Goal: Task Accomplishment & Management: Manage account settings

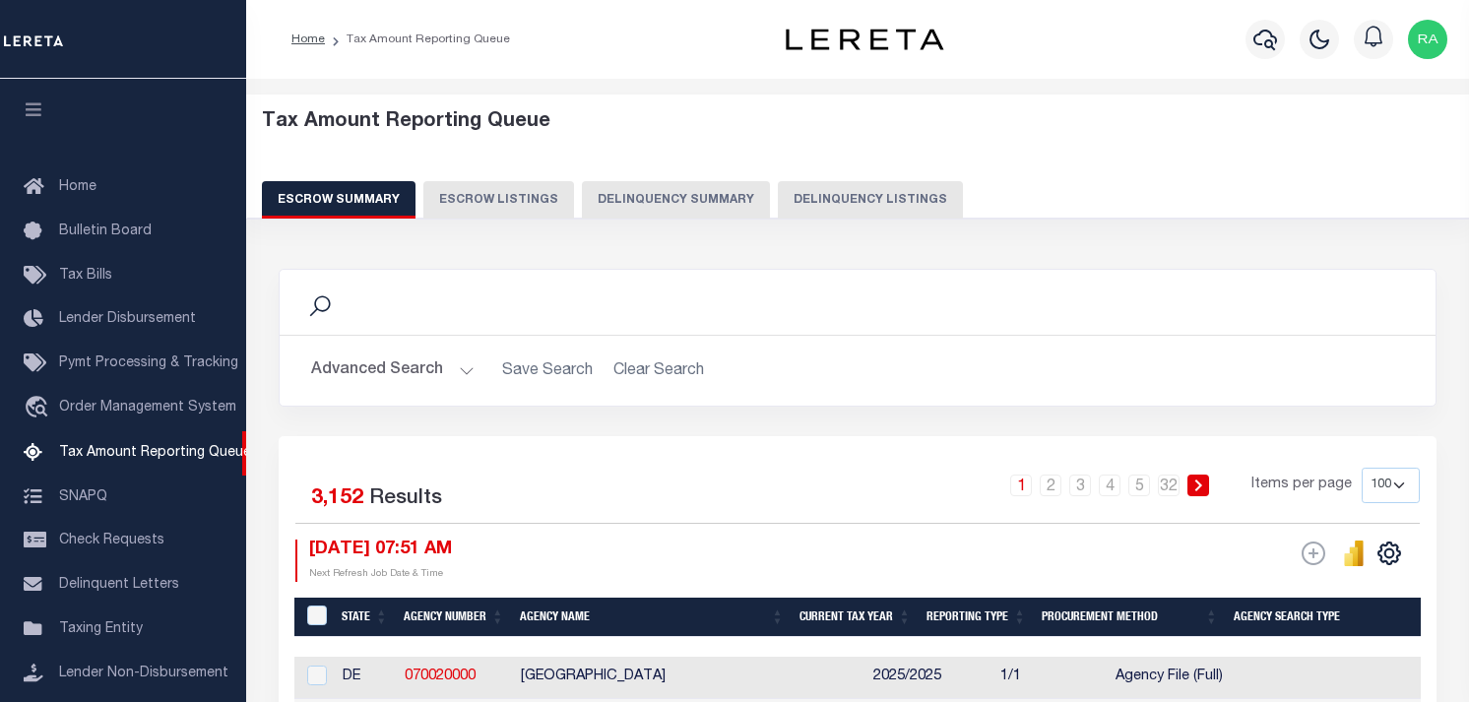
select select "100"
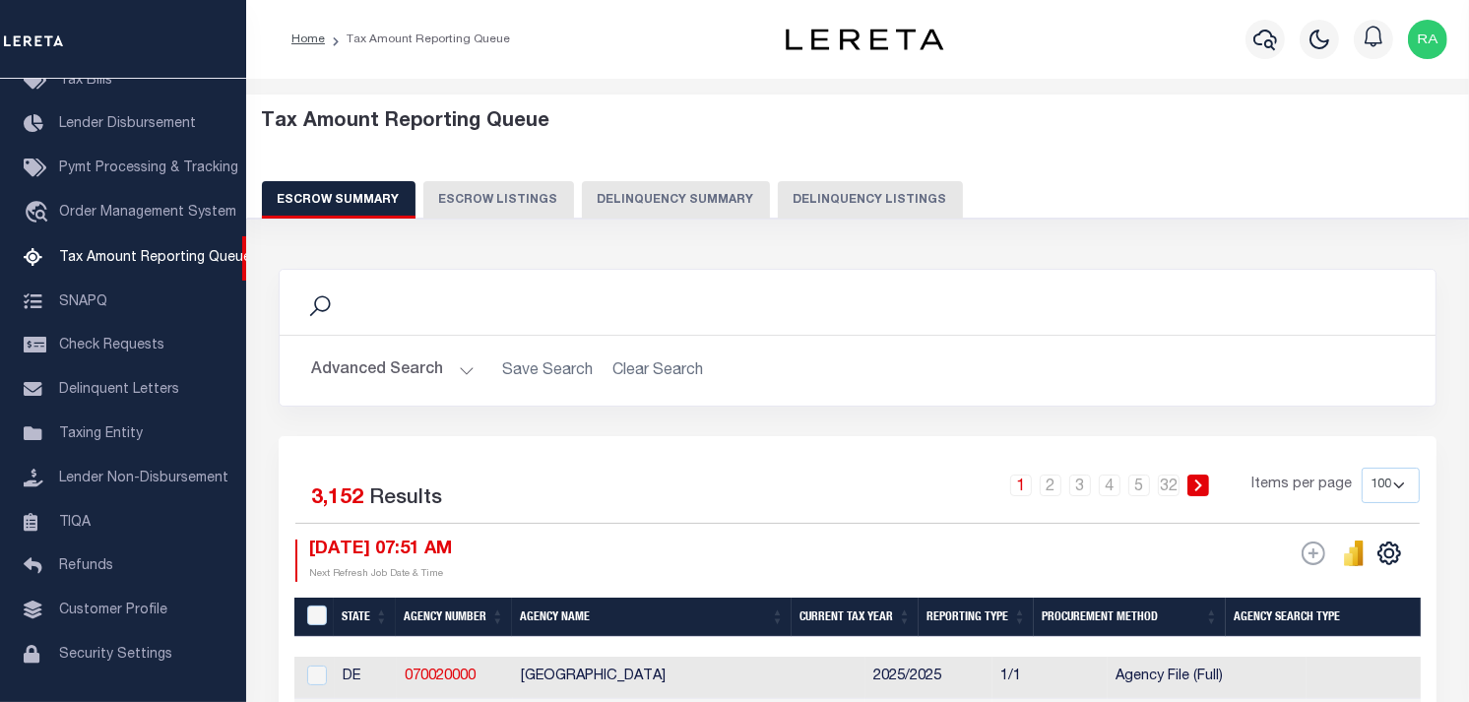
click at [833, 207] on button "Delinquency Listings" at bounding box center [870, 199] width 185 height 37
select select "100"
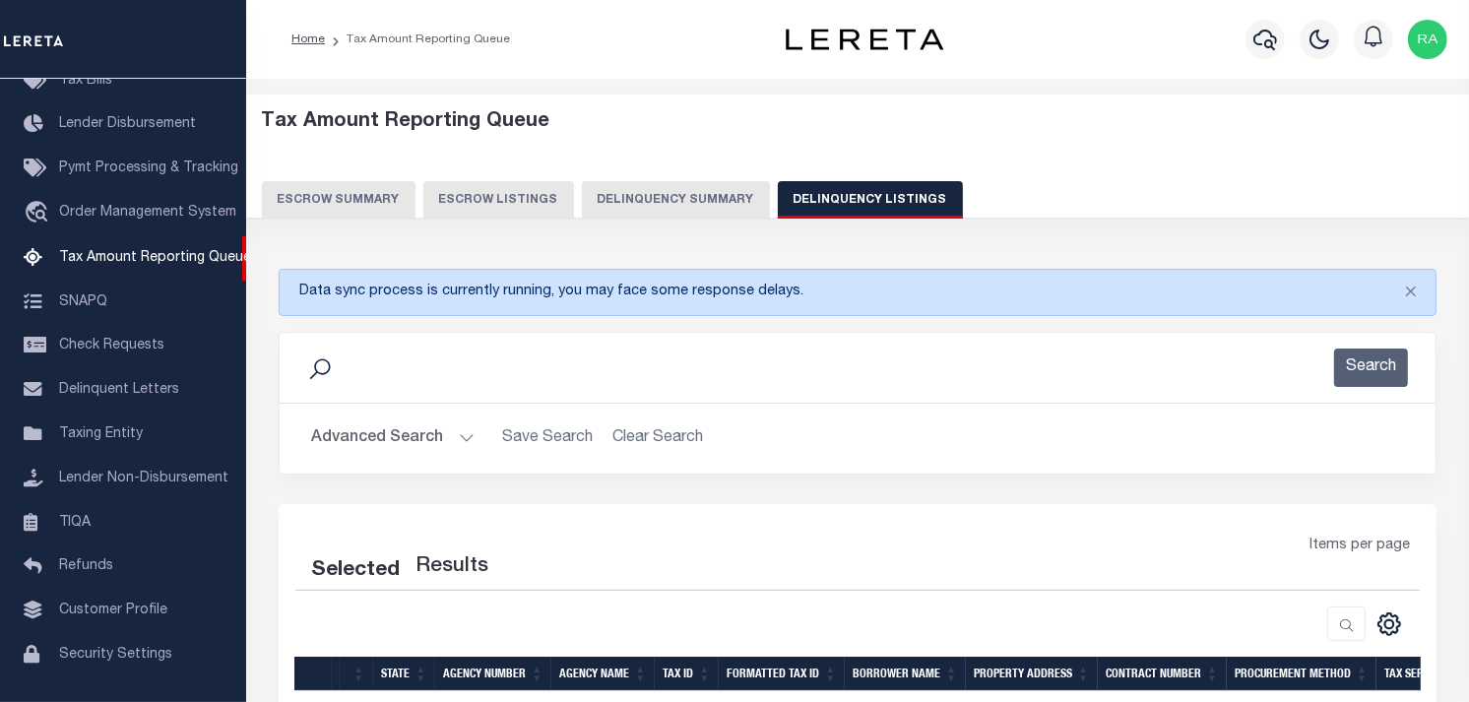
select select "100"
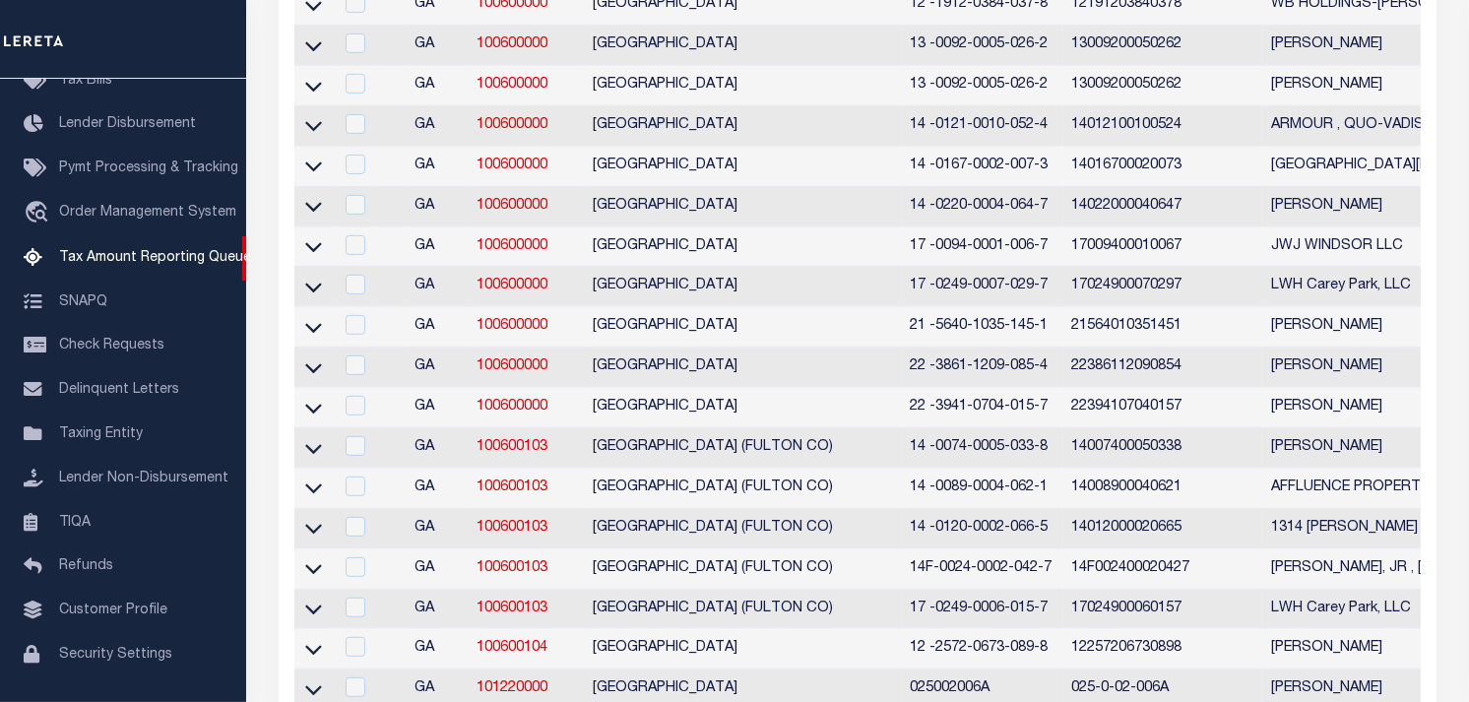
scroll to position [109, 0]
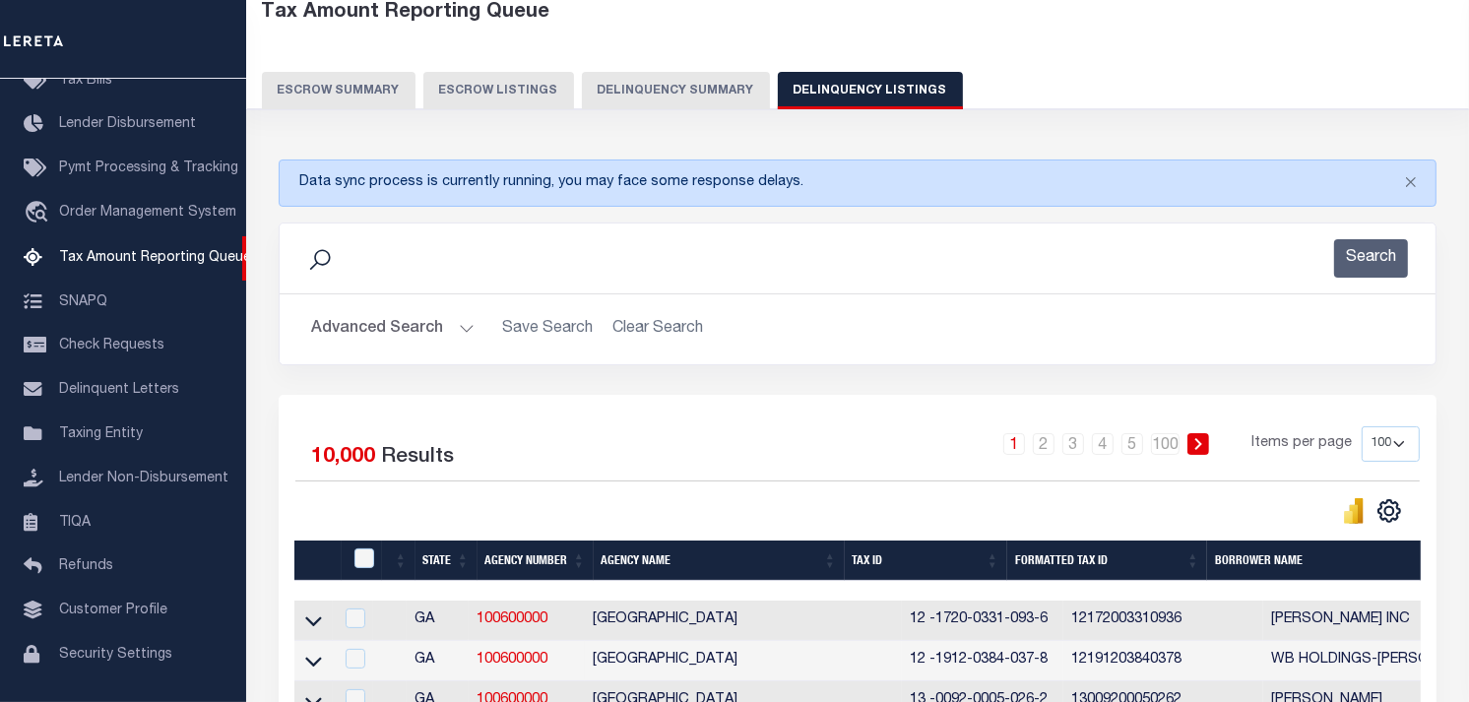
click at [456, 331] on button "Advanced Search" at bounding box center [392, 329] width 163 height 38
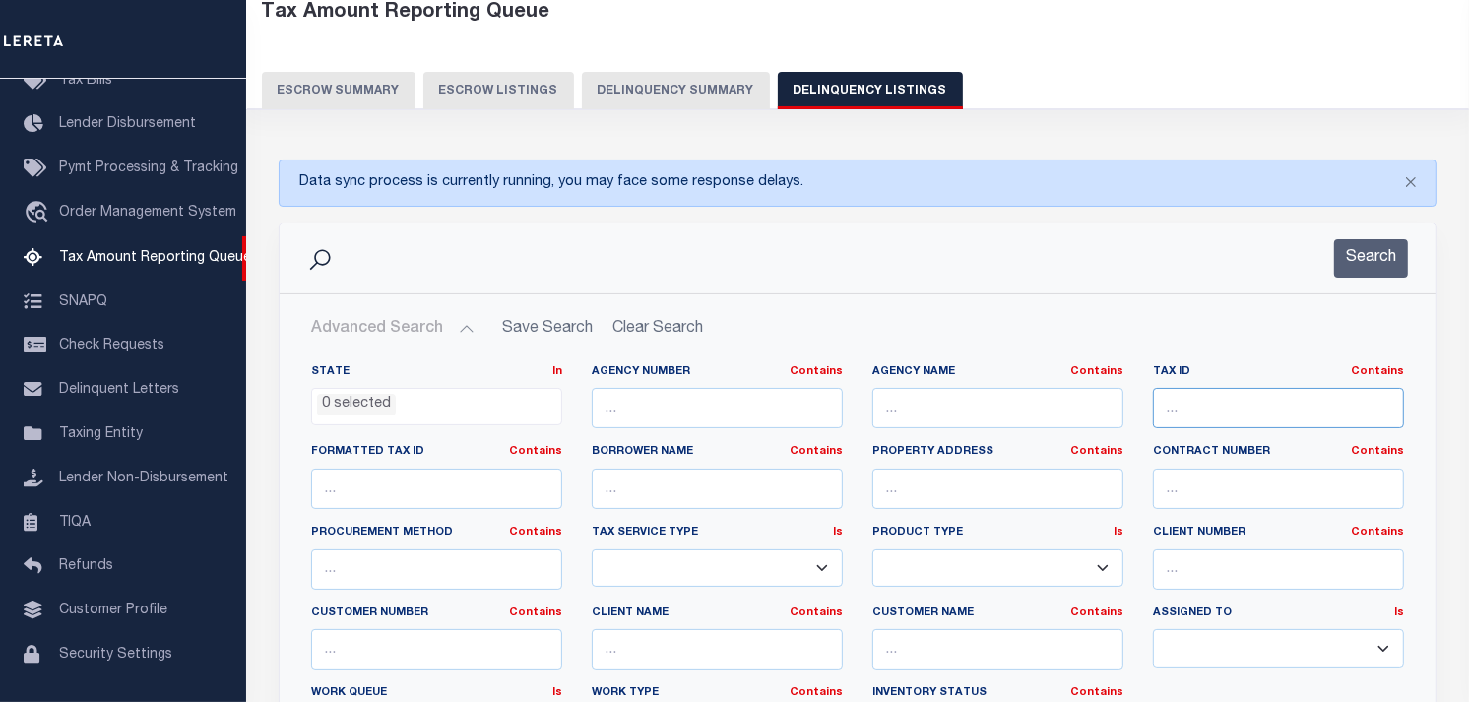
click at [1180, 405] on input "text" at bounding box center [1278, 408] width 251 height 40
paste input "0001021100"
type input "0001021100"
click at [1341, 247] on button "Search" at bounding box center [1371, 258] width 74 height 38
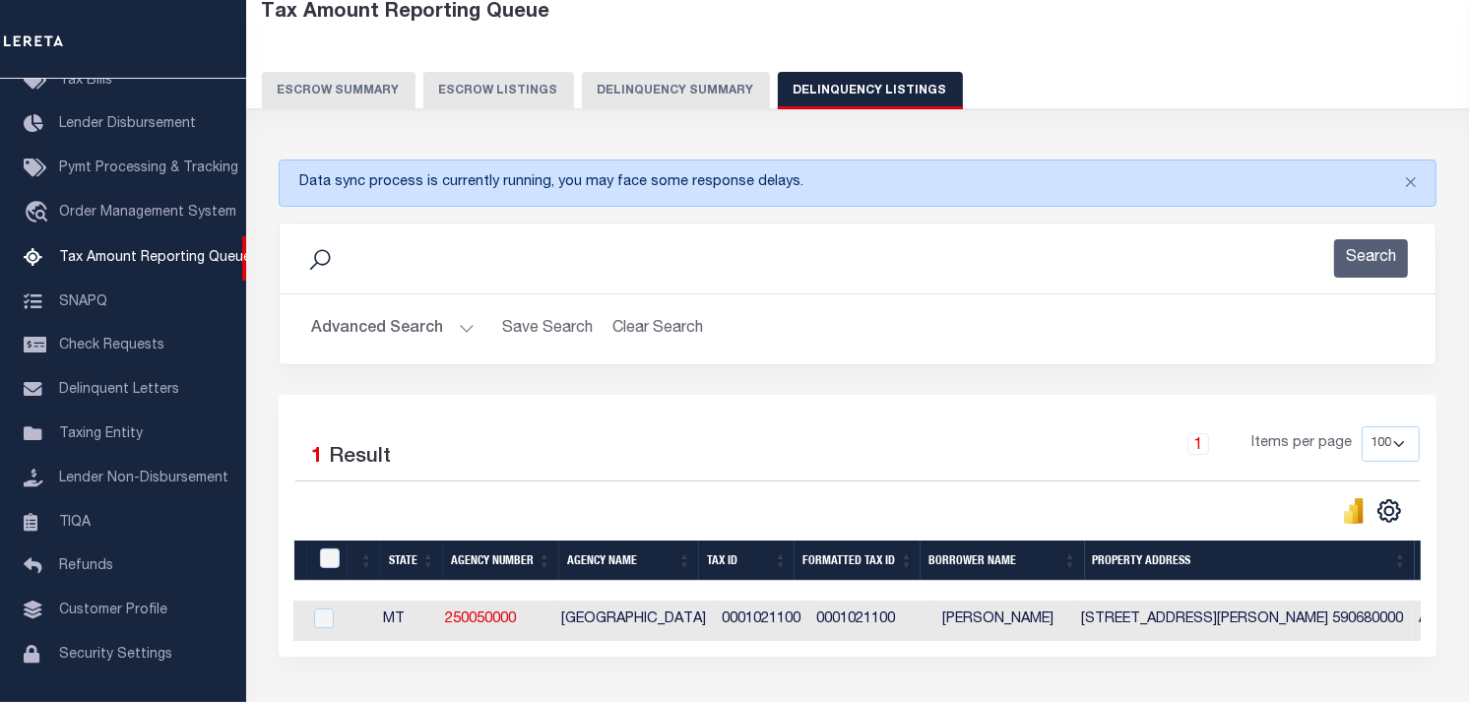
scroll to position [0, 0]
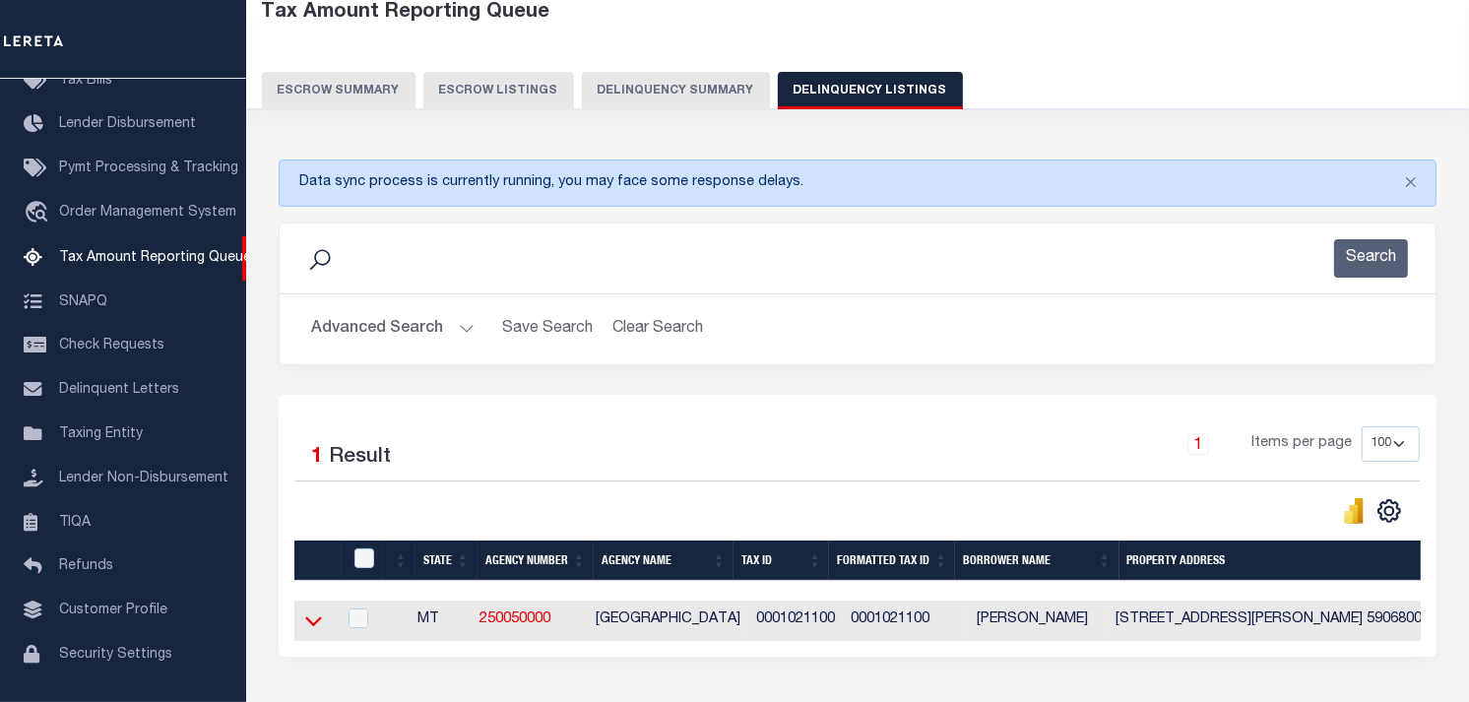
click at [315, 624] on icon at bounding box center [313, 620] width 17 height 21
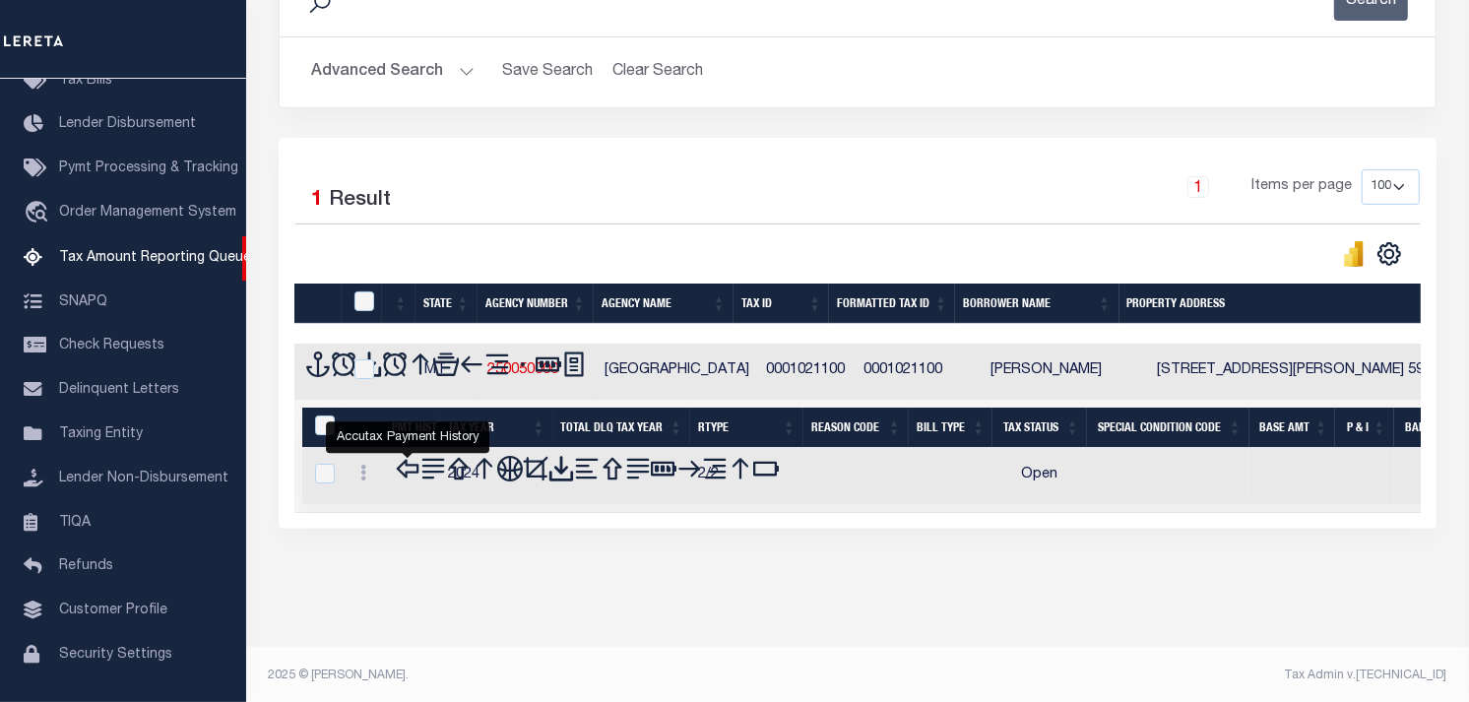
scroll to position [357, 0]
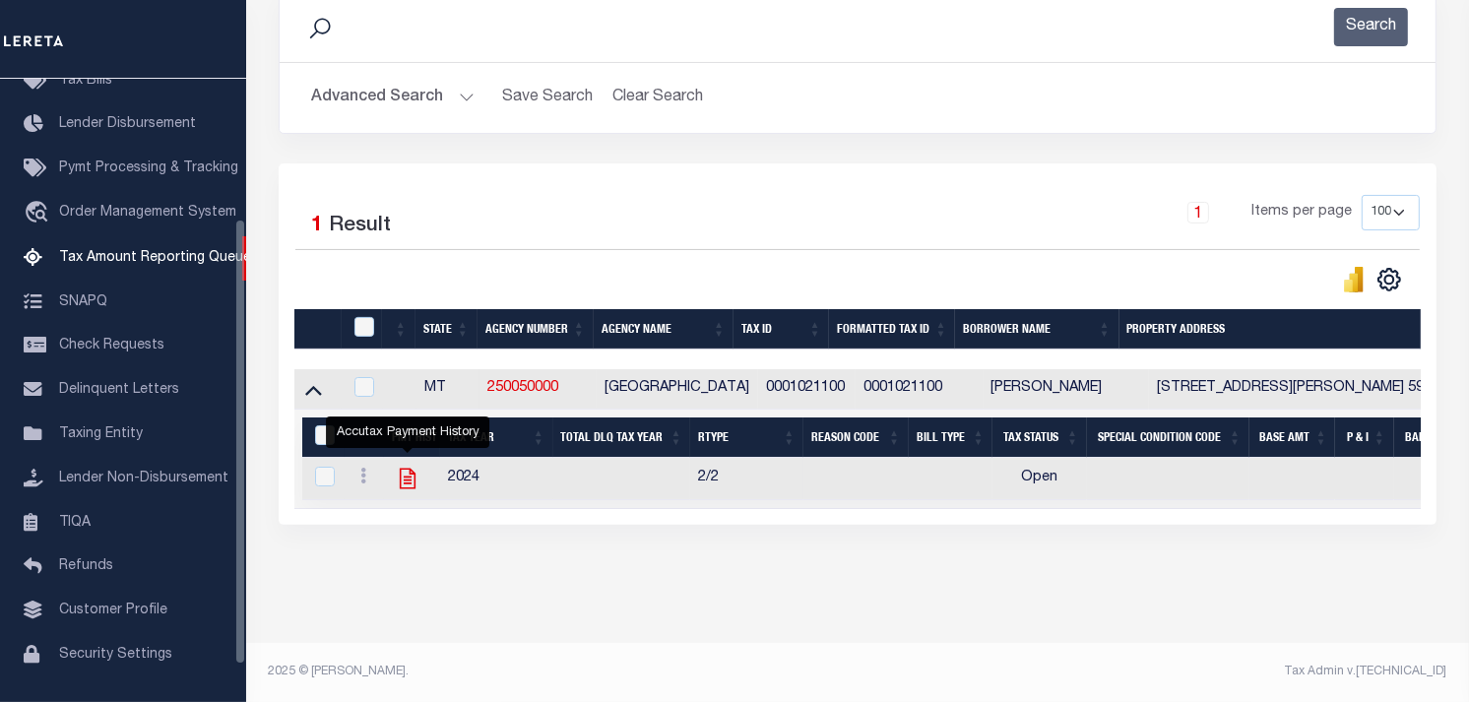
click at [406, 467] on icon "" at bounding box center [408, 479] width 26 height 26
checkbox input "true"
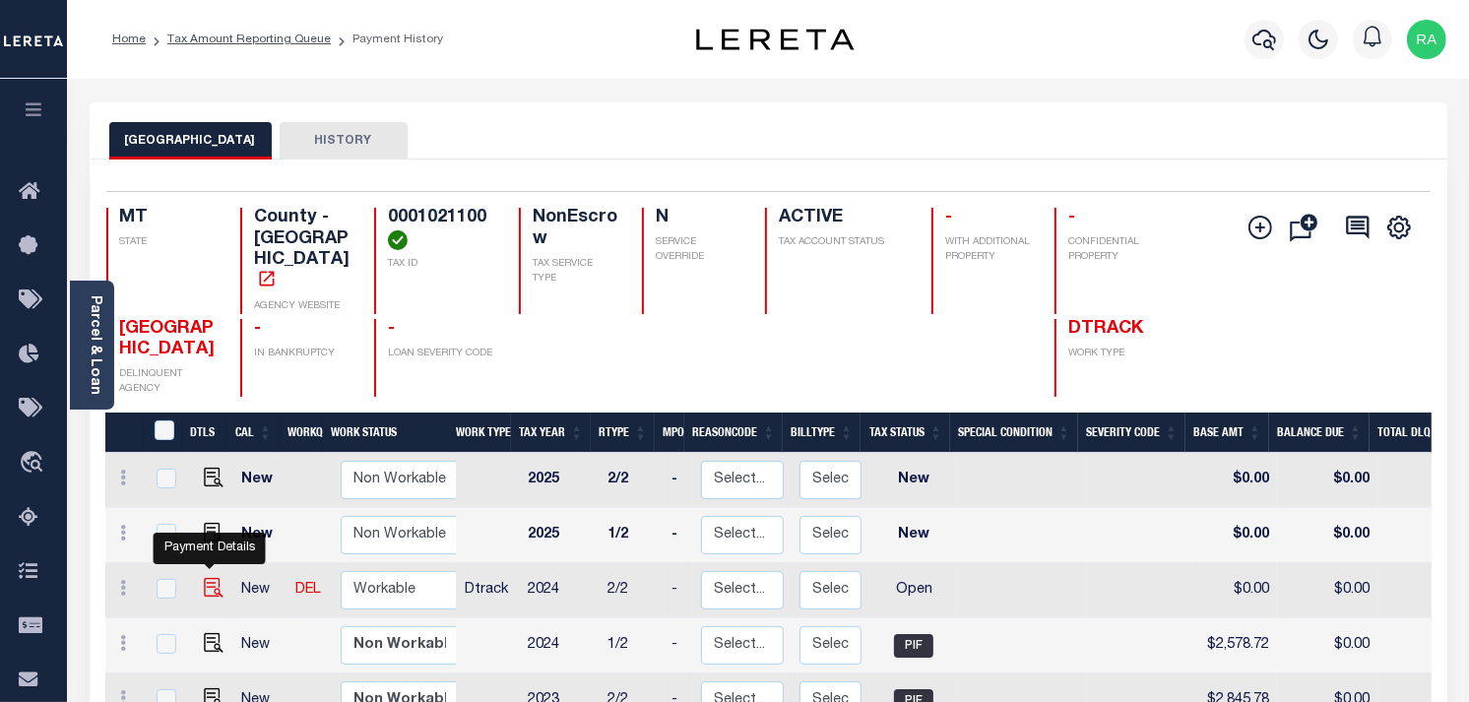
click at [204, 578] on img "" at bounding box center [214, 588] width 20 height 20
checkbox input "true"
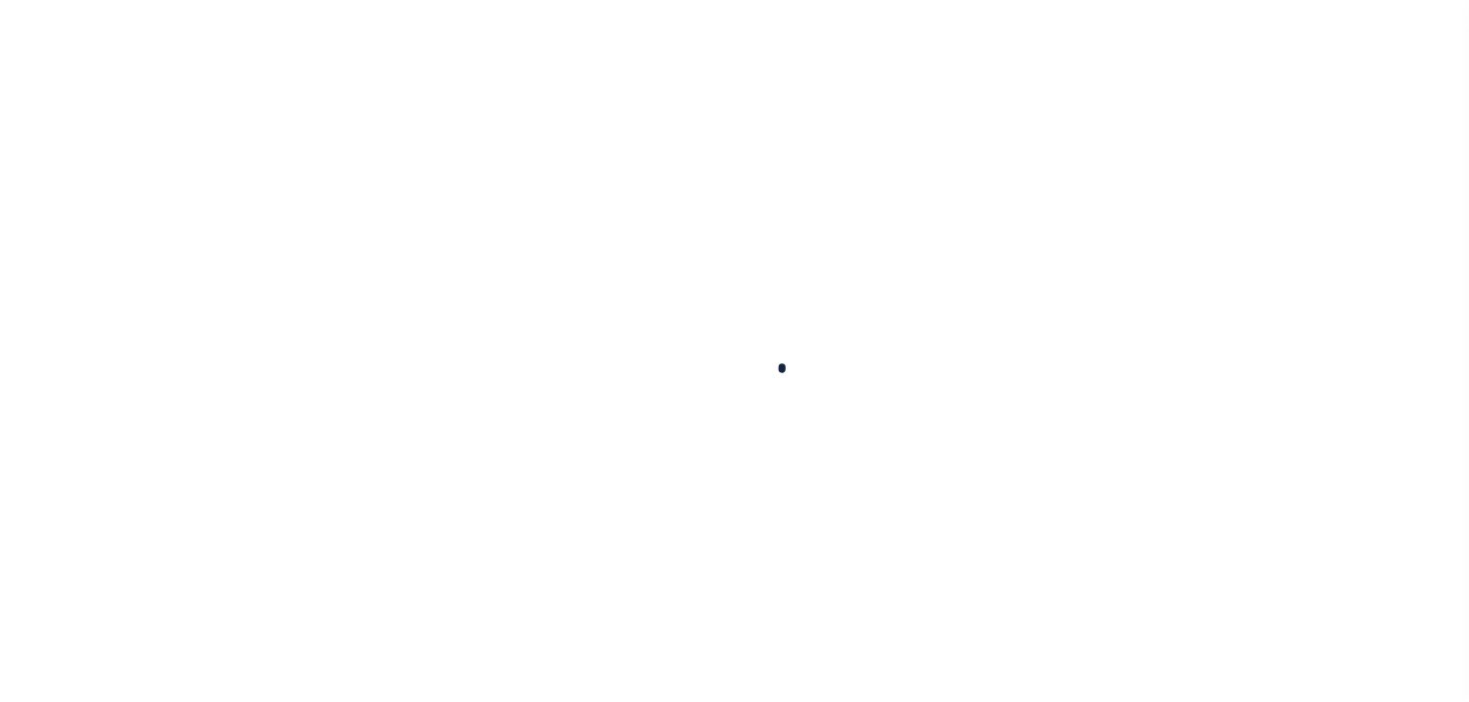
checkbox input "false"
type input "[DATE]"
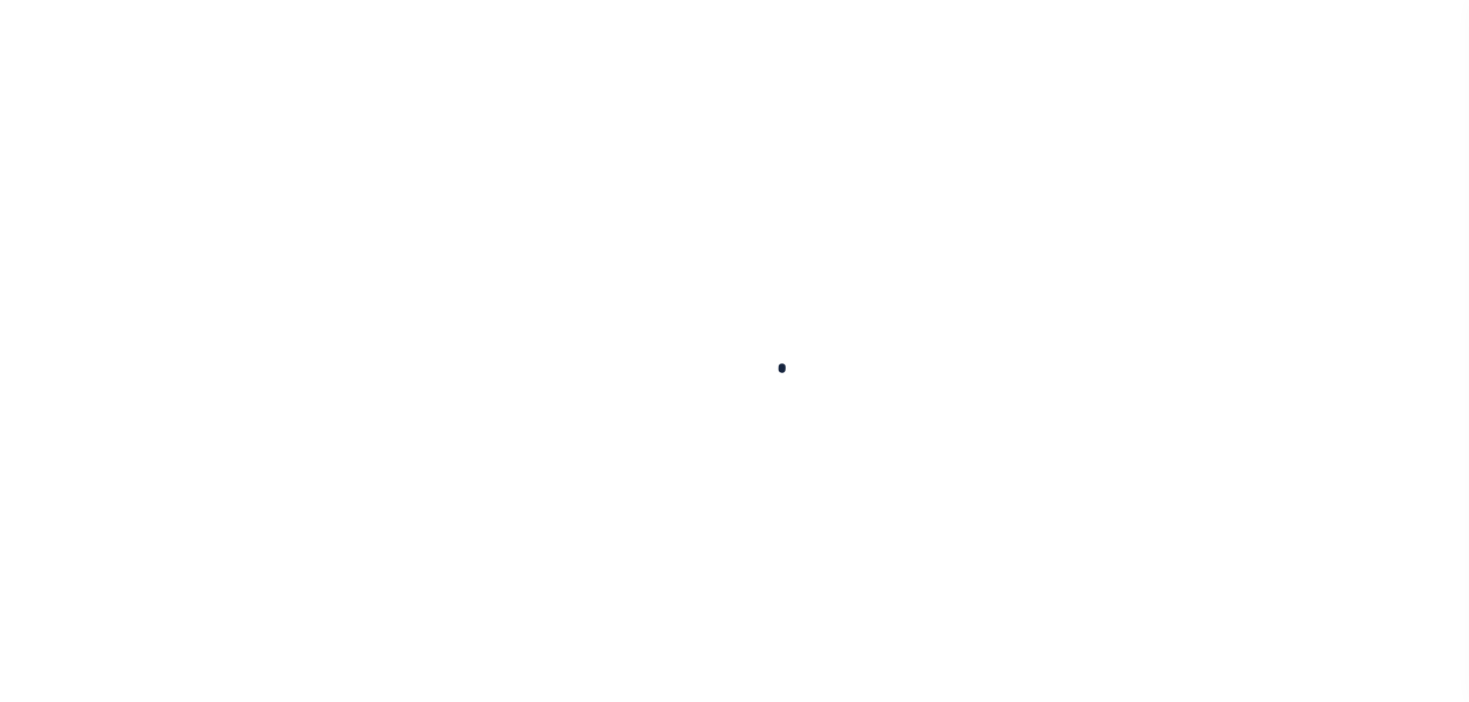
select select "OP2"
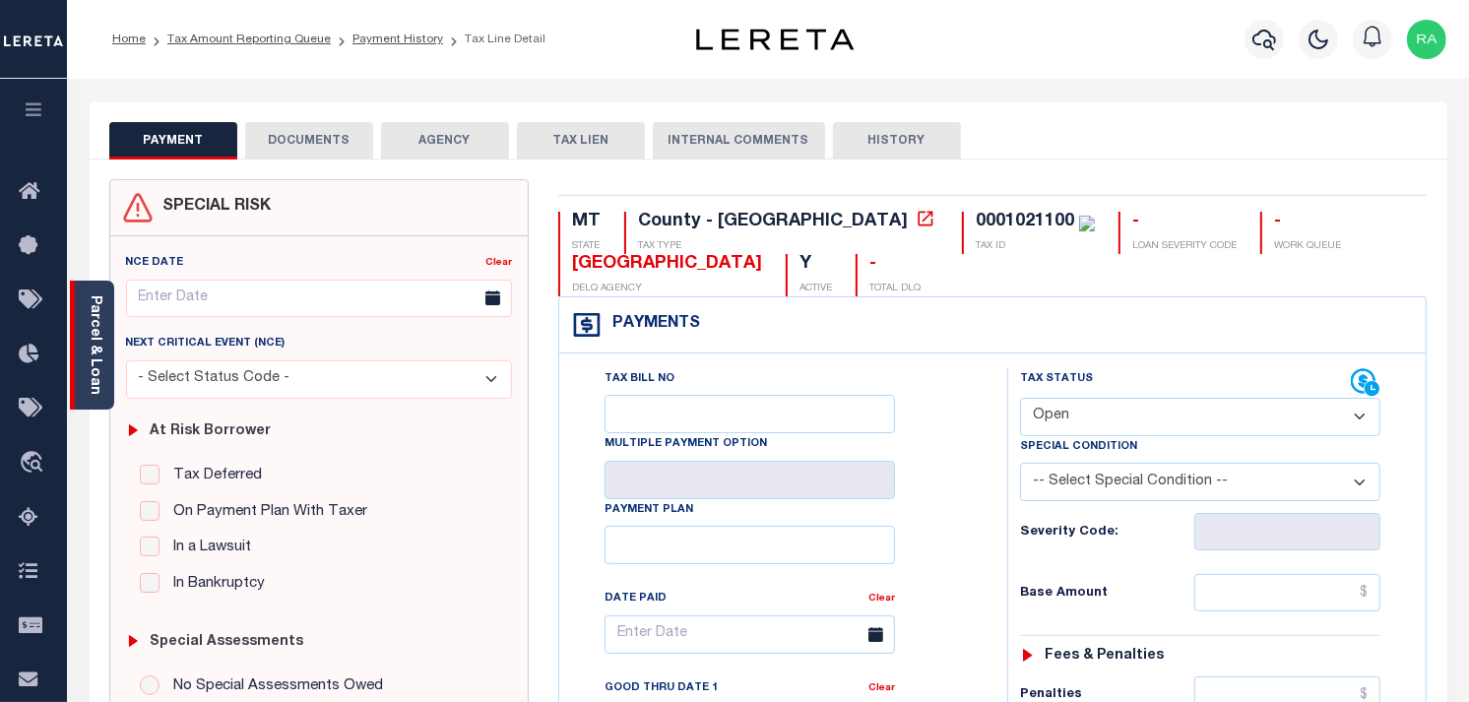
click at [112, 356] on div "Parcel & Loan" at bounding box center [92, 345] width 44 height 129
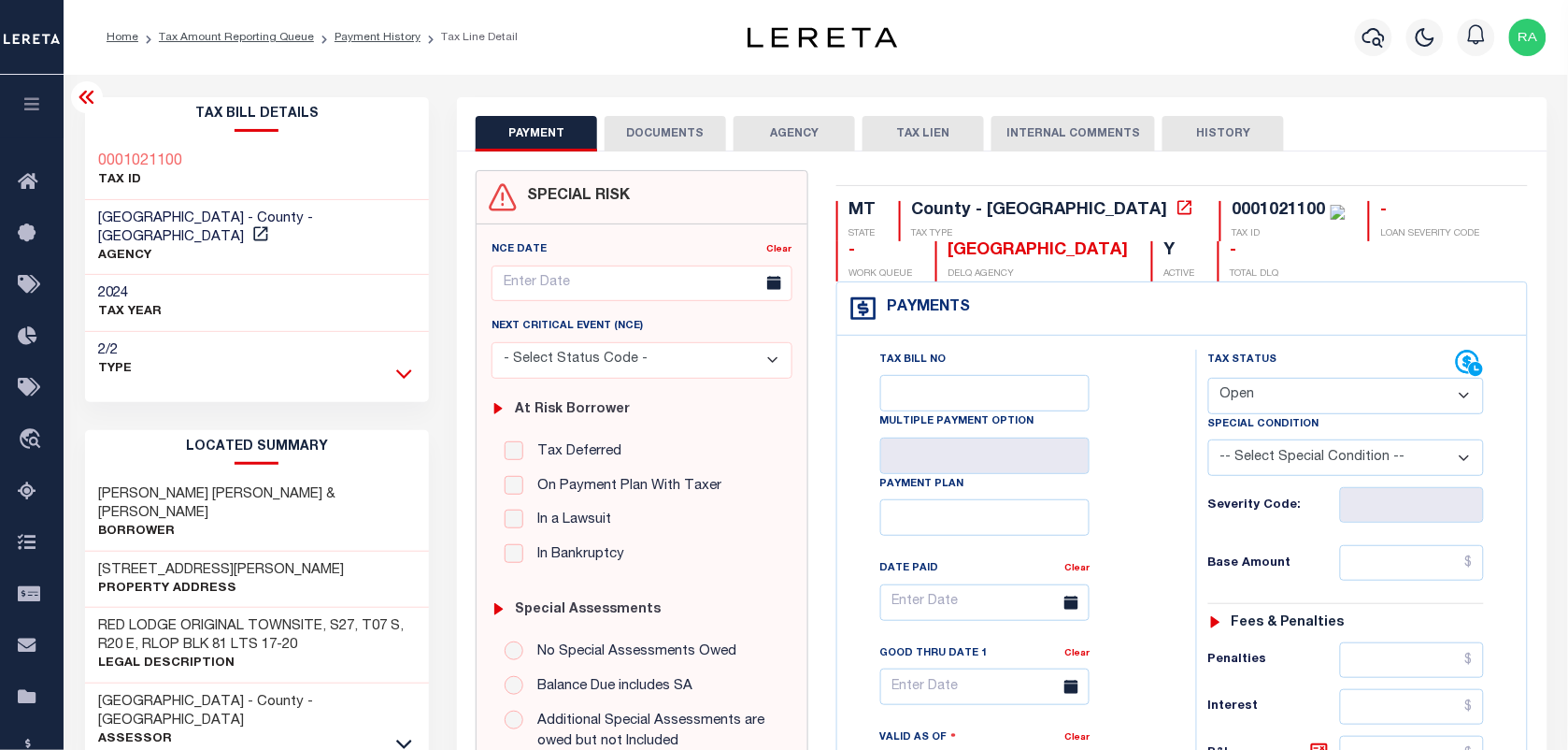
click at [403, 364] on icon at bounding box center [403, 373] width 16 height 20
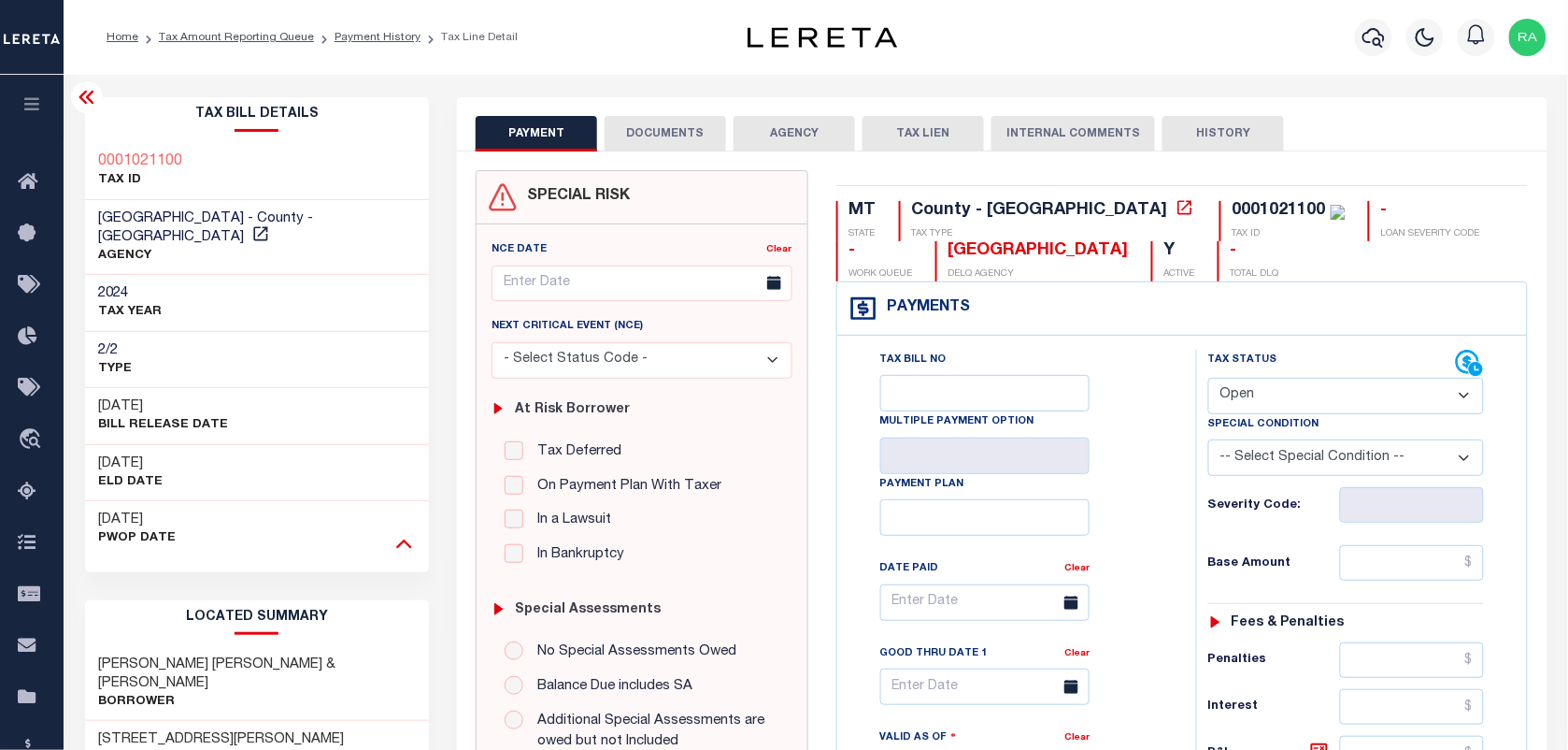
click at [397, 533] on icon at bounding box center [403, 542] width 16 height 20
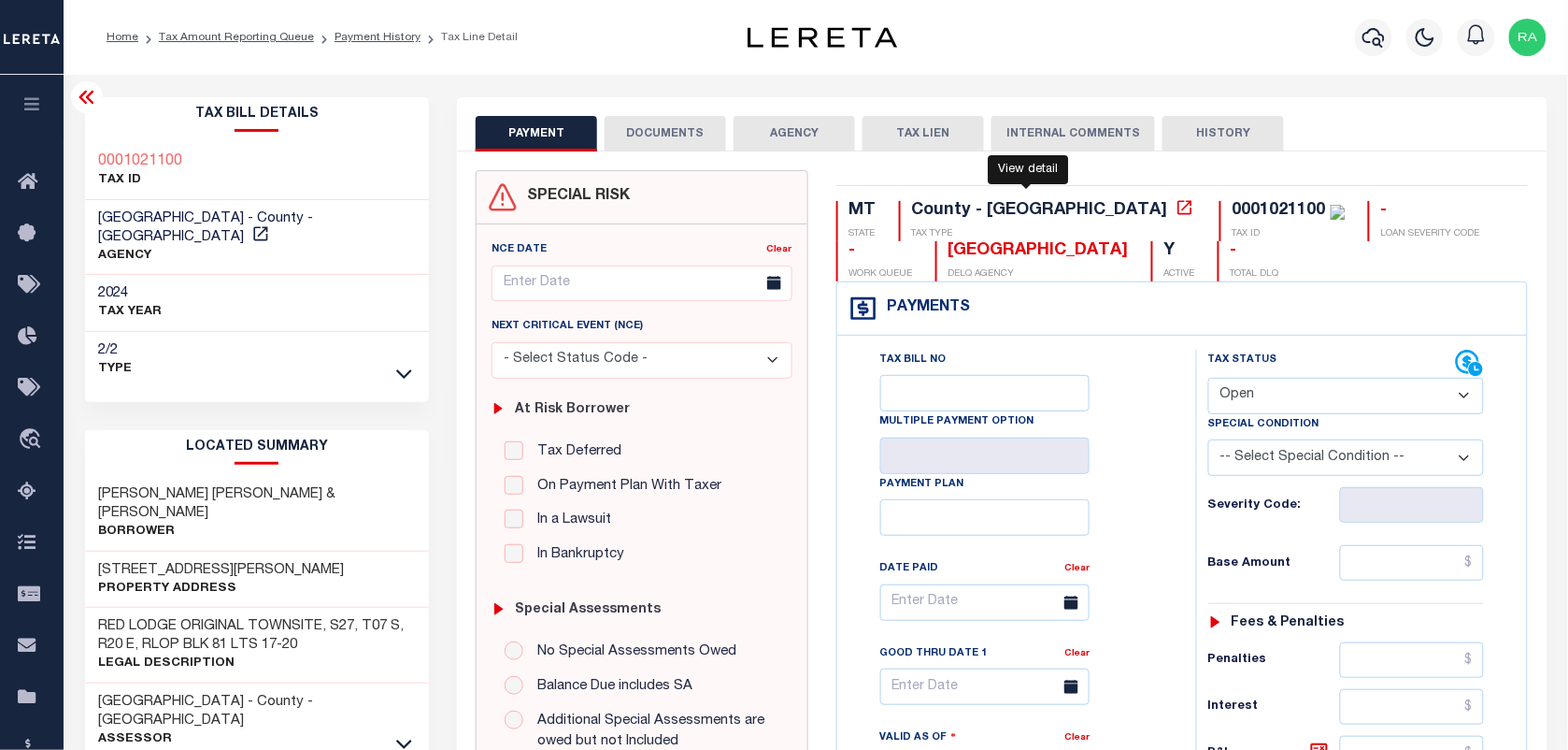
click at [1178, 208] on icon at bounding box center [1185, 207] width 14 height 14
drag, startPoint x: 842, startPoint y: 250, endPoint x: 1007, endPoint y: 267, distance: 165.9
click at [1007, 267] on div "MT STATE County - MT TAX TYPE 0001021100 TAX ID - LOAN SEVERITY CODE - WORK QUE…" at bounding box center [1183, 241] width 693 height 81
copy div "CARBON COUNTY DELQ AGENCY"
drag, startPoint x: 1068, startPoint y: 207, endPoint x: 1169, endPoint y: 207, distance: 101.0
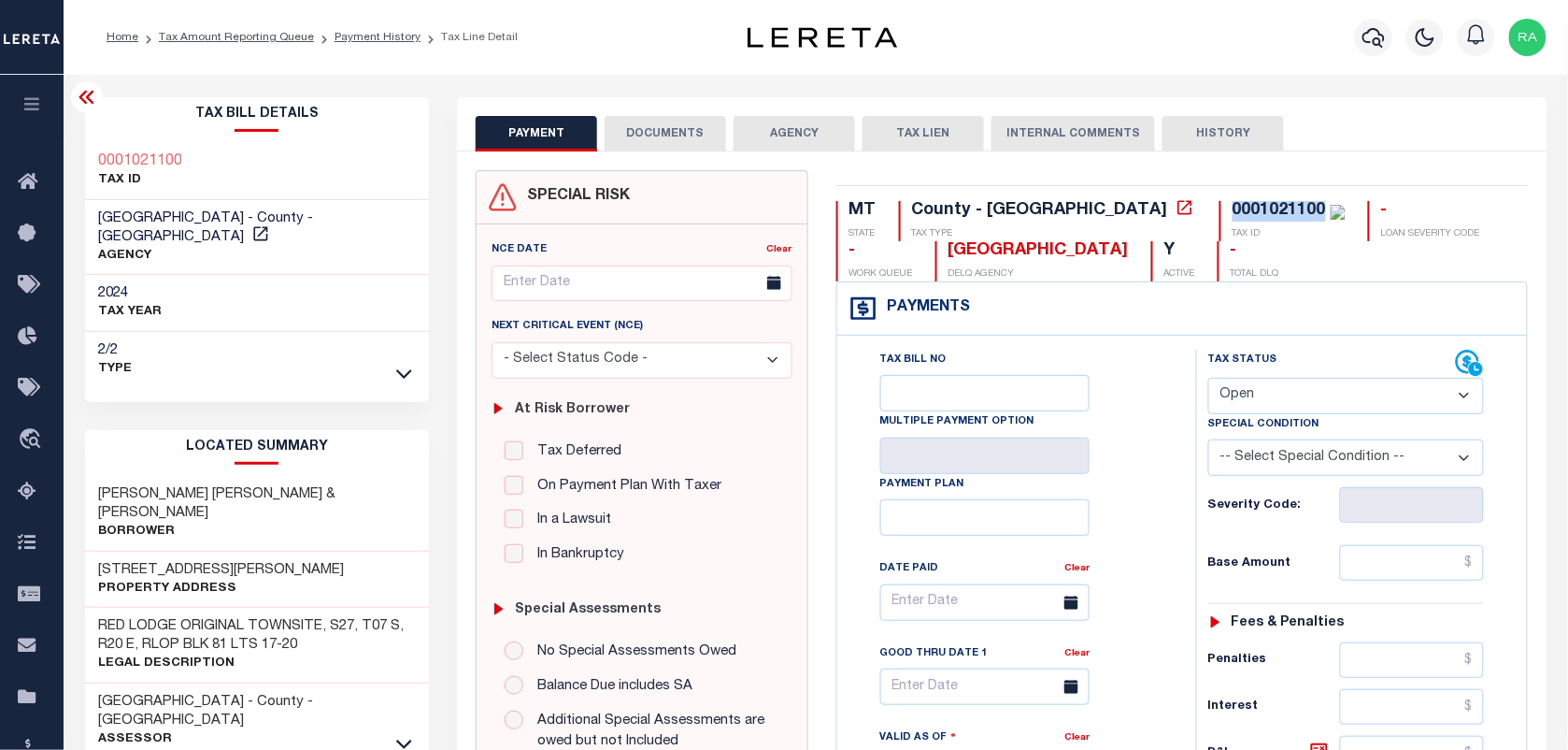
click at [1220, 207] on div "0001021100 TAX ID" at bounding box center [1282, 221] width 126 height 40
copy div "0001021100"
click at [365, 24] on ol "Home Tax Amount Reporting Queue Payment History Tax Line Detail" at bounding box center [311, 37] width 441 height 39
click at [357, 33] on link "Payment History" at bounding box center [377, 37] width 86 height 11
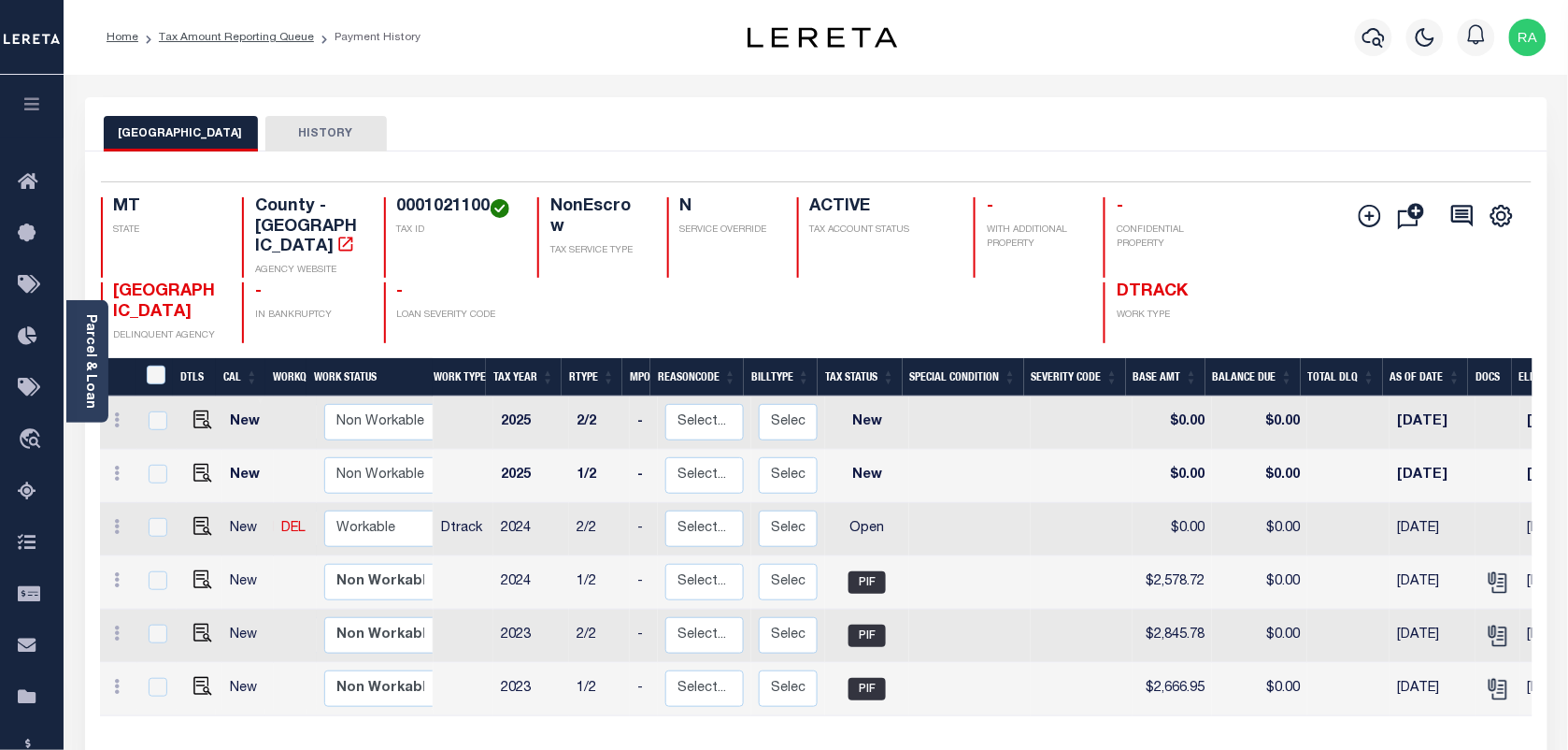
click at [1089, 141] on div "CARBON COUNTY HISTORY" at bounding box center [815, 133] width 1425 height 34
click at [202, 516] on img "" at bounding box center [203, 526] width 19 height 19
checkbox input "true"
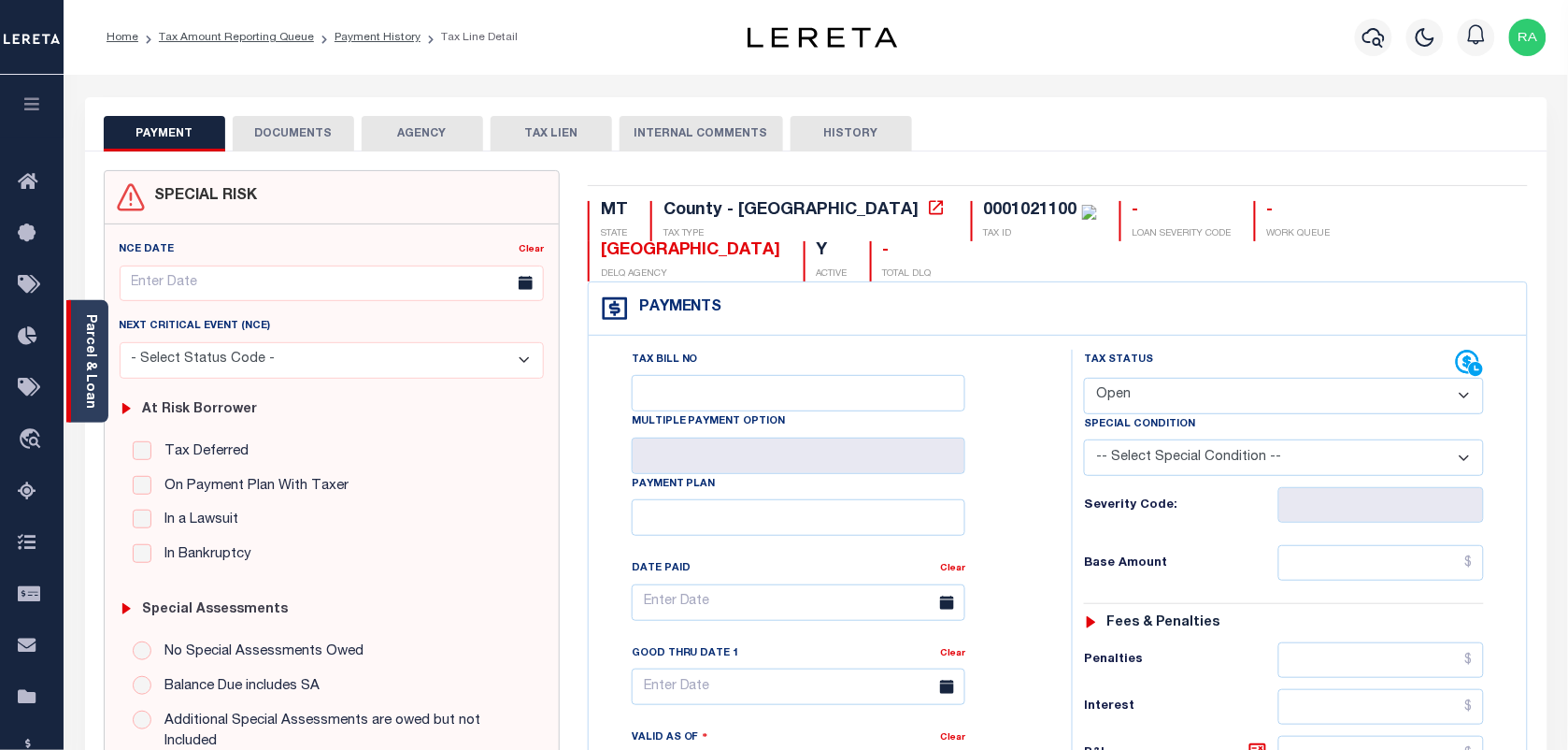
click at [105, 329] on div "Parcel & Loan" at bounding box center [87, 361] width 42 height 122
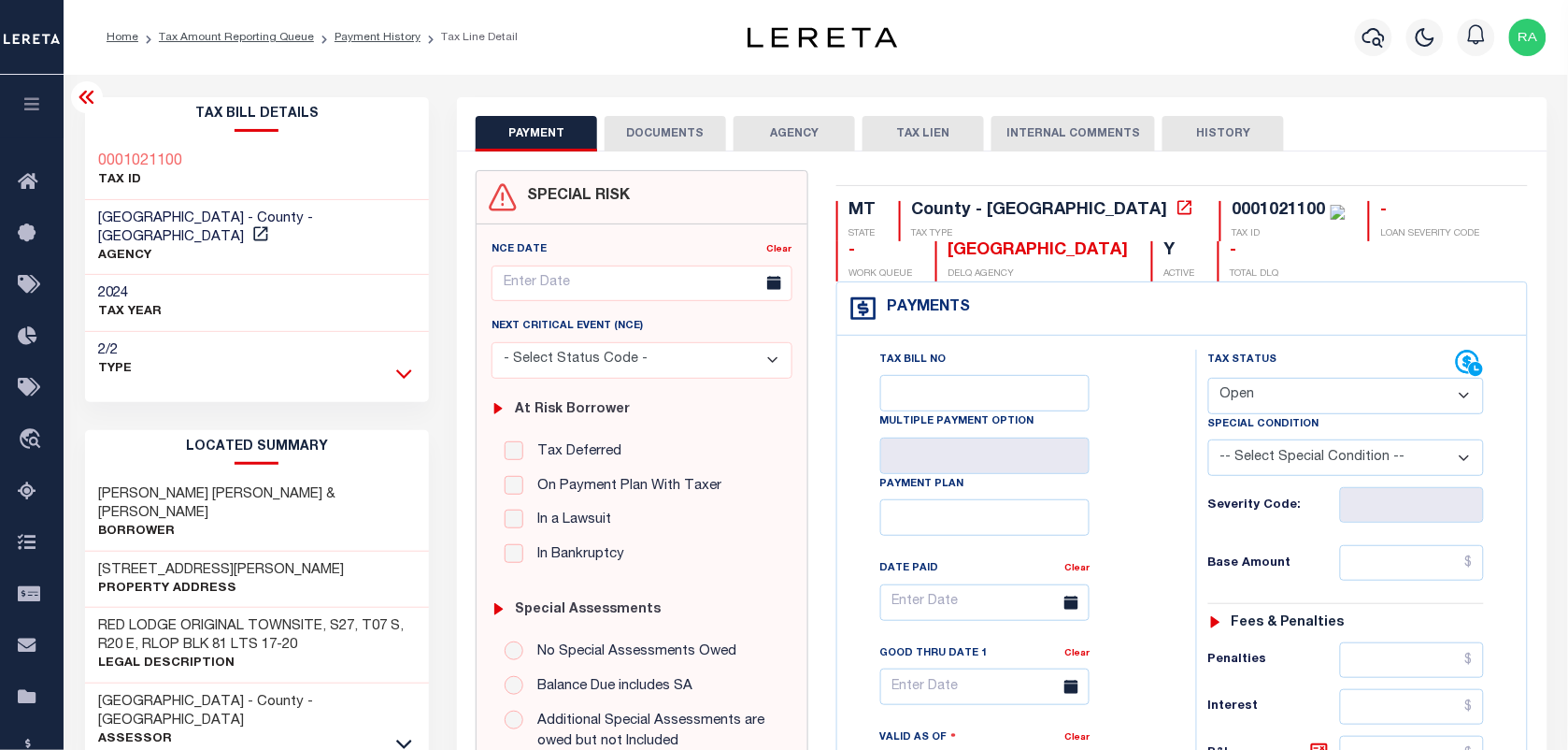
click at [403, 369] on icon at bounding box center [403, 374] width 16 height 9
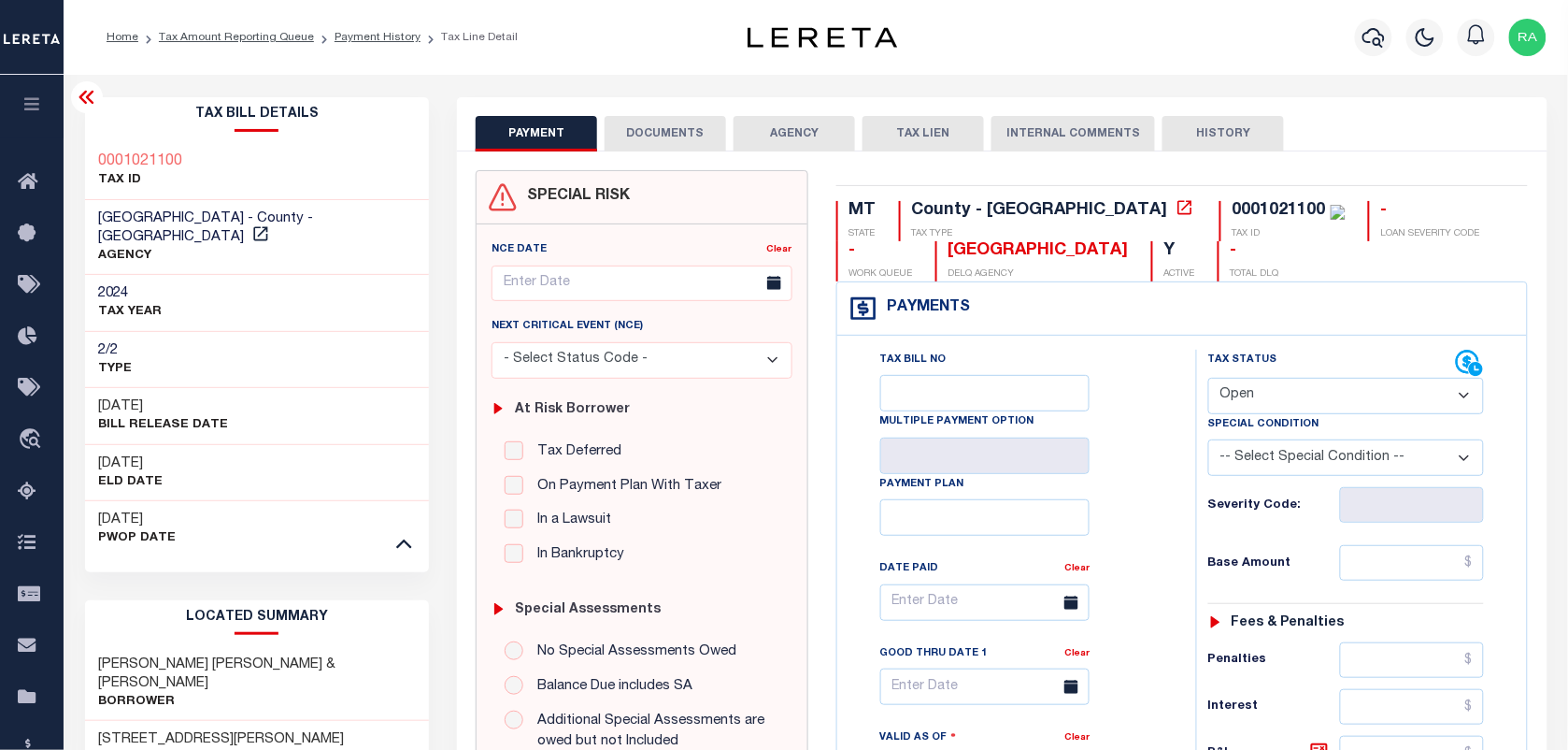
click at [1268, 384] on select "- Select Status Code - Open Due/Unpaid Paid Incomplete No Tax Due Internal Refu…" at bounding box center [1346, 396] width 275 height 36
select select "PYD"
click at [1208, 380] on select "- Select Status Code - Open Due/Unpaid Paid Incomplete No Tax Due Internal Refu…" at bounding box center [1346, 396] width 275 height 36
type input "09/29/2025"
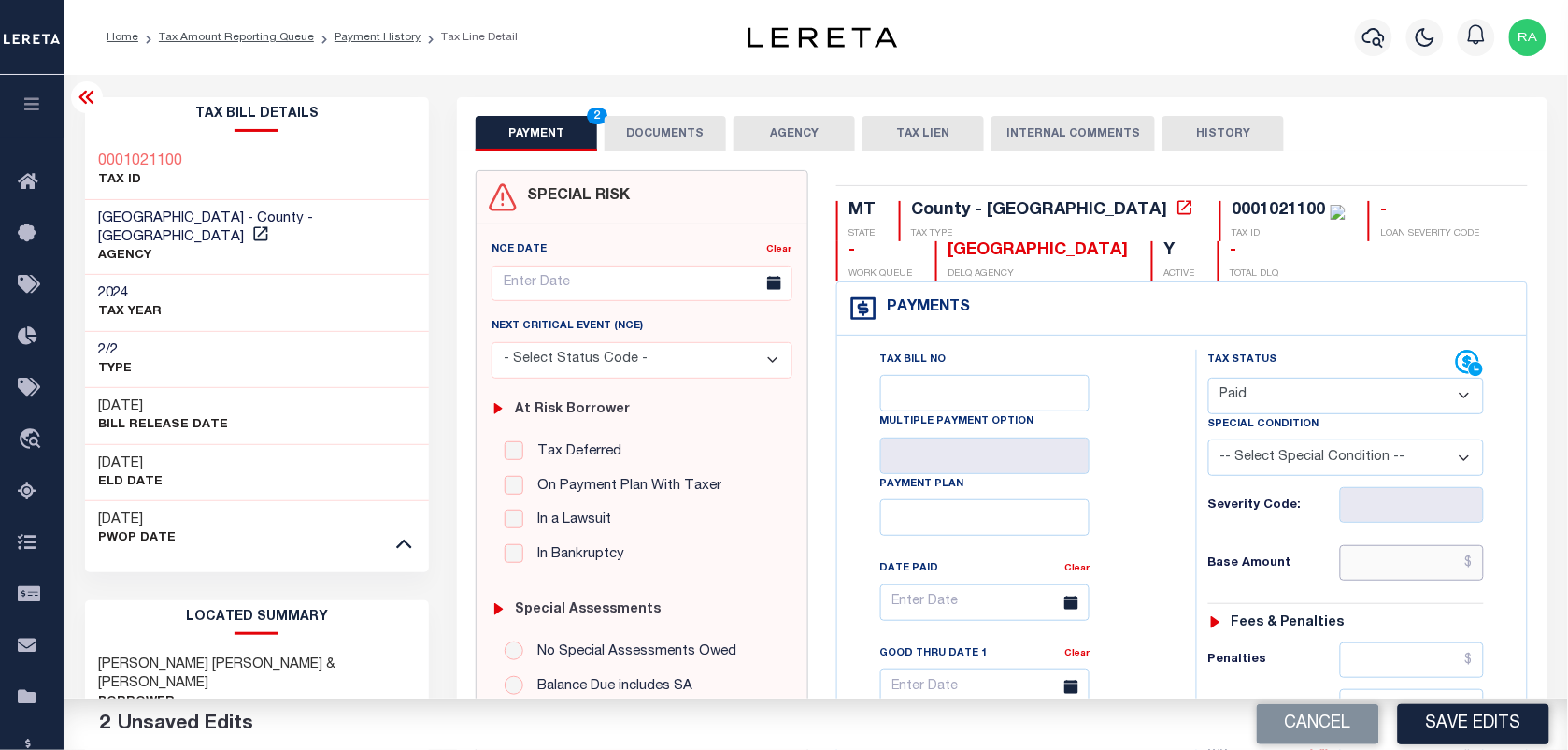
click at [1388, 572] on input "text" at bounding box center [1412, 562] width 145 height 35
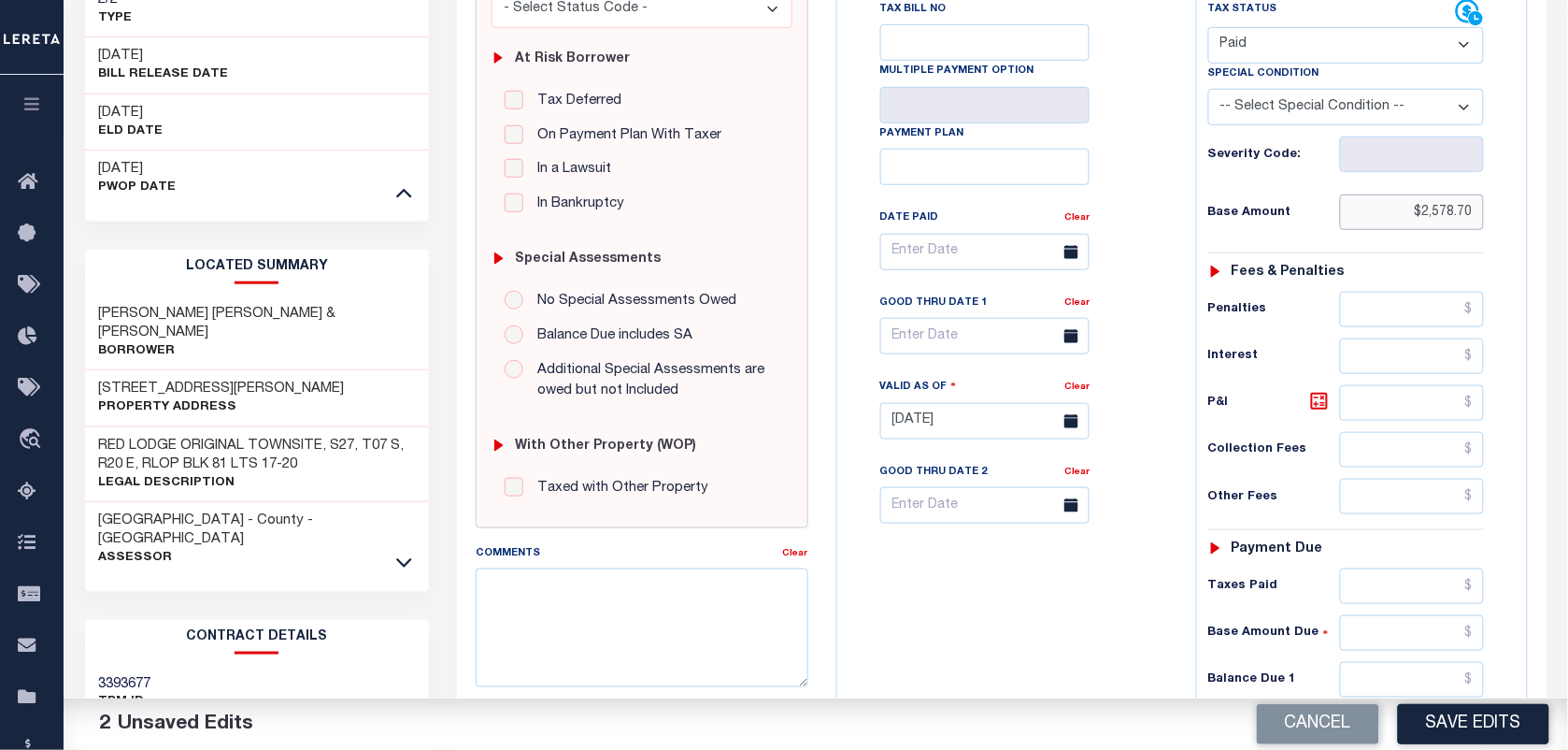
scroll to position [705, 0]
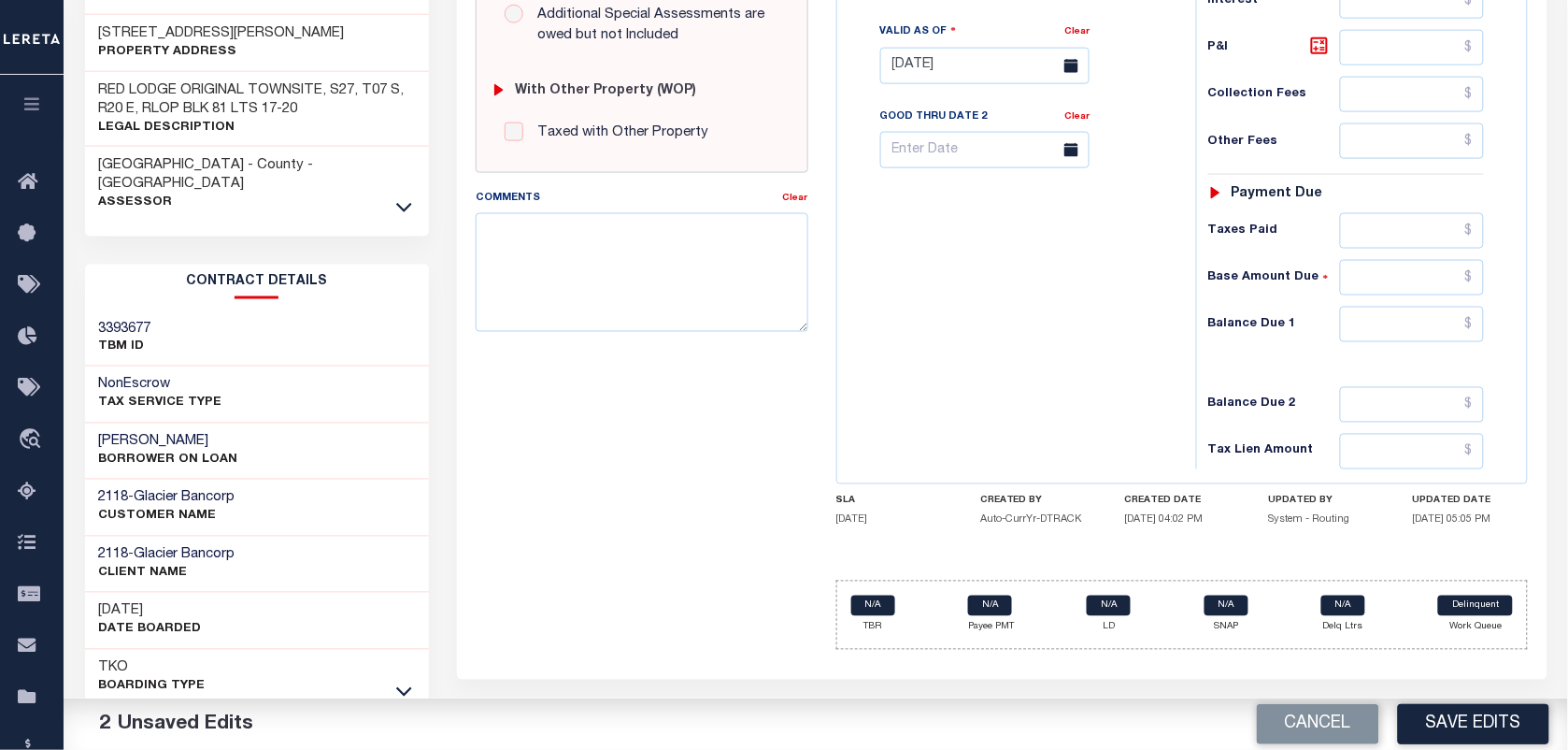
type input "$2,578.70"
click at [1400, 336] on input "text" at bounding box center [1412, 324] width 145 height 35
type input "$0.00"
click at [1484, 376] on div "Tax Status Status - Select Status Code -" at bounding box center [1352, 56] width 312 height 825
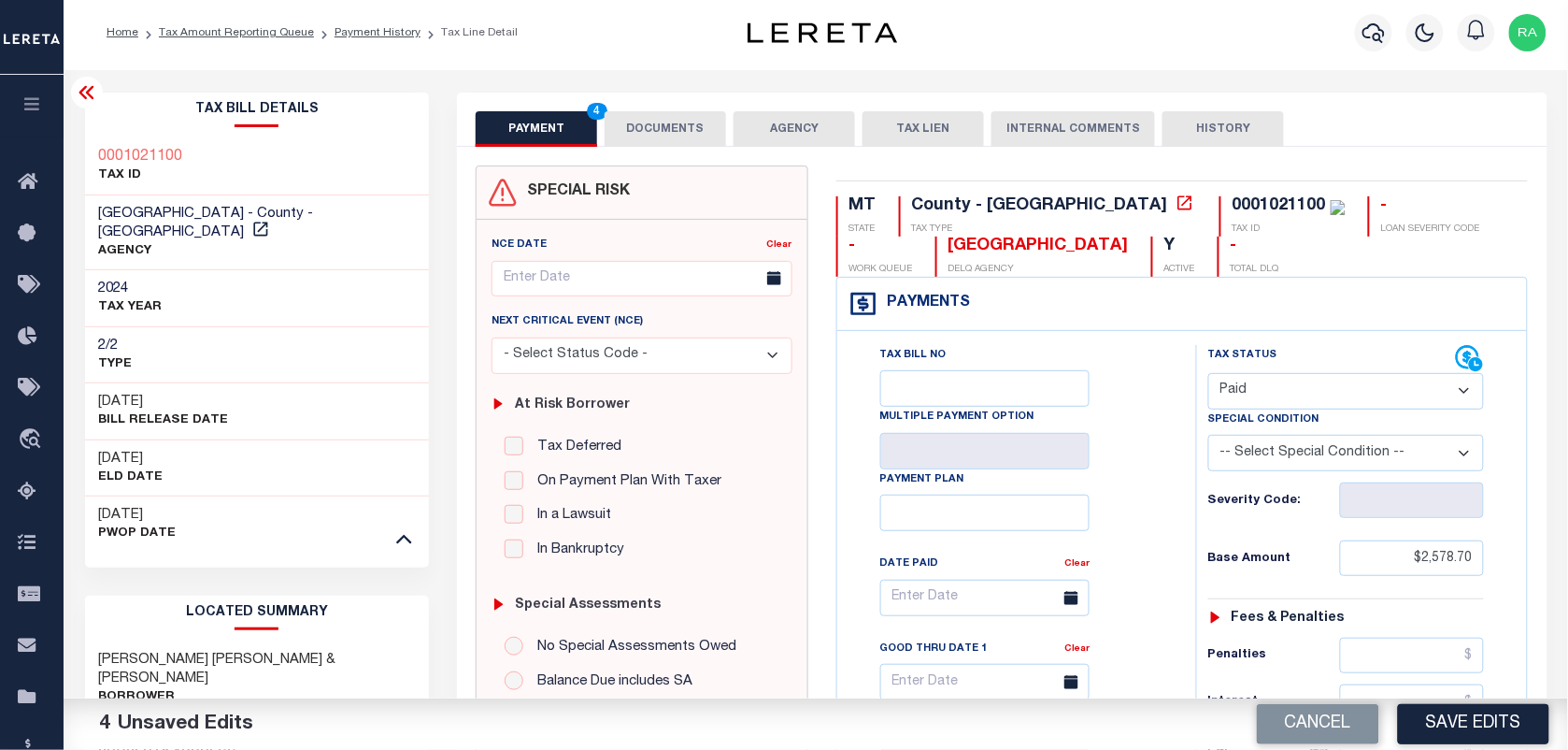
scroll to position [0, 0]
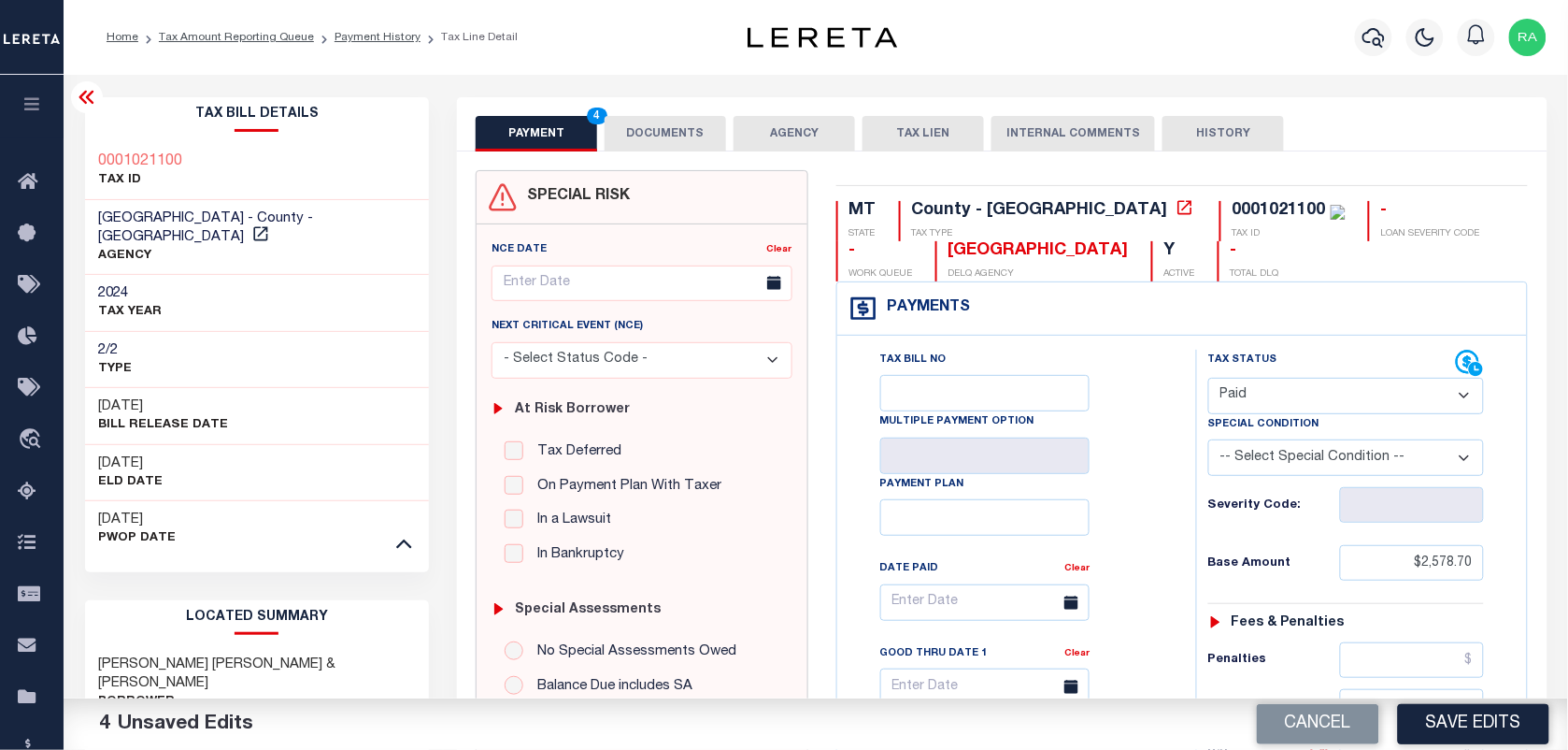
click at [717, 147] on button "DOCUMENTS" at bounding box center [665, 133] width 121 height 35
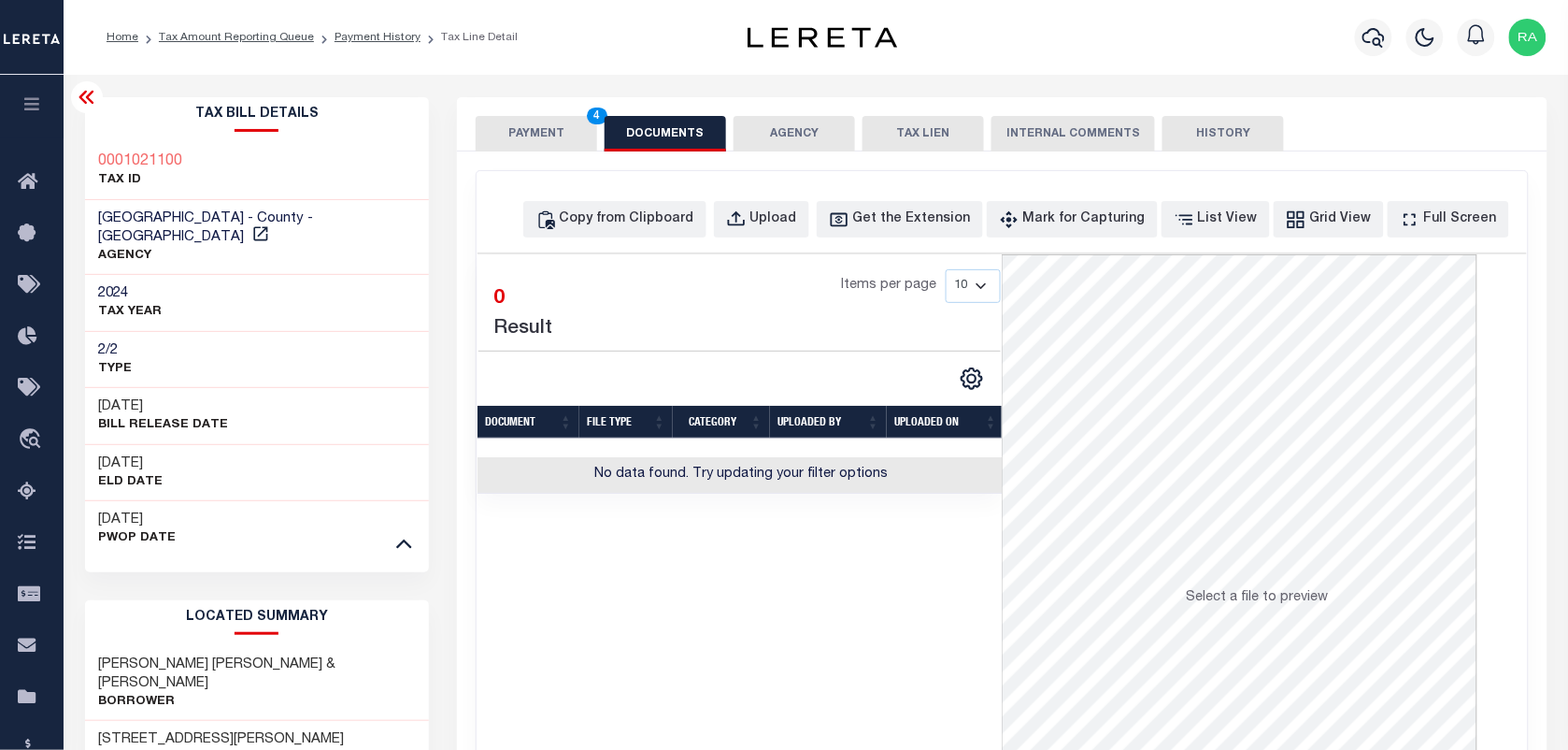
click at [687, 194] on div "Copy from Clipboard Upload Get the Extension Mark for Capturing Got it List Vie…" at bounding box center [1001, 500] width 1051 height 659
click at [674, 212] on div "Copy from Clipboard" at bounding box center [627, 220] width 135 height 21
select select "POP"
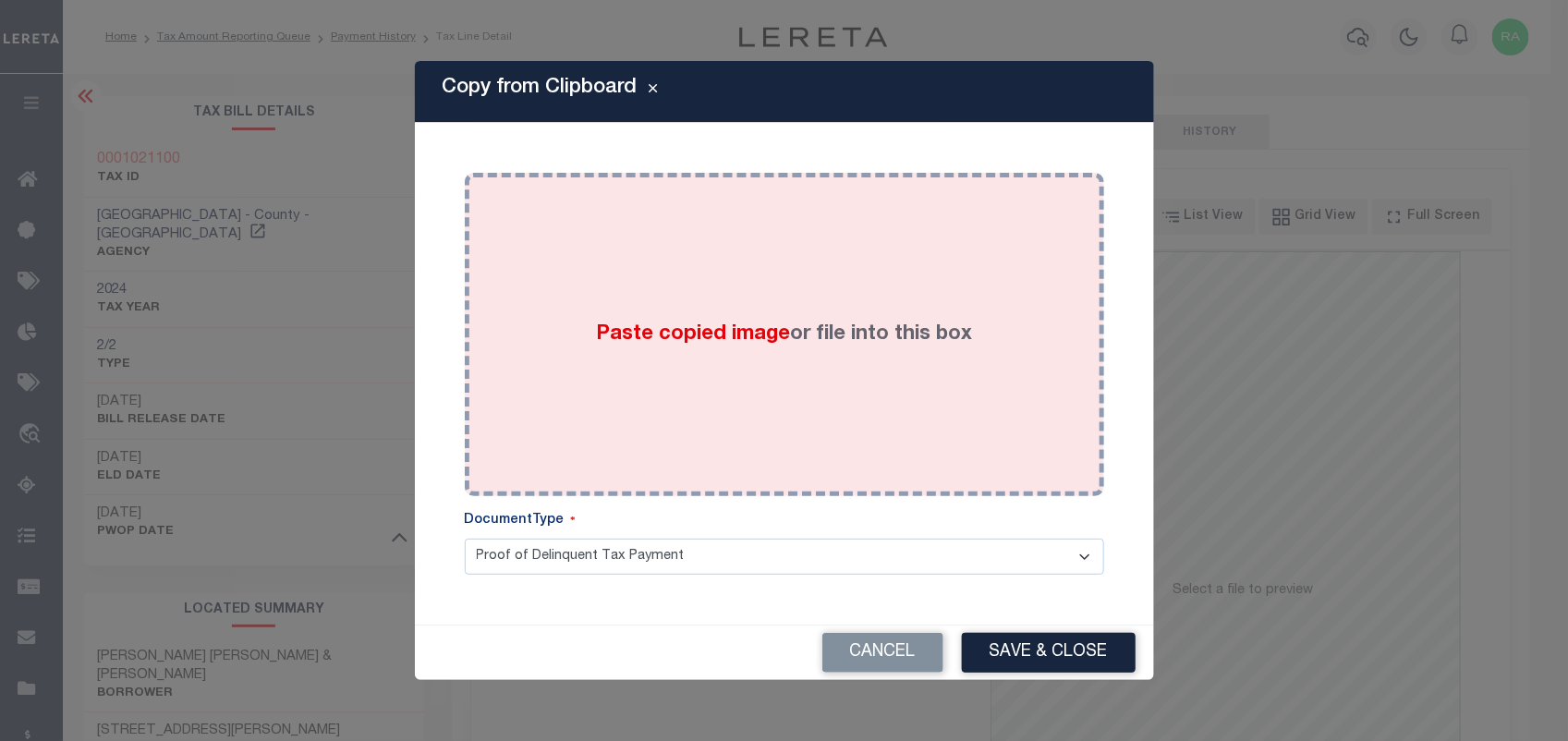
click at [769, 382] on div "Paste copied image or file into this box" at bounding box center [784, 334] width 612 height 295
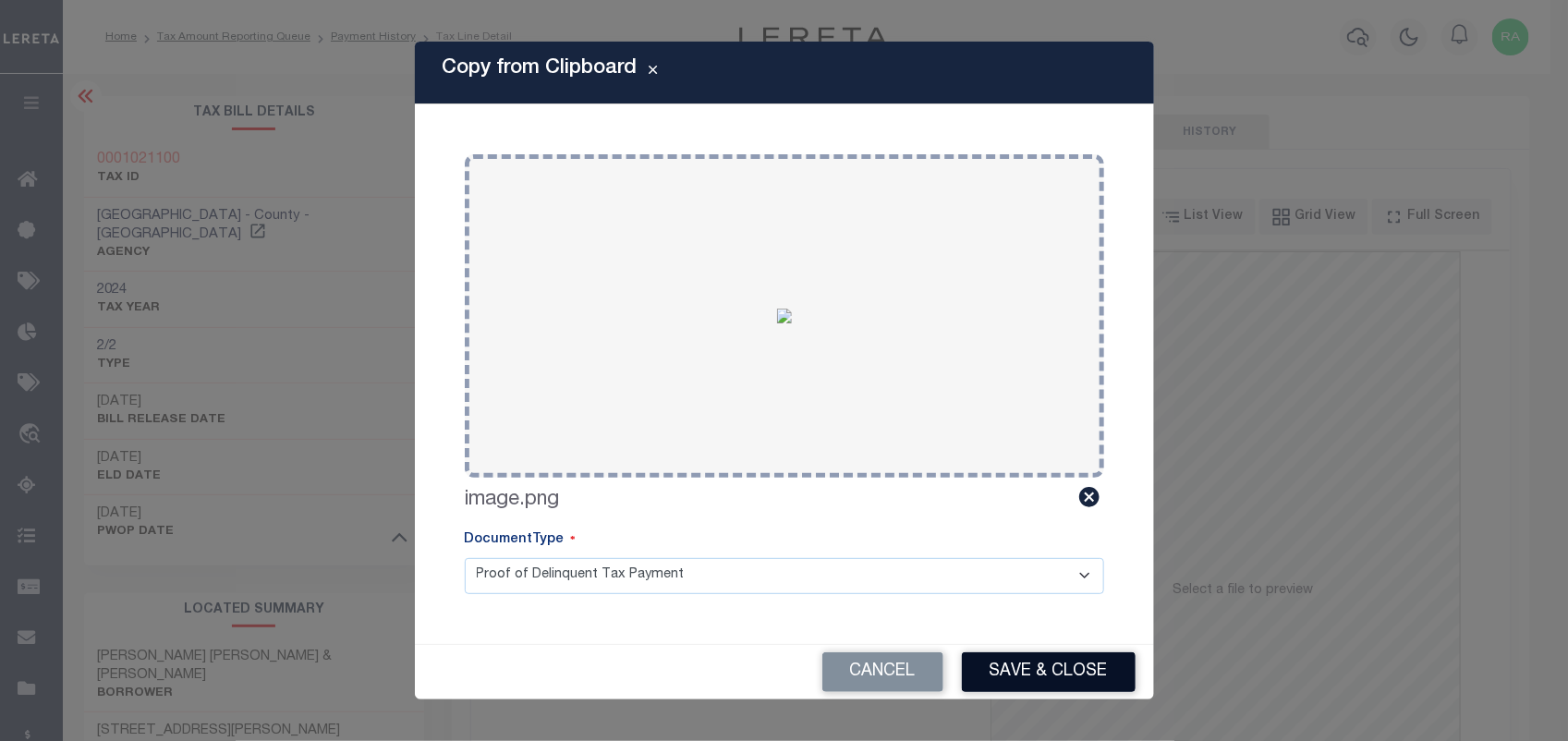
click at [1050, 674] on button "Save & Close" at bounding box center [1048, 672] width 174 height 39
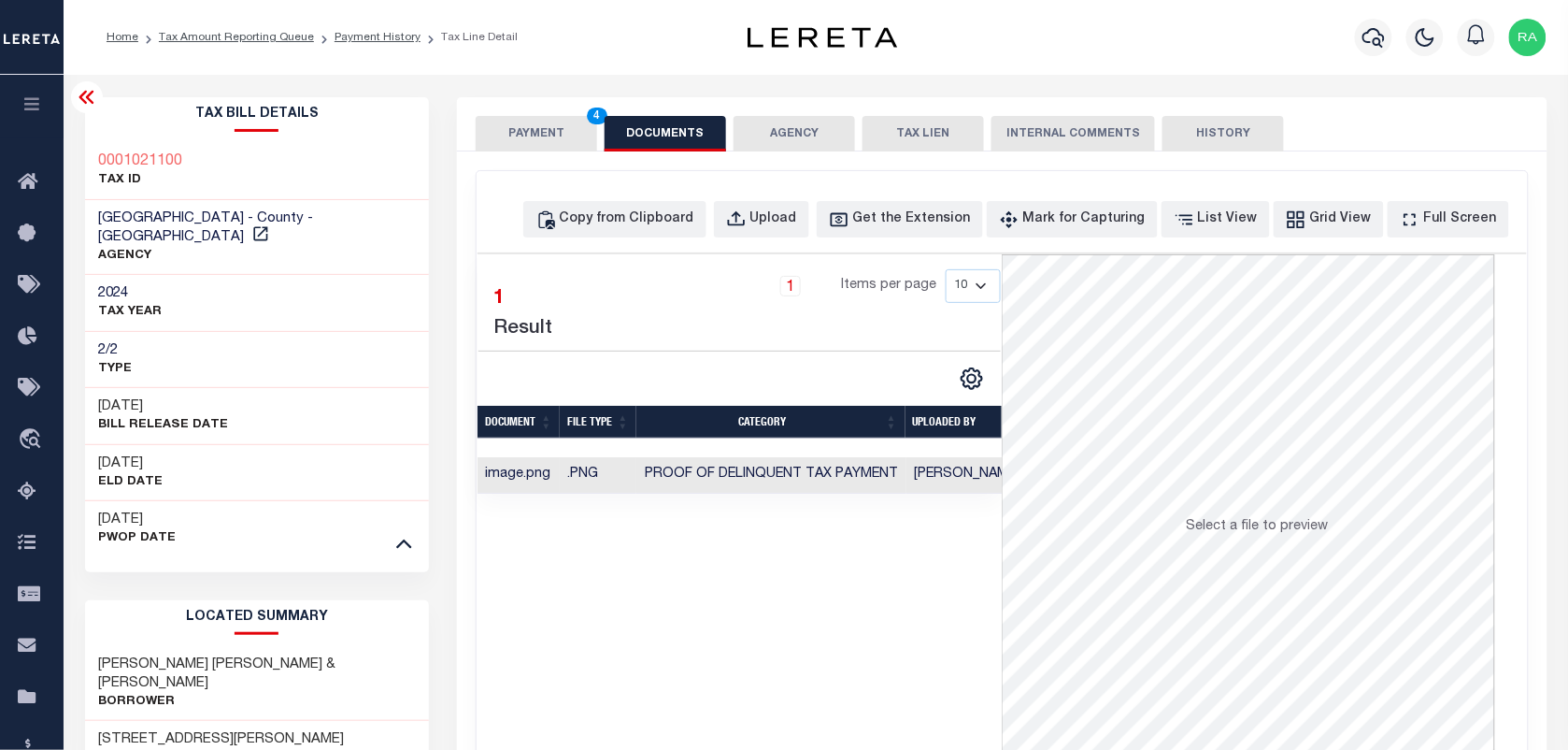
click at [487, 129] on button "PAYMENT 4" at bounding box center [536, 133] width 121 height 35
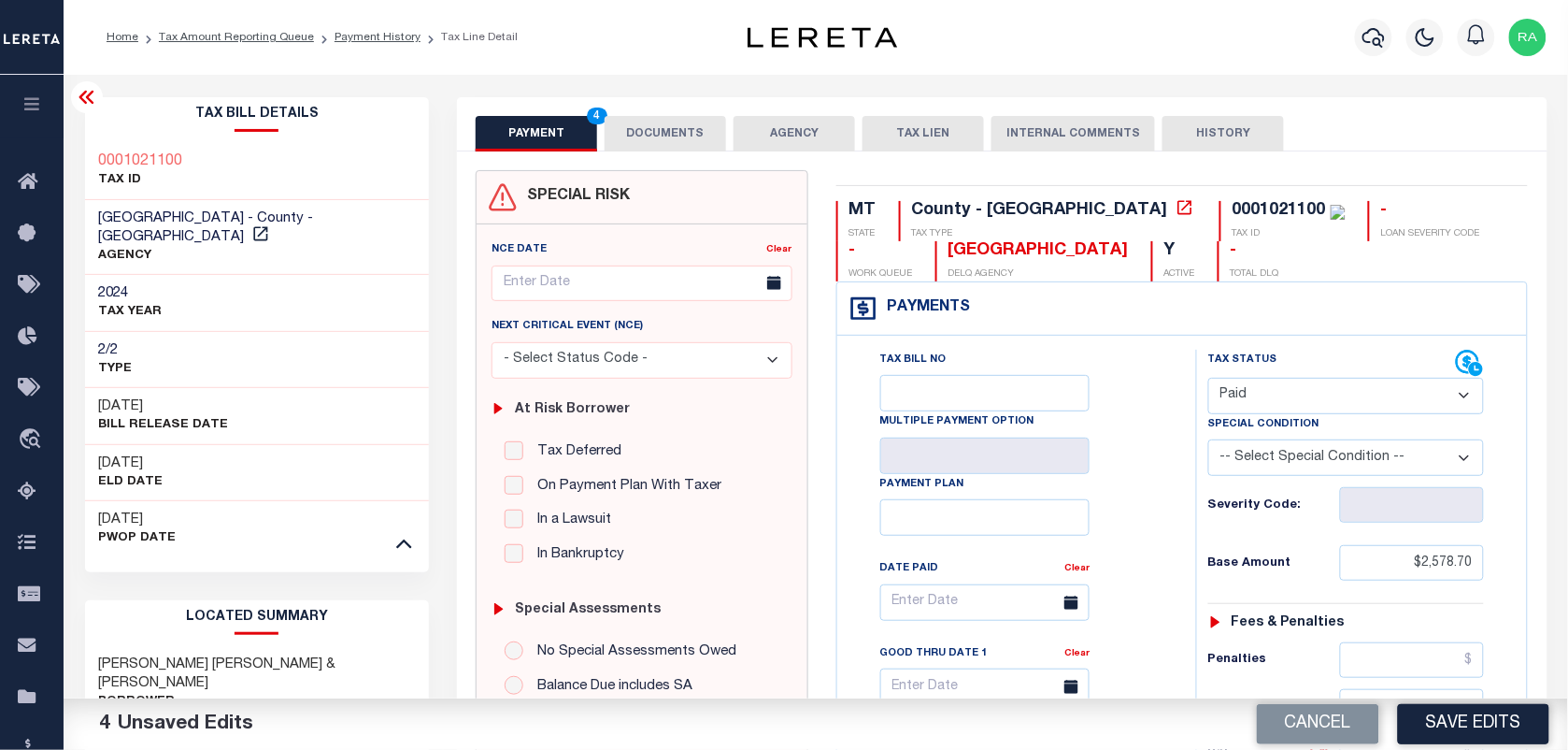
scroll to position [584, 0]
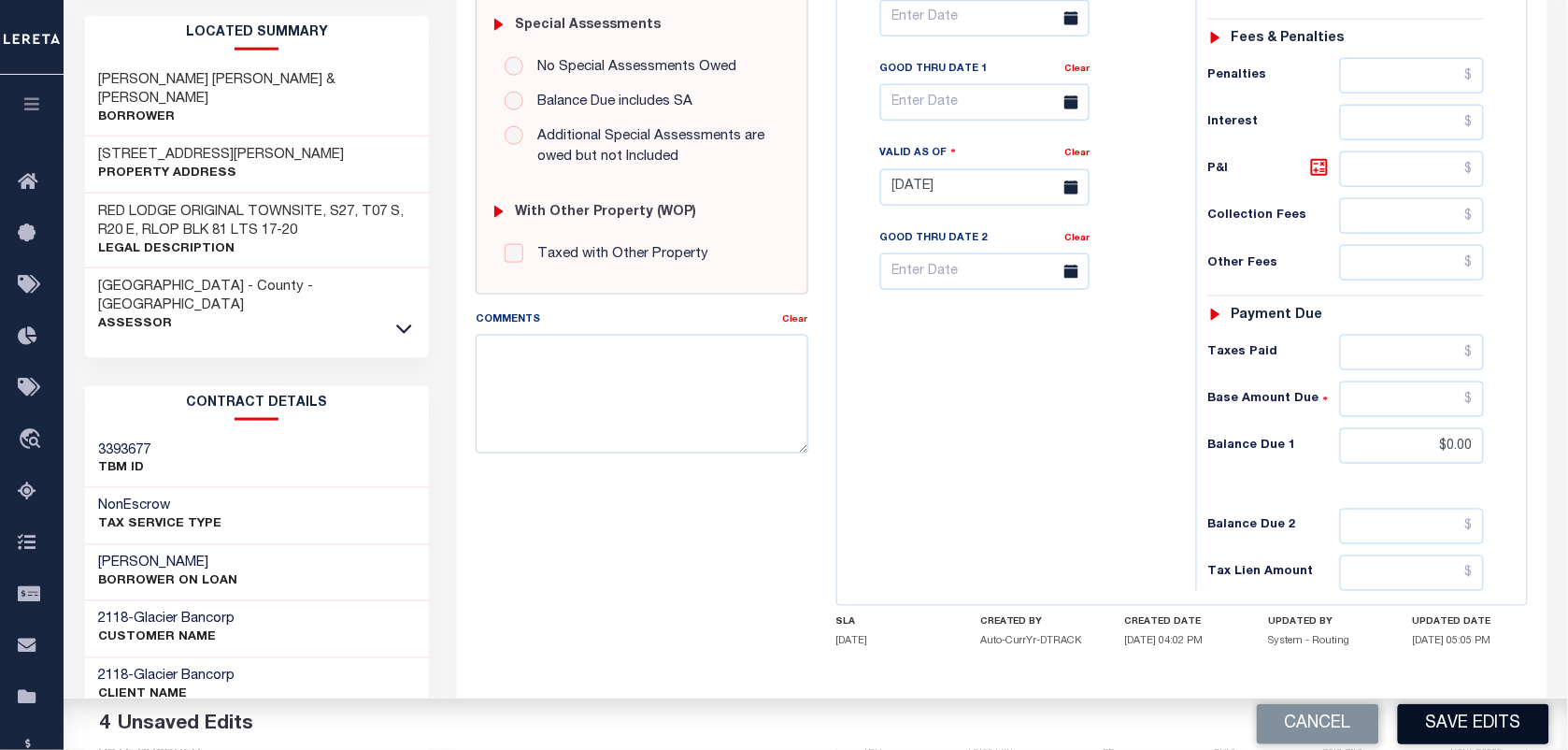
click at [1458, 730] on button "Save Edits" at bounding box center [1474, 723] width 152 height 40
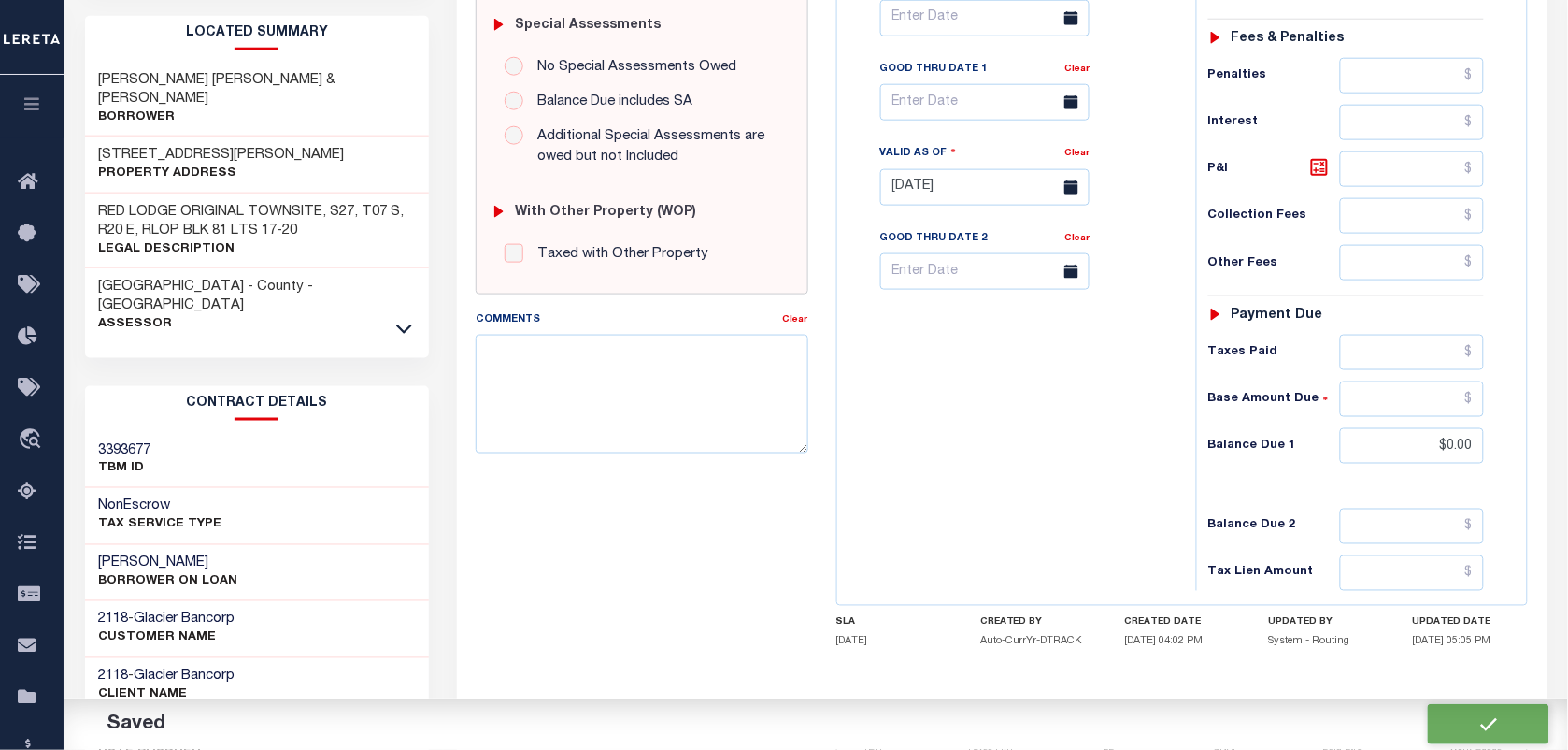
checkbox input "false"
type input "$2,578.7"
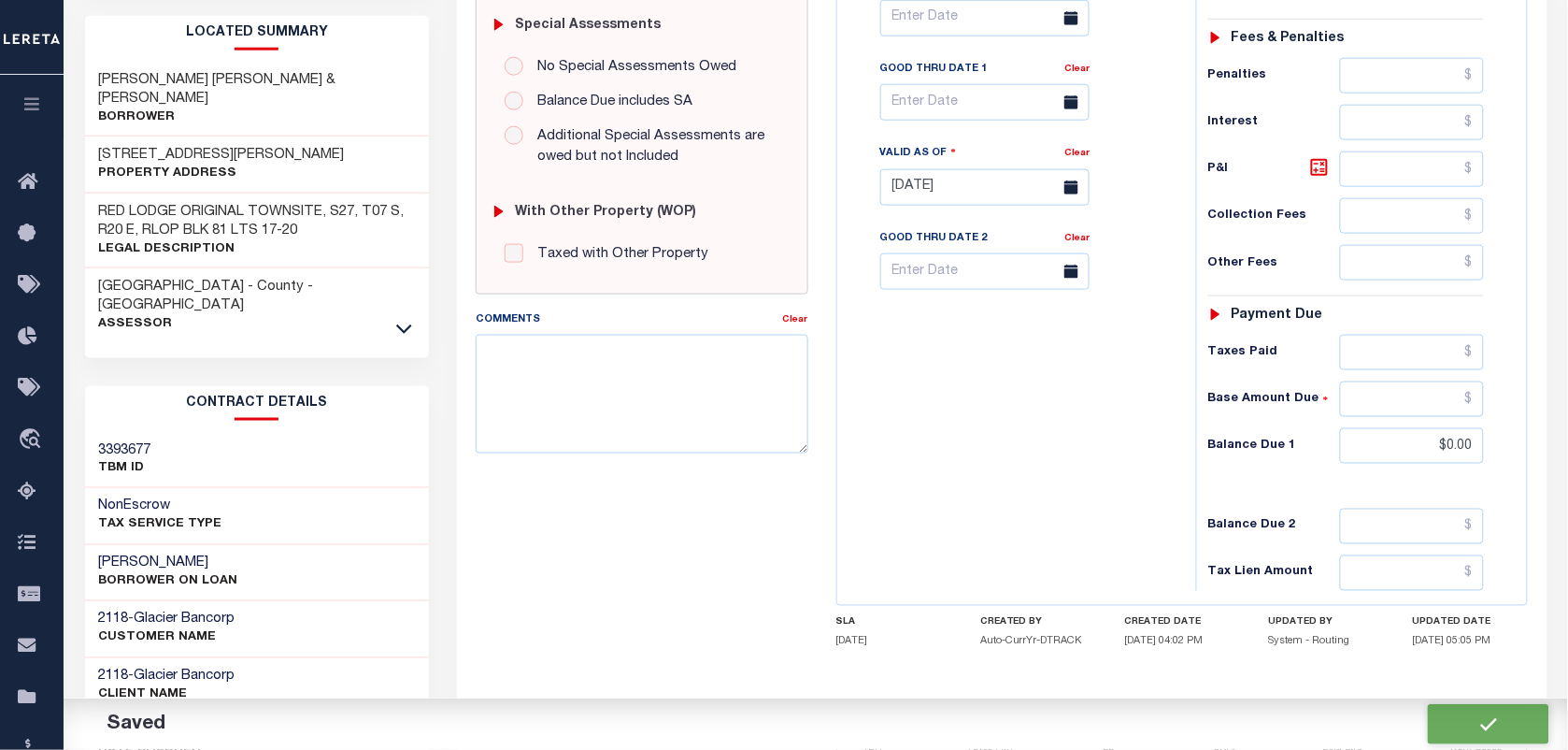
type input "$0"
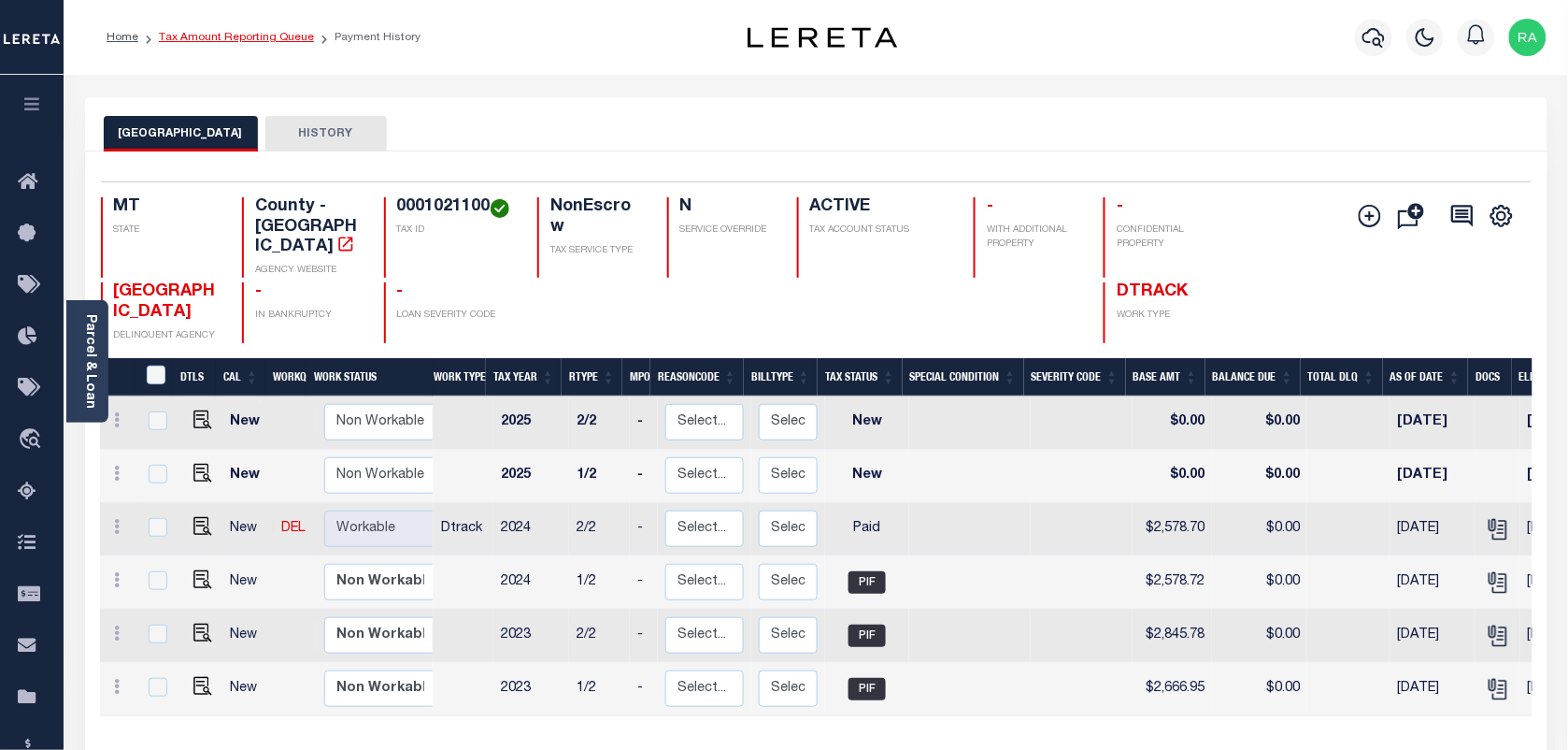
click at [254, 35] on link "Tax Amount Reporting Queue" at bounding box center [235, 37] width 155 height 11
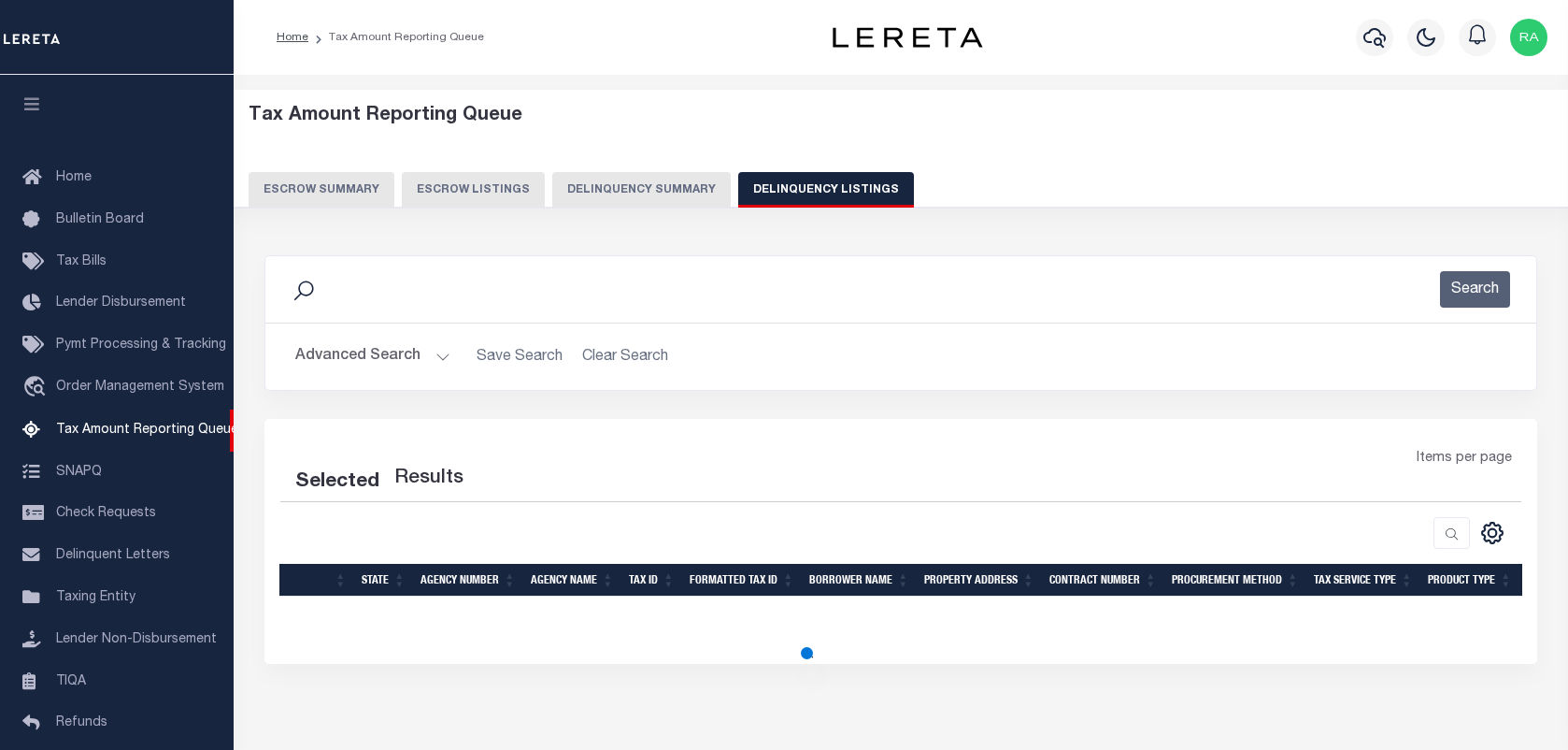
select select "100"
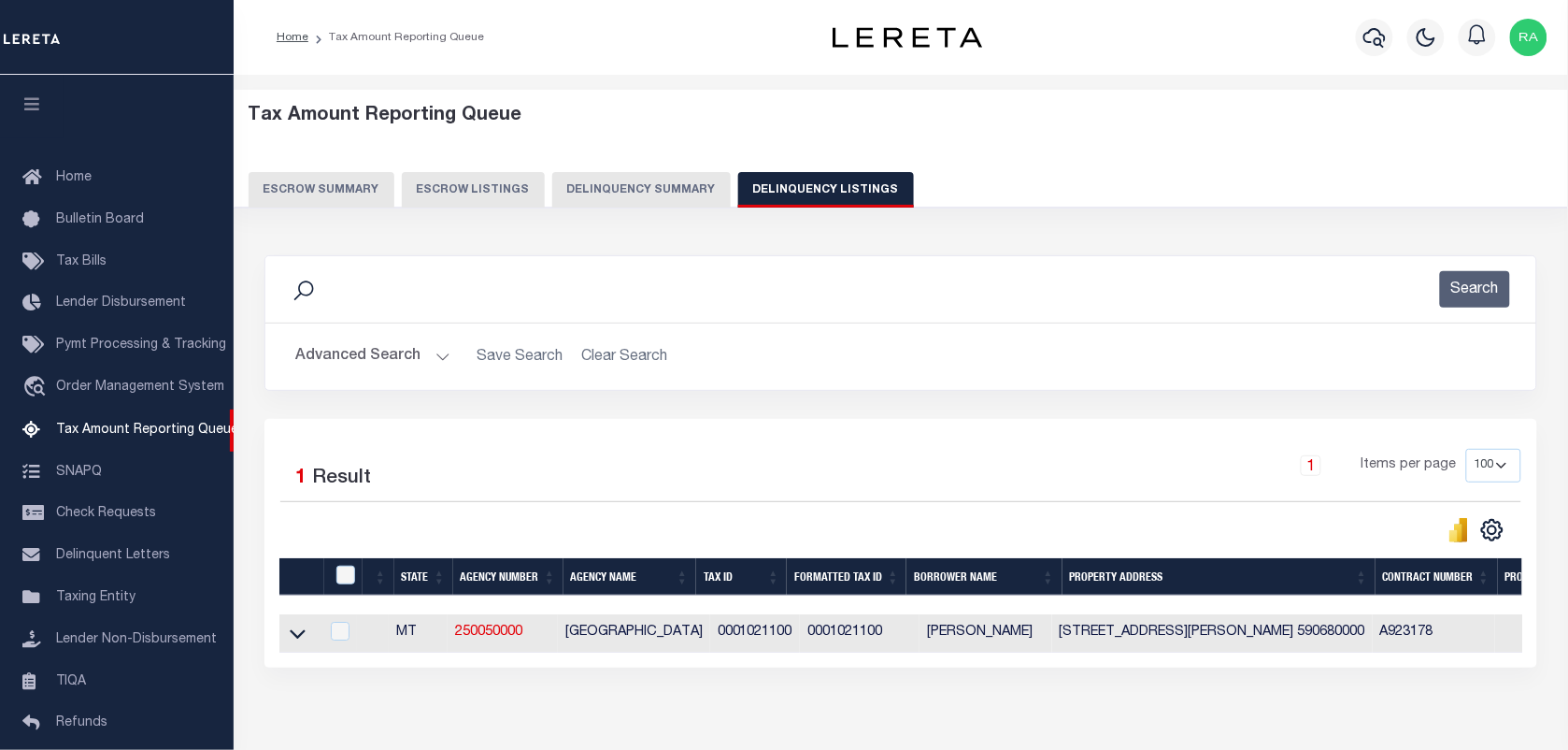
scroll to position [142, 0]
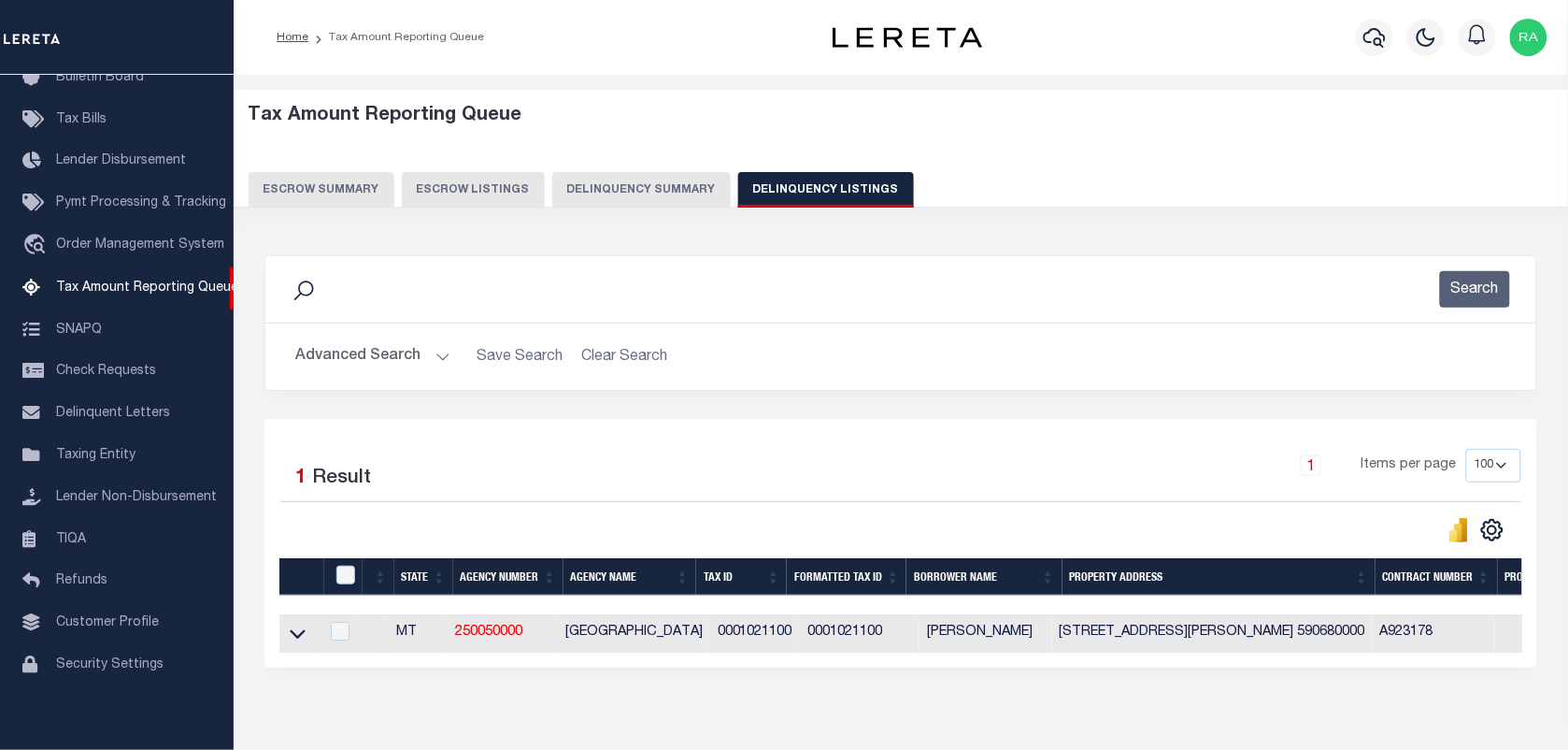
click at [342, 590] on th at bounding box center [344, 577] width 38 height 38
click at [338, 575] on input "checkbox" at bounding box center [345, 575] width 19 height 19
checkbox input "true"
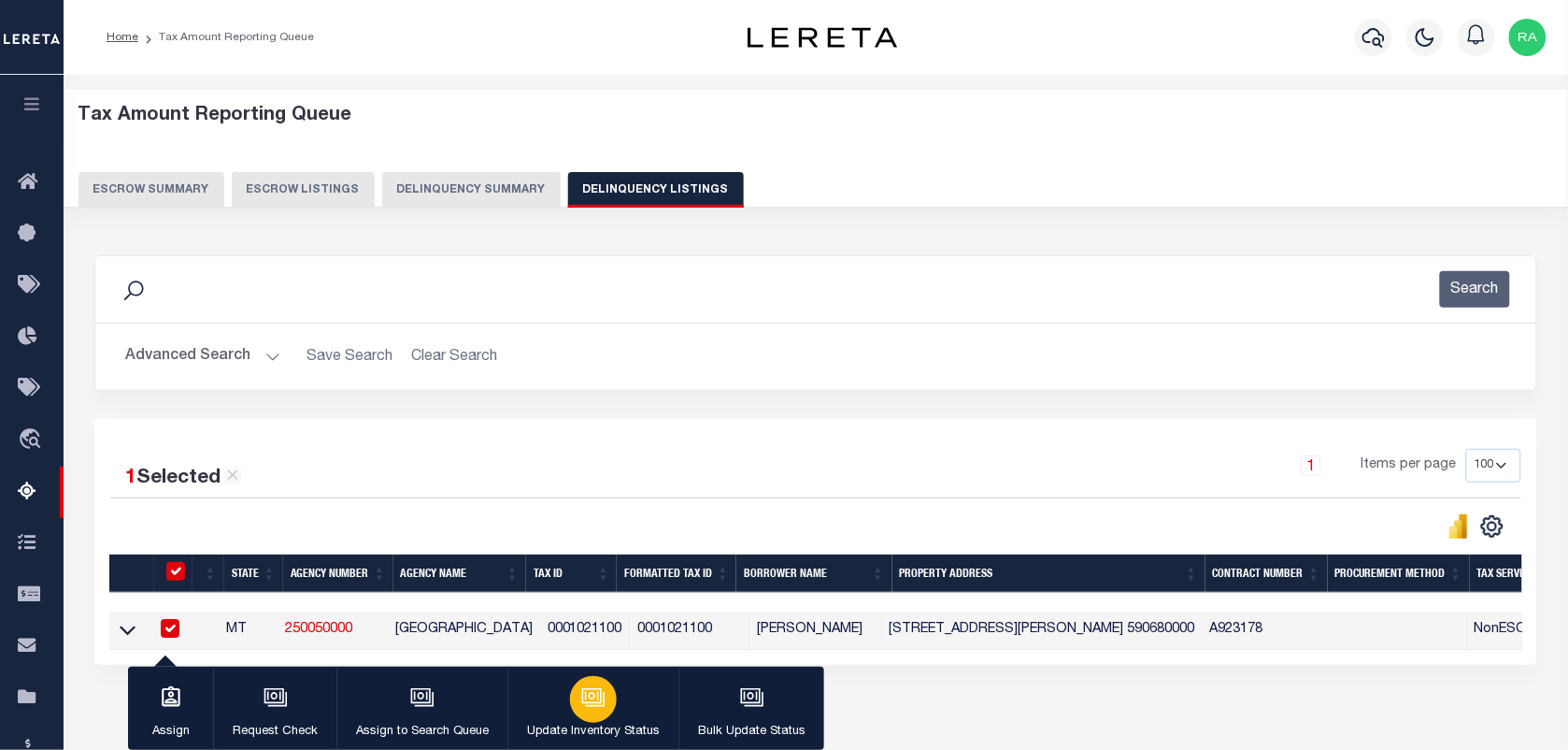
click at [591, 709] on icon "button" at bounding box center [593, 698] width 25 height 25
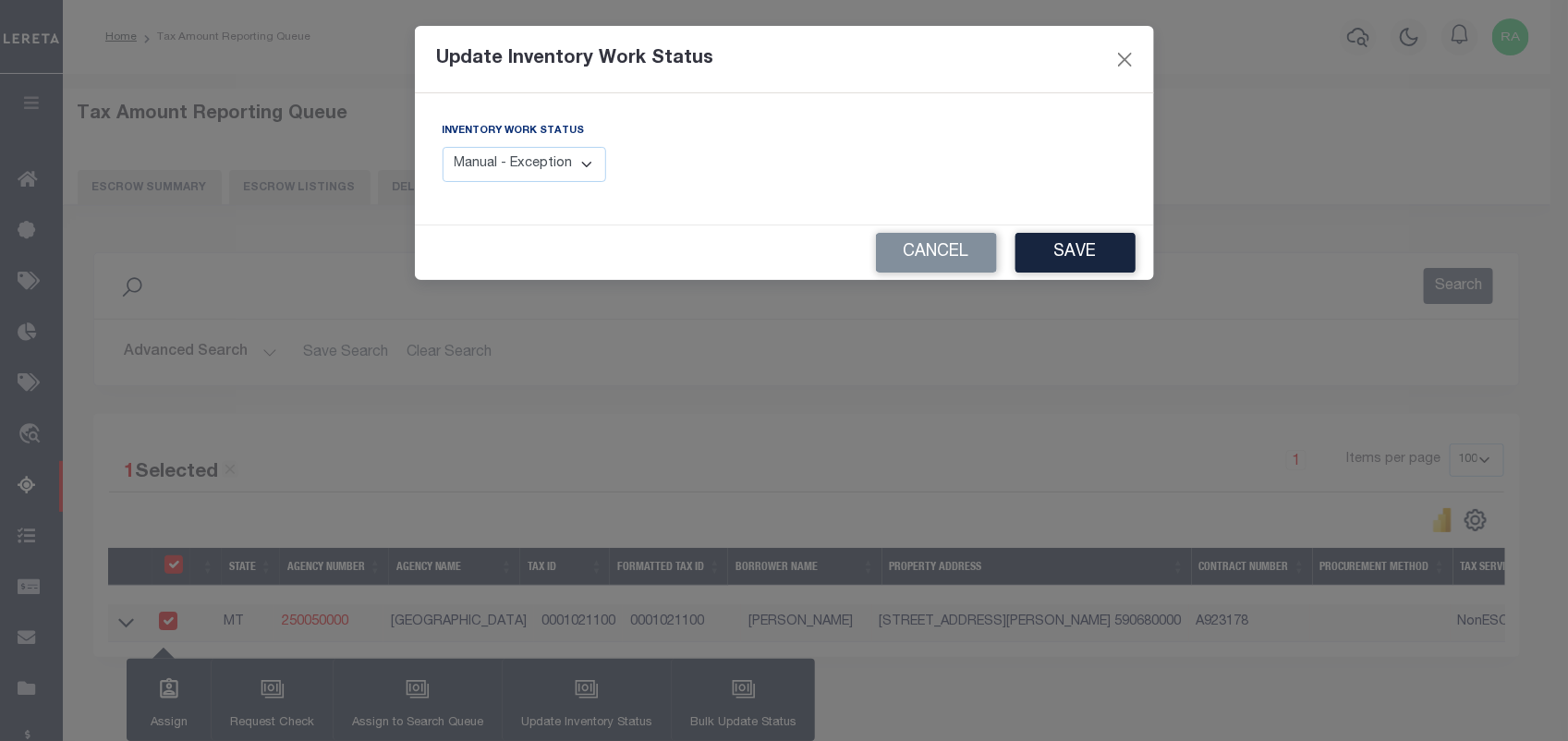
click at [515, 181] on select "Manual - Exception Pended - Awaiting Search Late Add Exception Completed" at bounding box center [525, 165] width 164 height 36
select select "4"
click at [443, 147] on select "Manual - Exception Pended - Awaiting Search Late Add Exception Completed" at bounding box center [525, 165] width 164 height 36
click at [1041, 251] on button "Save" at bounding box center [1075, 252] width 120 height 39
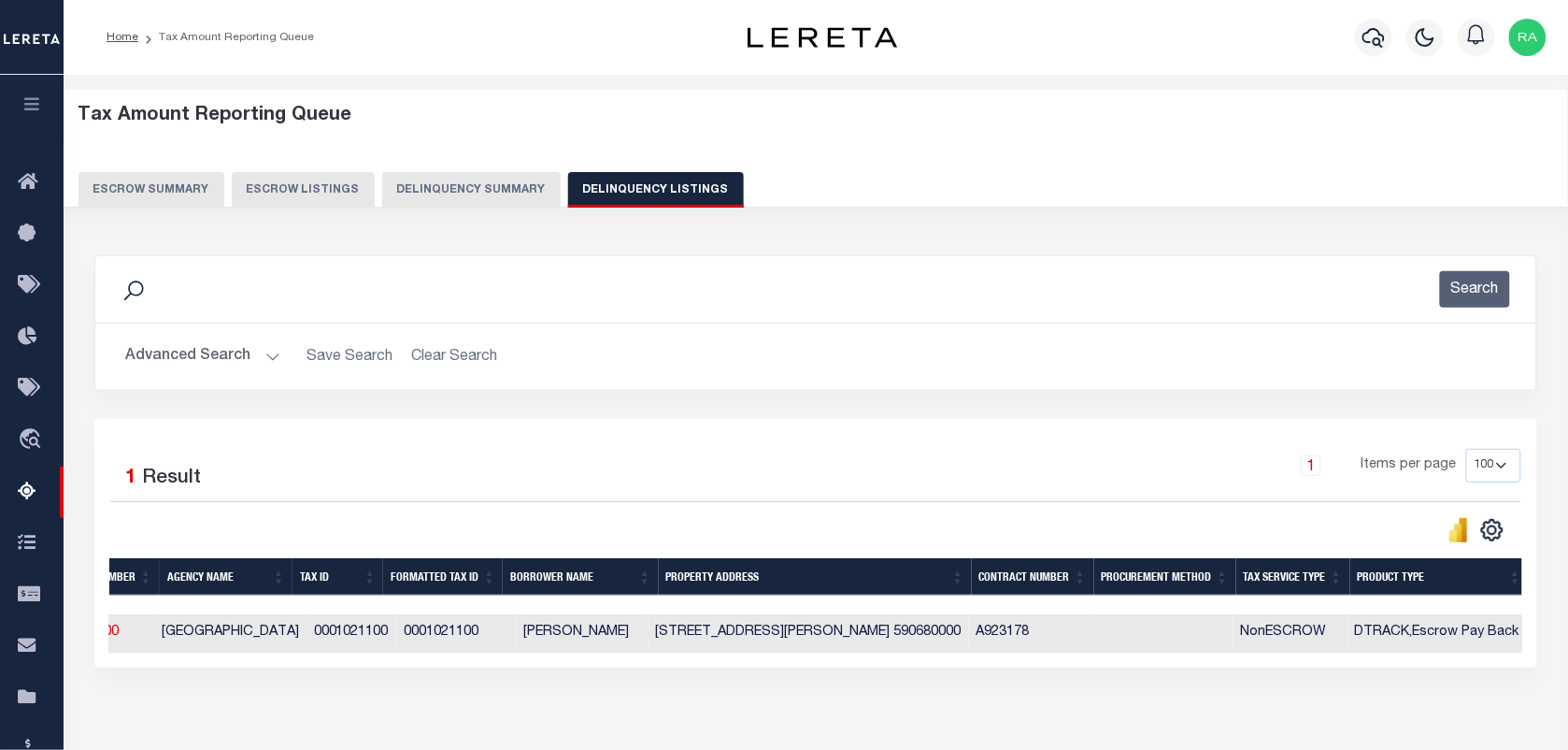
scroll to position [0, 0]
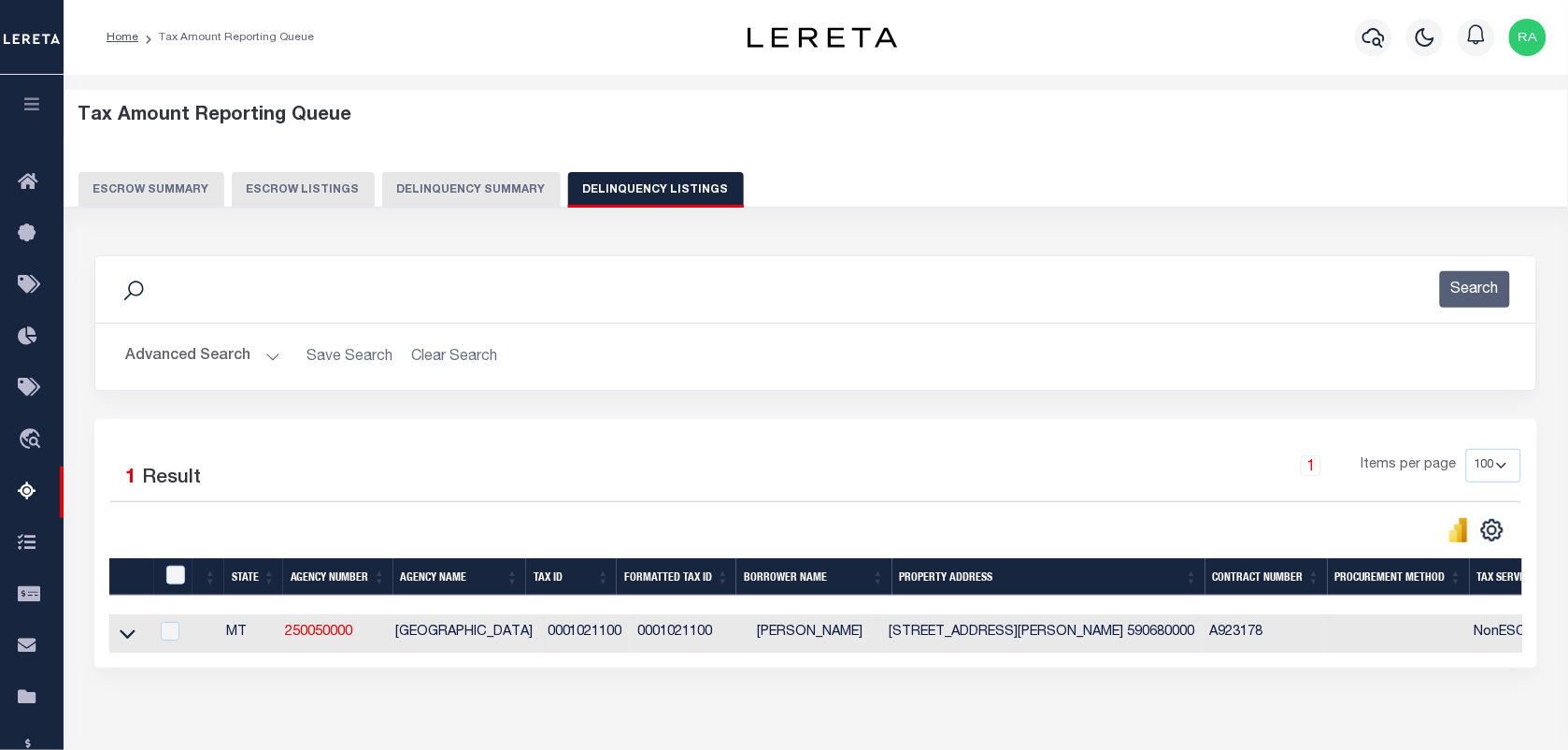
click at [136, 645] on td at bounding box center [128, 633] width 39 height 38
checkbox input "true"
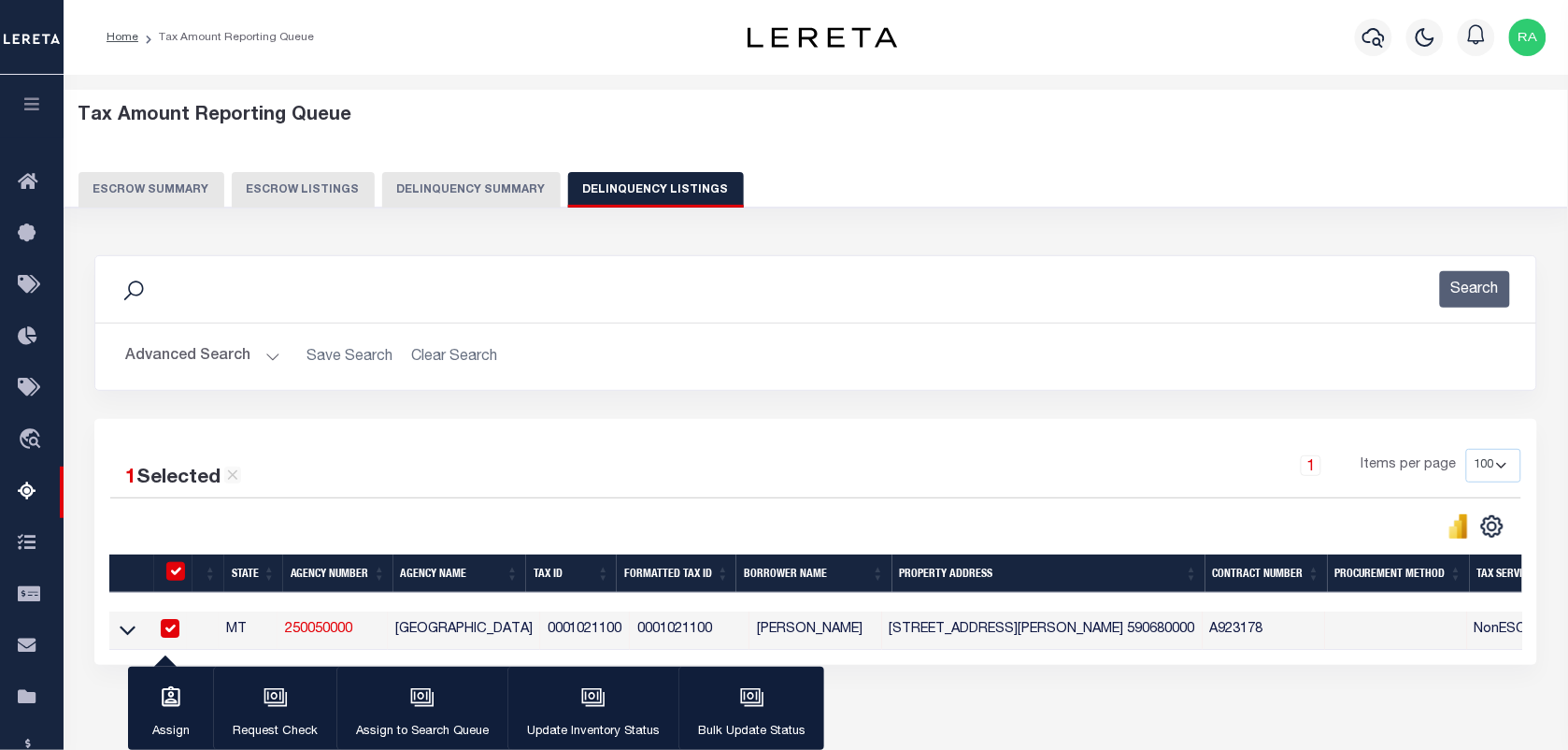
click at [196, 625] on td at bounding box center [202, 630] width 31 height 38
checkbox input "false"
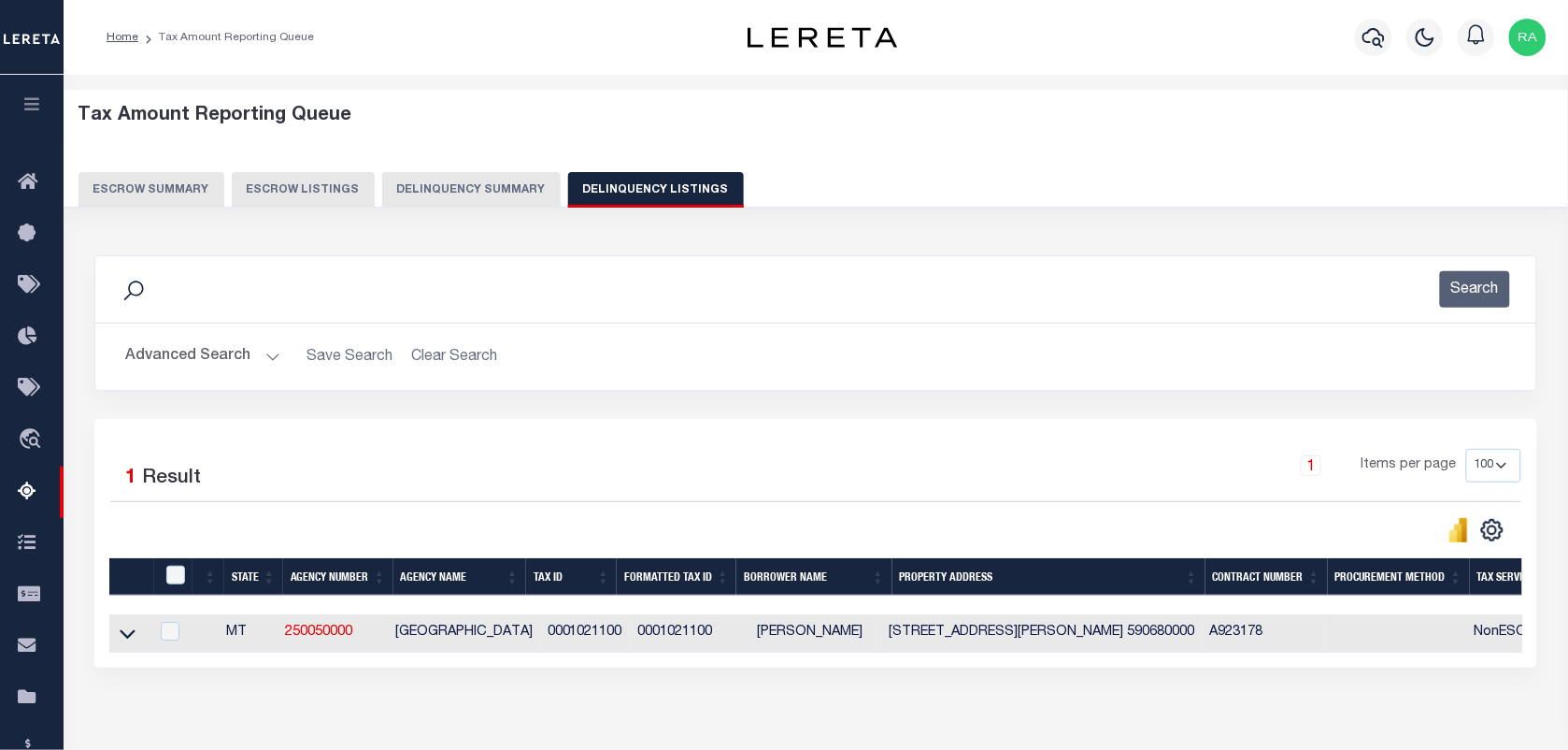
click at [187, 629] on td at bounding box center [168, 633] width 38 height 38
checkbox input "true"
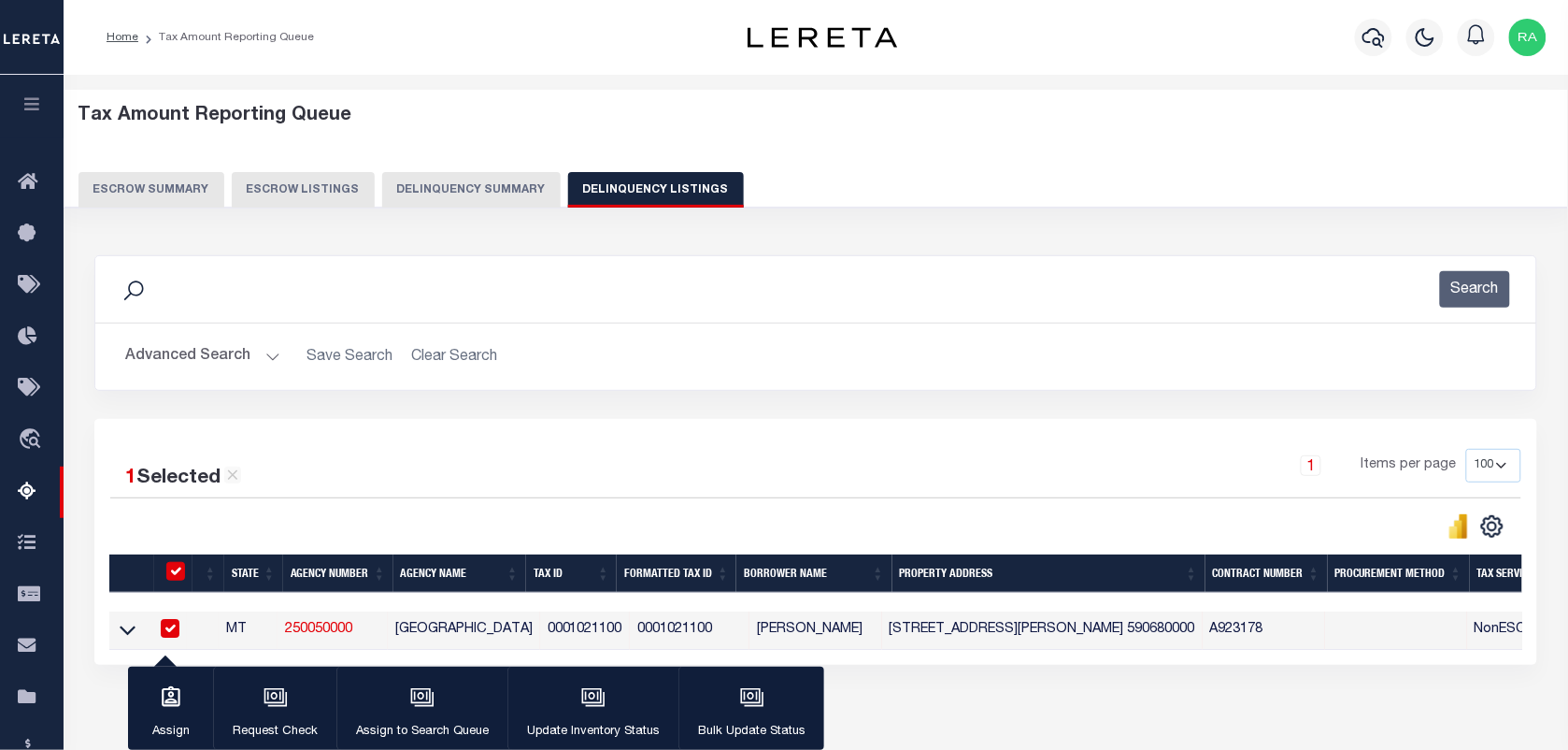
click at [179, 632] on input "checkbox" at bounding box center [170, 628] width 19 height 19
checkbox input "false"
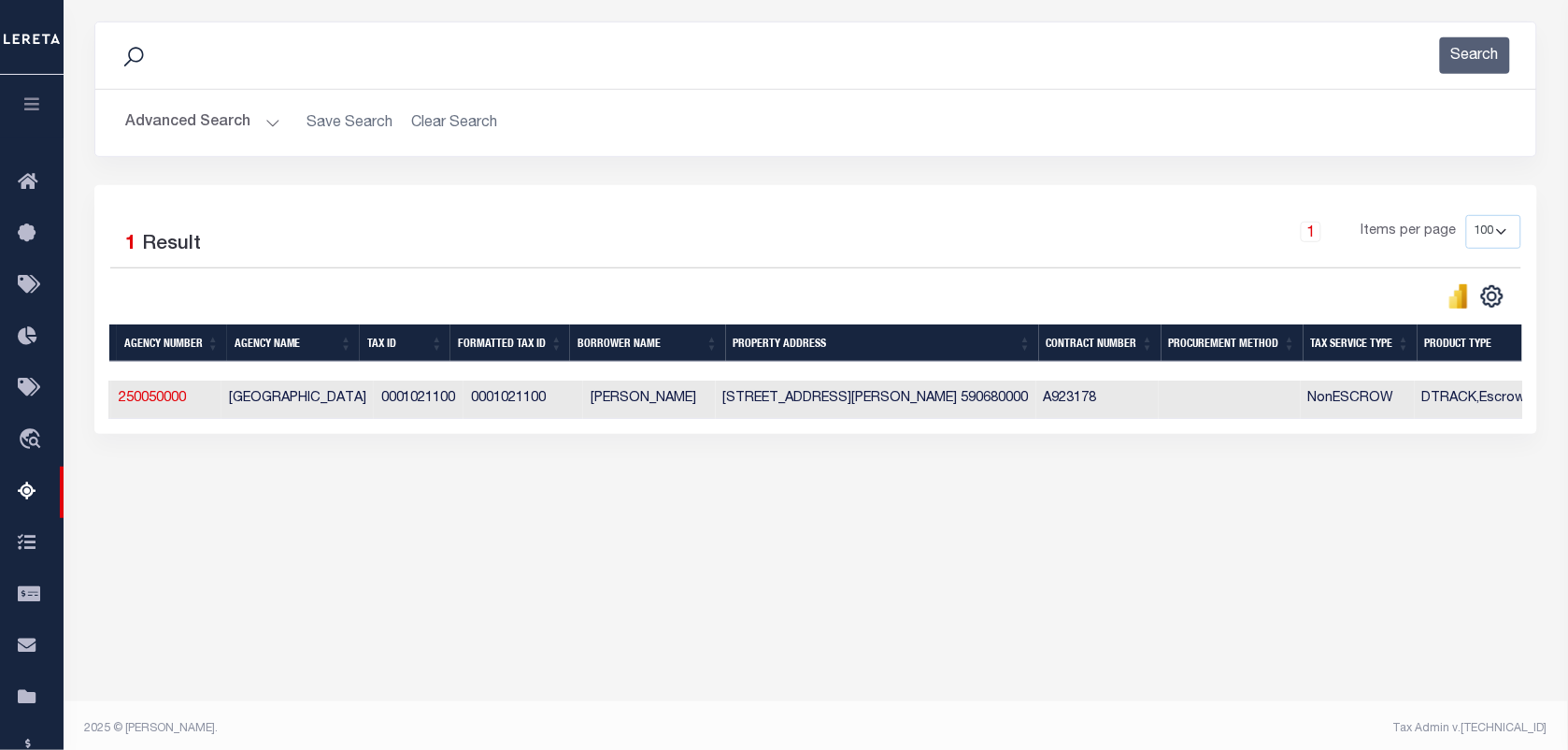
scroll to position [0, 1081]
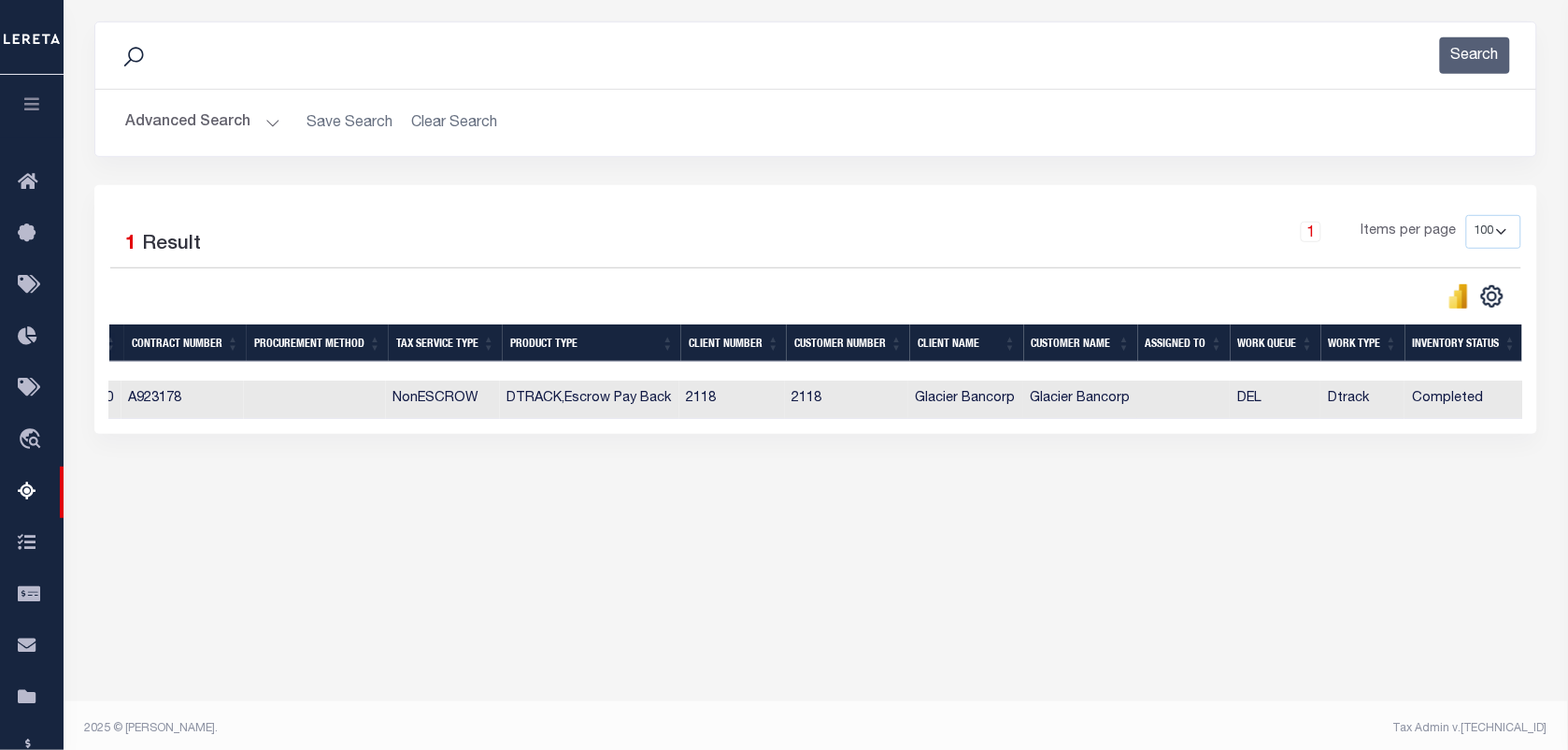
click at [272, 124] on button "Advanced Search" at bounding box center [202, 122] width 155 height 36
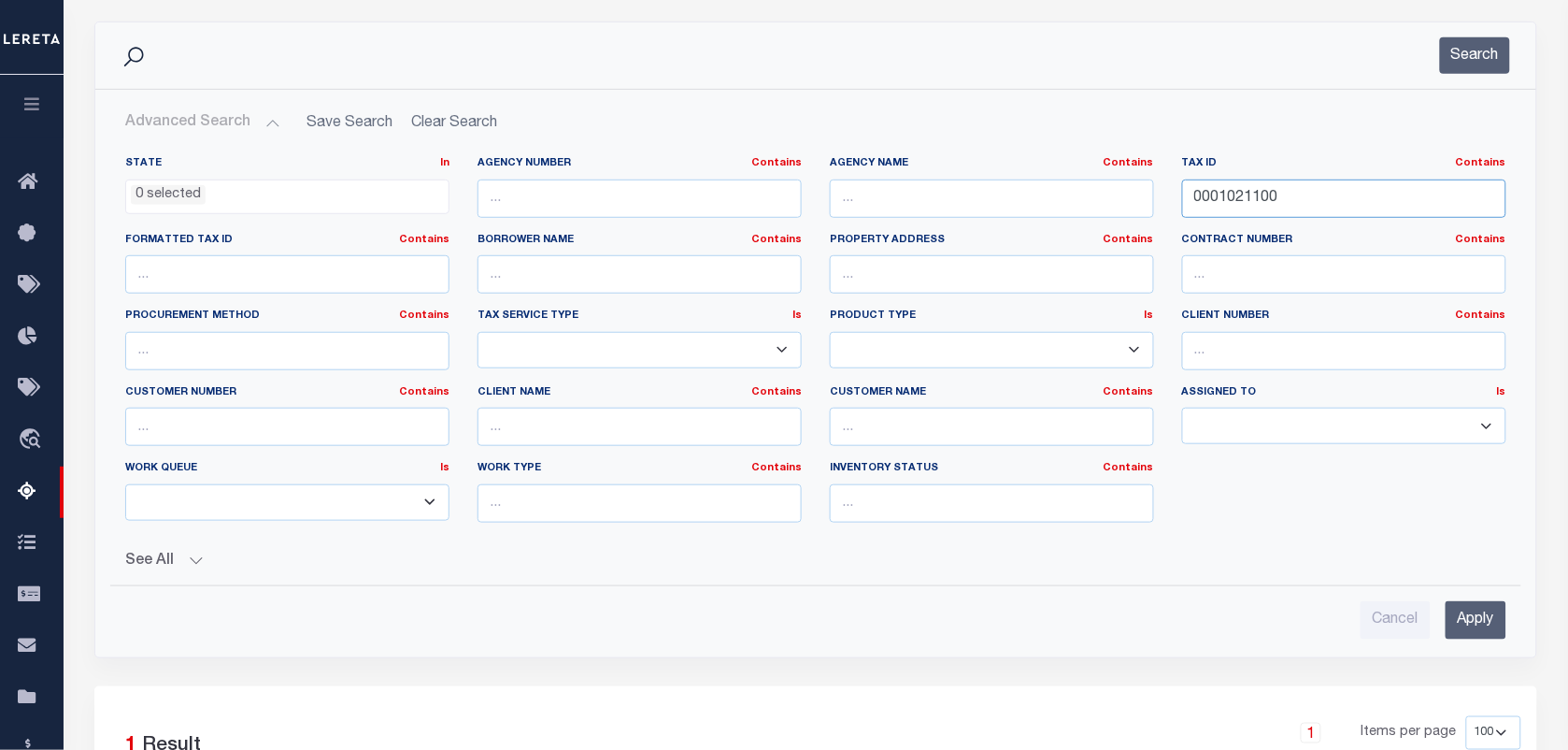
click at [1261, 195] on input "0001021100" at bounding box center [1344, 198] width 325 height 38
paste input "107"
type input "1071100"
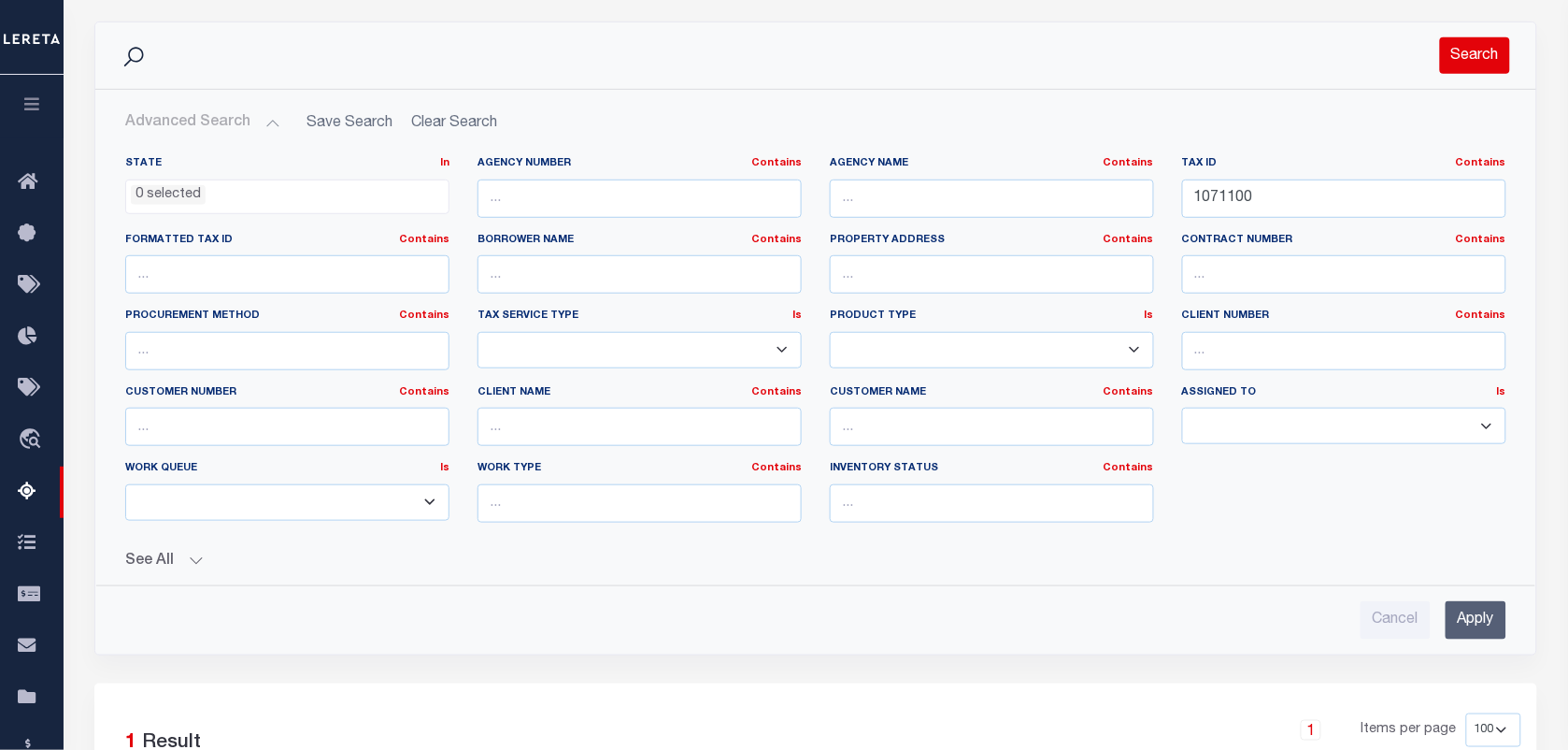
click at [1469, 48] on button "Search" at bounding box center [1475, 55] width 70 height 36
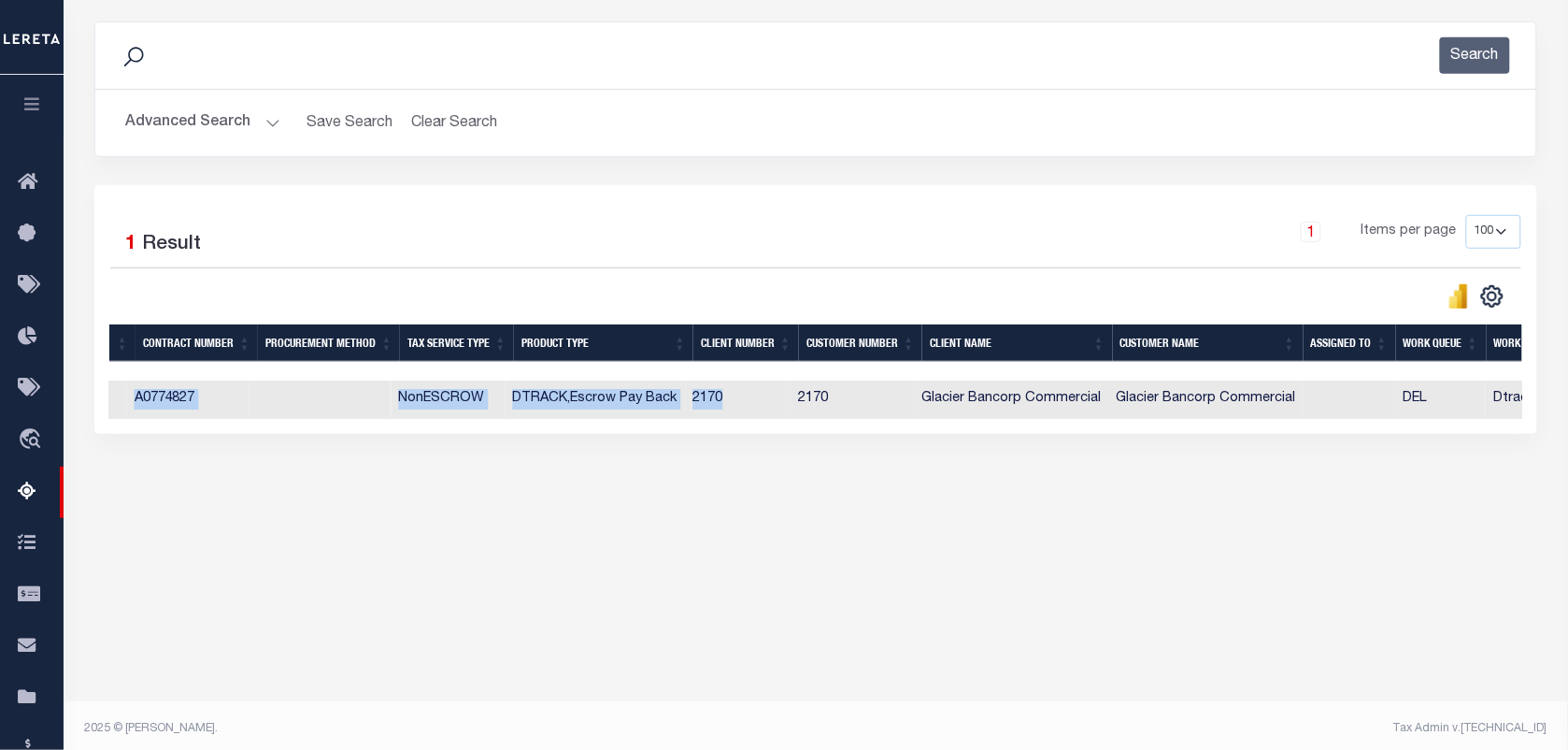
drag, startPoint x: 739, startPoint y: 422, endPoint x: 140, endPoint y: 438, distance: 599.2
click at [140, 434] on div "1 Selected 1 Result 1 Items per page 10 25 50 100 500" at bounding box center [815, 309] width 1443 height 249
click at [558, 434] on div "1 Selected 1 Result 1 Items per page 10 25 50 100 500" at bounding box center [815, 309] width 1443 height 249
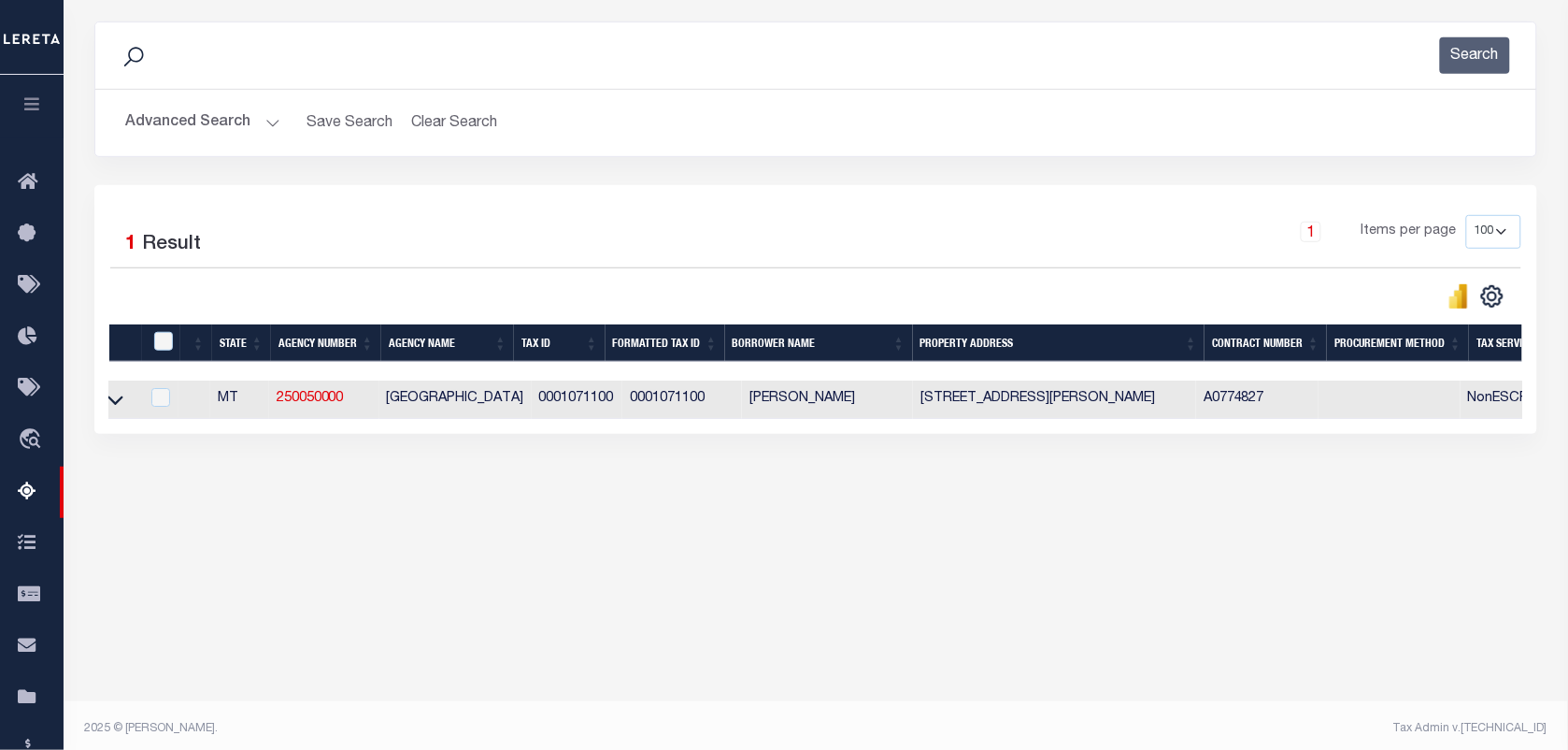
scroll to position [0, 0]
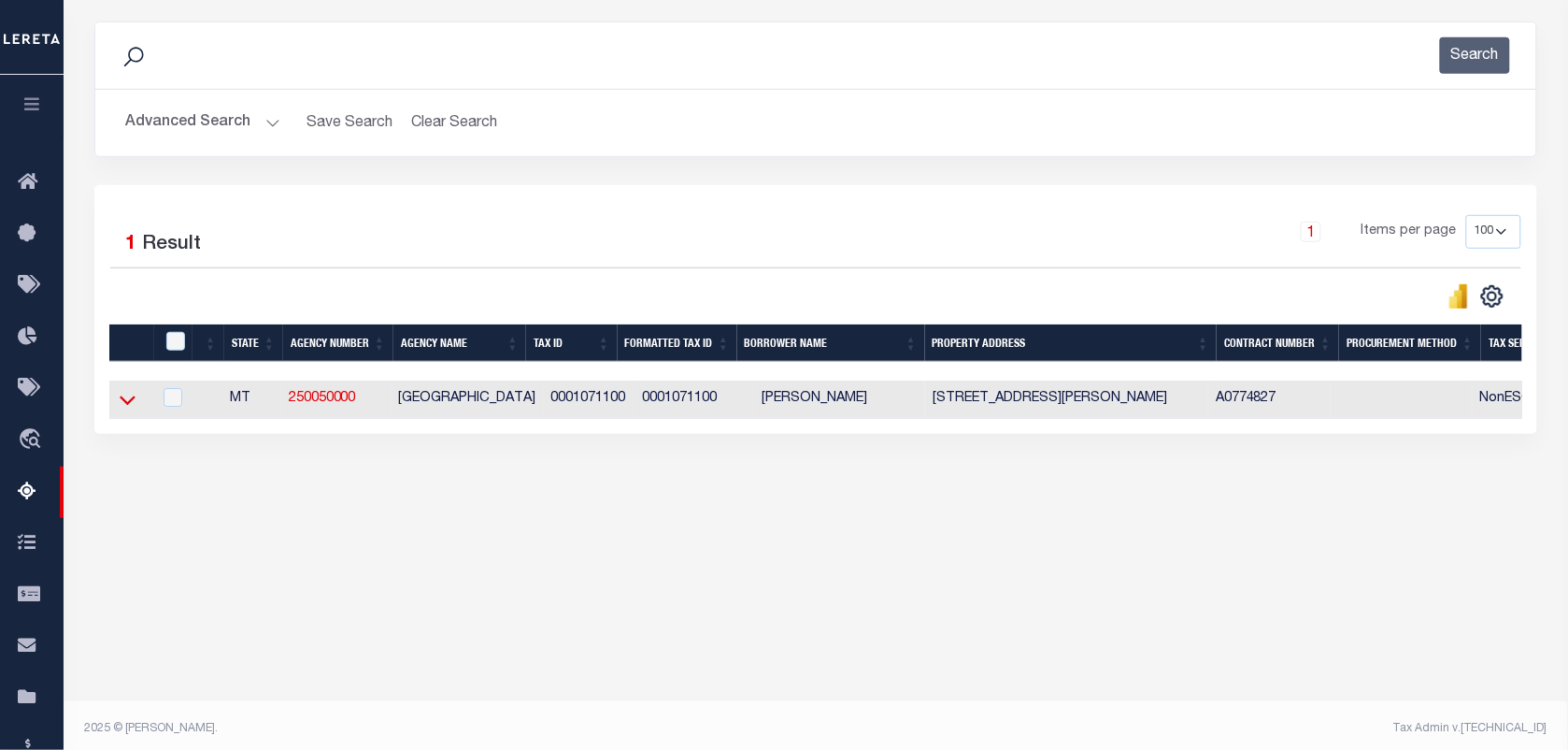
click at [124, 409] on icon at bounding box center [127, 400] width 16 height 20
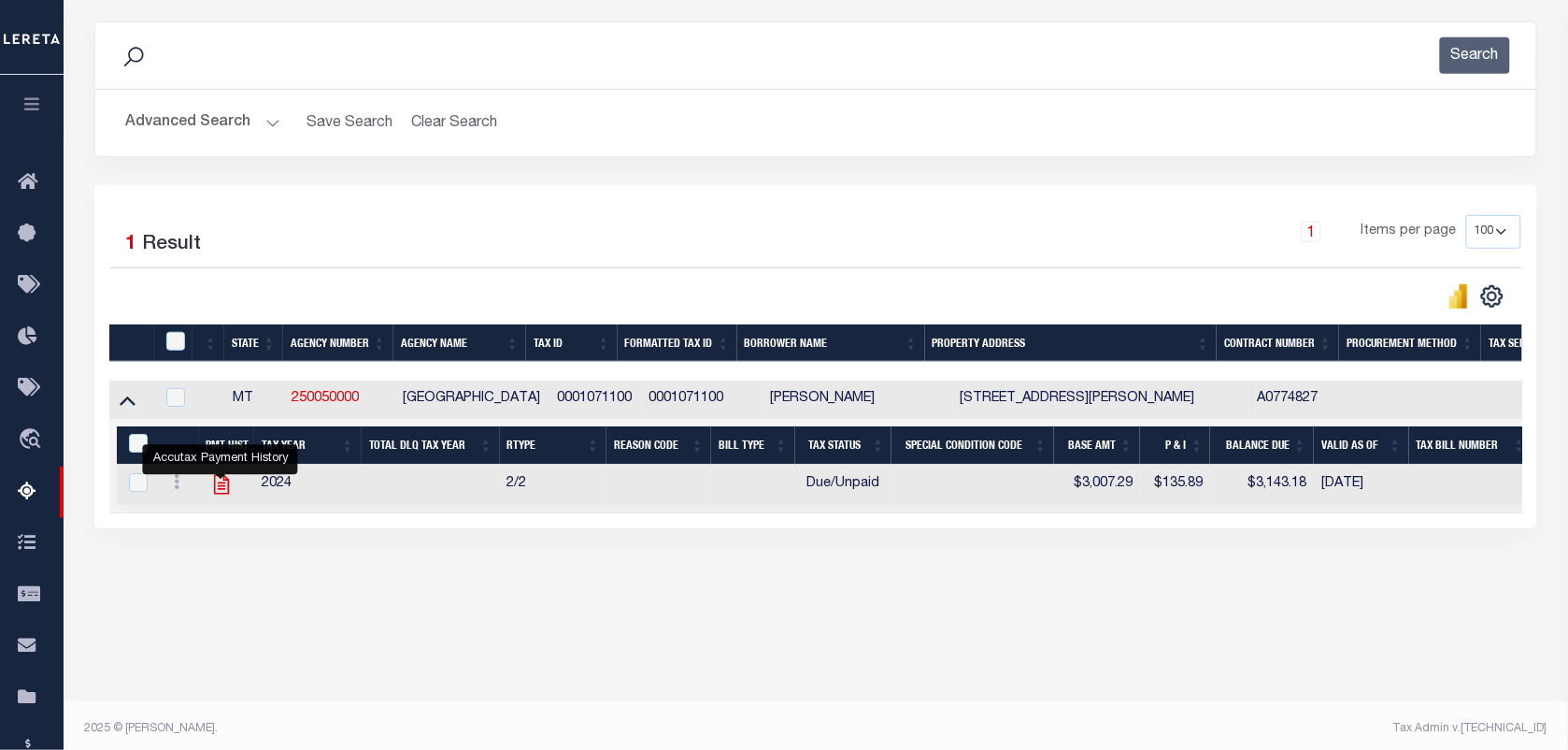
click at [225, 487] on icon "" at bounding box center [220, 484] width 15 height 20
checkbox input "true"
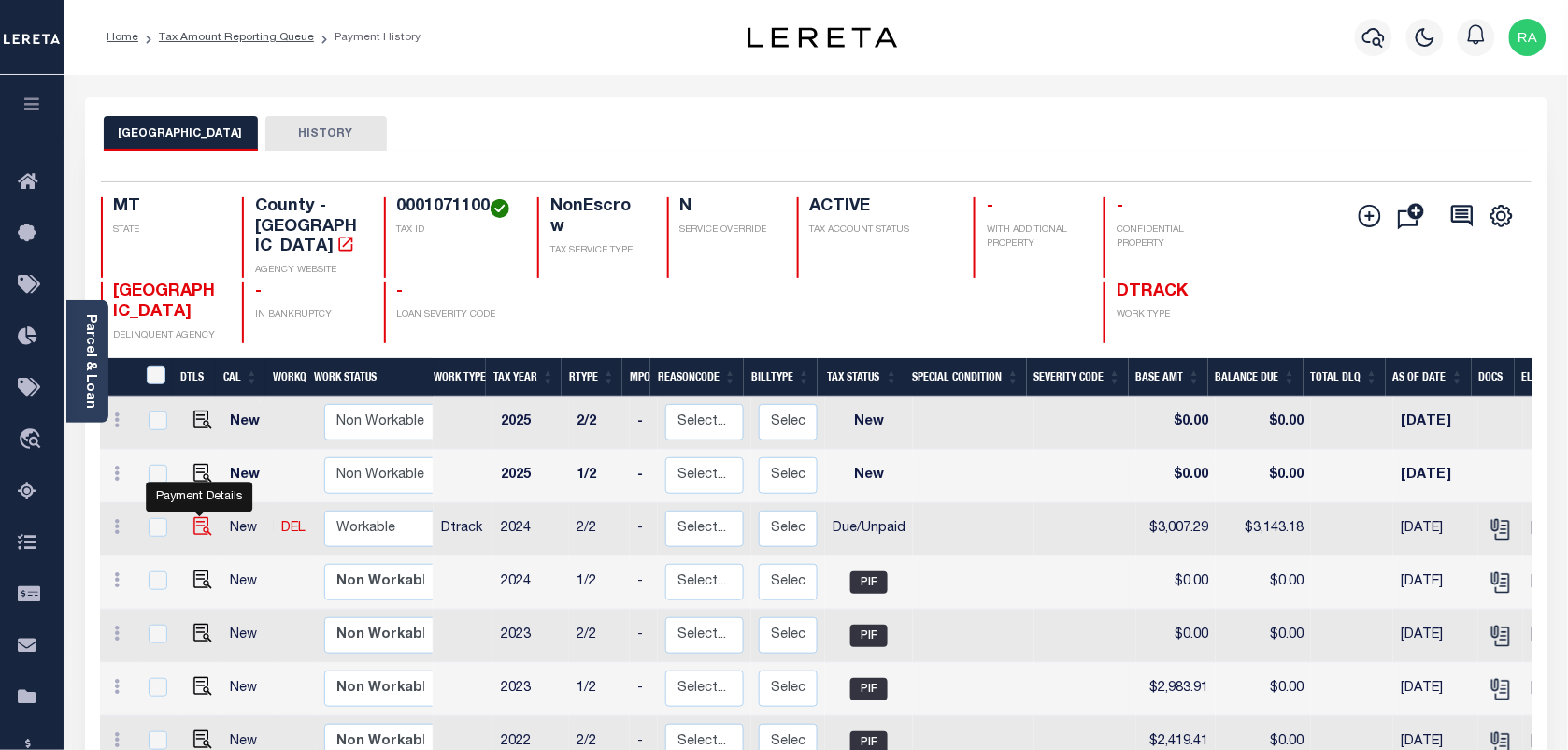
click at [198, 516] on img "" at bounding box center [203, 526] width 19 height 19
checkbox input "true"
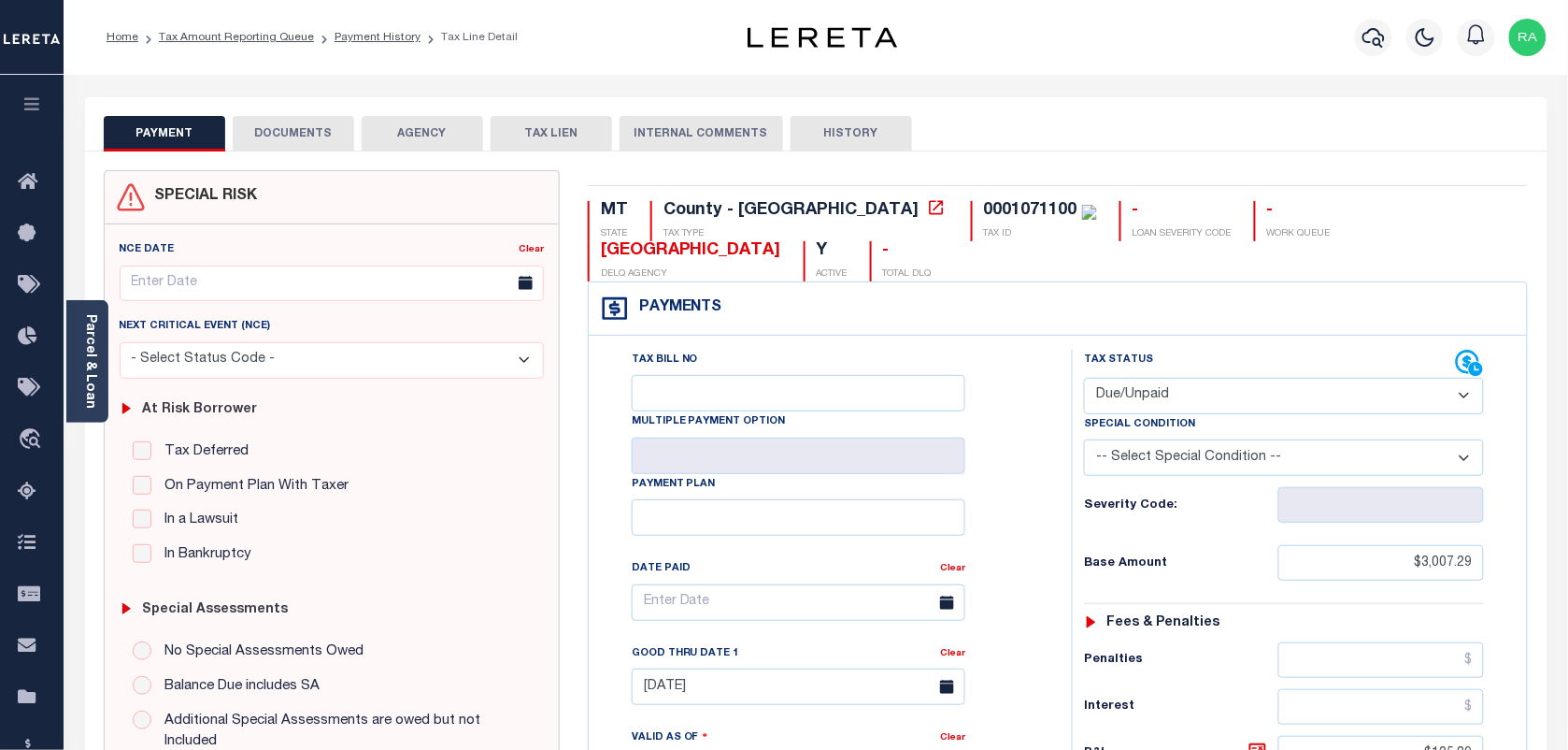
click at [1204, 393] on select "- Select Status Code - Open Due/Unpaid Paid Incomplete No Tax Due Internal Refu…" at bounding box center [1283, 396] width 400 height 36
select select "PYD"
click at [1084, 380] on select "- Select Status Code - Open Due/Unpaid Paid Incomplete No Tax Due Internal Refu…" at bounding box center [1283, 396] width 400 height 36
type input "[DATE]"
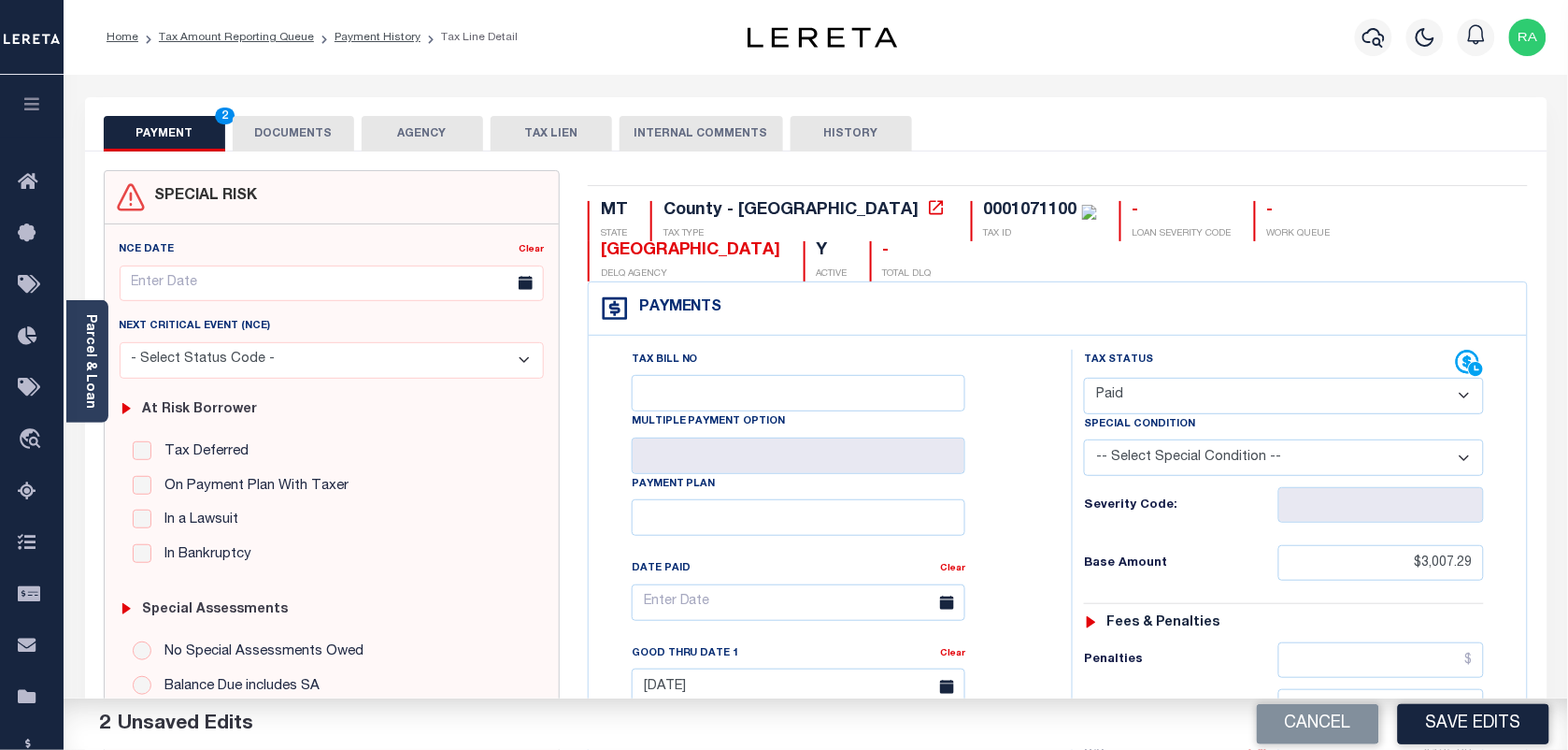
scroll to position [467, 0]
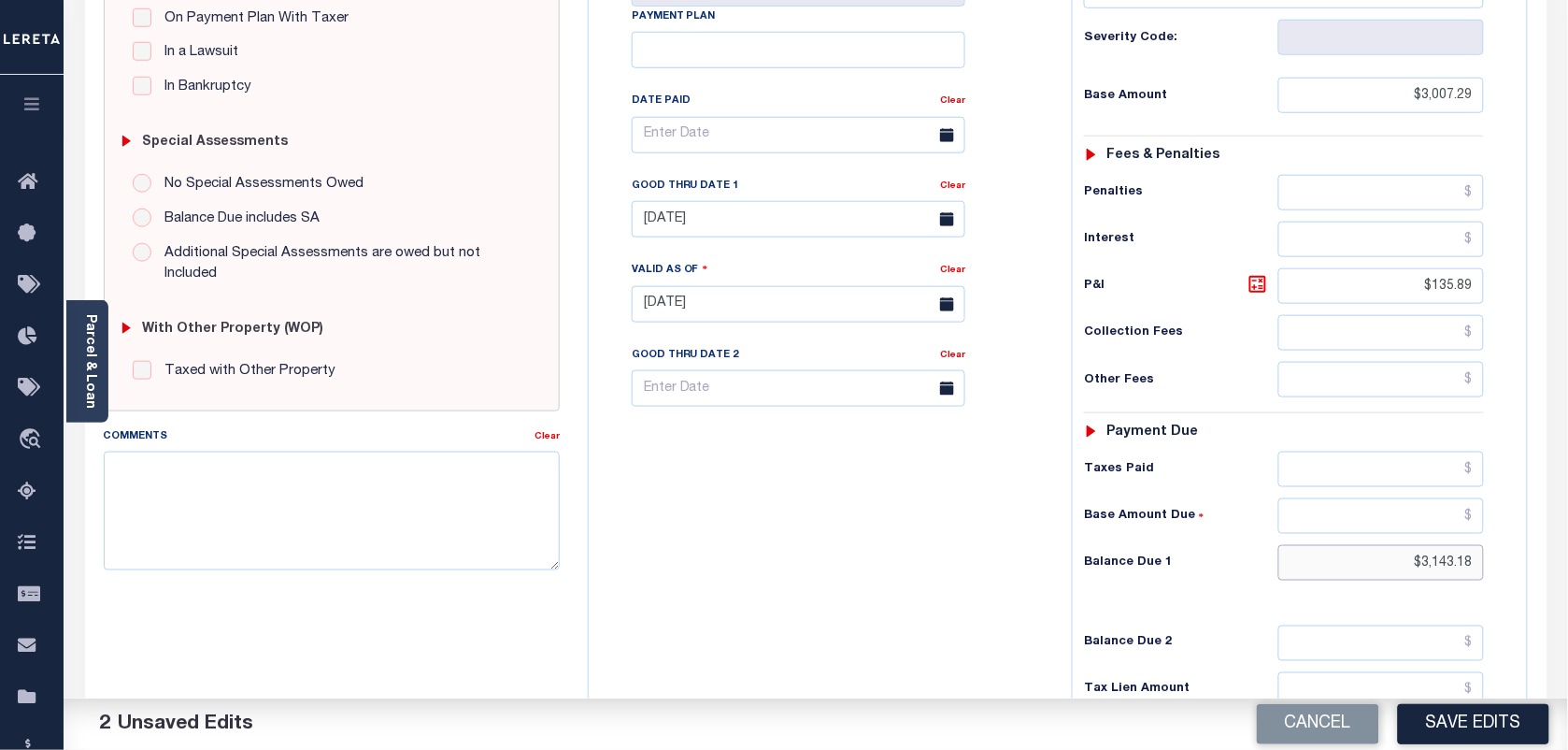
drag, startPoint x: 1408, startPoint y: 568, endPoint x: 1515, endPoint y: 573, distance: 107.1
click at [1515, 573] on div "Tax Status Status" at bounding box center [1290, 294] width 464 height 825
type input "$0.00"
click at [1528, 610] on div "Payments Warning! Search Status is not "Completed", amounts can not be keyed. T…" at bounding box center [1057, 268] width 941 height 909
click at [1502, 302] on div "Tax Status Status - Select Status Code -" at bounding box center [1290, 294] width 437 height 825
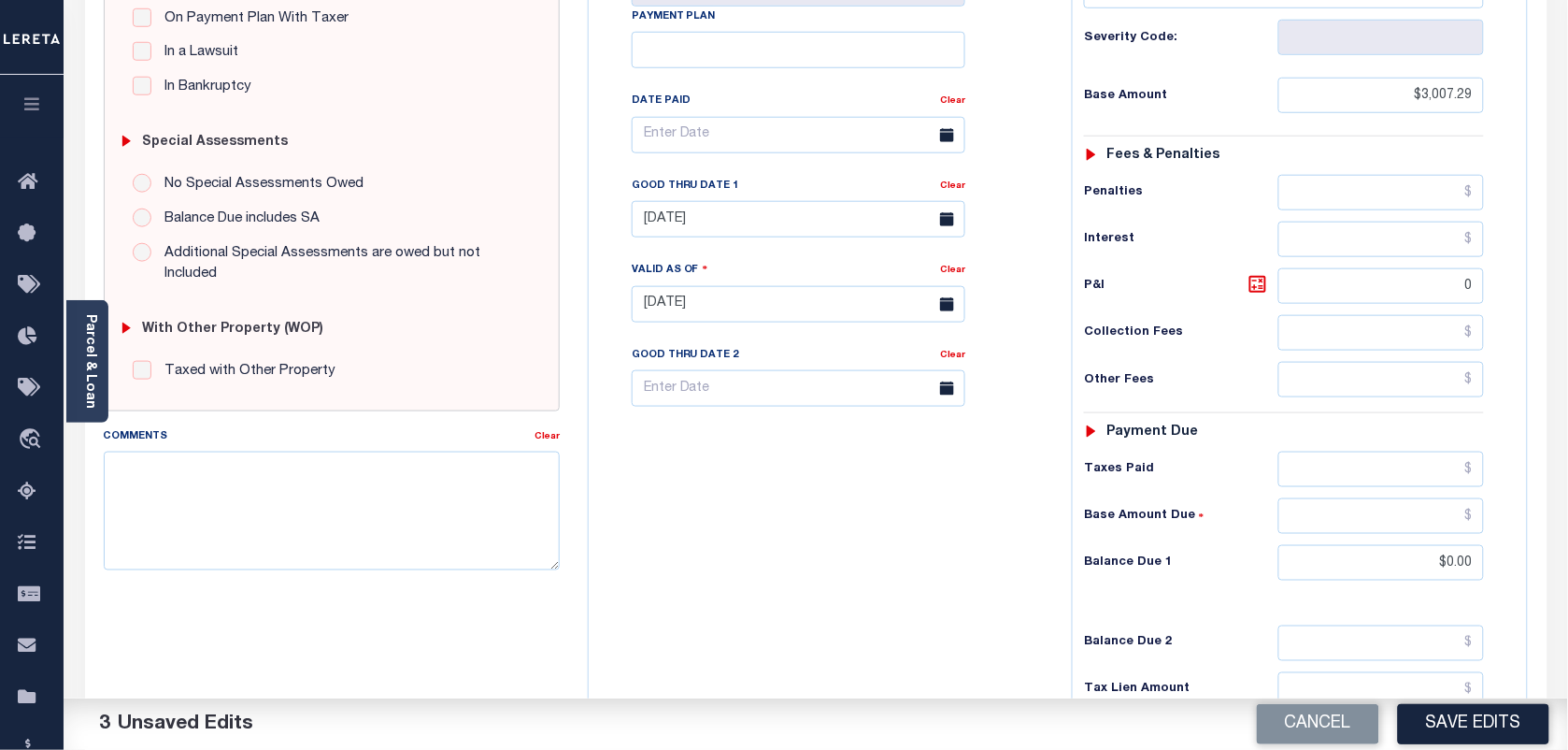
type input "$0.00"
click at [1536, 394] on div "MT STATE County - MT TAX TYPE 0001071100 TAX ID - LOAN SEVERITY CODE - WORK QUE…" at bounding box center [1058, 303] width 969 height 1200
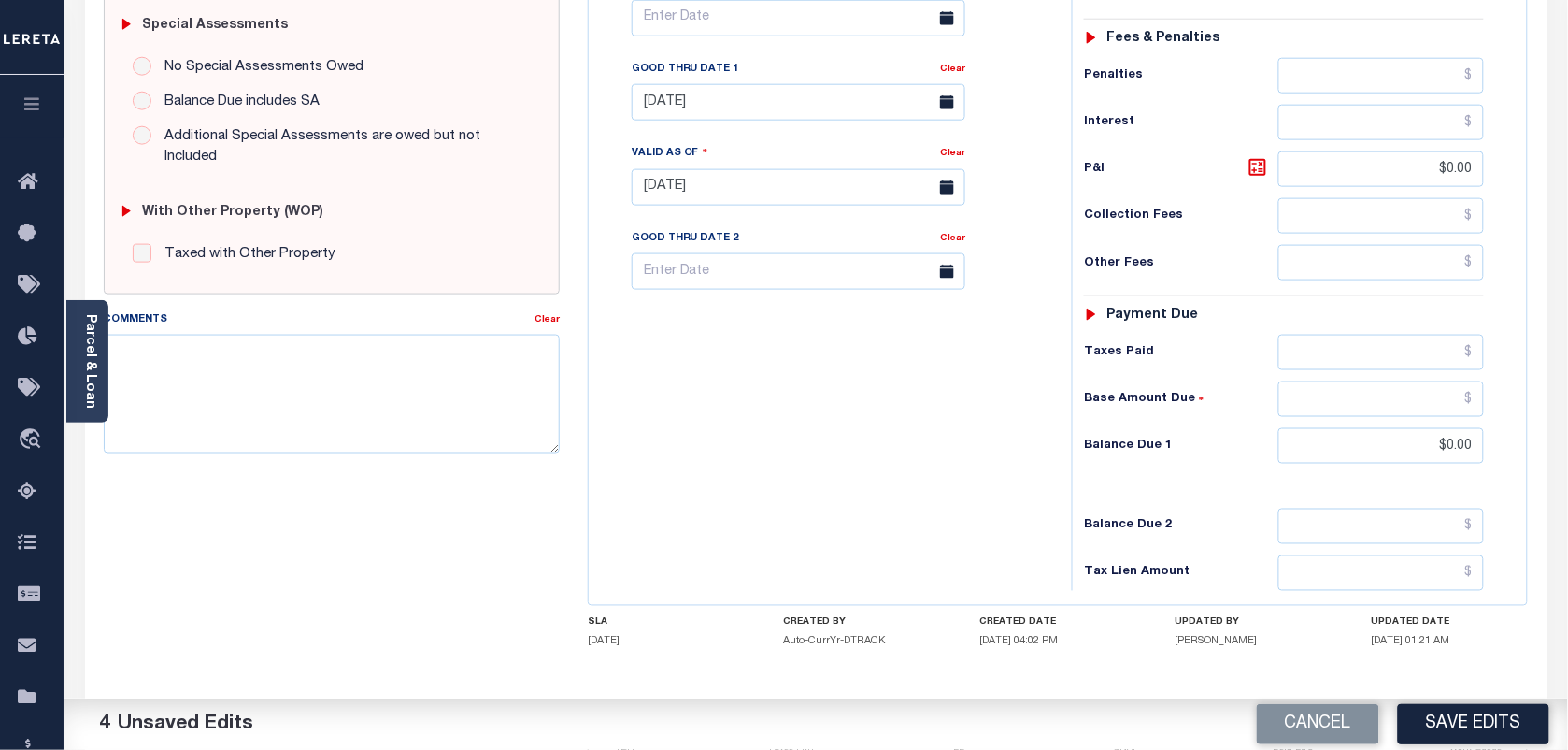
scroll to position [675, 0]
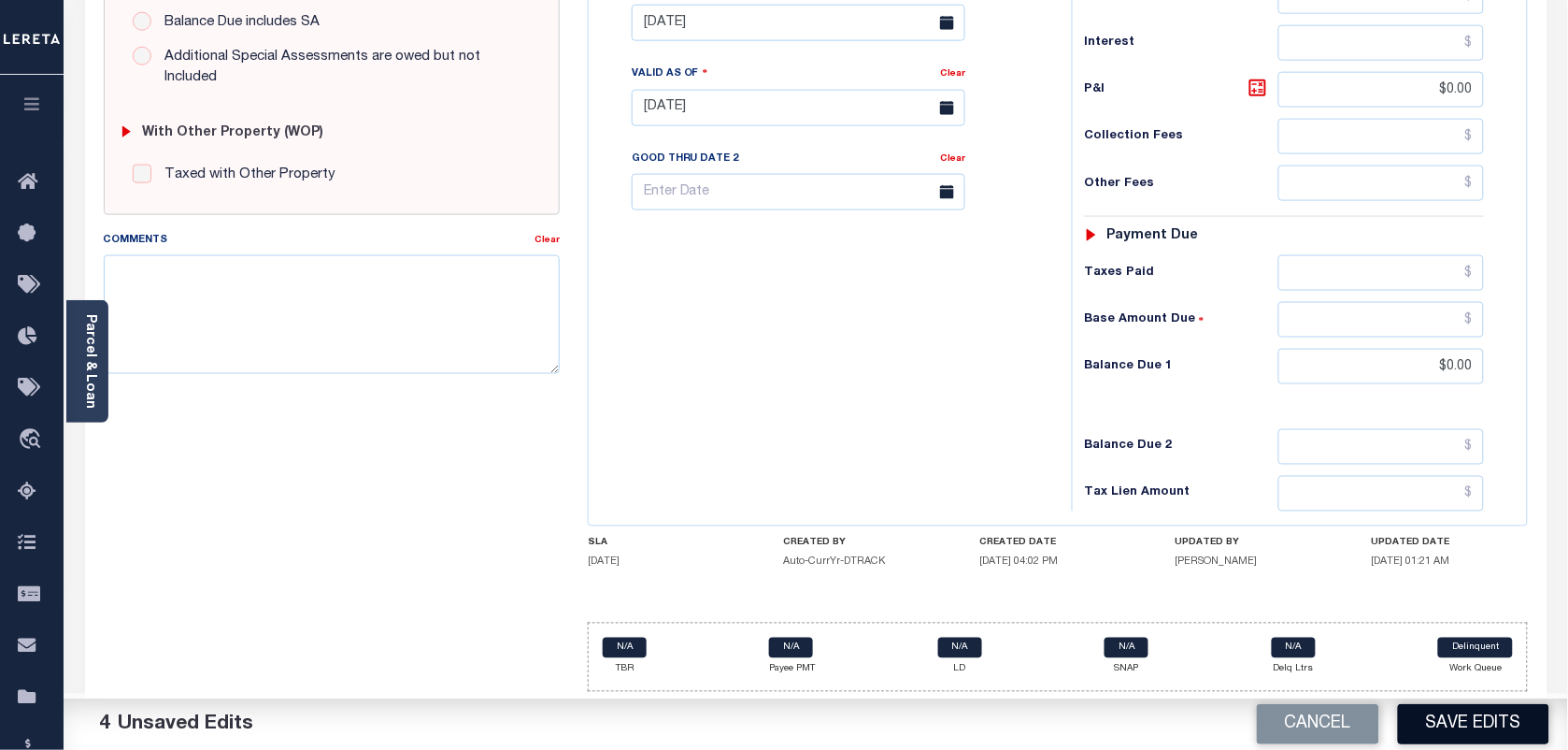
click at [1486, 726] on button "Save Edits" at bounding box center [1474, 723] width 152 height 40
checkbox input "false"
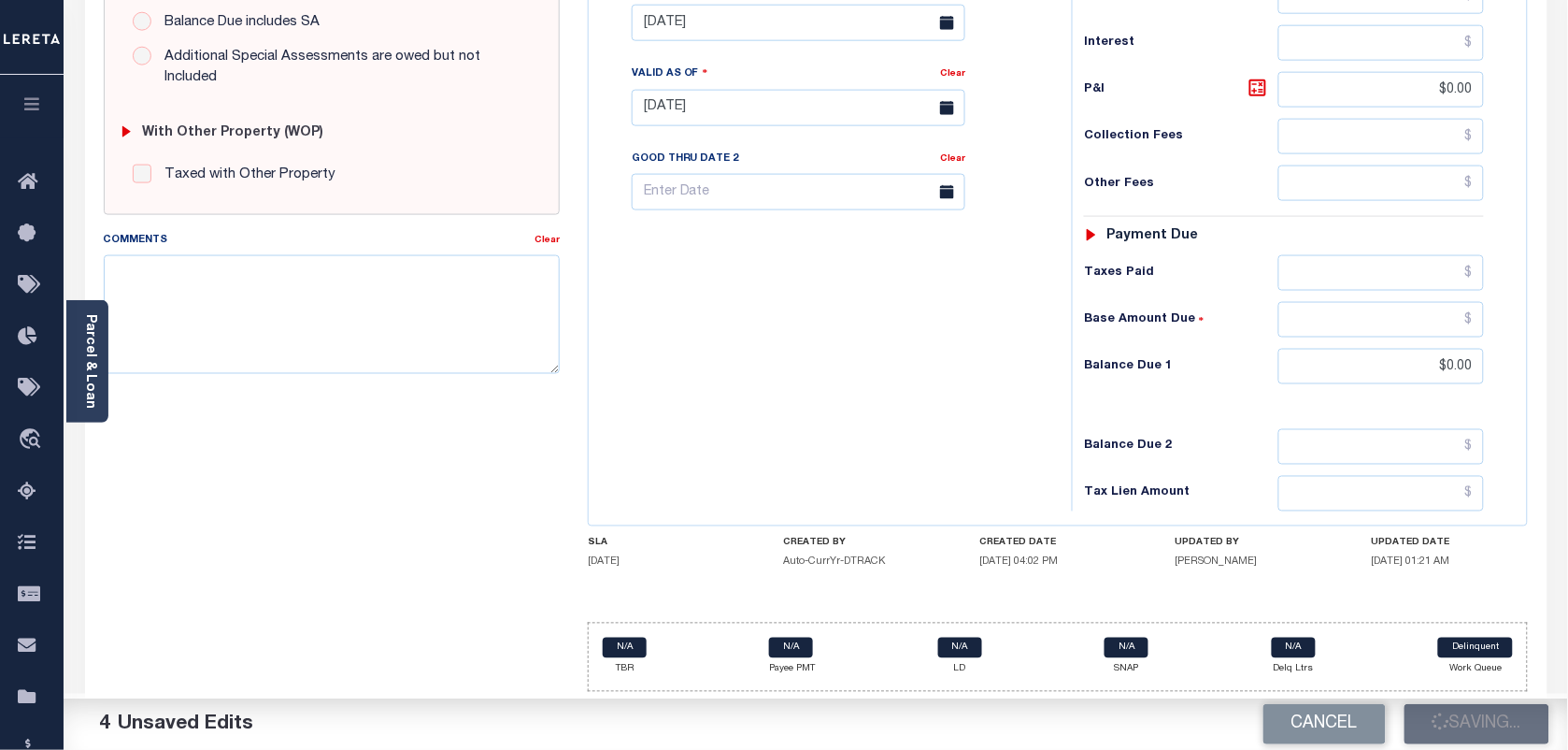
type input "$3,007.29"
type input "$0"
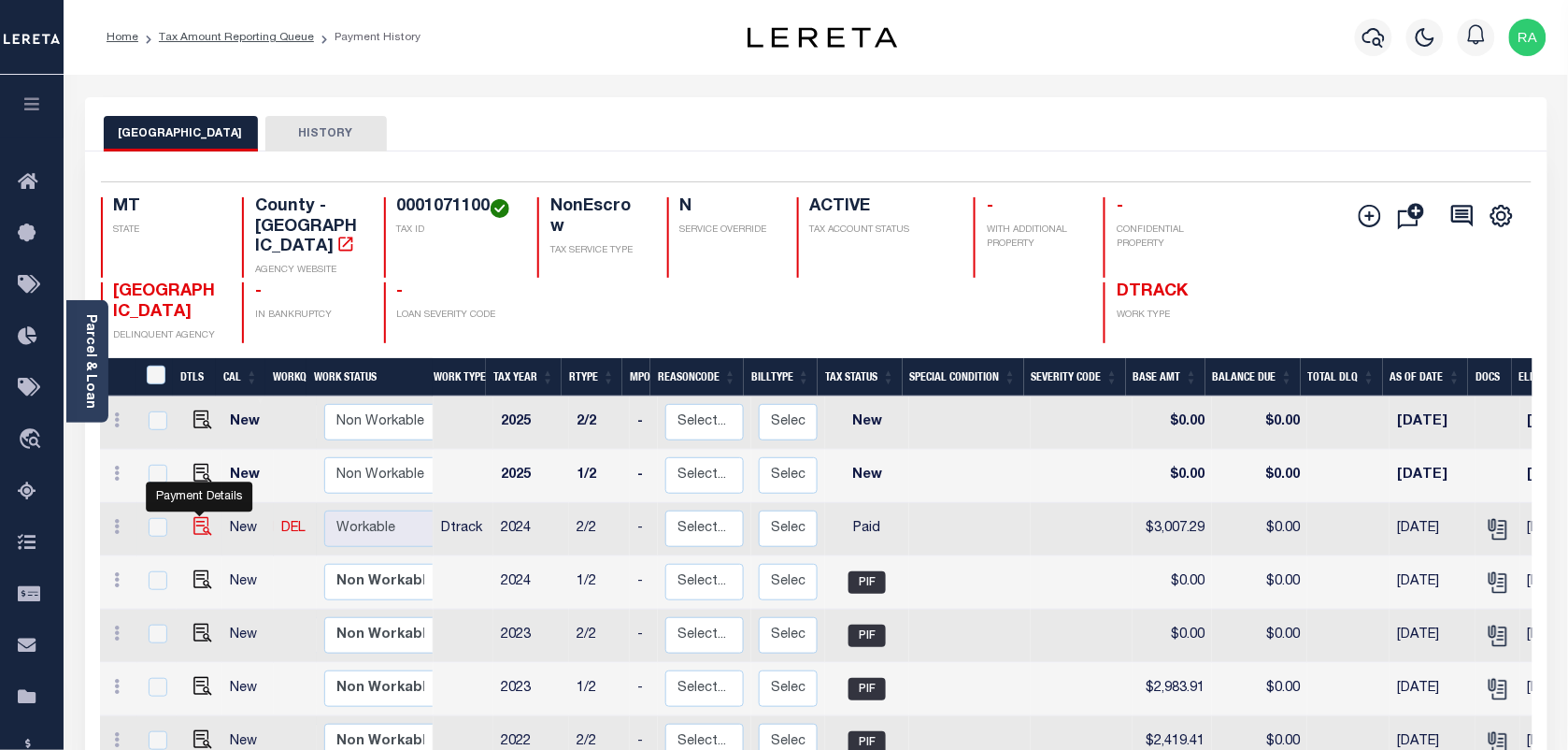
click at [201, 516] on img "" at bounding box center [203, 526] width 19 height 19
checkbox input "true"
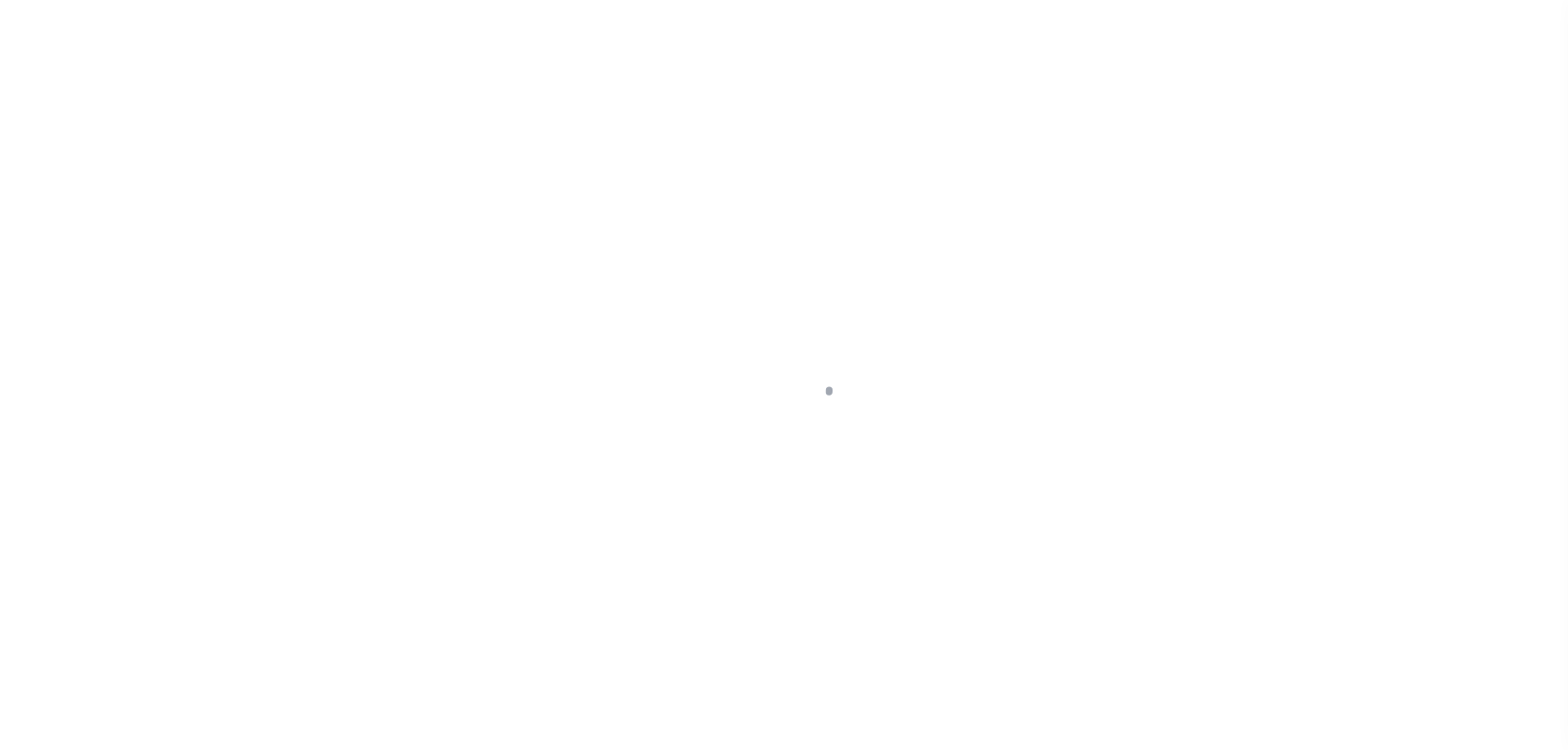
select select "PYD"
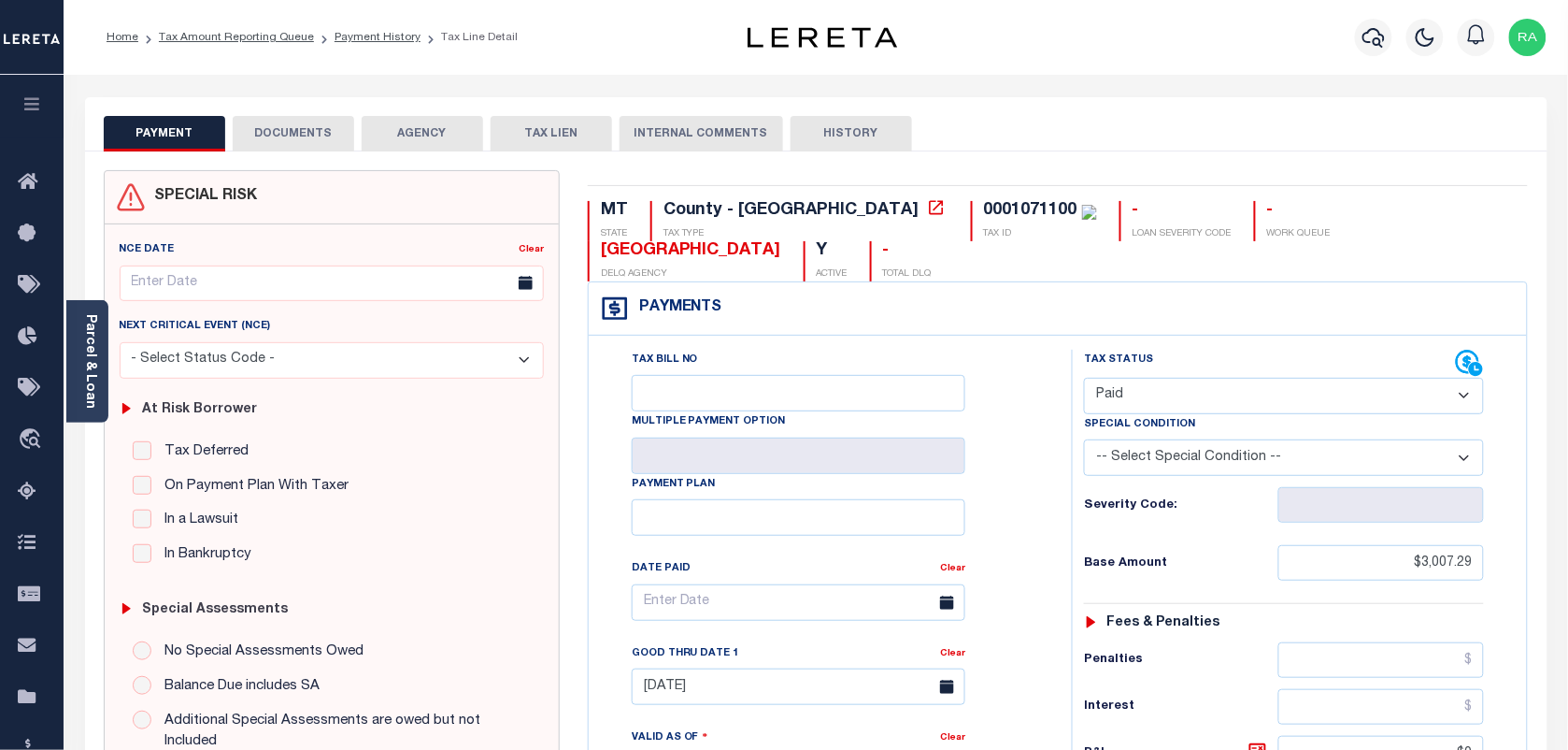
click at [275, 141] on button "DOCUMENTS" at bounding box center [293, 133] width 121 height 35
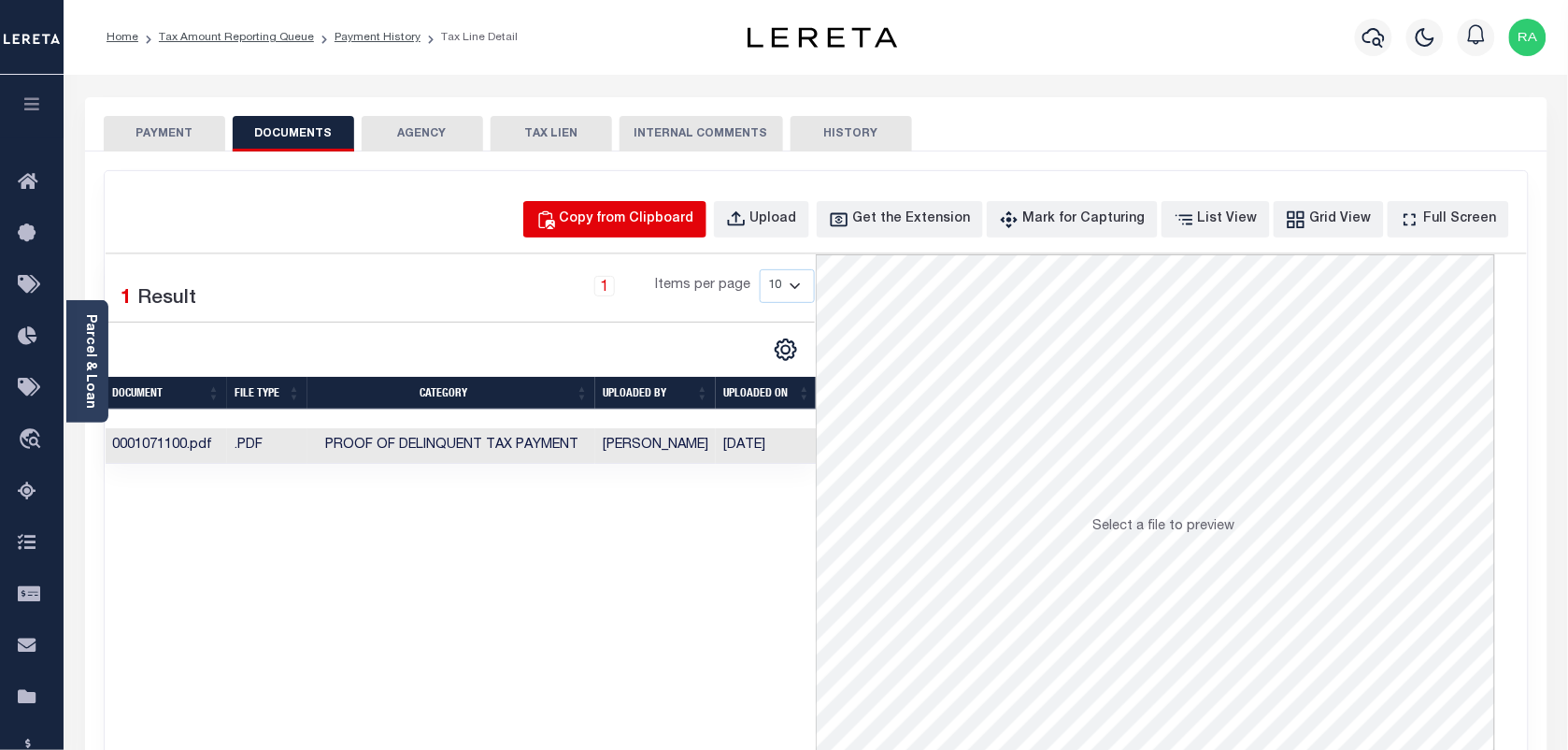
click at [624, 227] on div "Copy from Clipboard" at bounding box center [627, 220] width 135 height 21
select select "POP"
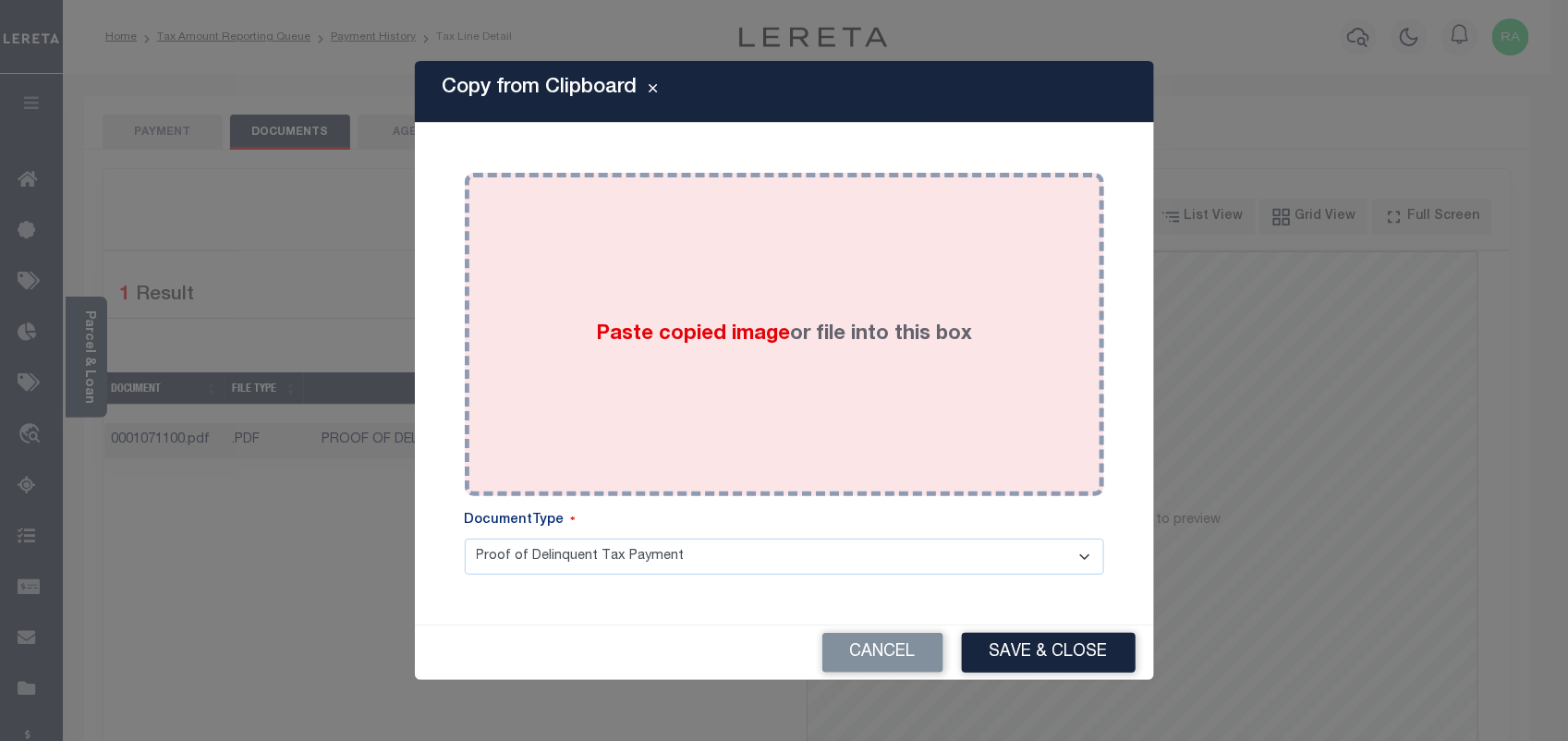
click at [731, 316] on div "Paste copied image or file into this box" at bounding box center [784, 334] width 612 height 295
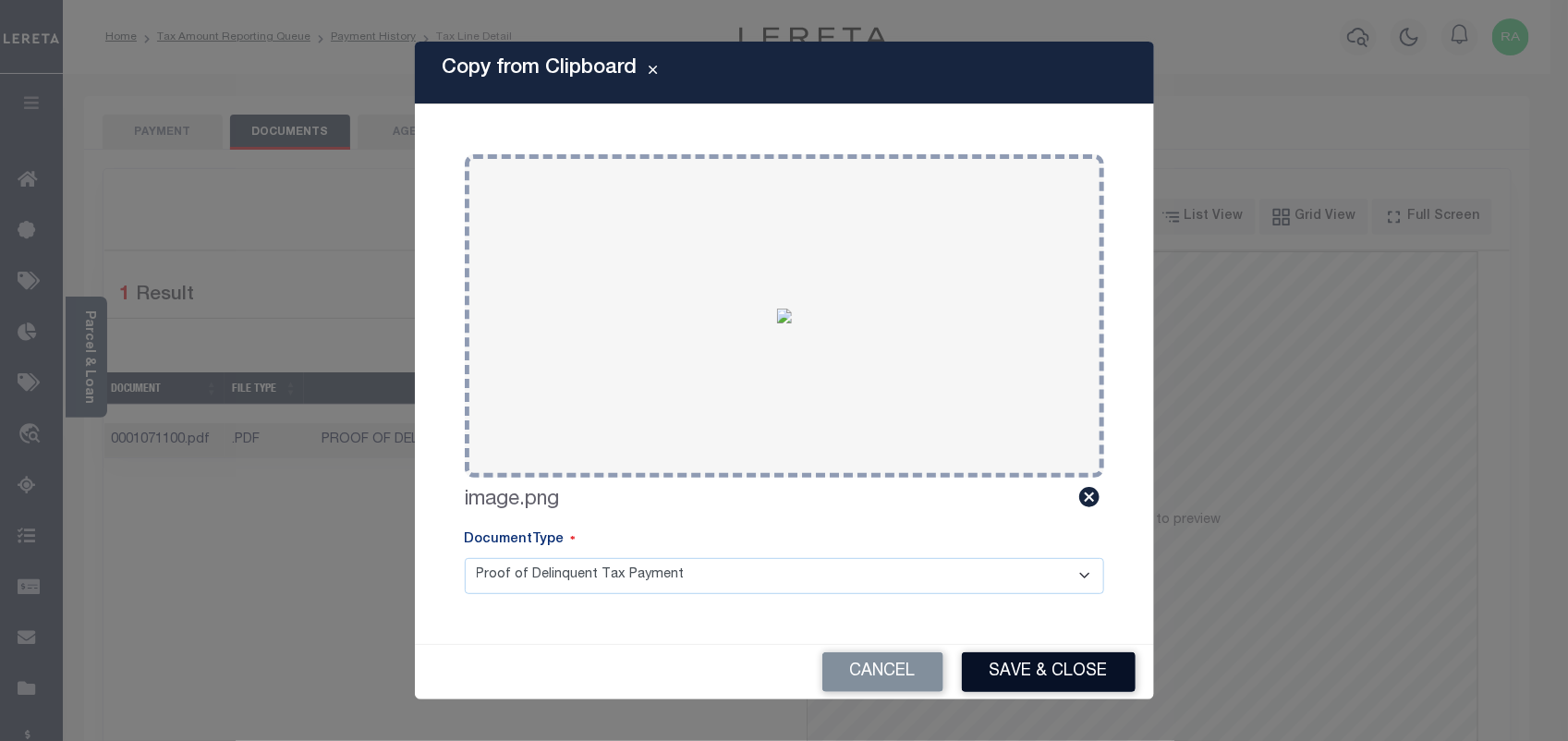
click at [1019, 660] on button "Save & Close" at bounding box center [1048, 672] width 174 height 39
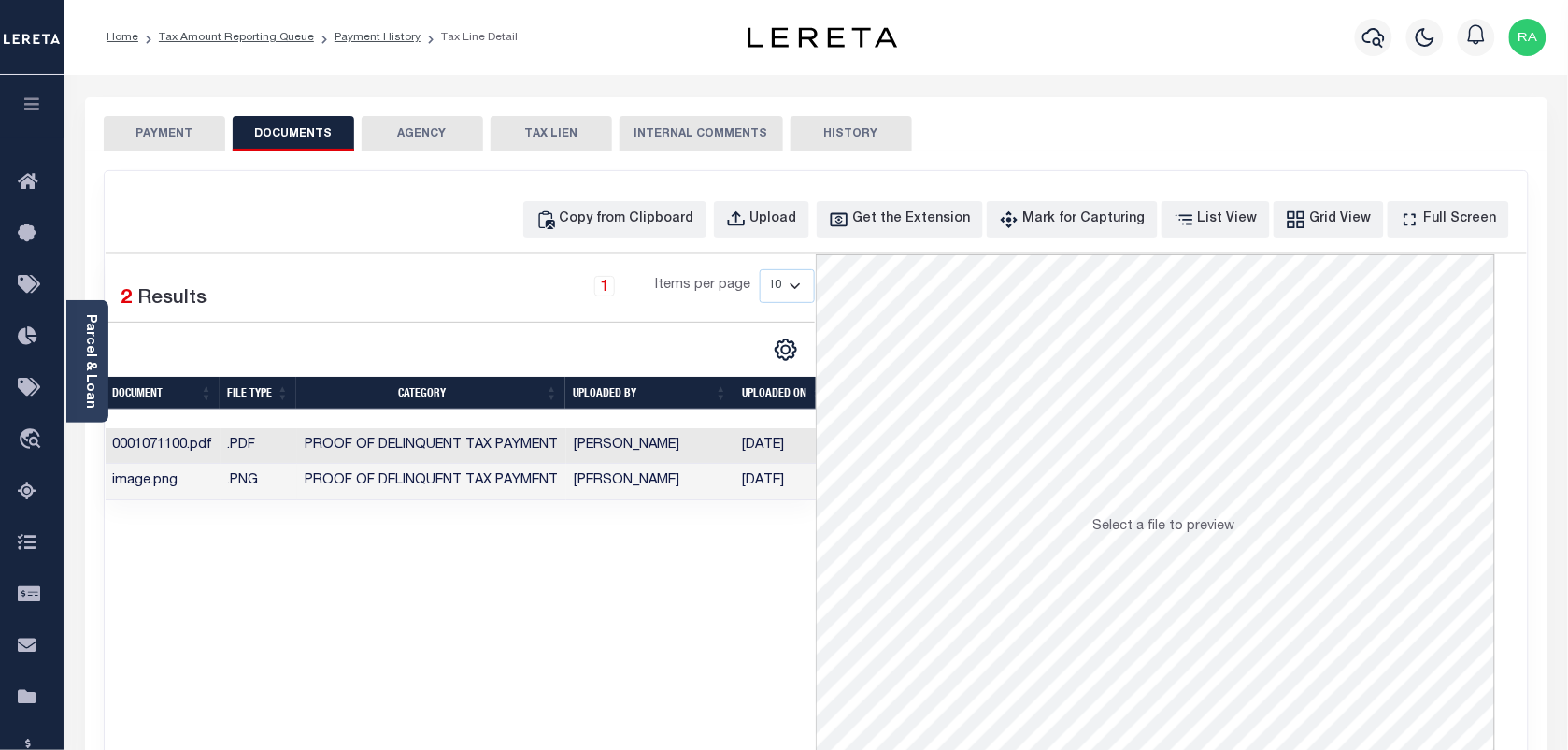
click at [143, 132] on button "PAYMENT" at bounding box center [164, 133] width 121 height 35
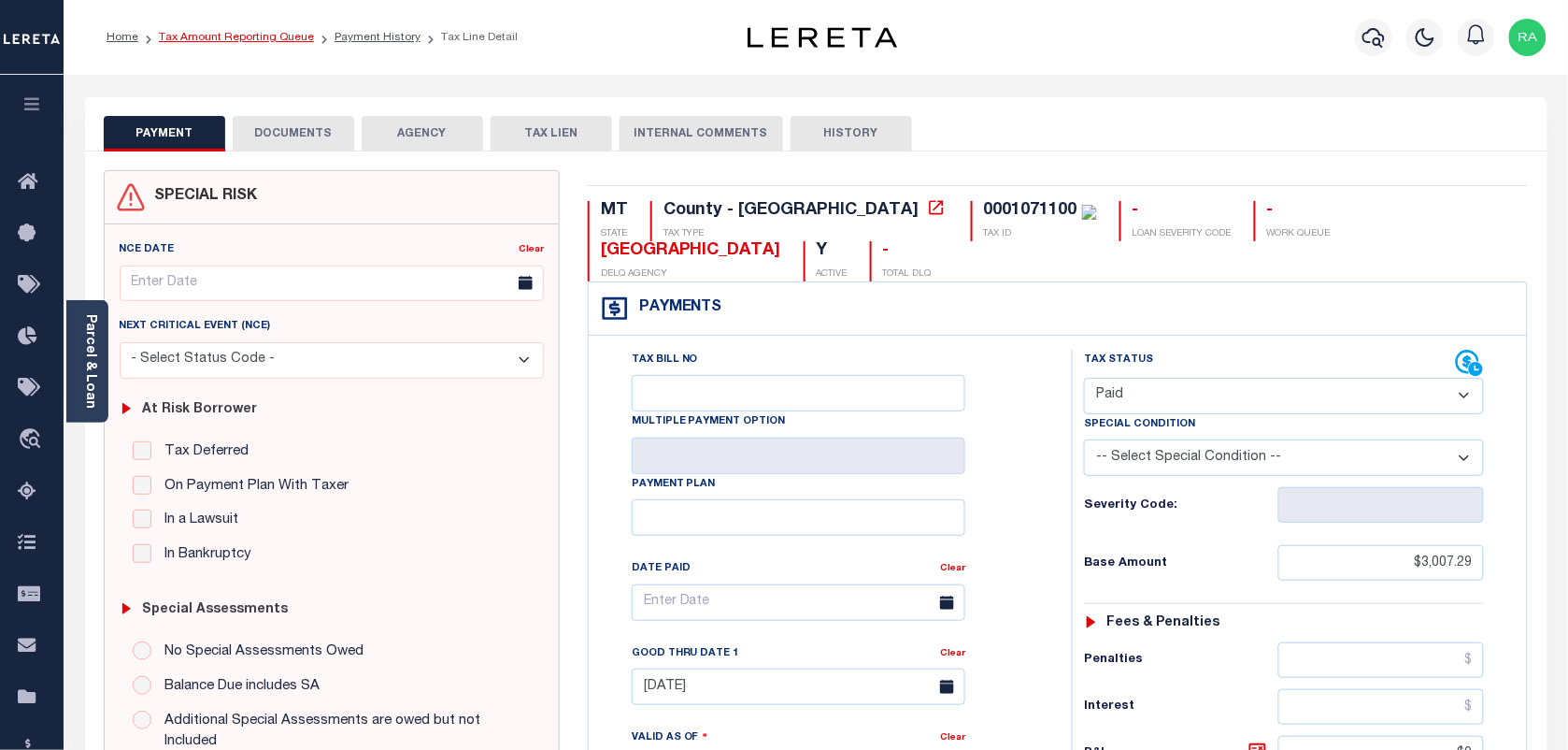
click at [257, 38] on link "Tax Amount Reporting Queue" at bounding box center [235, 37] width 155 height 11
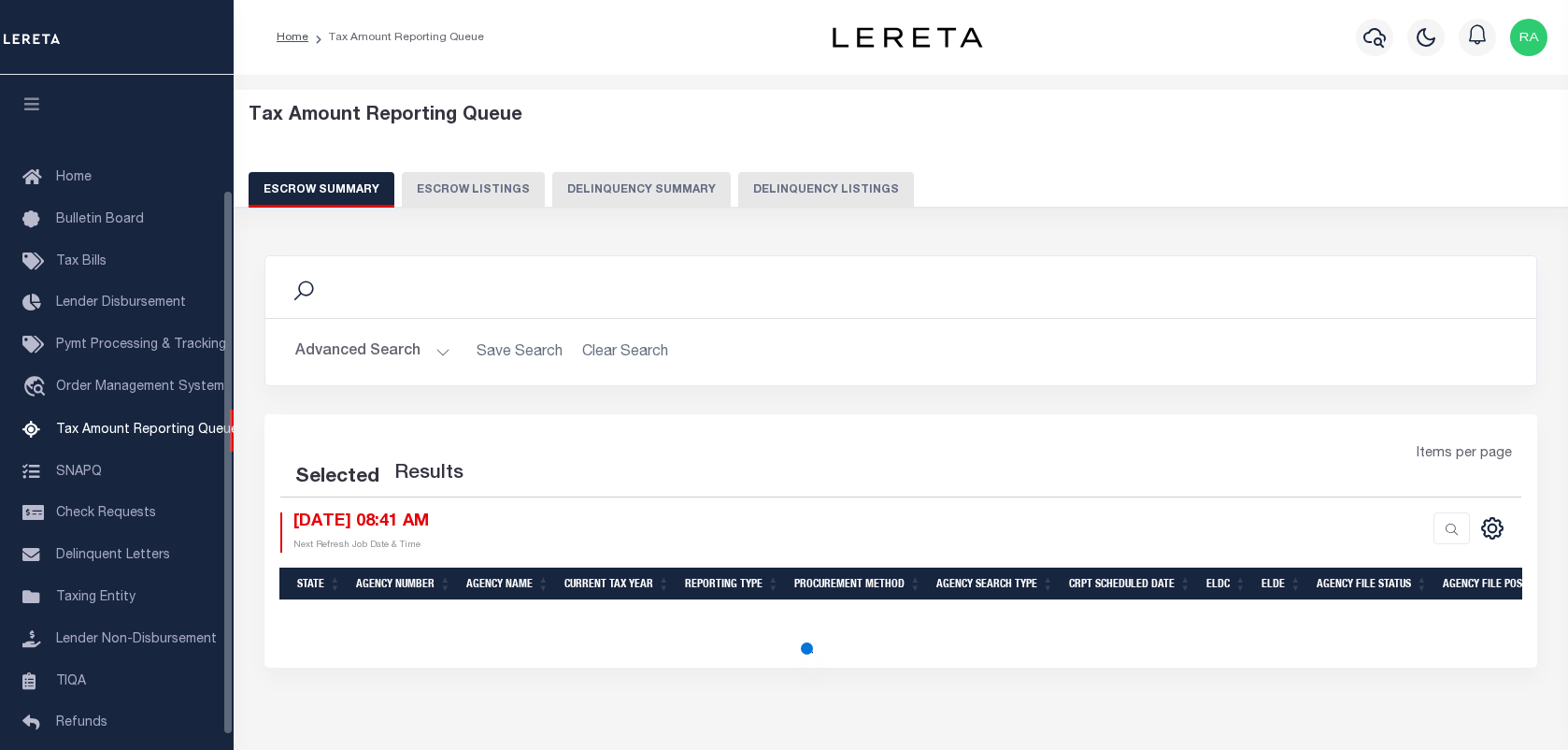
click at [744, 197] on button "Delinquency Listings" at bounding box center [826, 189] width 176 height 35
select select "100"
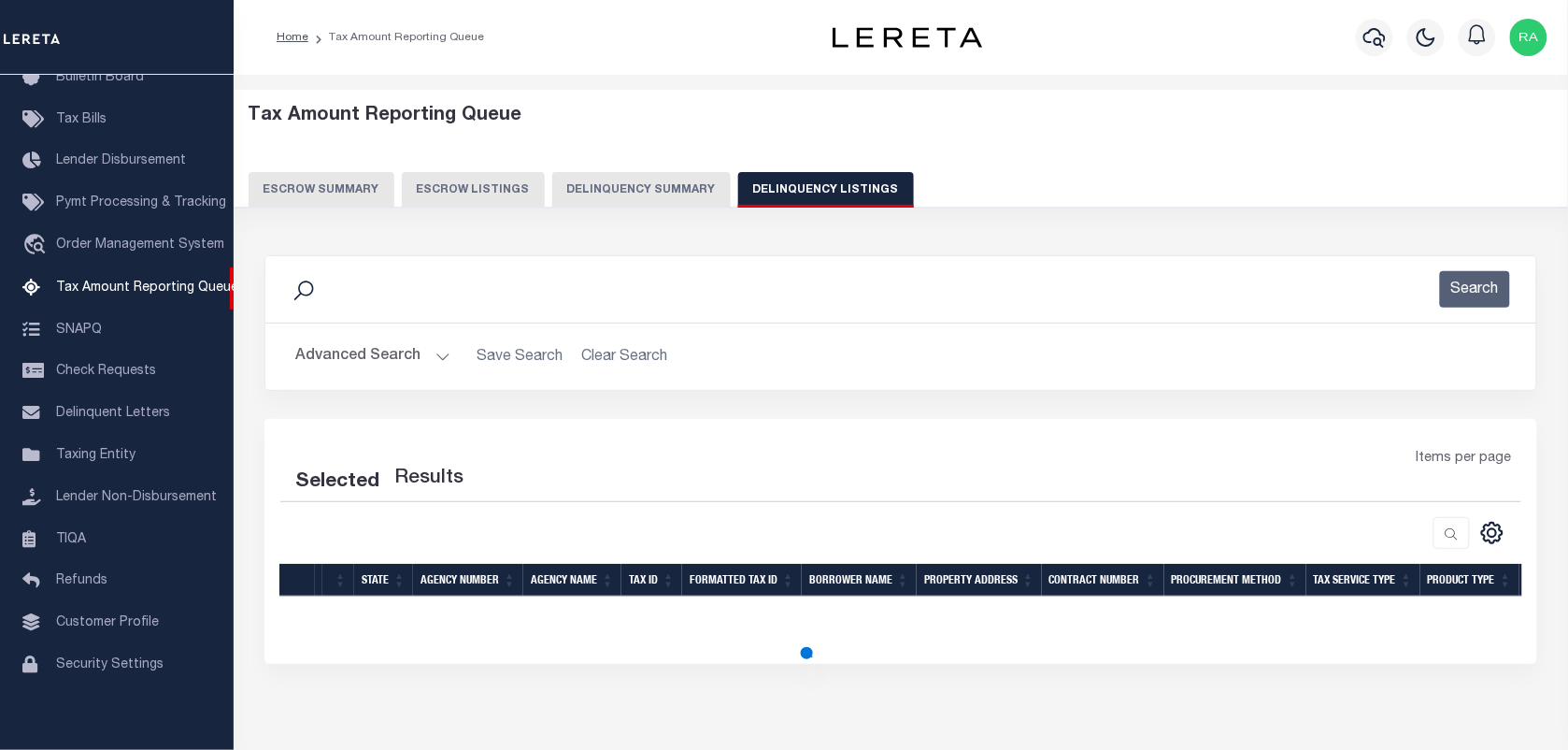
scroll to position [83, 0]
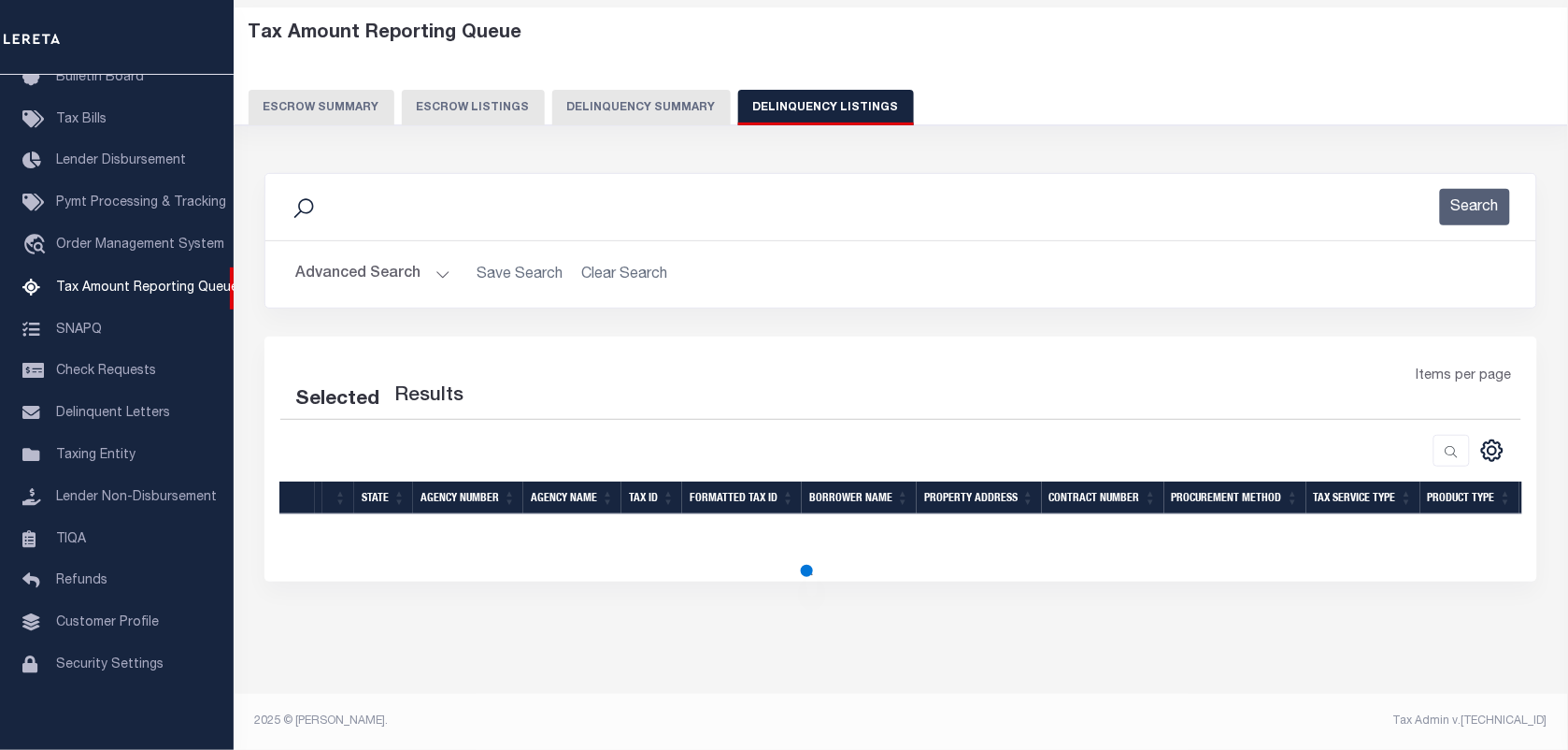
select select "100"
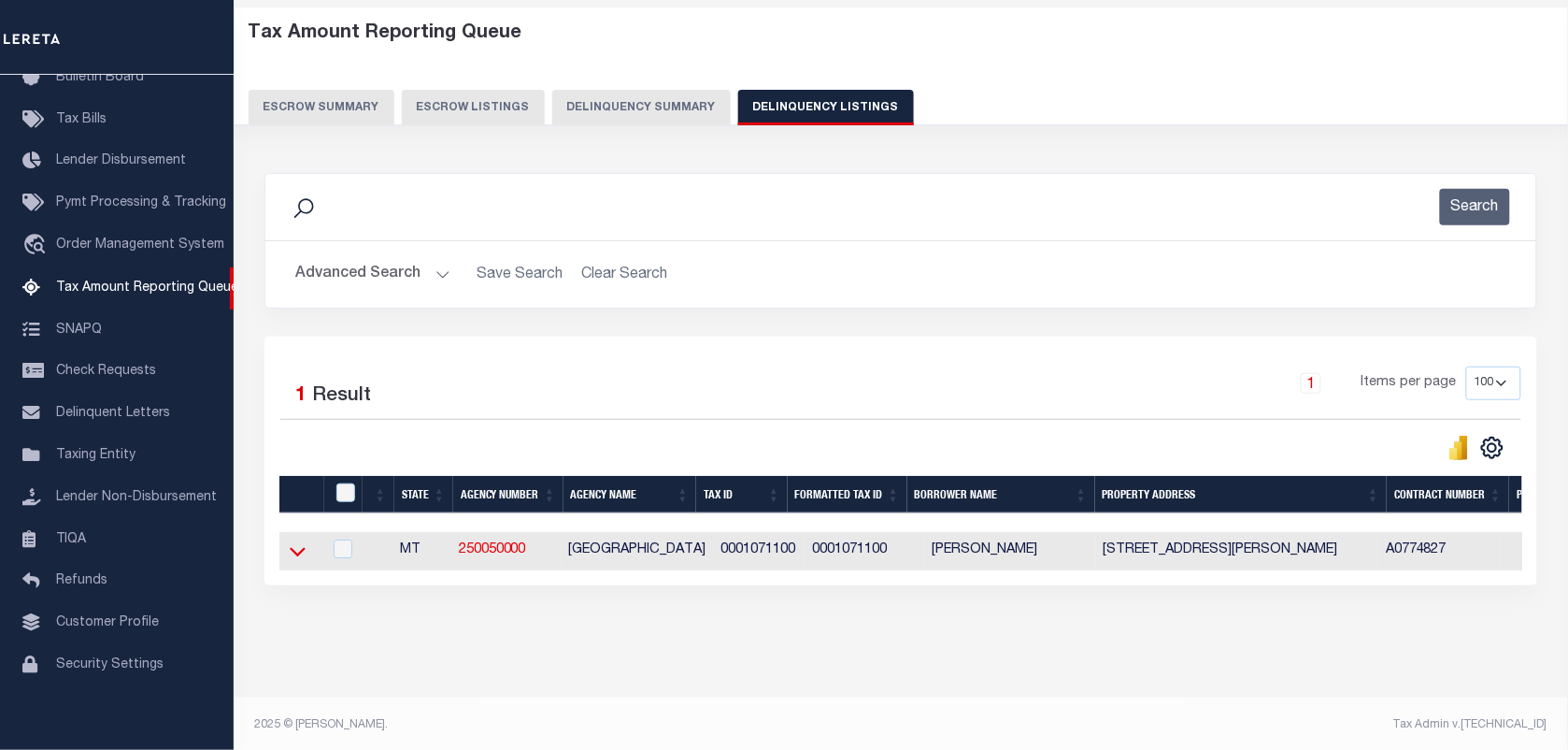
click at [292, 552] on icon at bounding box center [297, 551] width 16 height 20
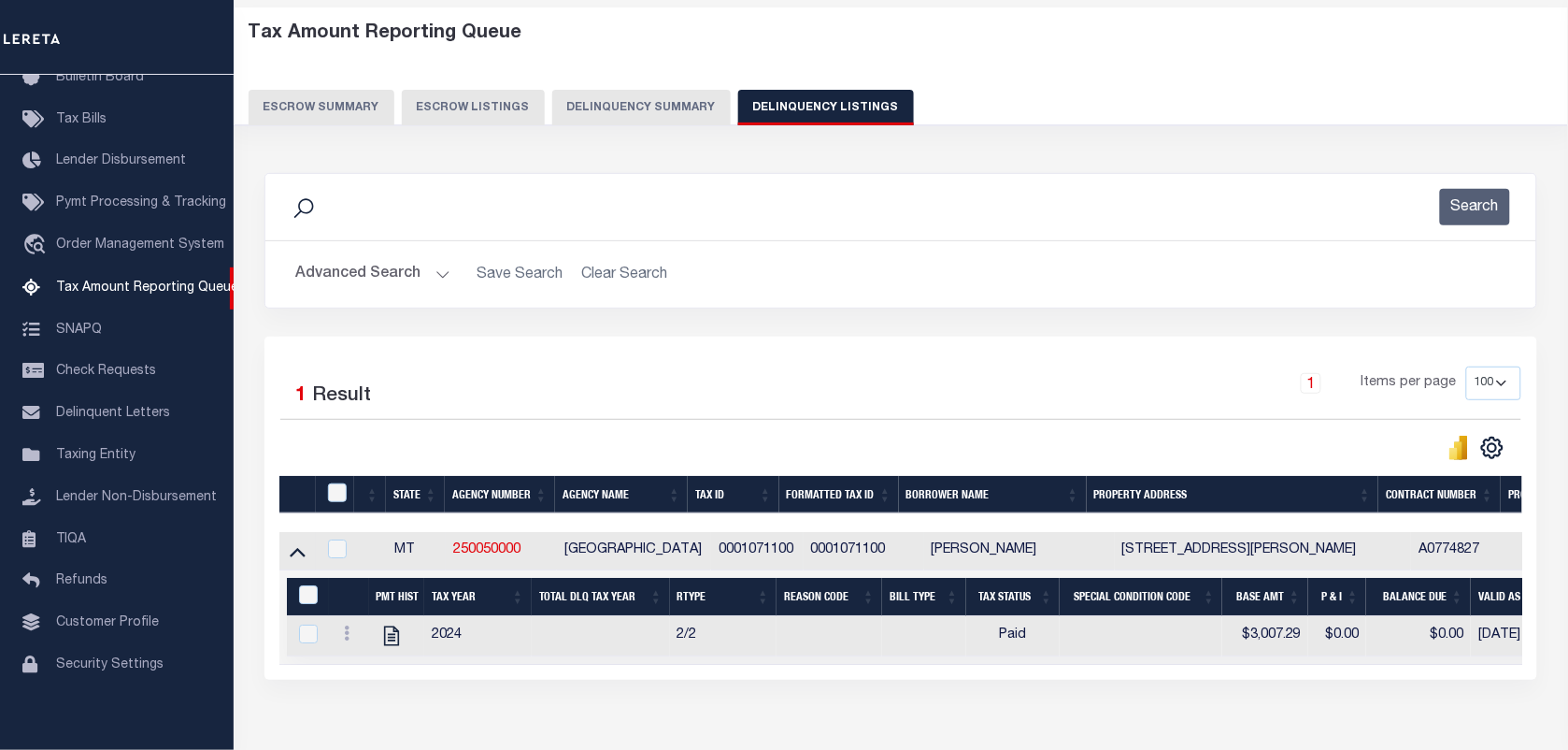
scroll to position [199, 0]
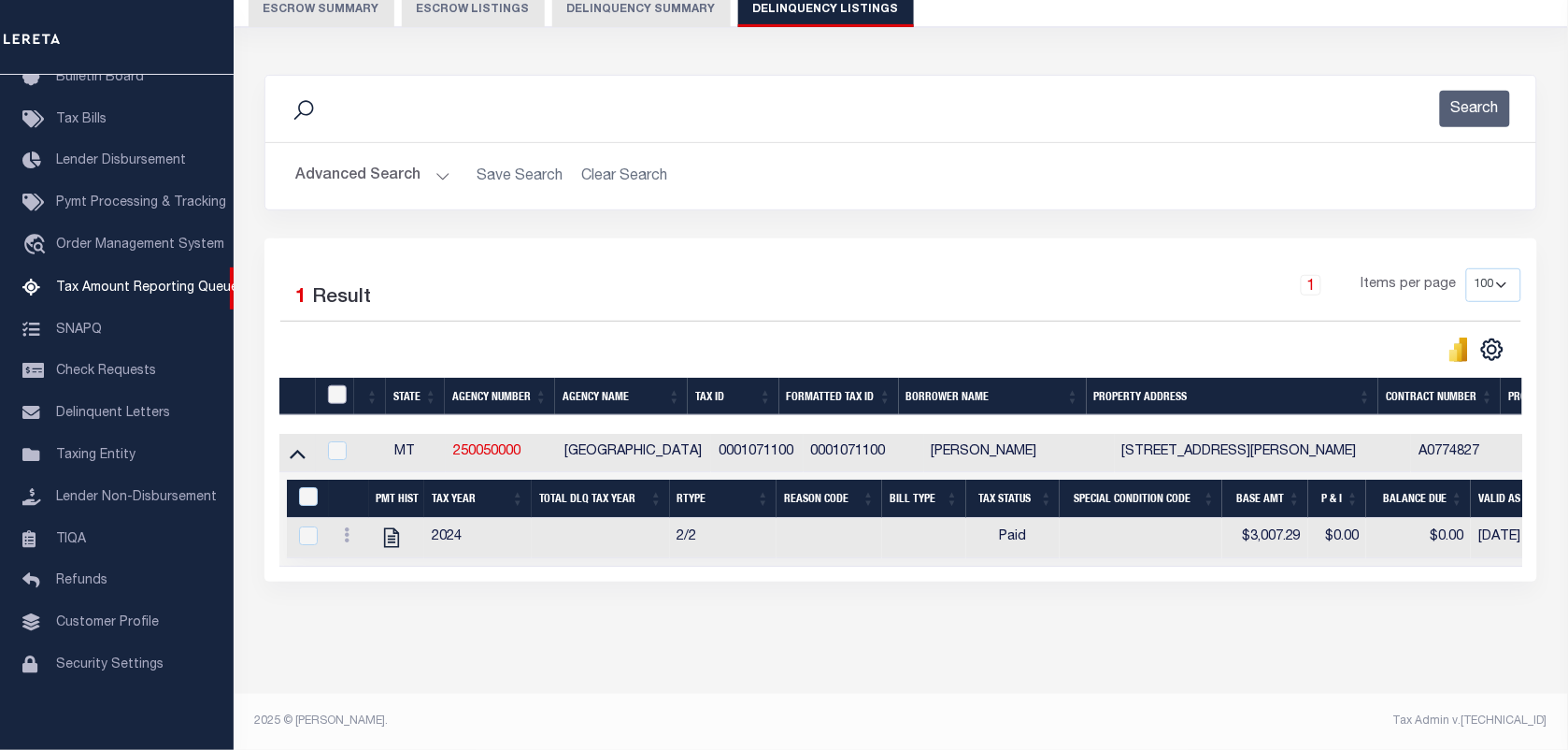
click at [339, 385] on input "checkbox" at bounding box center [338, 395] width 19 height 19
checkbox input "true"
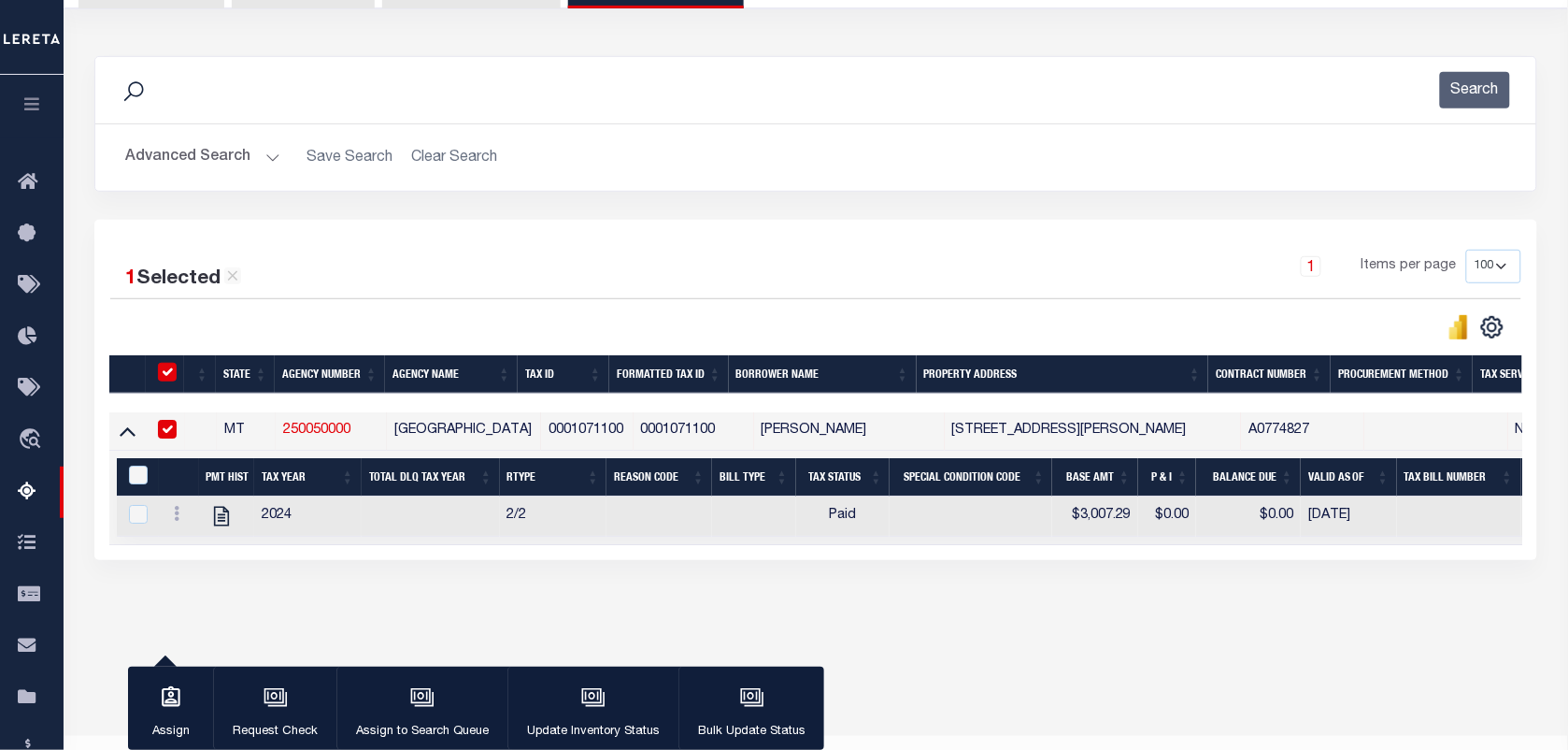
scroll to position [197, 0]
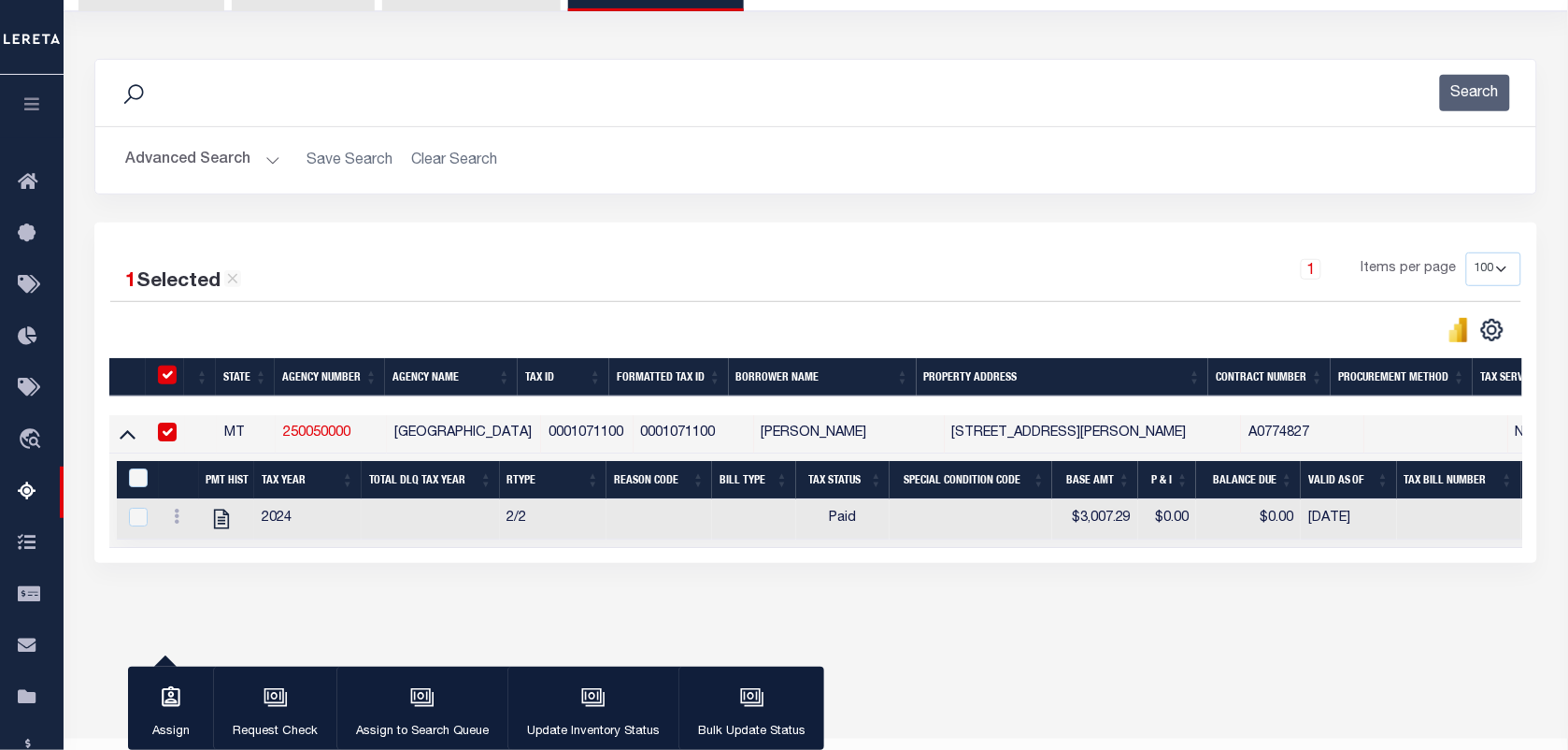
click at [127, 479] on div "&nbsp;" at bounding box center [141, 478] width 34 height 21
click at [131, 481] on input "&nbsp;" at bounding box center [139, 478] width 19 height 19
checkbox input "true"
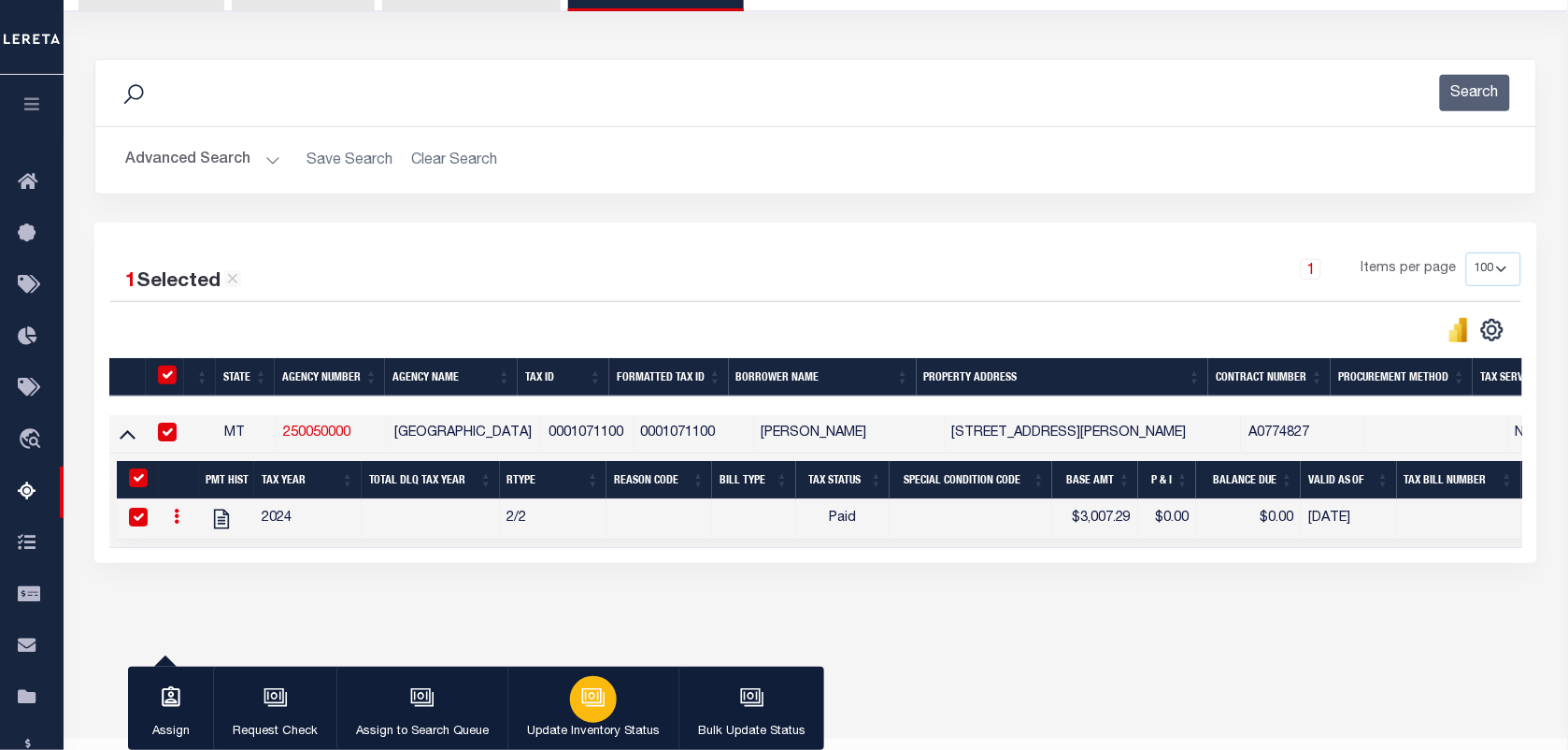
click at [593, 703] on icon "button" at bounding box center [591, 696] width 20 height 15
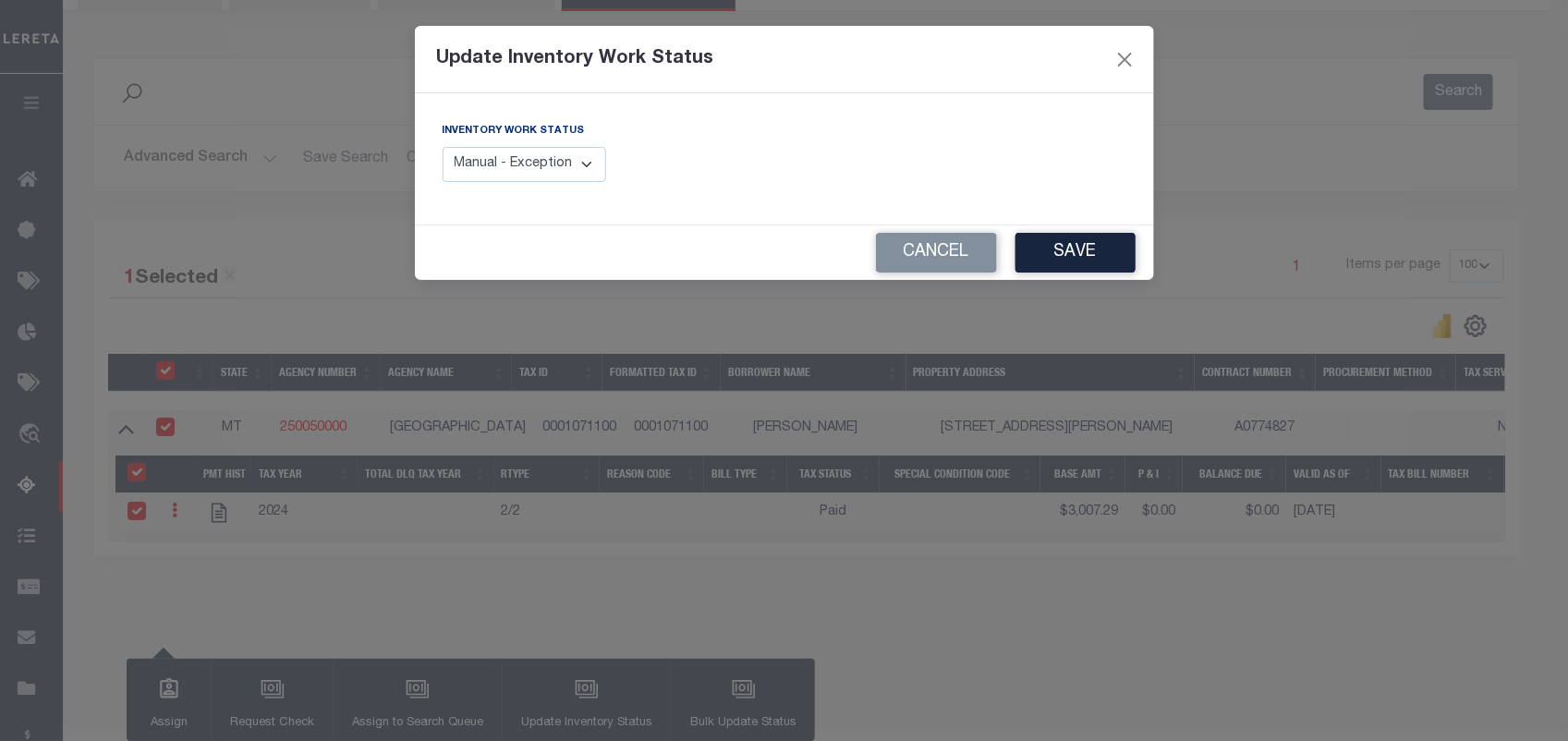
click at [527, 163] on select "Manual - Exception Pended - Awaiting Search Late Add Exception Completed" at bounding box center [525, 165] width 164 height 36
select select "4"
click at [443, 147] on select "Manual - Exception Pended - Awaiting Search Late Add Exception Completed" at bounding box center [525, 165] width 164 height 36
click at [1047, 256] on button "Save" at bounding box center [1075, 252] width 120 height 39
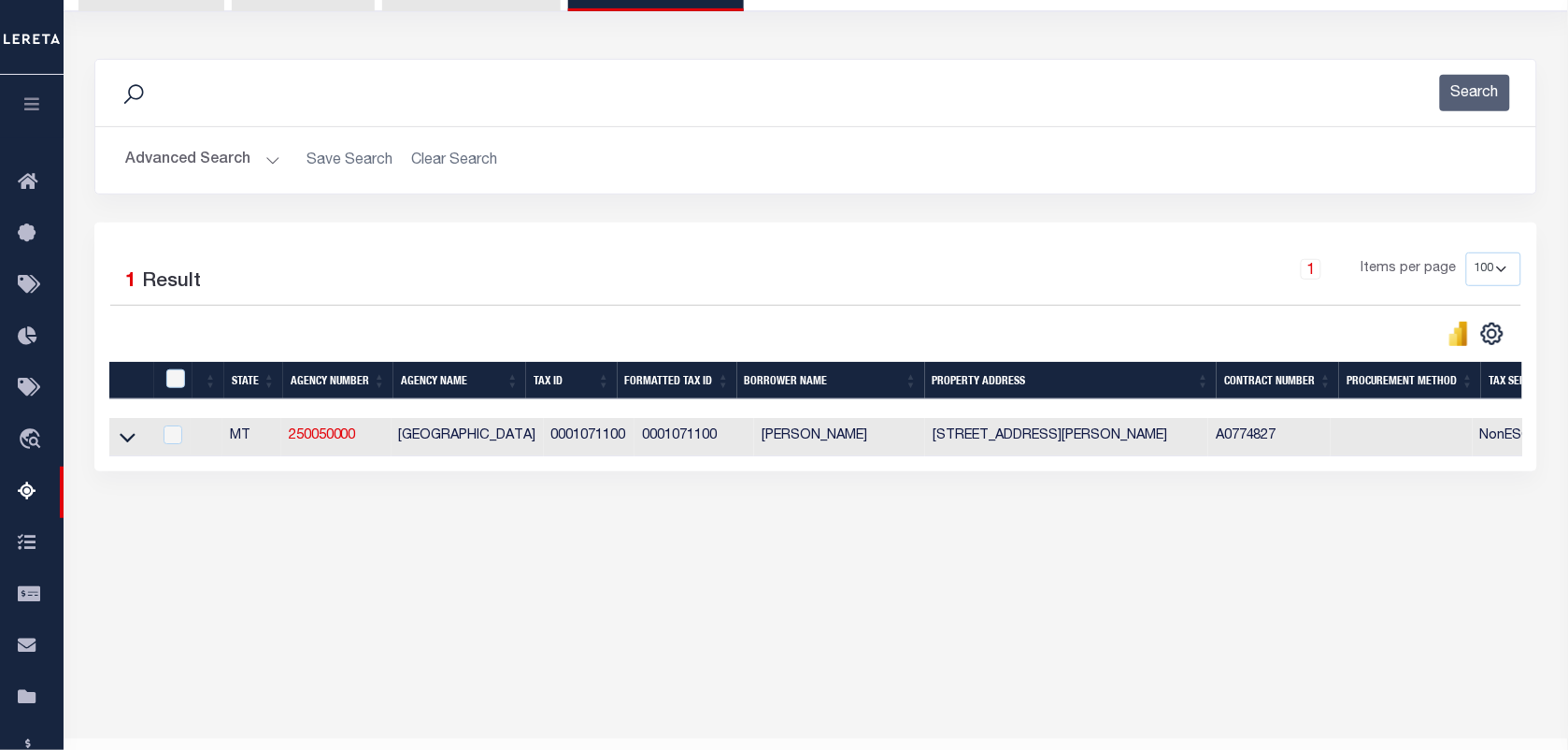
click at [270, 159] on button "Advanced Search" at bounding box center [202, 160] width 155 height 36
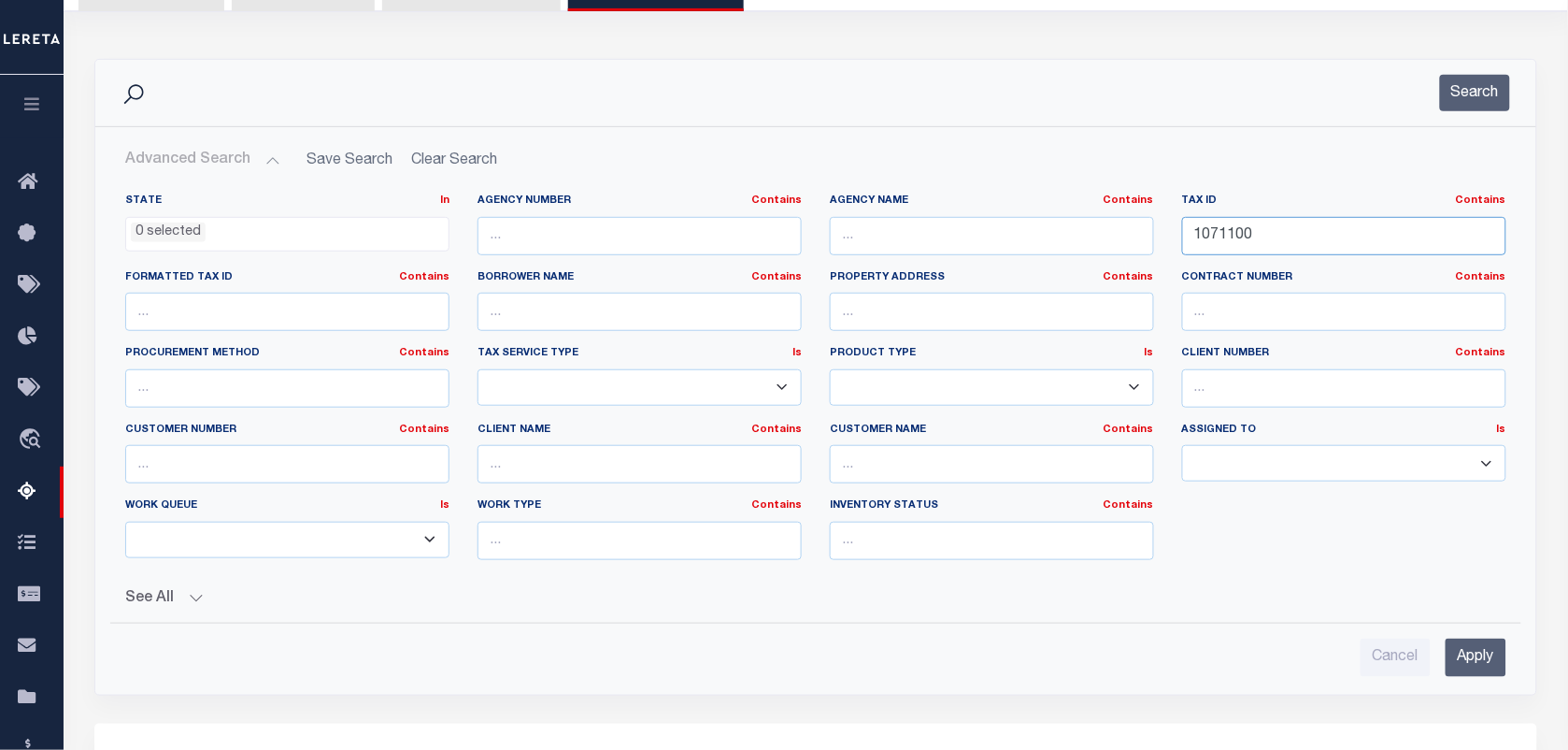
click at [1263, 245] on input "1071100" at bounding box center [1344, 235] width 325 height 38
paste input "00011113"
type input "0001111300"
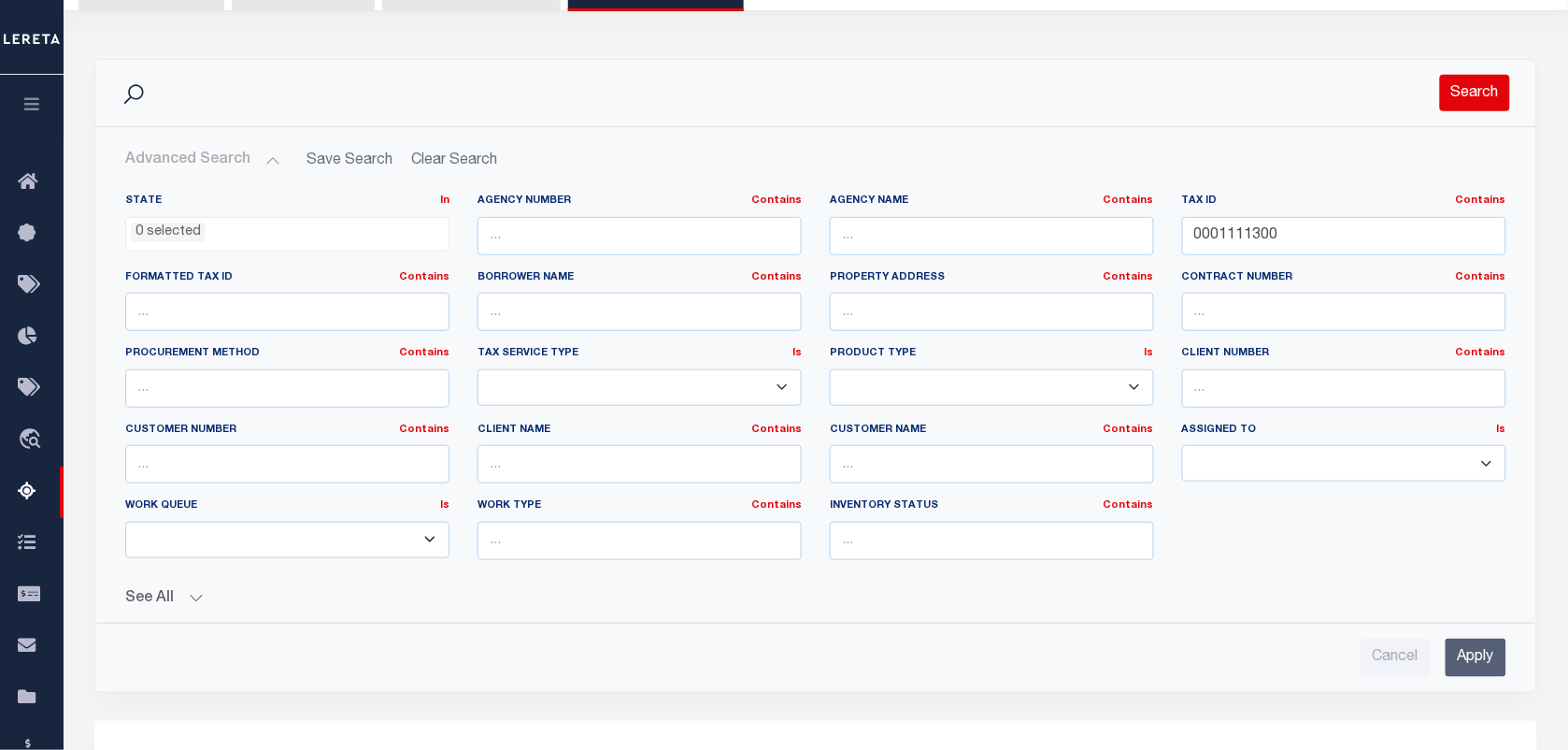
click at [1449, 98] on button "Search" at bounding box center [1475, 93] width 70 height 36
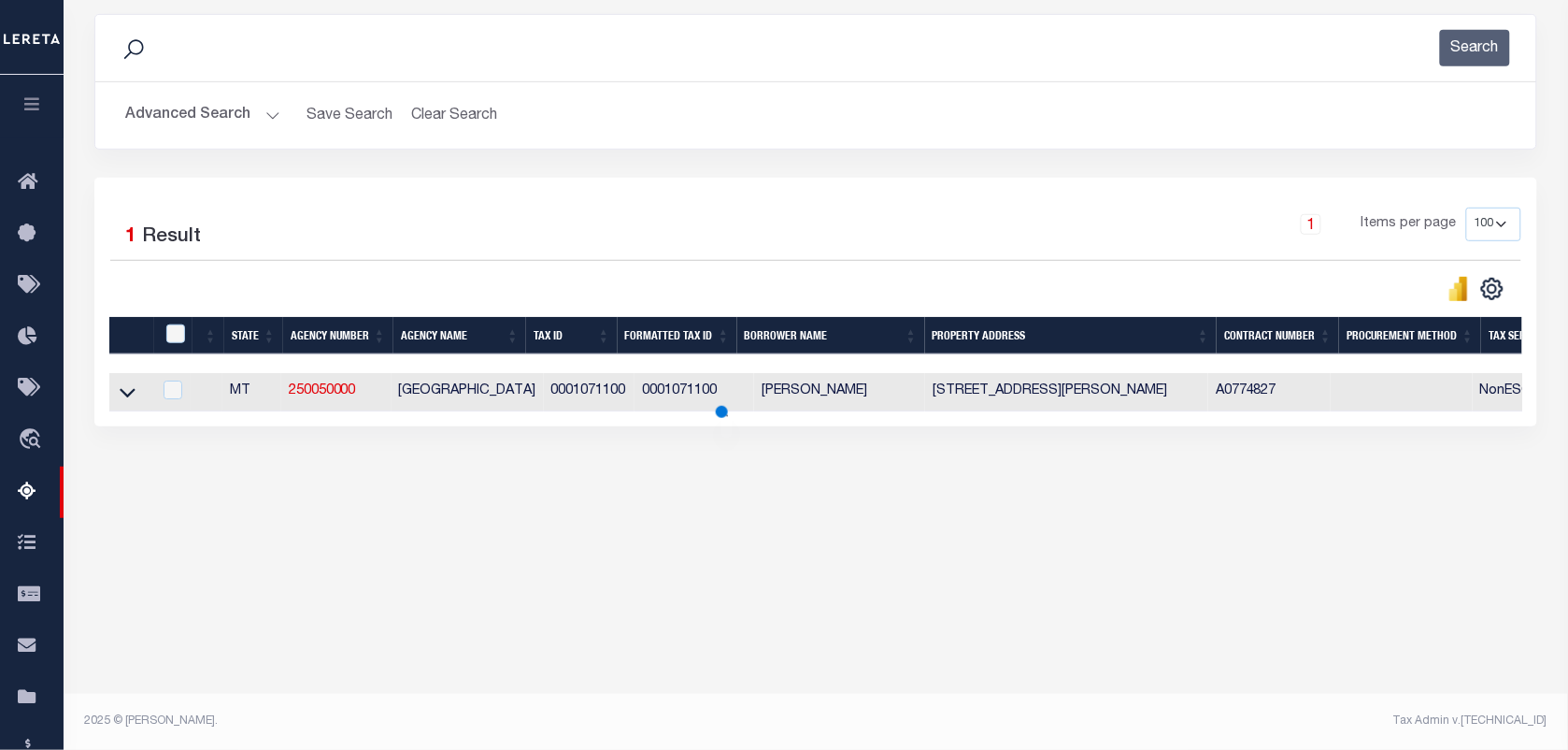
scroll to position [240, 0]
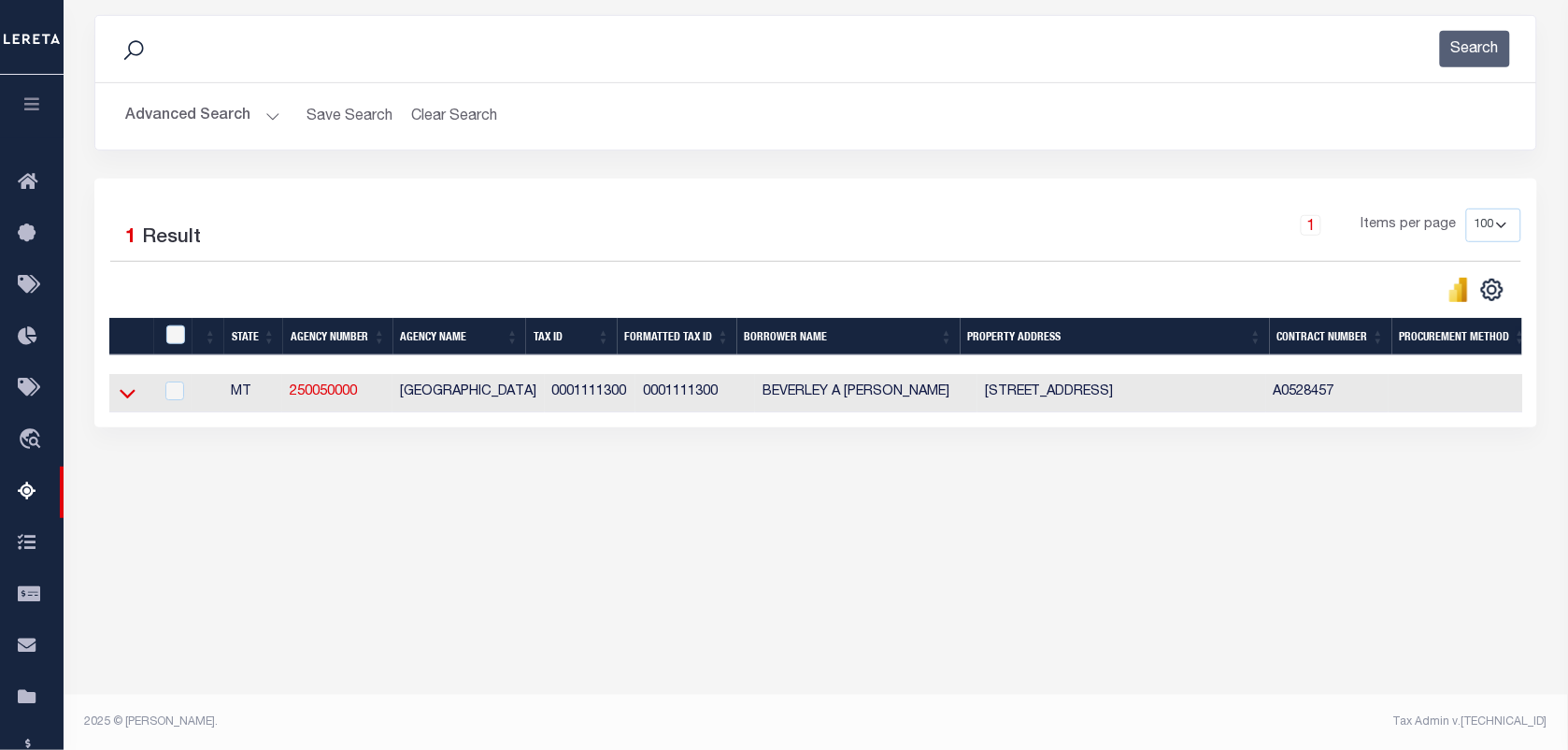
click at [129, 399] on icon at bounding box center [127, 395] width 16 height 9
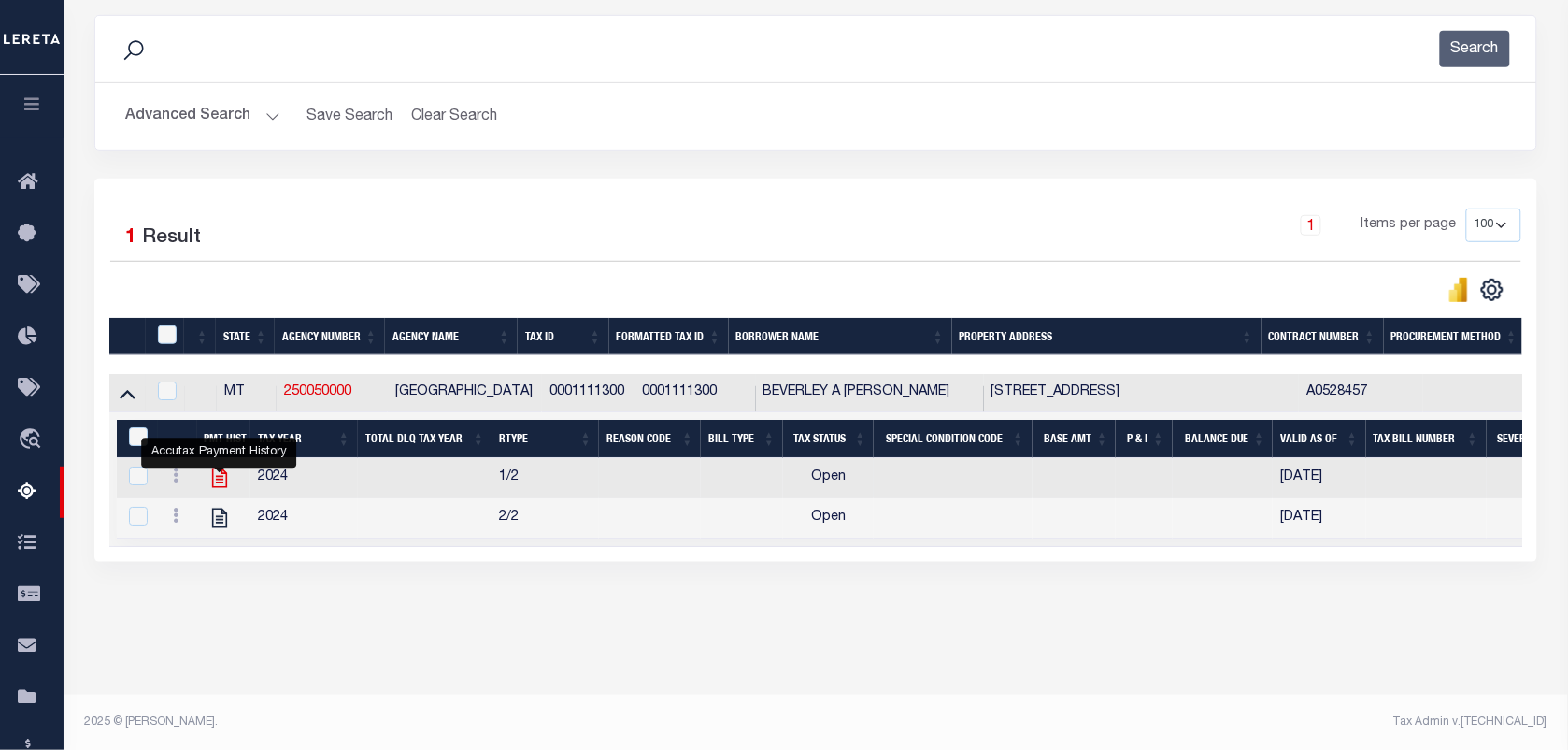
click at [216, 487] on icon "" at bounding box center [220, 478] width 25 height 25
checkbox input "false"
checkbox input "true"
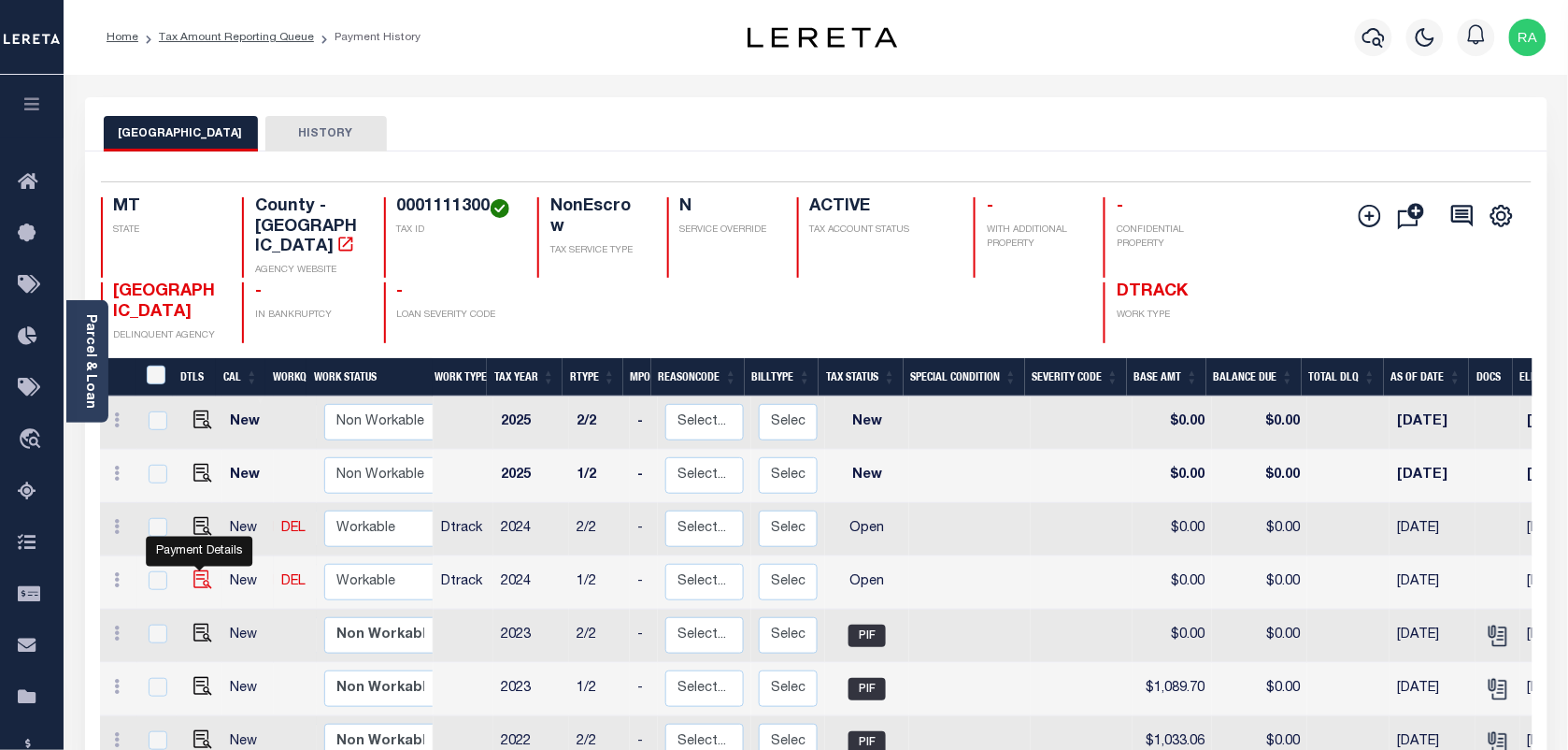
click at [199, 571] on img "" at bounding box center [203, 580] width 19 height 19
checkbox input "true"
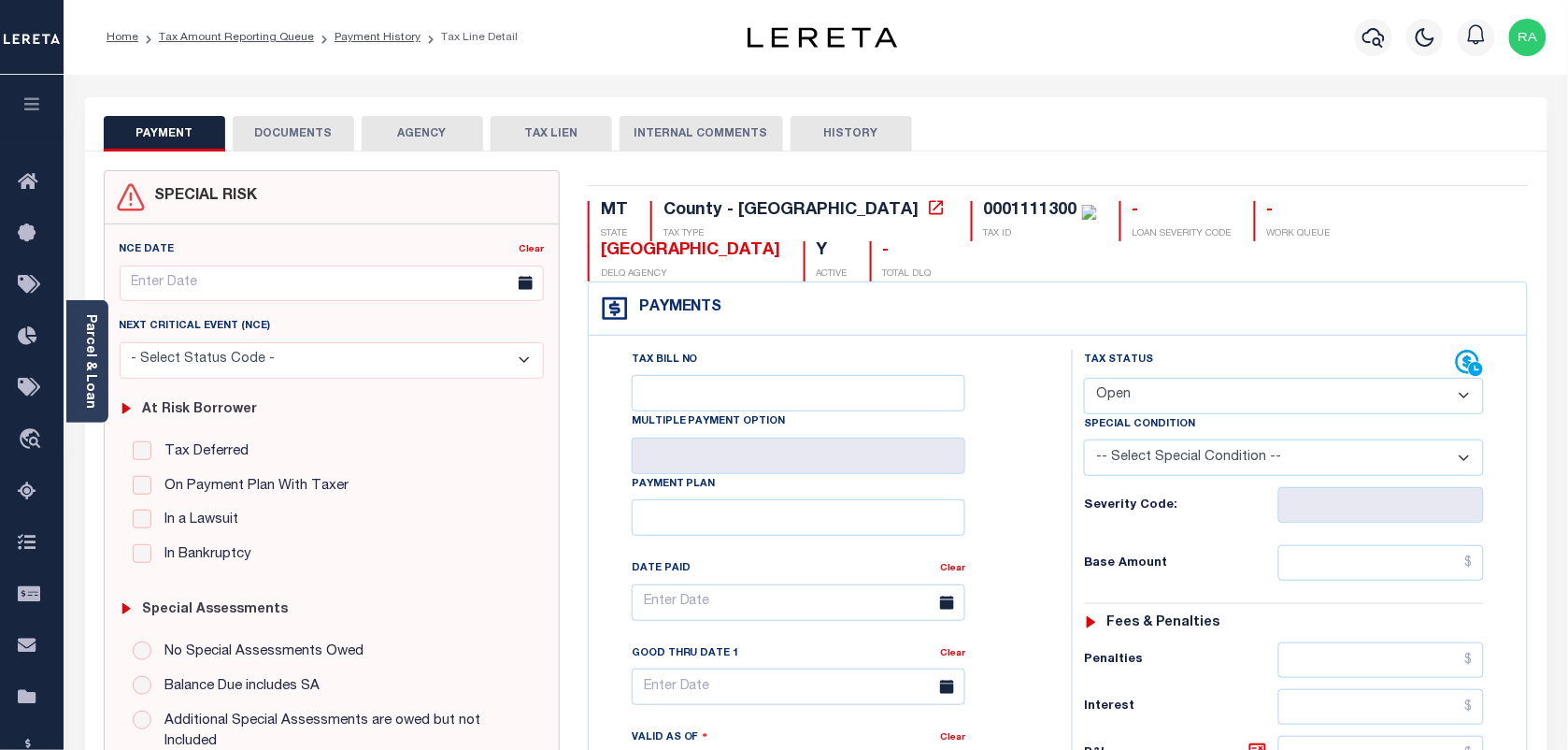
click at [1173, 394] on select "- Select Status Code - Open Due/Unpaid Paid Incomplete No Tax Due Internal Refu…" at bounding box center [1283, 396] width 400 height 36
select select "PYD"
click at [1084, 380] on select "- Select Status Code - Open Due/Unpaid Paid Incomplete No Tax Due Internal Refu…" at bounding box center [1283, 396] width 400 height 36
type input "[DATE]"
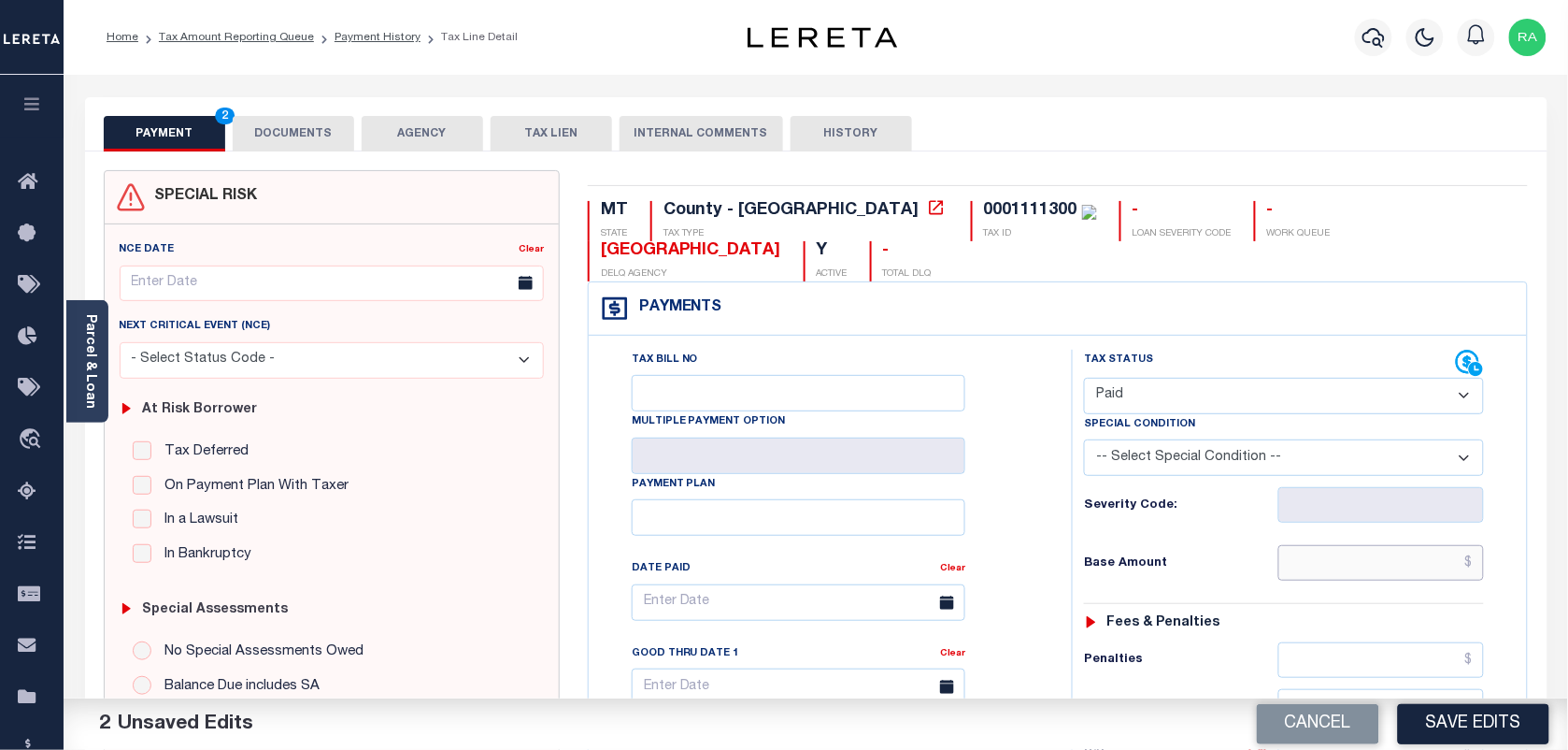
click at [1302, 576] on input "text" at bounding box center [1382, 562] width 207 height 35
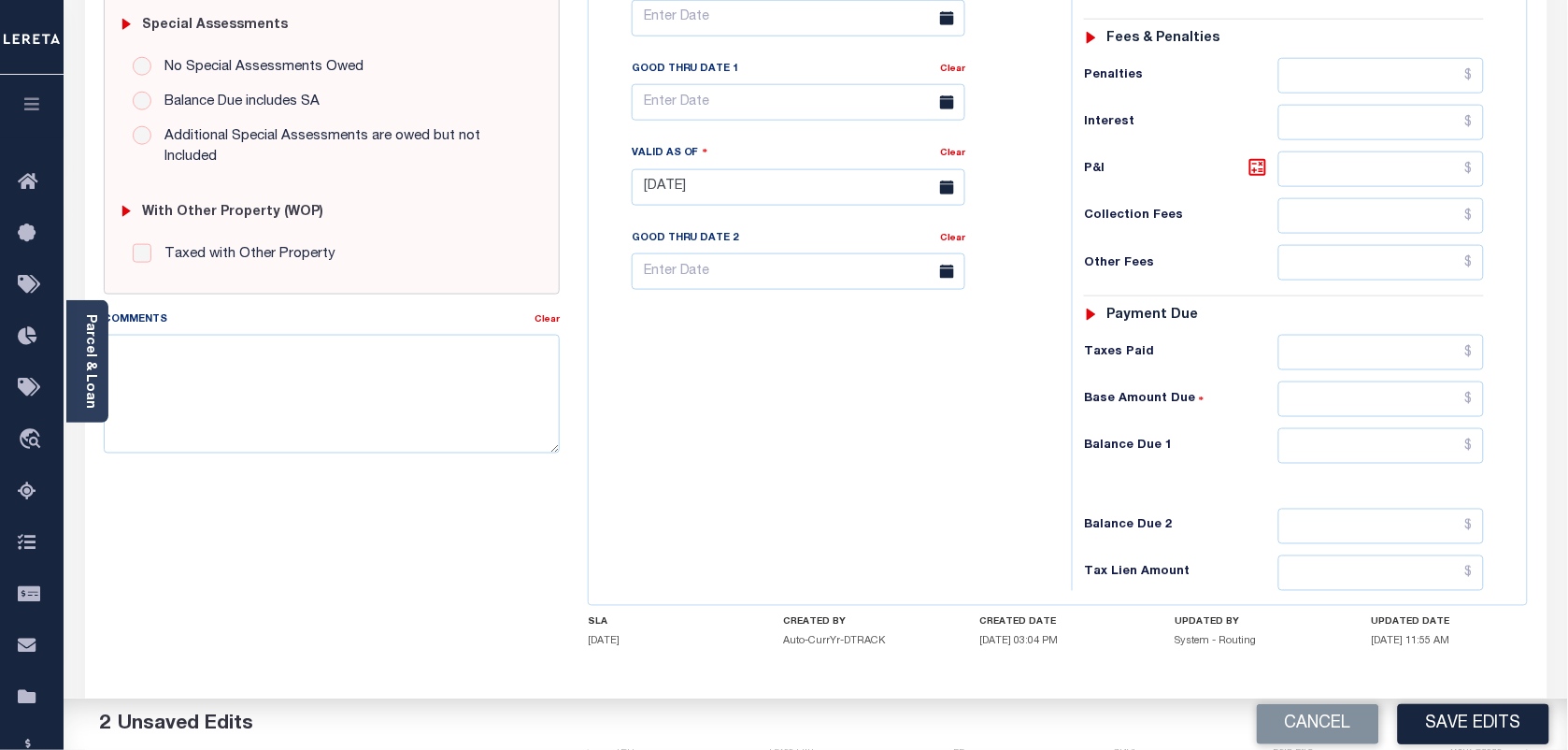
scroll to position [675, 0]
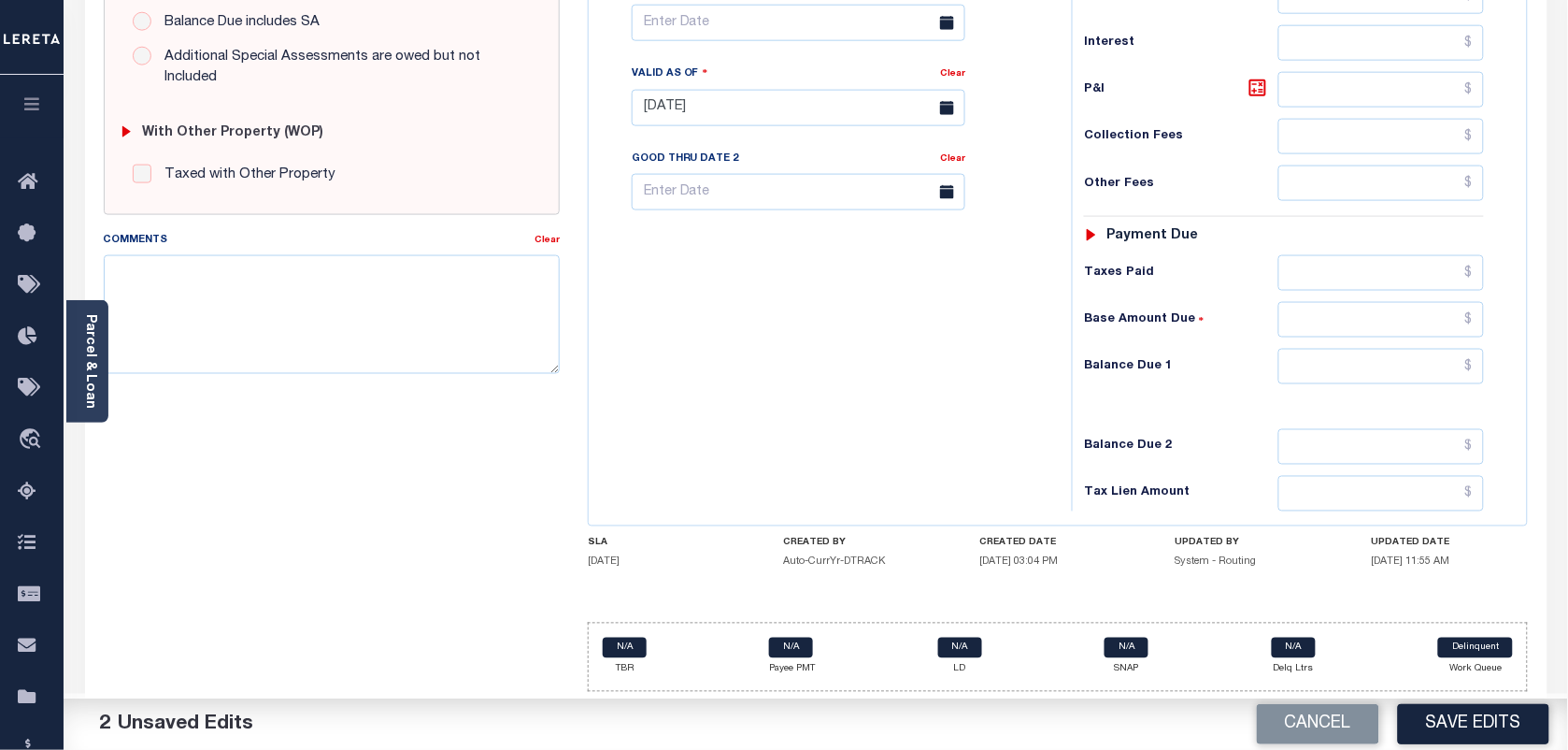
type input "$1,056.18"
click at [1379, 360] on input "text" at bounding box center [1382, 366] width 207 height 35
type input "$0.00"
click at [1535, 409] on div "MT STATE County - MT TAX TYPE 0001111300 TAX ID - LOAN SEVERITY CODE - WORK QUE…" at bounding box center [1058, 106] width 969 height 1200
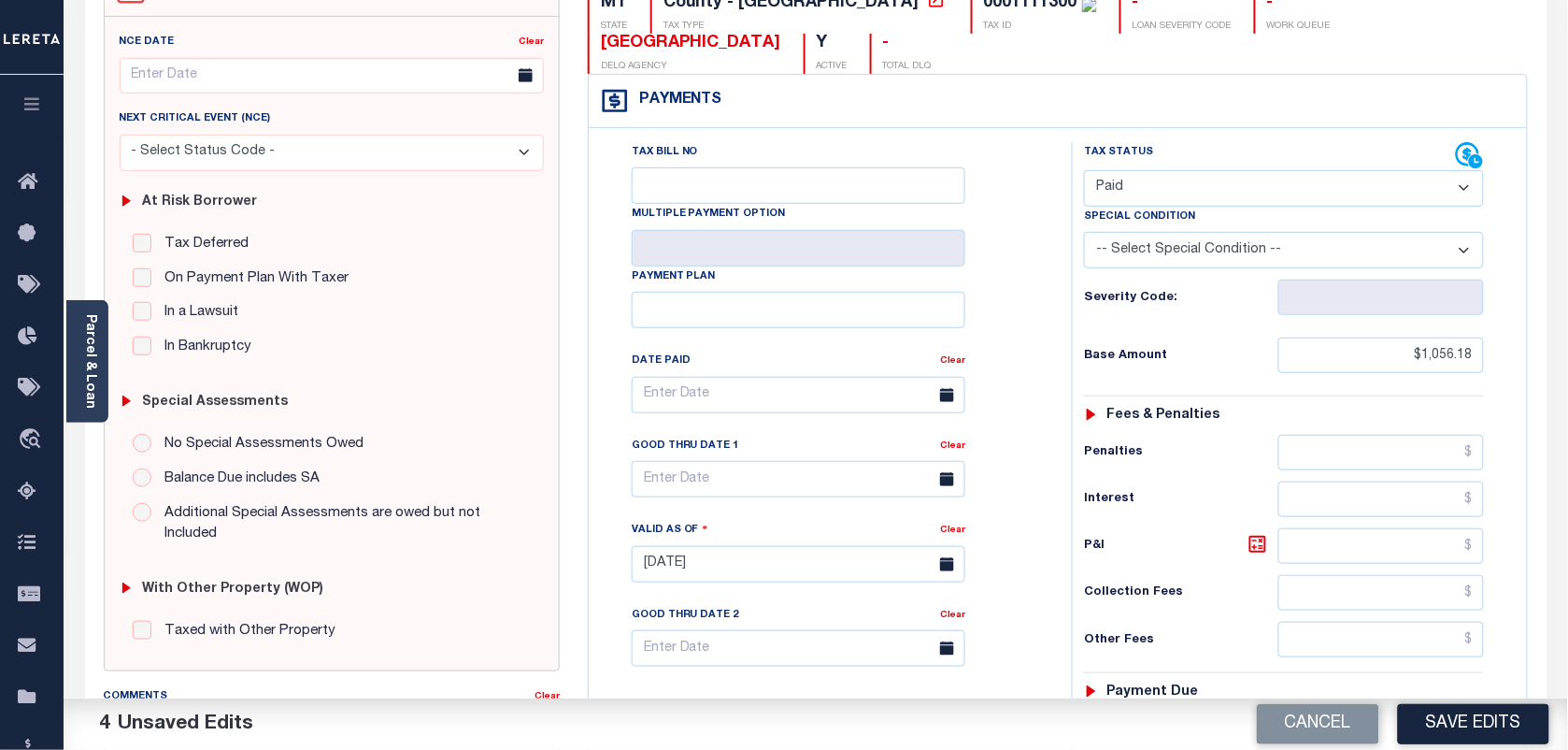
scroll to position [0, 0]
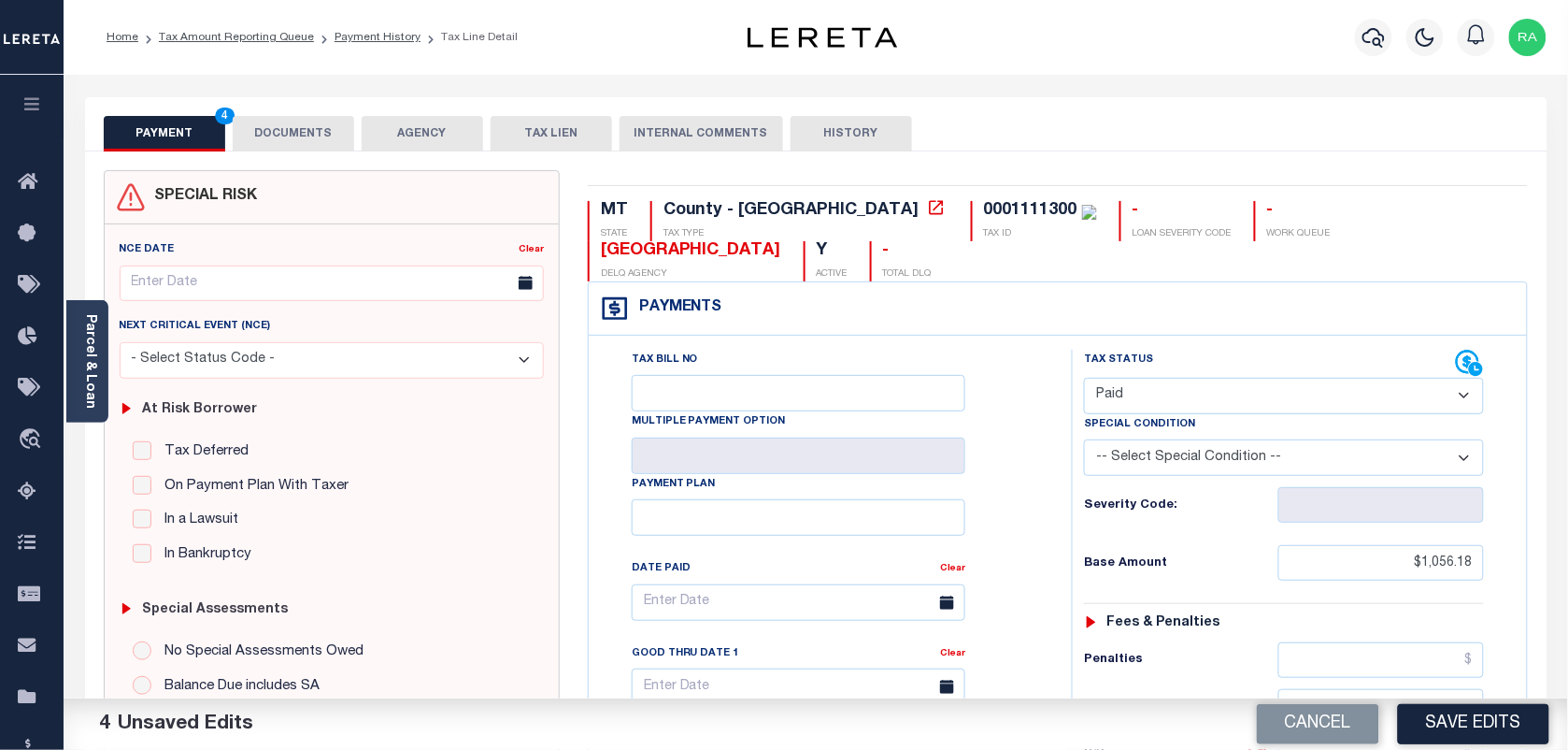
click at [346, 142] on button "DOCUMENTS" at bounding box center [293, 133] width 121 height 35
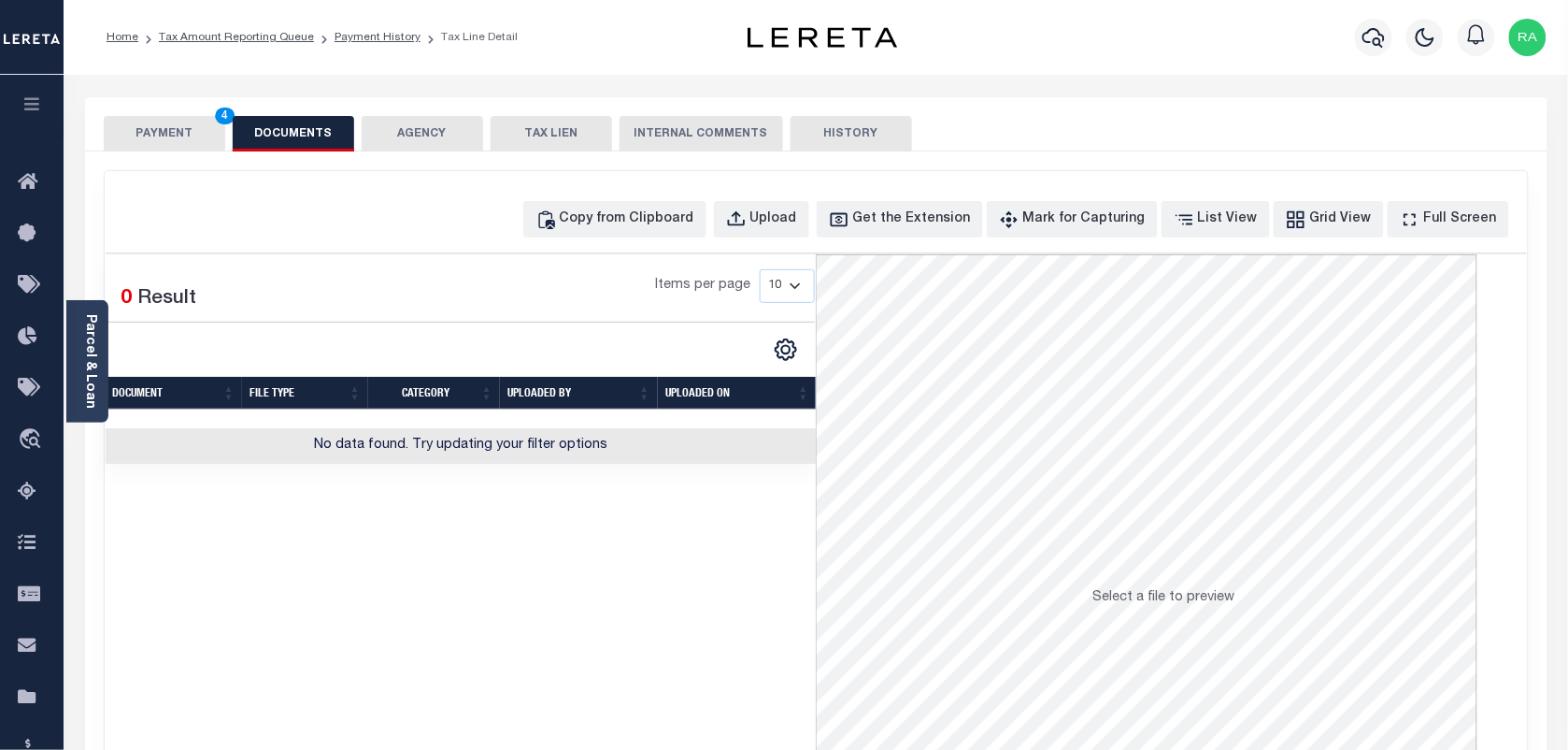
click at [654, 197] on div "Copy from Clipboard Upload Get the Extension Mark for Capturing Got it List Vie…" at bounding box center [816, 500] width 1424 height 659
click at [652, 213] on div "Copy from Clipboard" at bounding box center [627, 220] width 135 height 21
select select "POP"
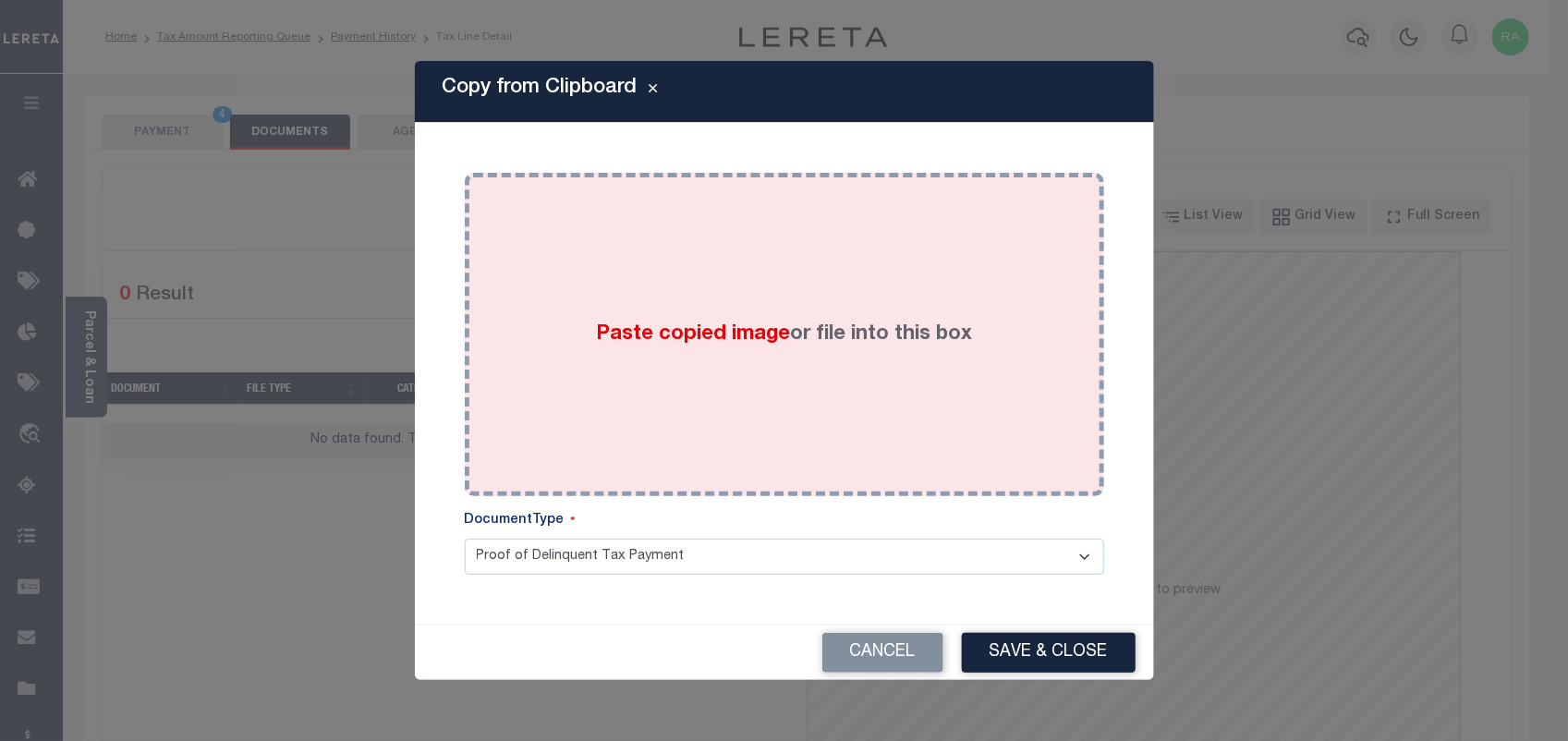
click at [677, 381] on div "Paste copied image or file into this box" at bounding box center [784, 334] width 612 height 295
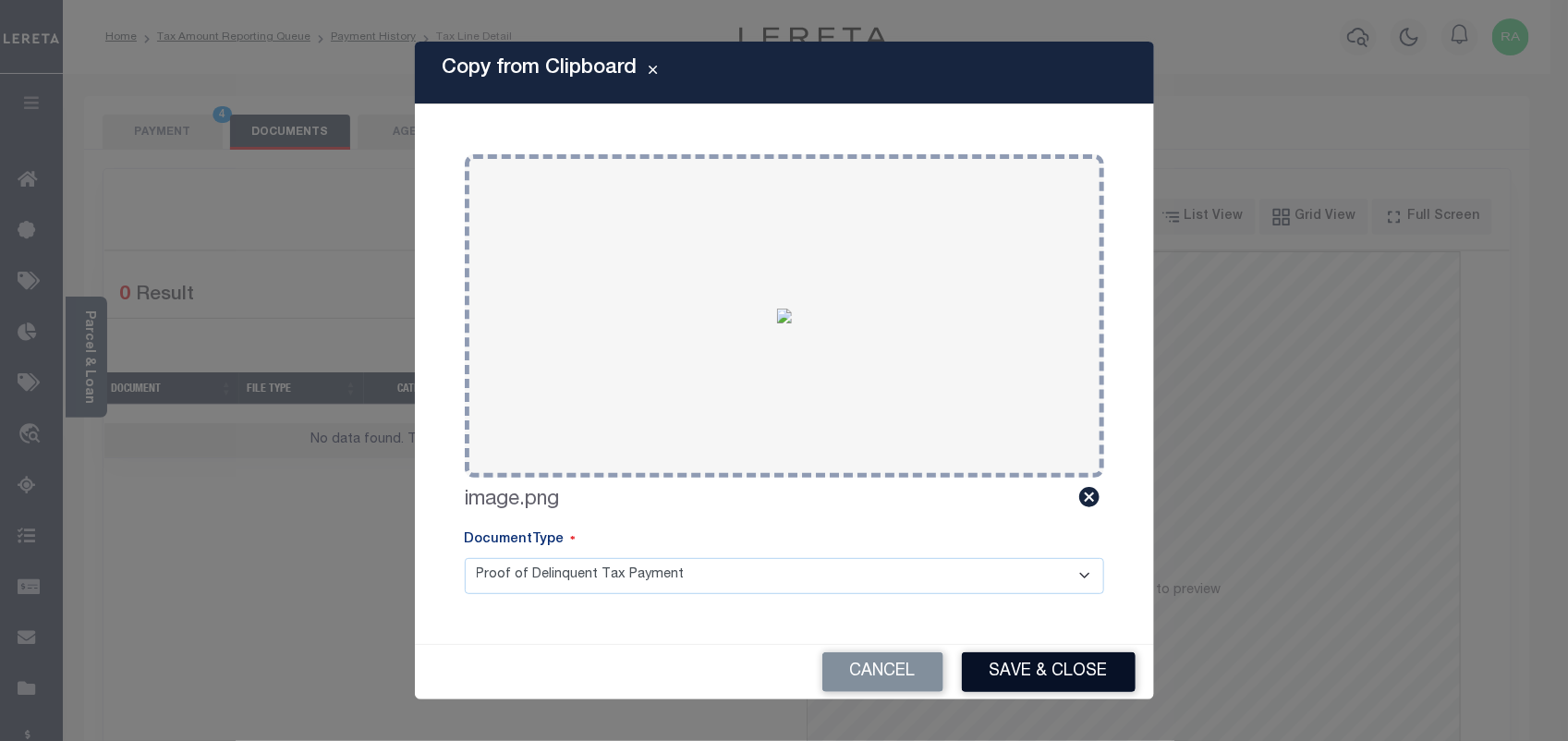
click at [1009, 674] on button "Save & Close" at bounding box center [1048, 672] width 174 height 39
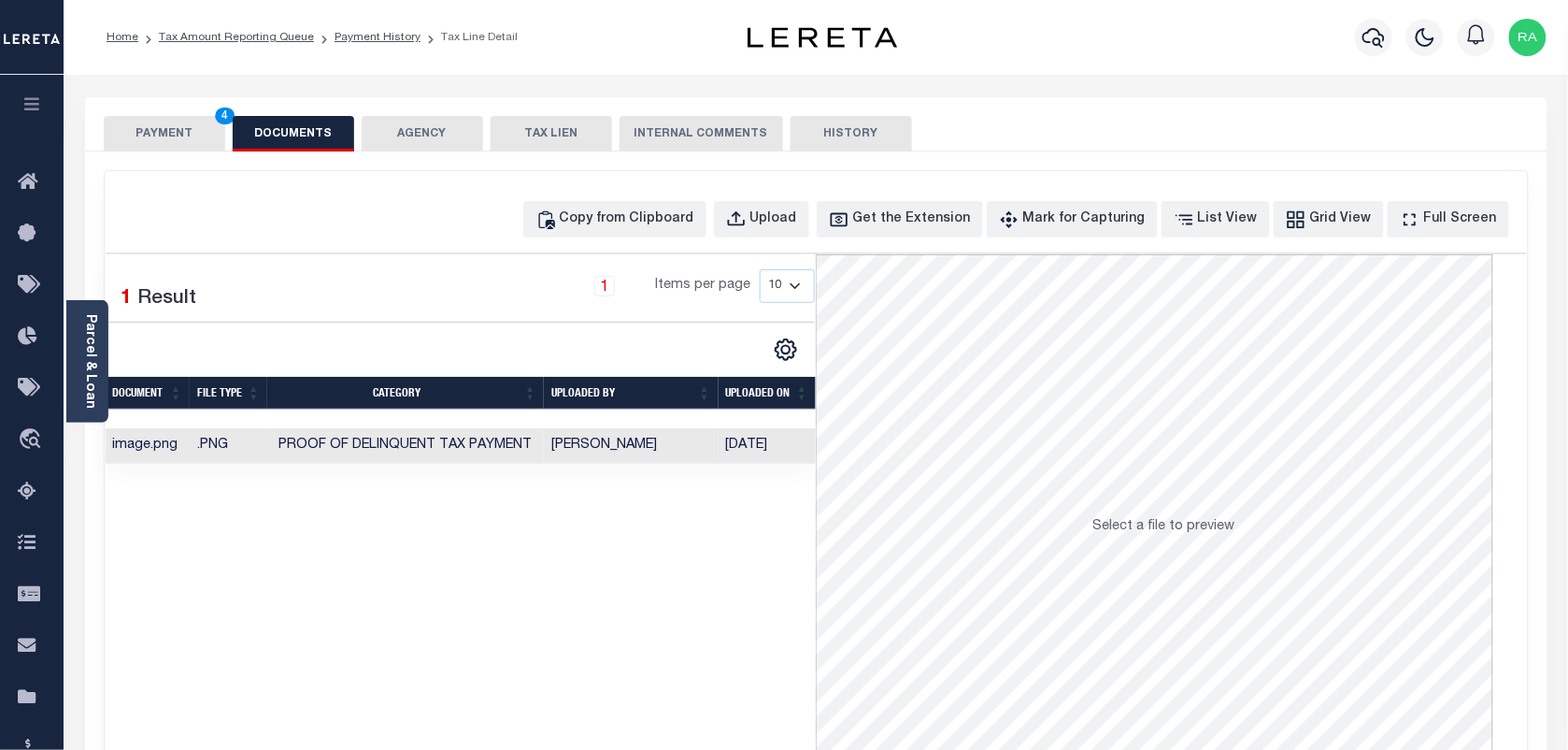
click at [194, 122] on button "PAYMENT 4" at bounding box center [164, 133] width 121 height 35
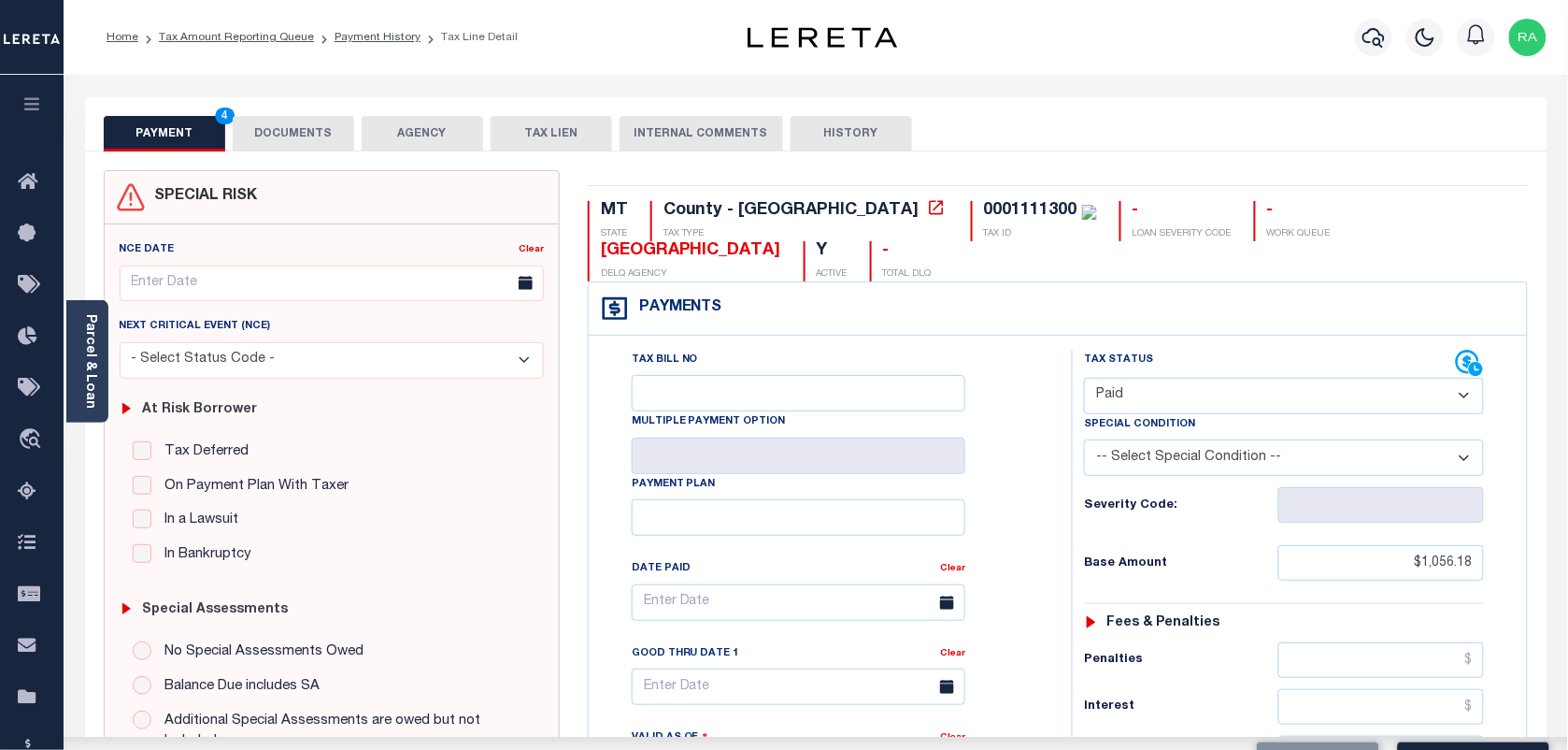
click at [194, 122] on button "PAYMENT 4" at bounding box center [164, 133] width 121 height 35
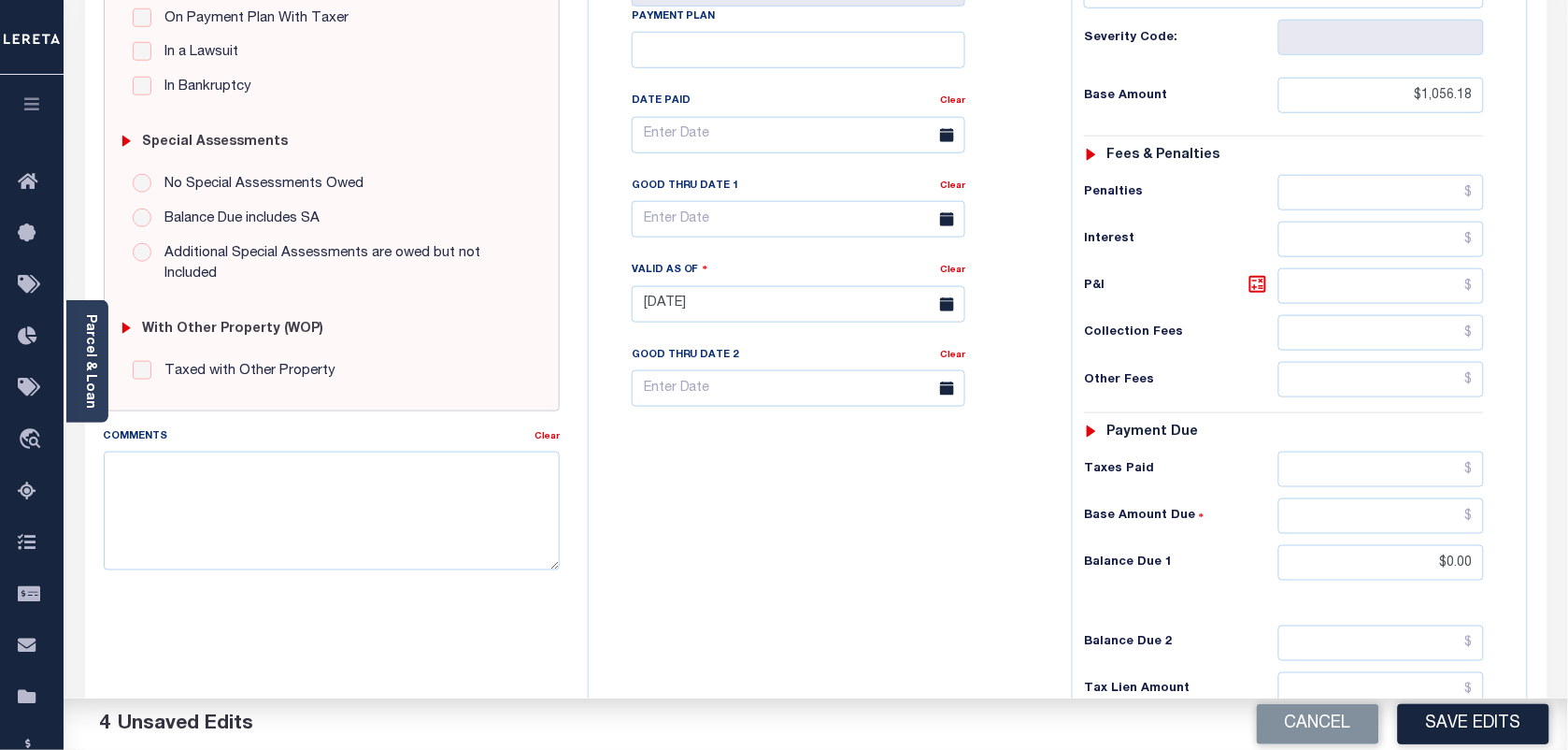
scroll to position [584, 0]
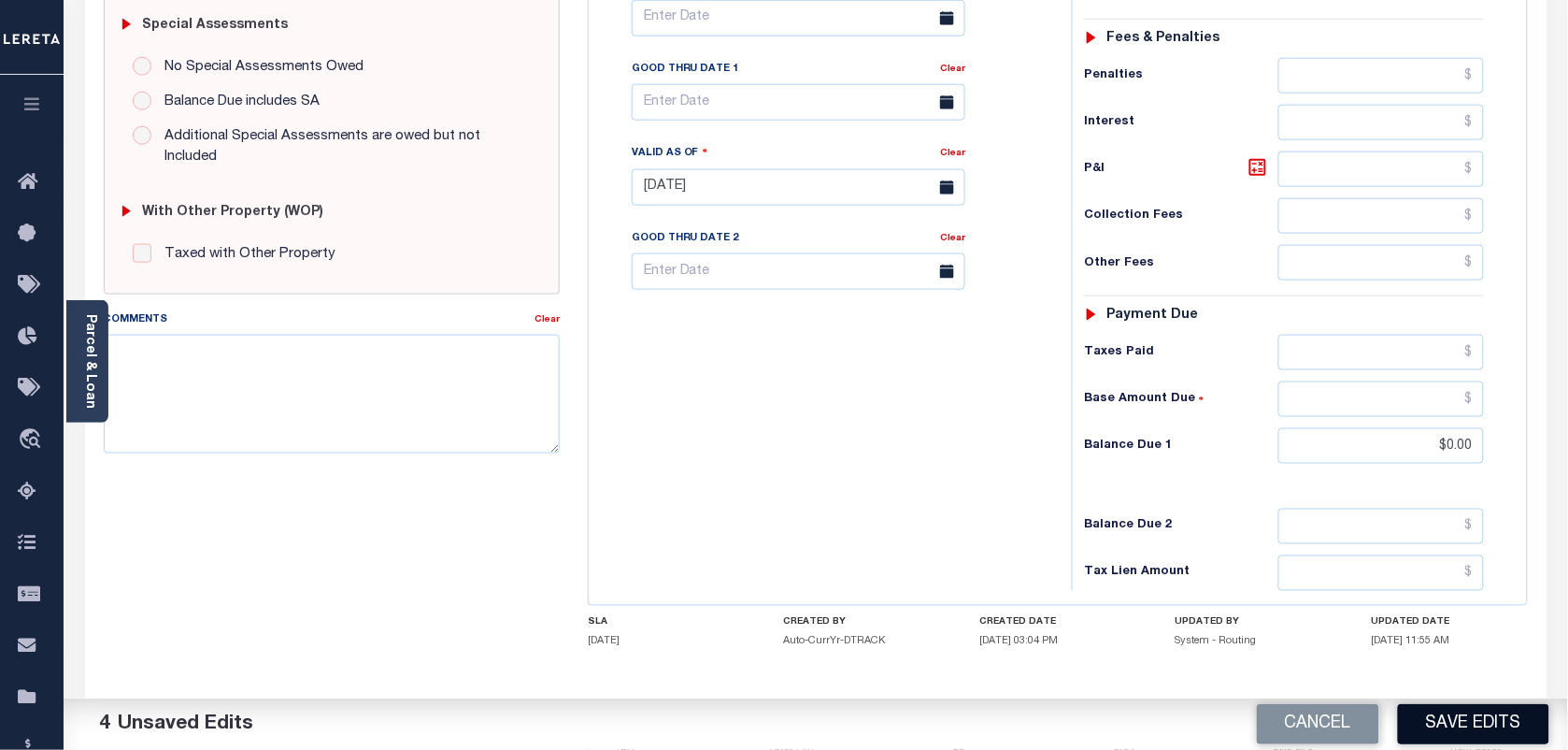
click at [1456, 737] on button "Save Edits" at bounding box center [1474, 723] width 152 height 40
checkbox input "false"
type input "$1,056.18"
type input "$0"
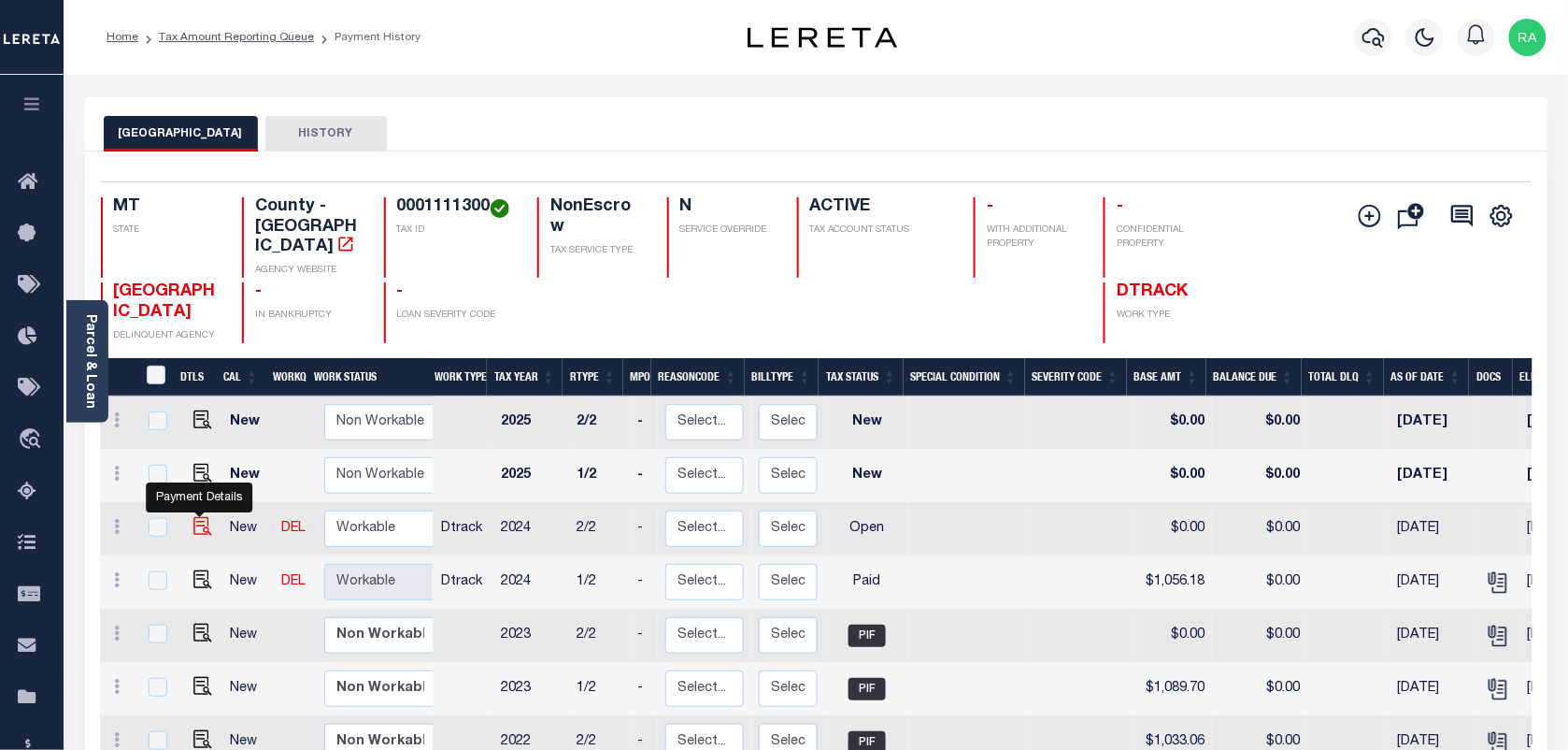
click at [201, 516] on img "" at bounding box center [203, 526] width 19 height 19
checkbox input "true"
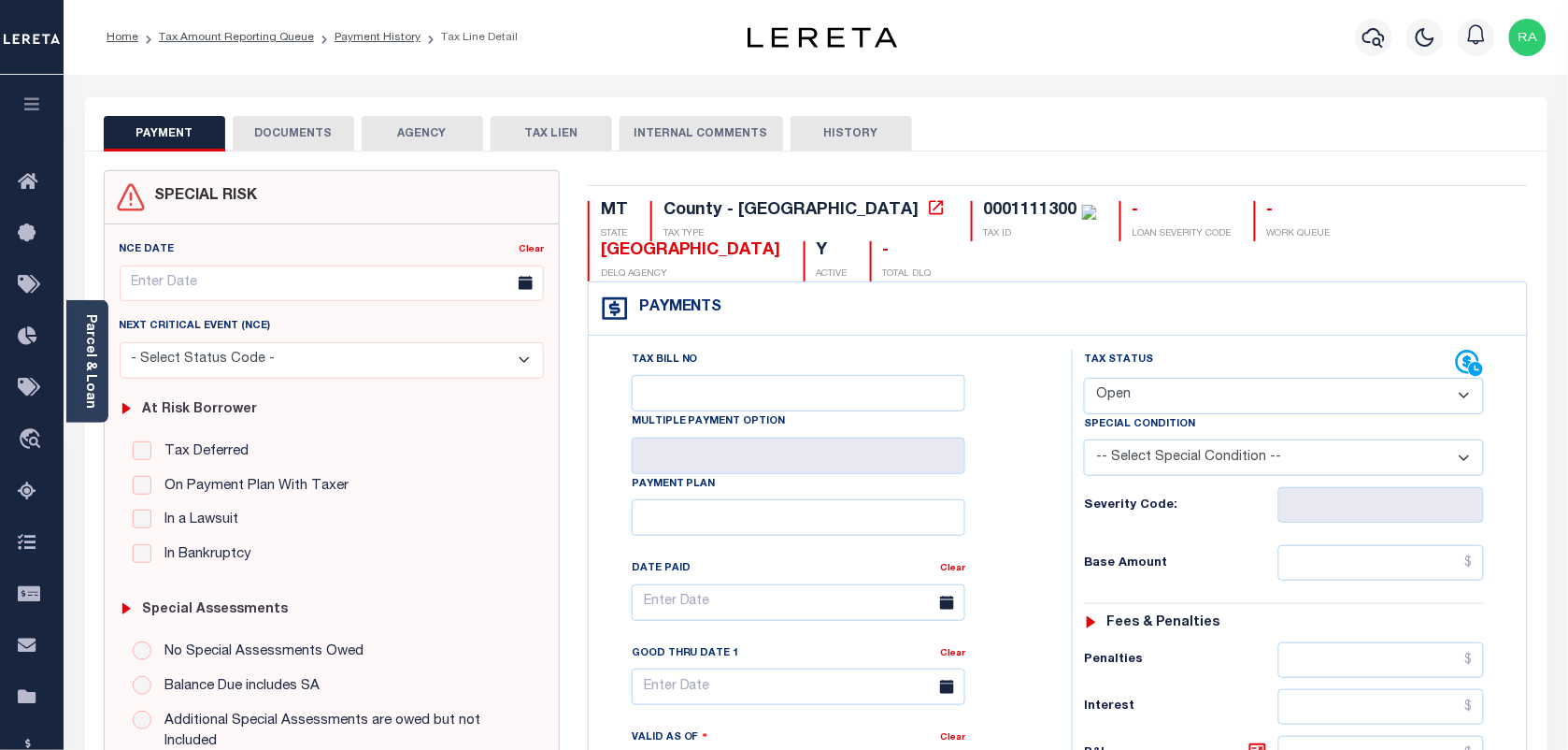
click at [288, 122] on button "DOCUMENTS" at bounding box center [293, 133] width 121 height 35
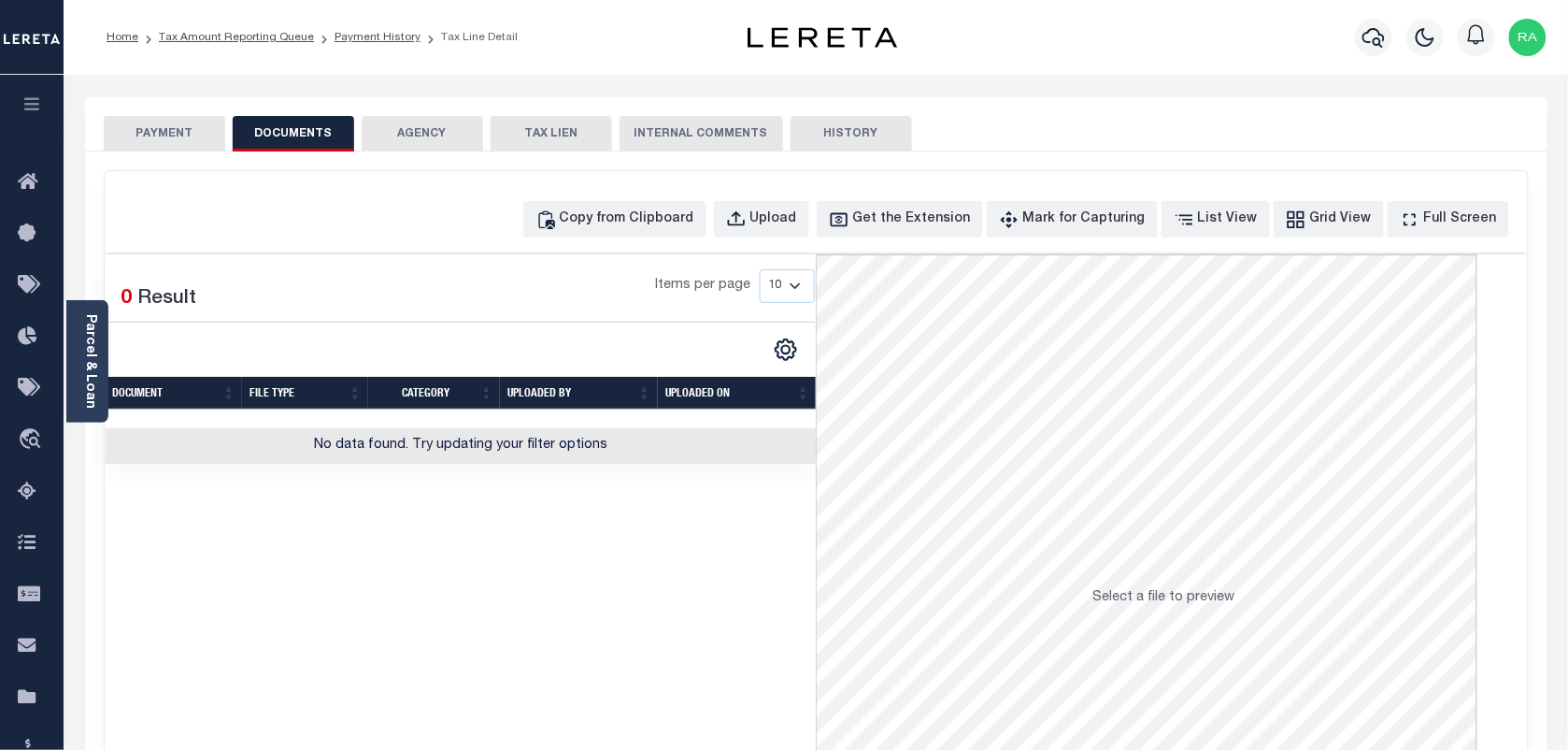
click at [171, 136] on button "PAYMENT" at bounding box center [164, 133] width 121 height 35
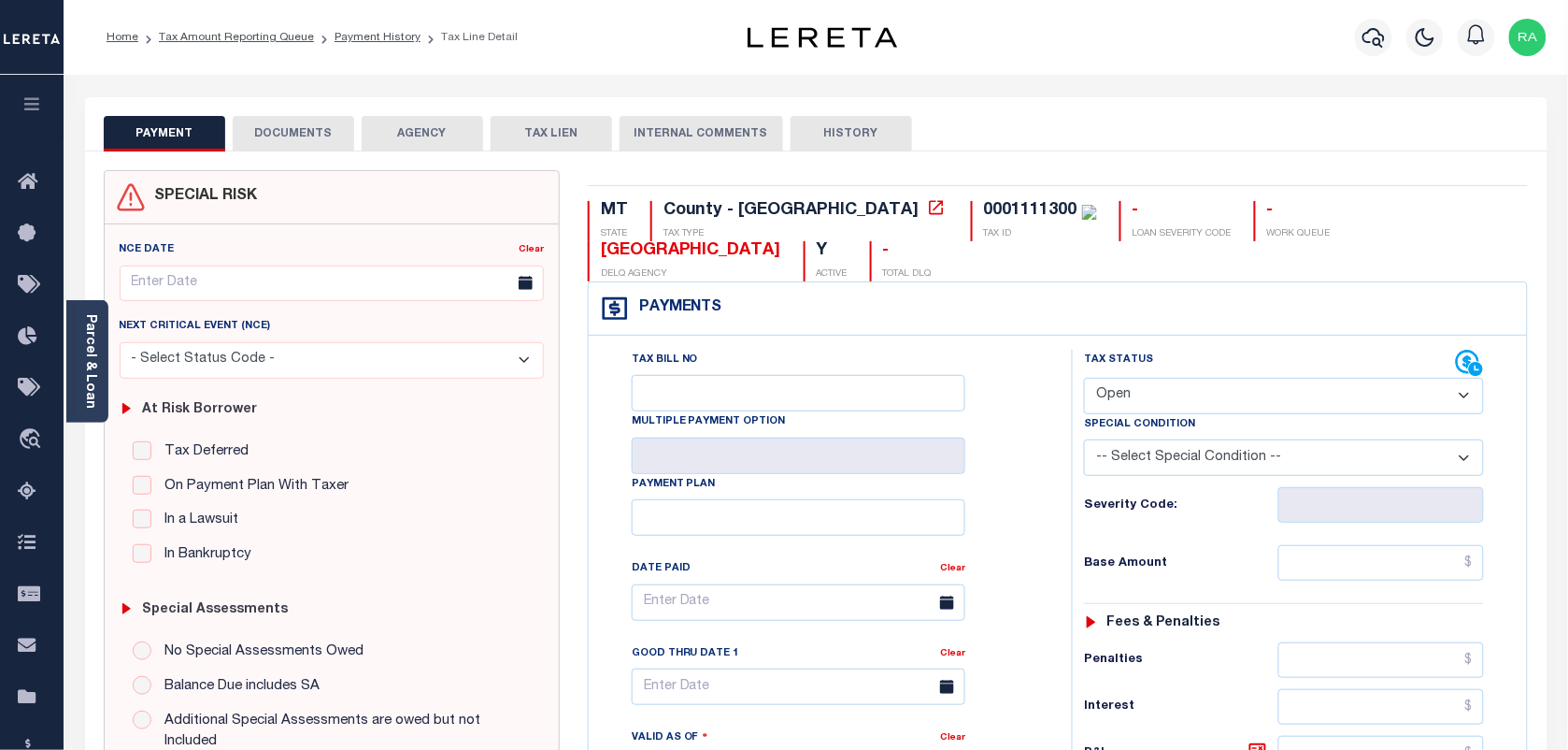
drag, startPoint x: 1173, startPoint y: 402, endPoint x: 1182, endPoint y: 413, distance: 14.2
click at [1173, 402] on select "- Select Status Code - Open Due/Unpaid Paid Incomplete No Tax Due Internal Refu…" at bounding box center [1283, 396] width 400 height 36
select select "PYD"
click at [1084, 380] on select "- Select Status Code - Open Due/Unpaid Paid Incomplete No Tax Due Internal Refu…" at bounding box center [1283, 396] width 400 height 36
type input "[DATE]"
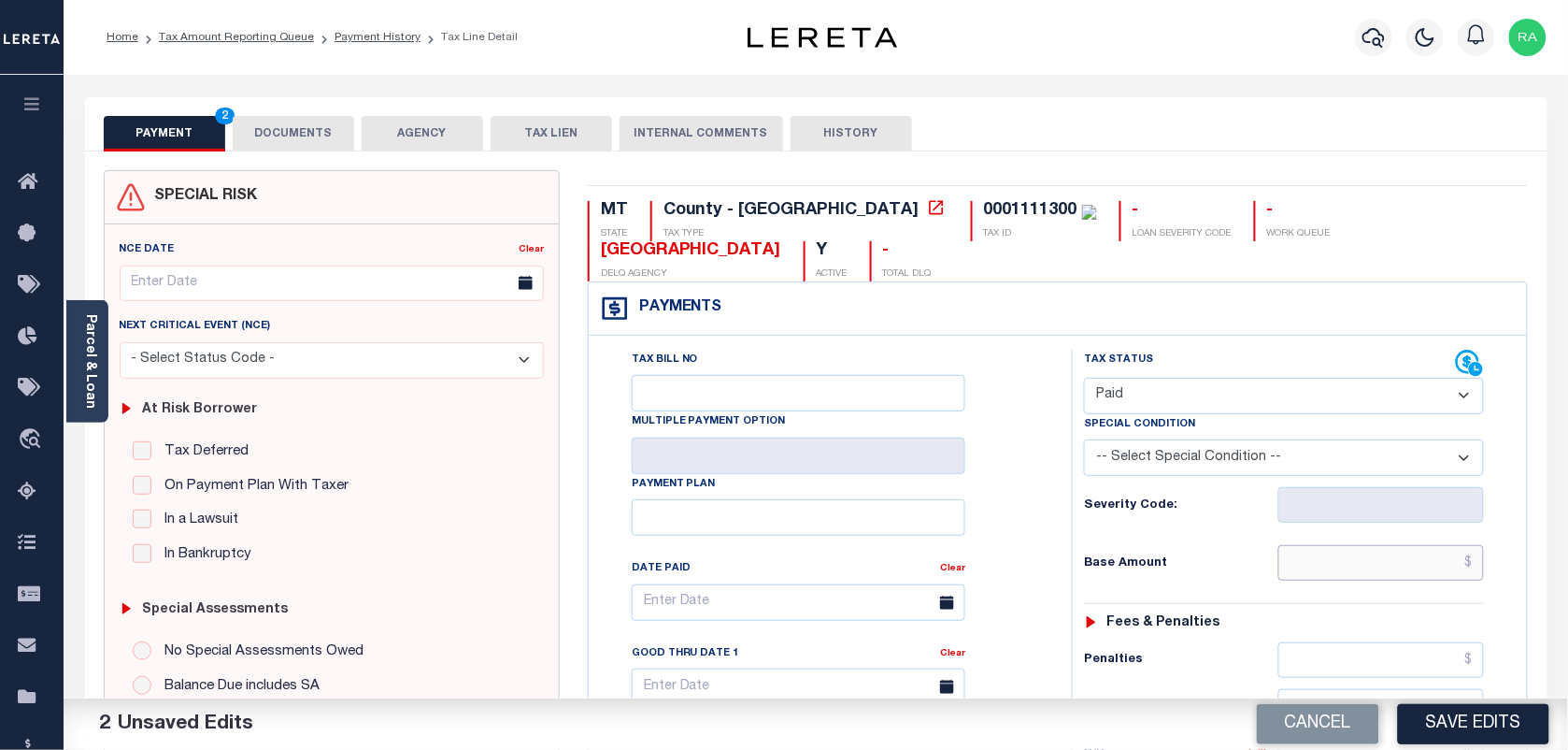
click at [1388, 568] on input "text" at bounding box center [1382, 562] width 207 height 35
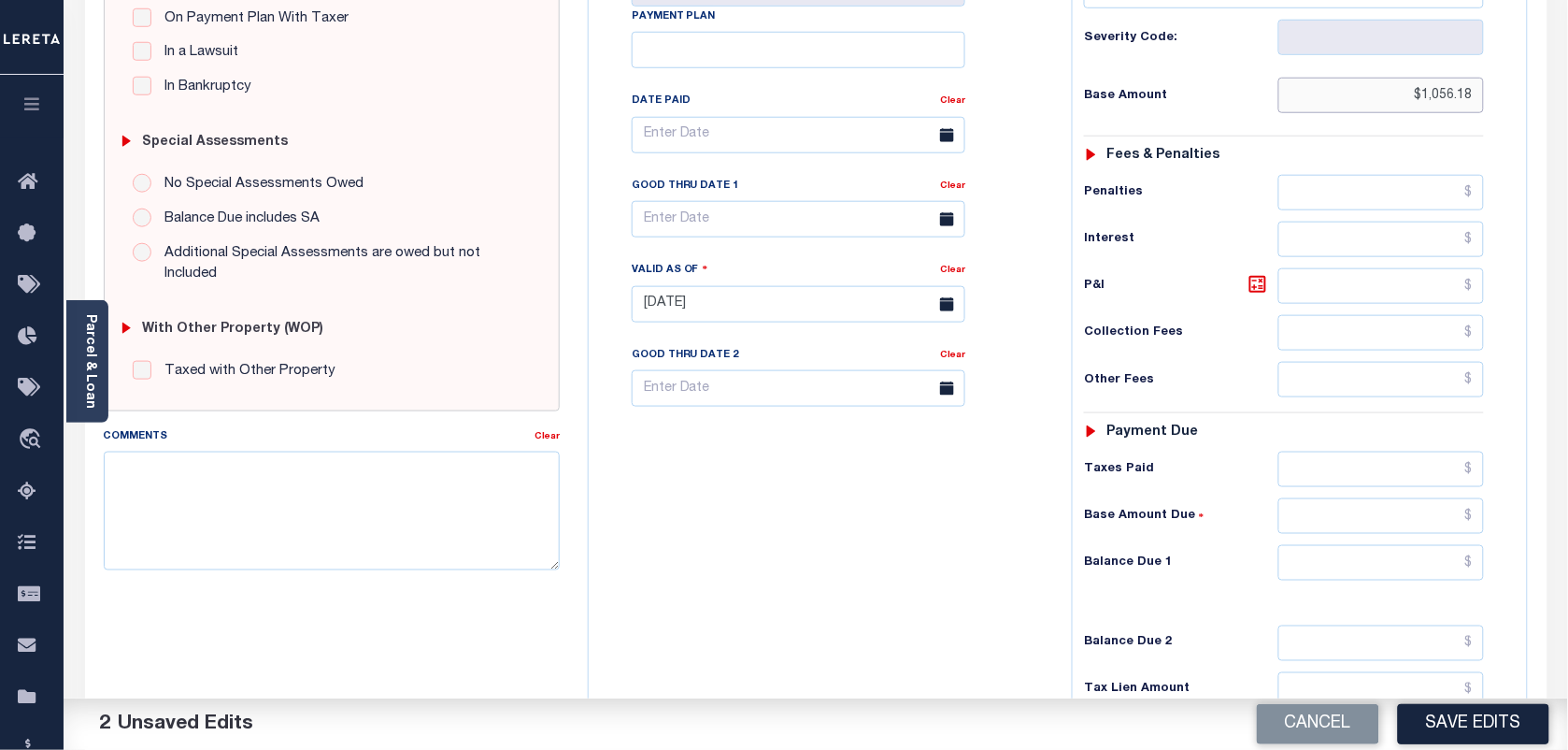
scroll to position [669, 0]
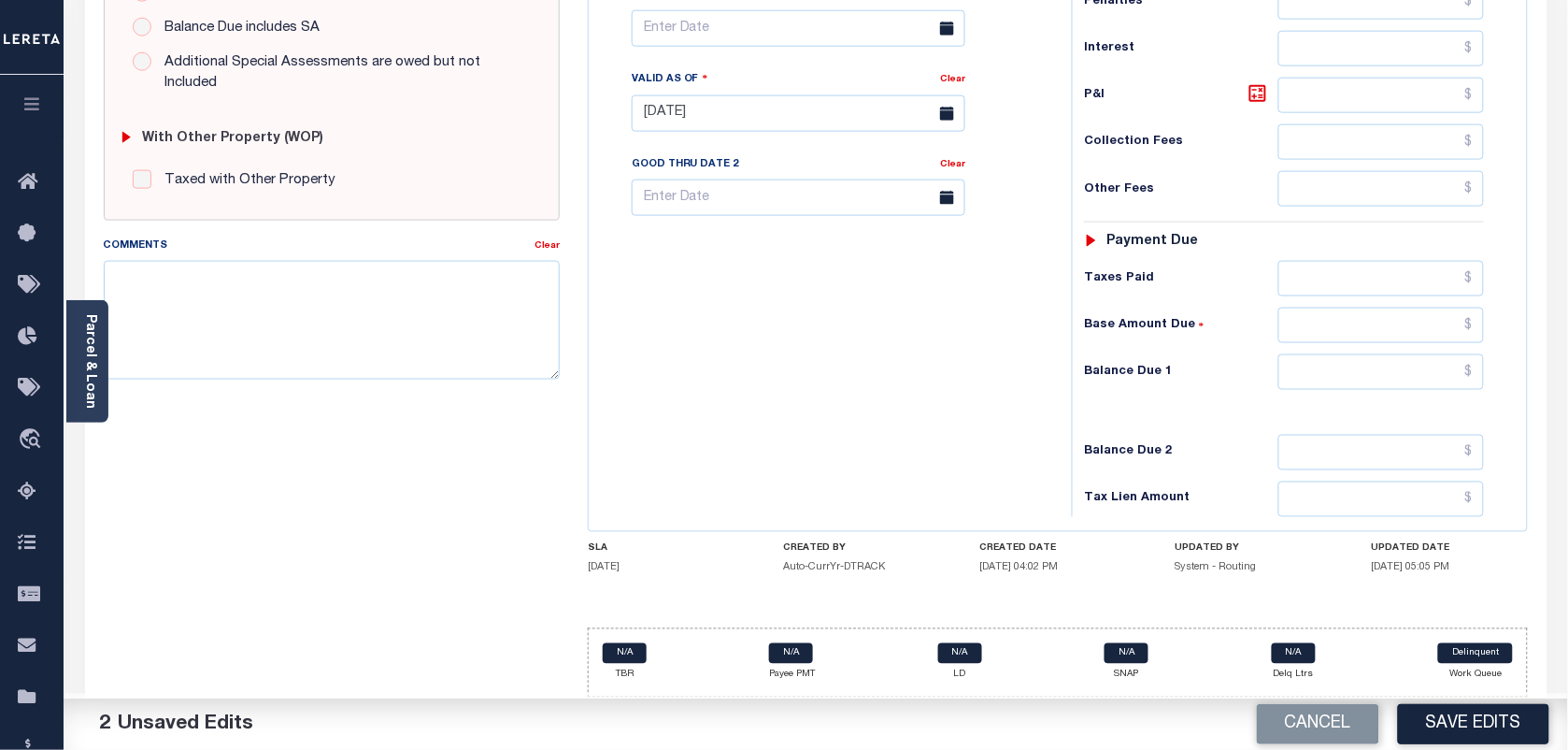
type input "$1,056.18"
click at [1374, 446] on input "text" at bounding box center [1382, 452] width 207 height 35
click at [1450, 365] on input "text" at bounding box center [1382, 371] width 207 height 35
type input "$0.00"
click at [1516, 395] on div "Tax Status Status" at bounding box center [1290, 103] width 464 height 825
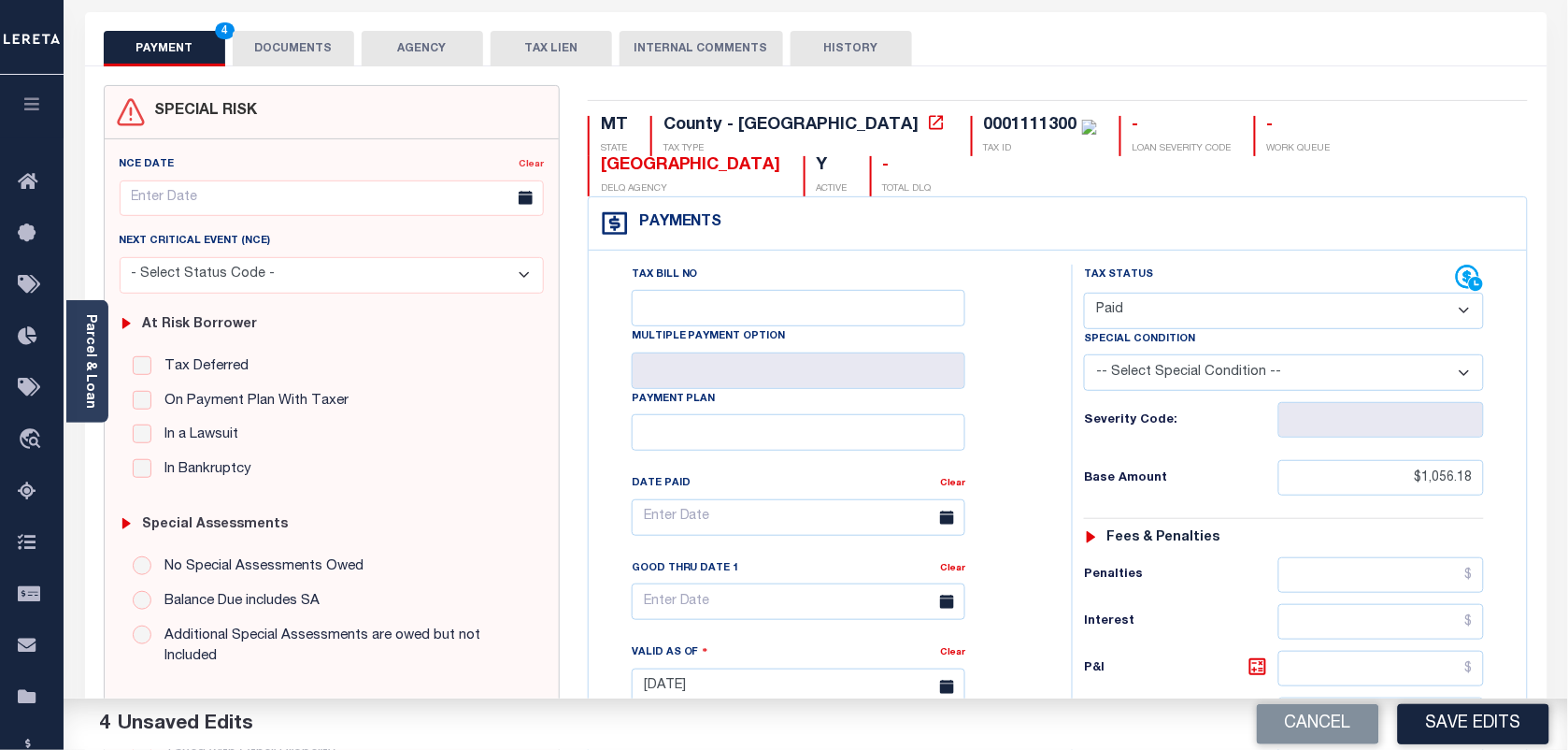
scroll to position [0, 0]
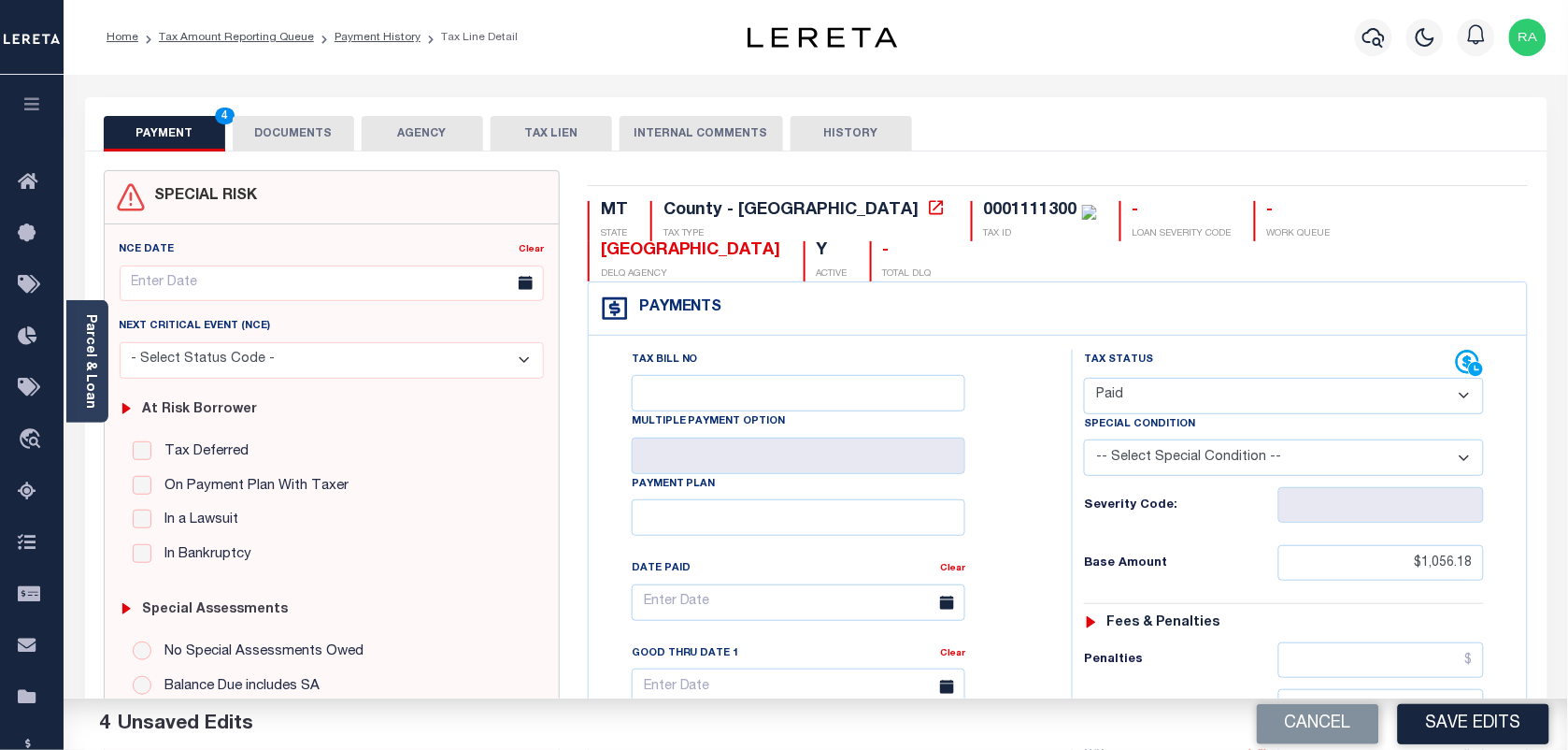
click at [292, 133] on button "DOCUMENTS" at bounding box center [293, 133] width 121 height 35
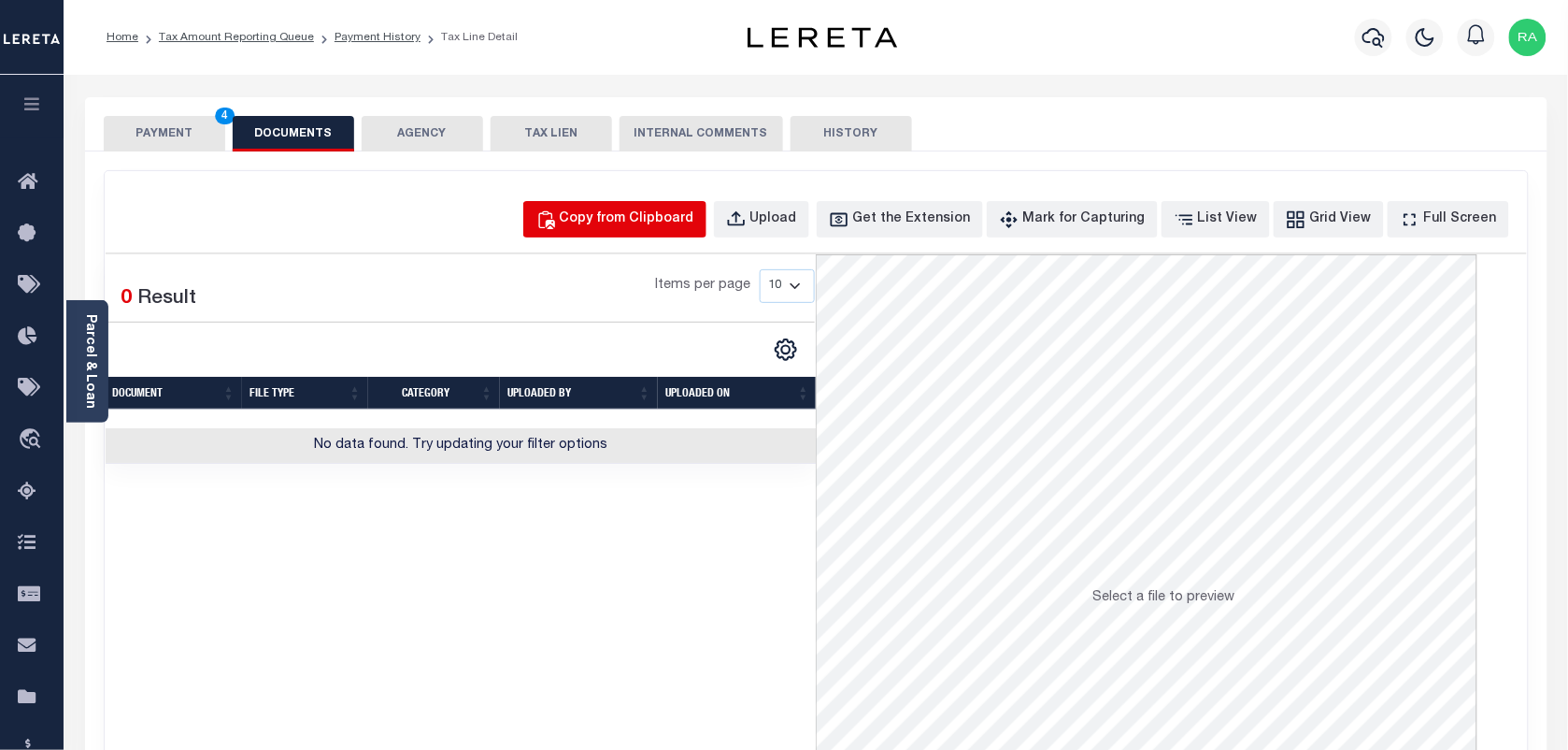
click at [652, 227] on div "Copy from Clipboard" at bounding box center [627, 220] width 135 height 21
select select "POP"
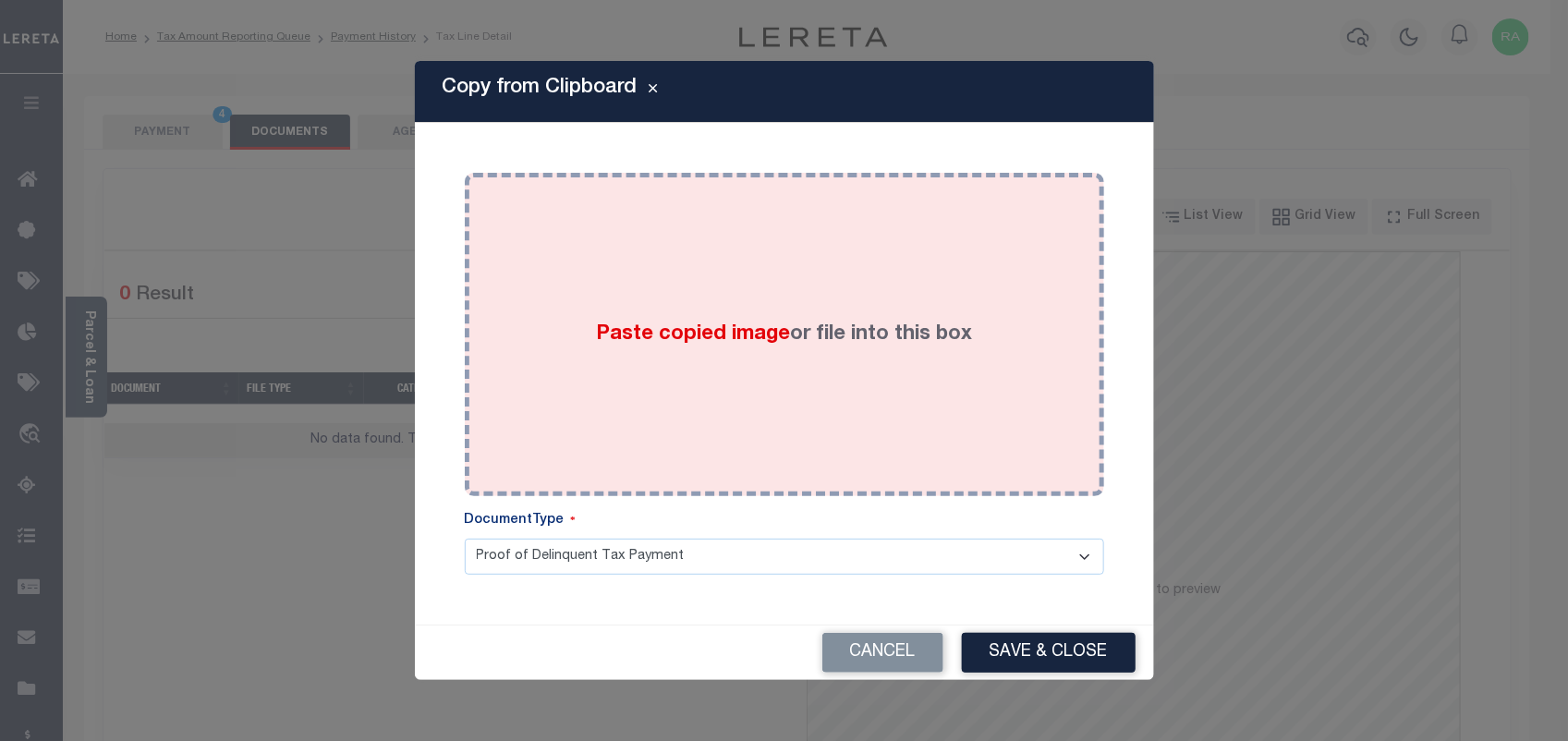
click at [767, 377] on div "Paste copied image or file into this box" at bounding box center [784, 334] width 612 height 295
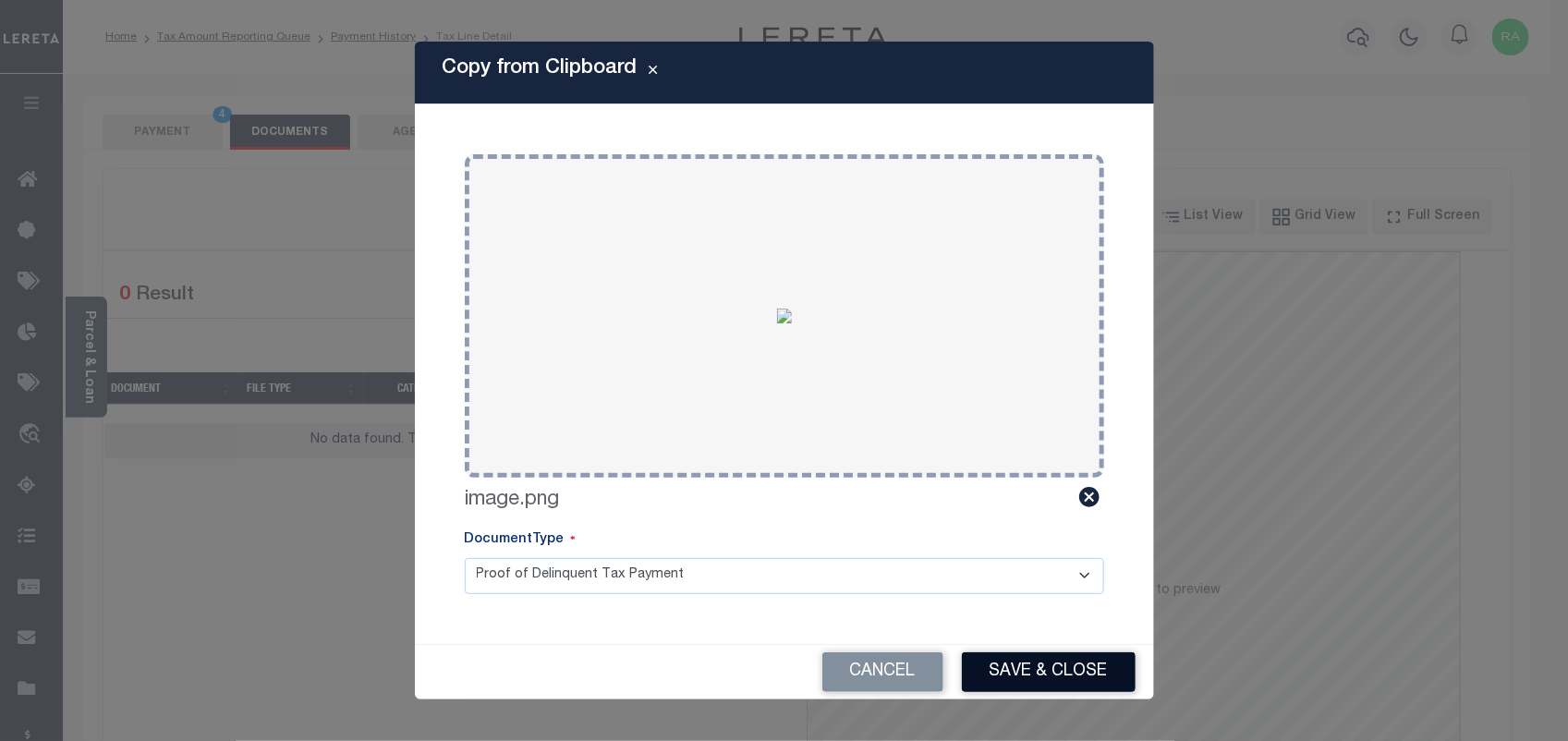
click at [1002, 654] on button "Save & Close" at bounding box center [1048, 672] width 174 height 39
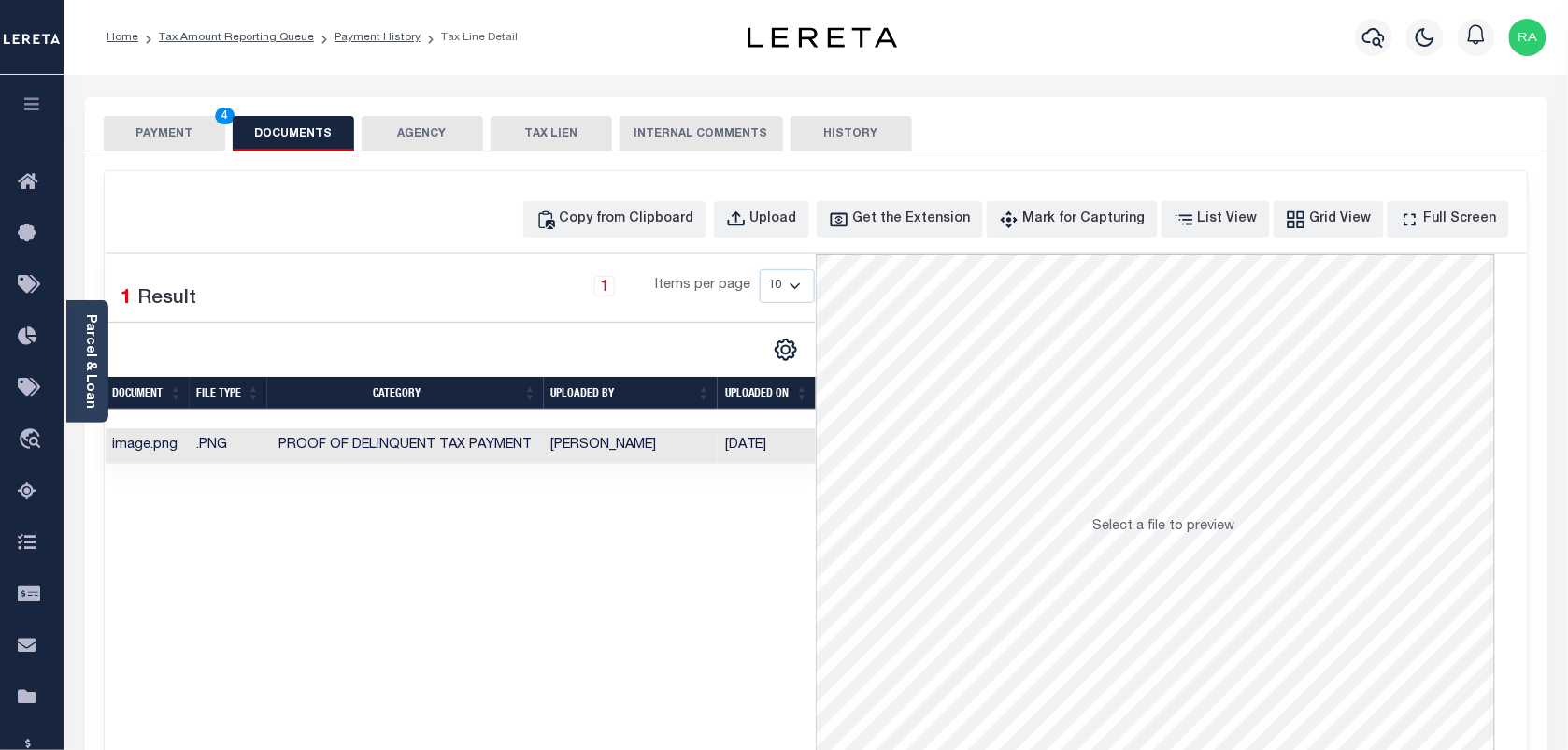
click at [139, 122] on button "PAYMENT 4" at bounding box center [164, 133] width 121 height 35
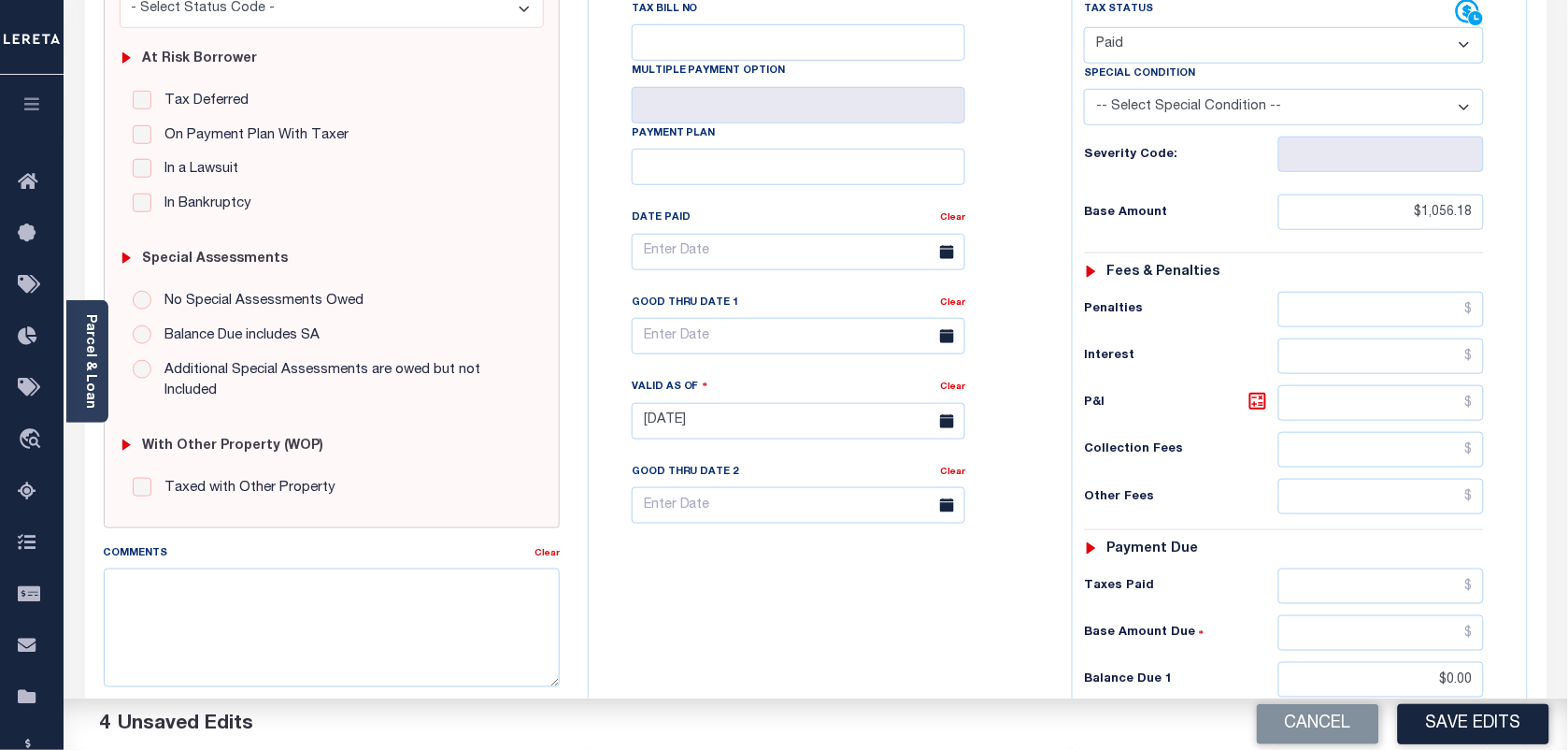
scroll to position [669, 0]
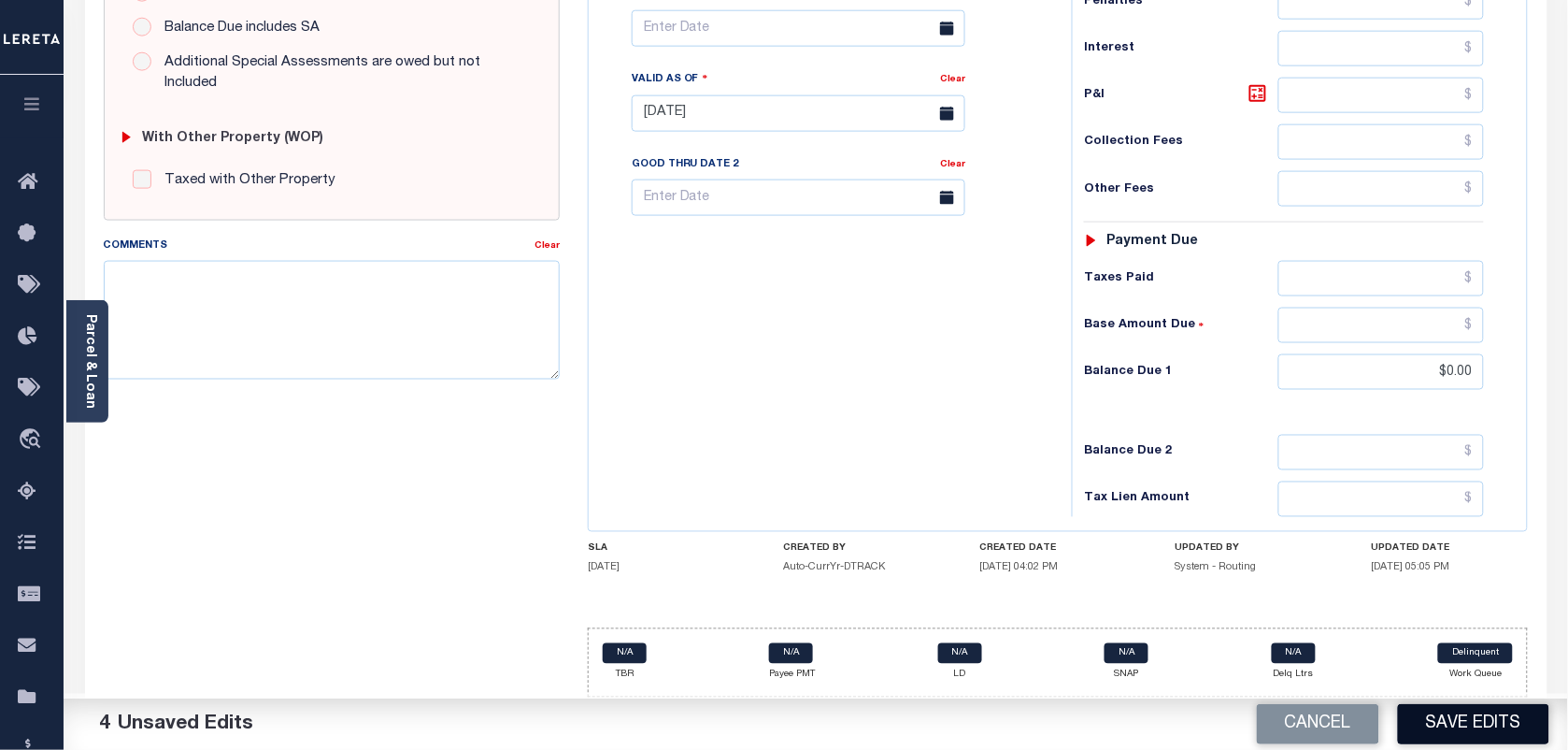
click at [1447, 735] on button "Save Edits" at bounding box center [1474, 723] width 152 height 40
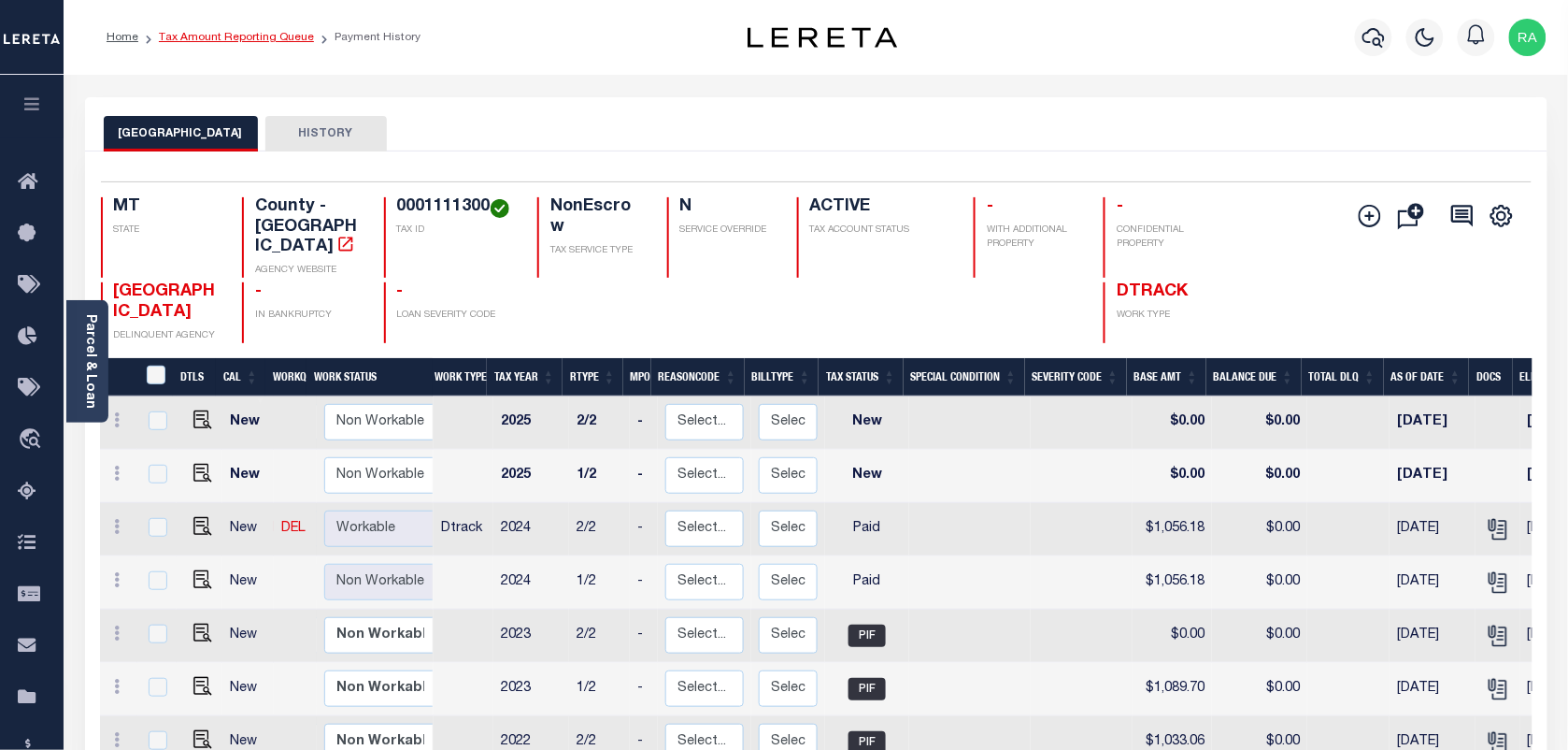
click at [252, 35] on link "Tax Amount Reporting Queue" at bounding box center [235, 37] width 155 height 11
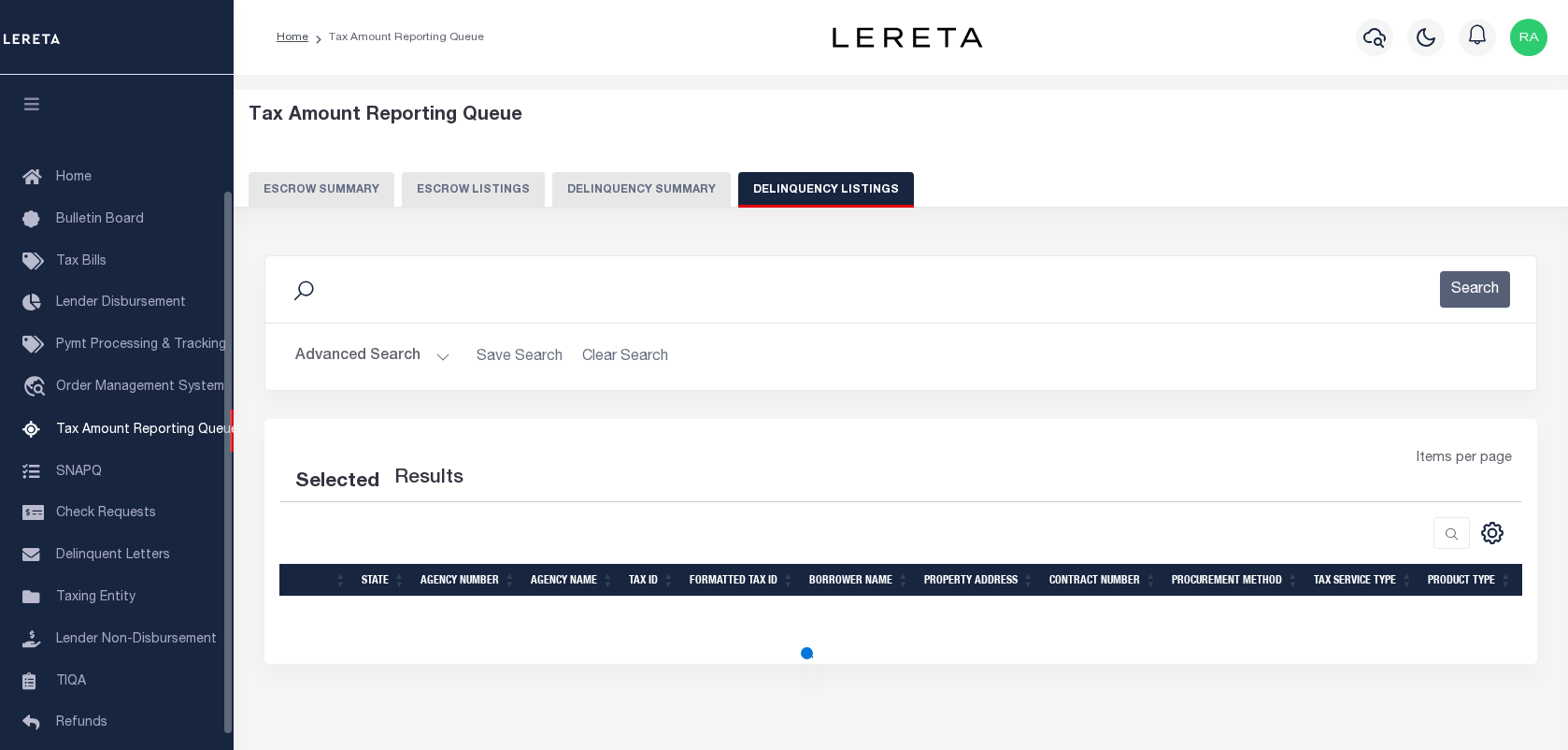
select select "100"
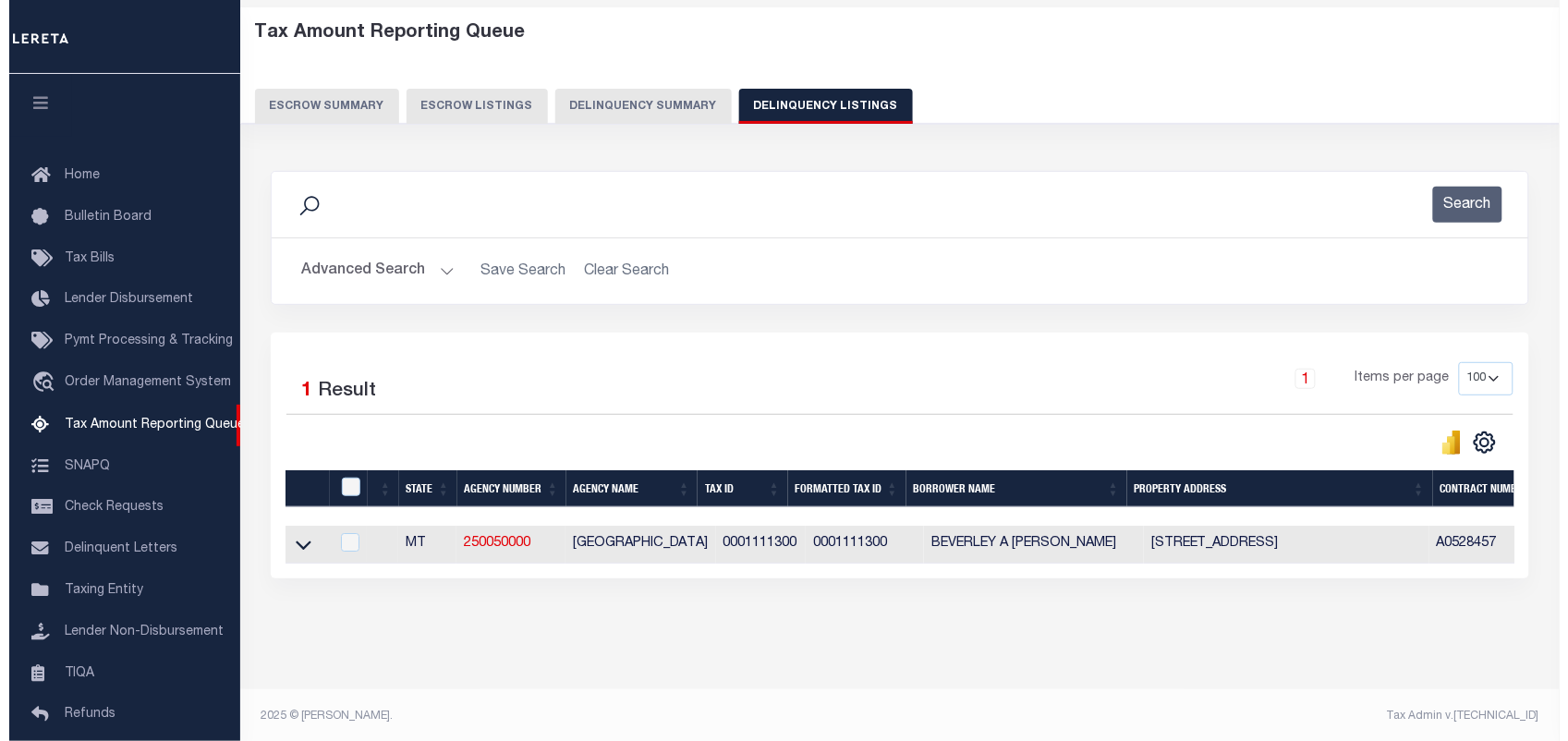
scroll to position [141, 0]
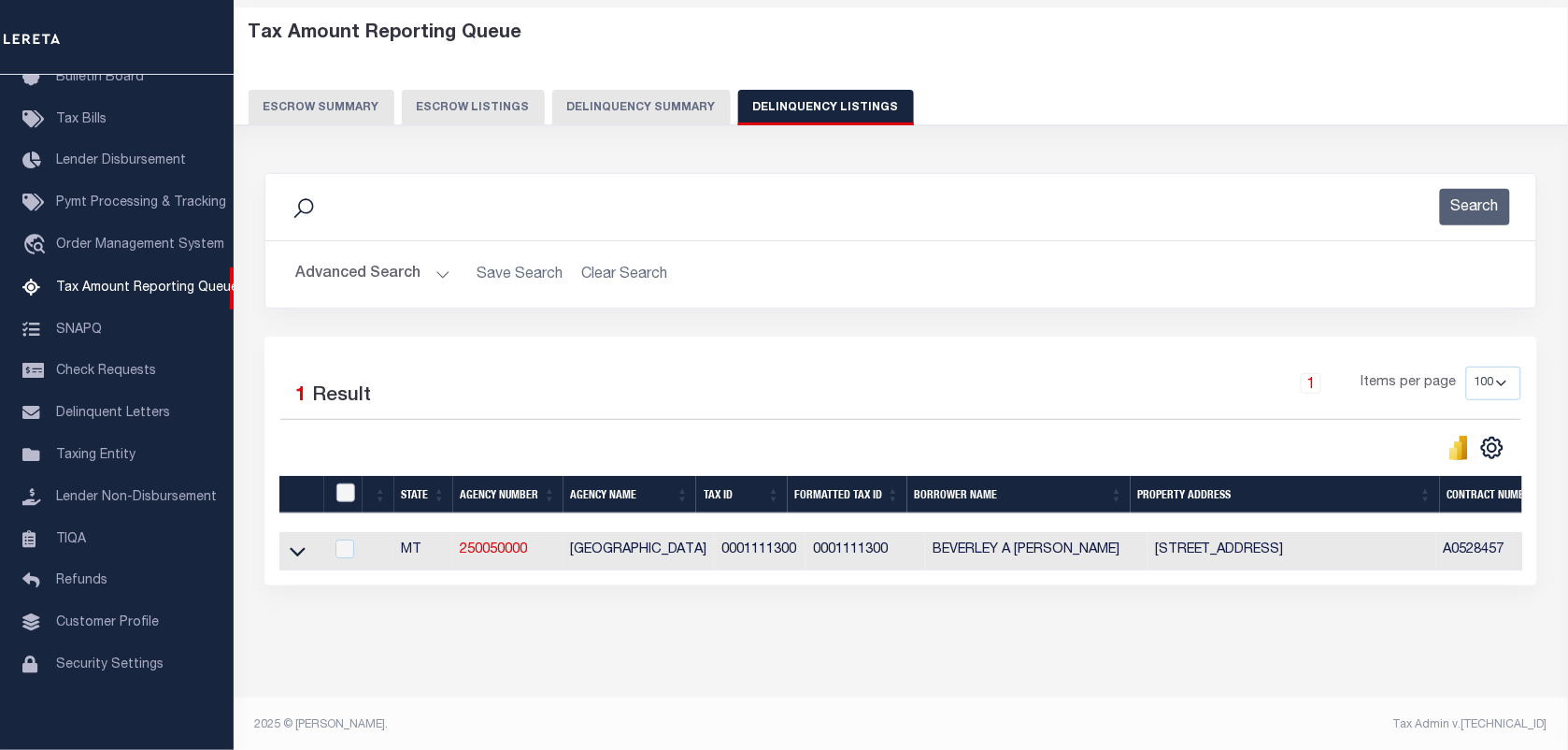
click at [352, 486] on input "checkbox" at bounding box center [345, 493] width 19 height 19
checkbox input "true"
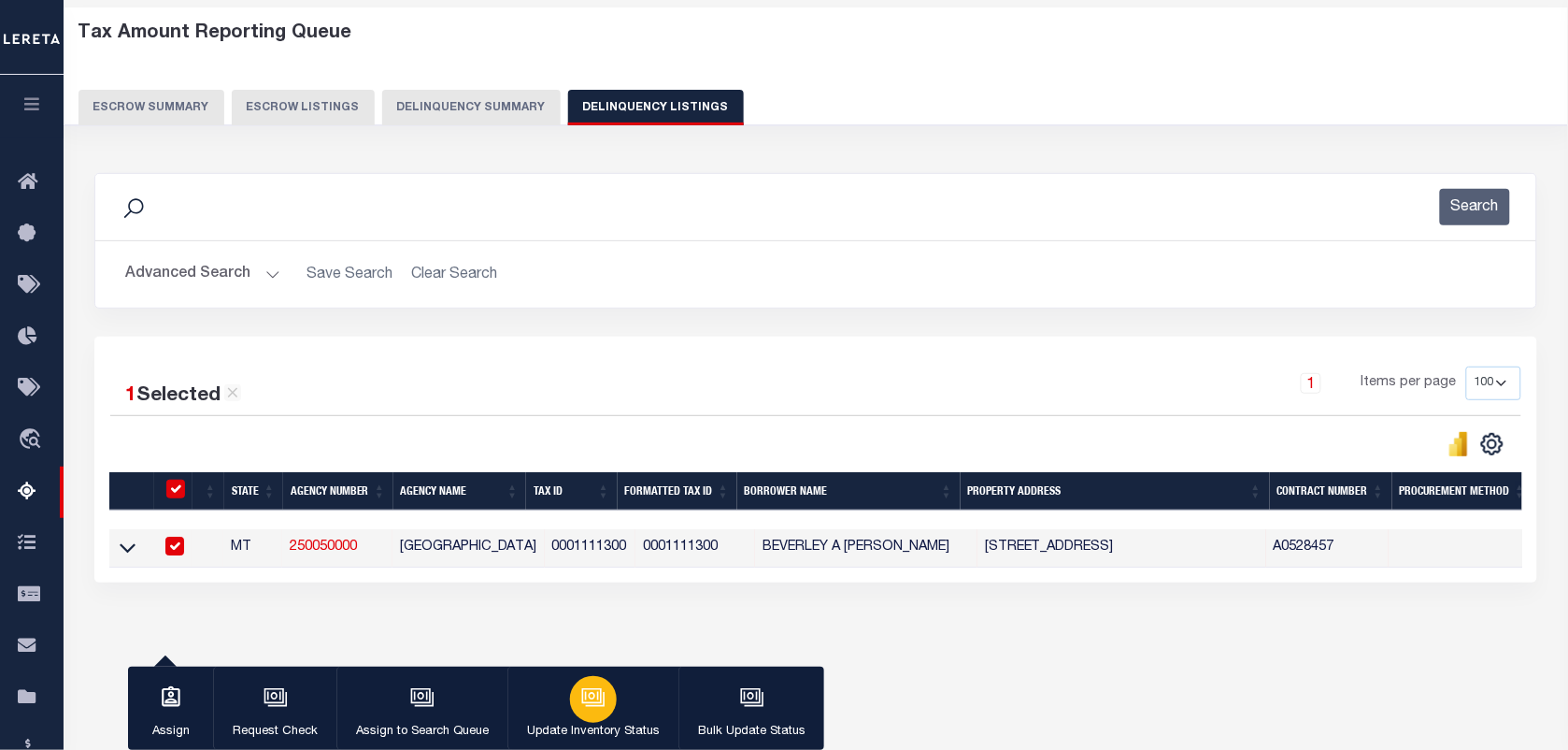
click at [577, 713] on div "button" at bounding box center [593, 699] width 47 height 47
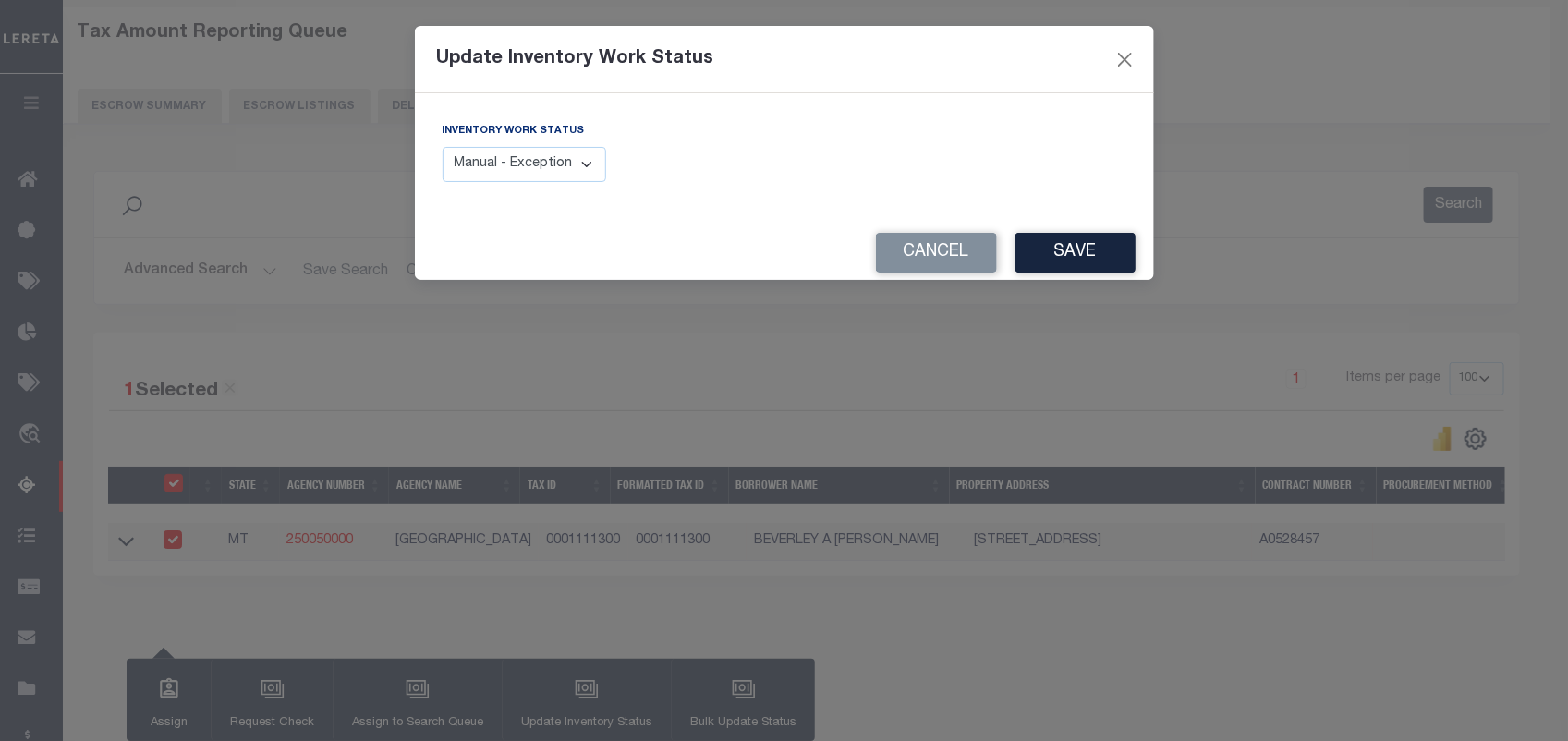
click at [502, 173] on select "Manual - Exception Pended - Awaiting Search Late Add Exception Completed" at bounding box center [525, 165] width 164 height 36
select select "4"
click at [443, 147] on select "Manual - Exception Pended - Awaiting Search Late Add Exception Completed" at bounding box center [525, 165] width 164 height 36
click at [1088, 270] on button "Save" at bounding box center [1075, 252] width 120 height 39
